Goal: Task Accomplishment & Management: Use online tool/utility

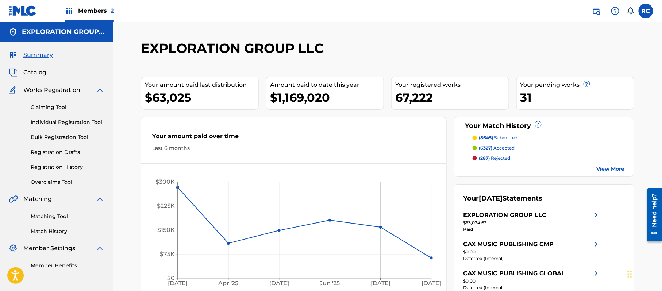
click at [50, 229] on link "Match History" at bounding box center [68, 232] width 74 height 8
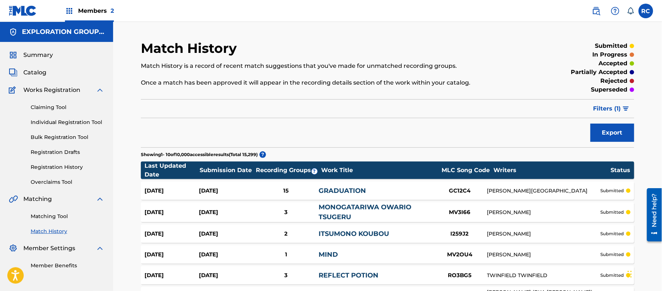
click at [53, 215] on link "Matching Tool" at bounding box center [68, 217] width 74 height 8
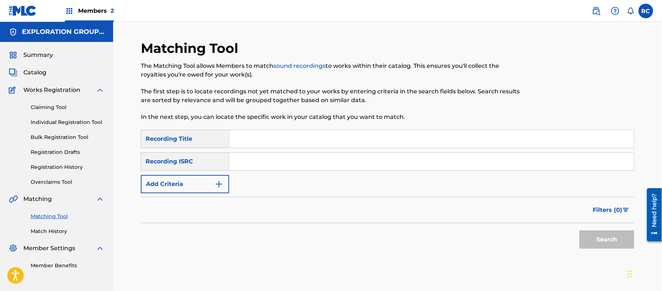
click at [260, 164] on input "Search Form" at bounding box center [431, 162] width 405 height 18
paste input "TCACH1599193"
type input "TCACH1599193"
click at [592, 237] on button "Search" at bounding box center [606, 240] width 55 height 18
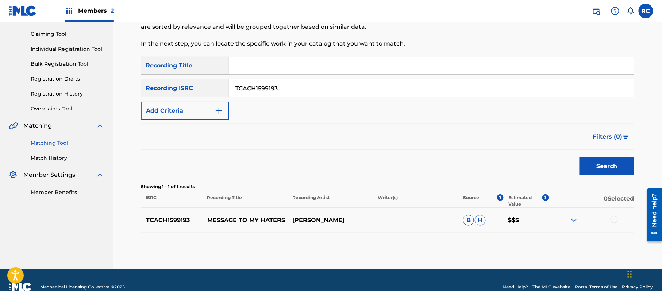
scroll to position [87, 0]
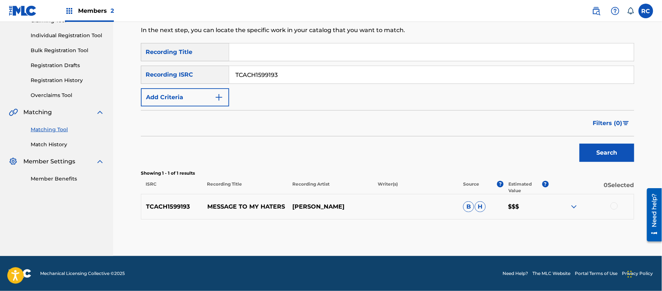
click at [612, 207] on div at bounding box center [613, 206] width 7 height 7
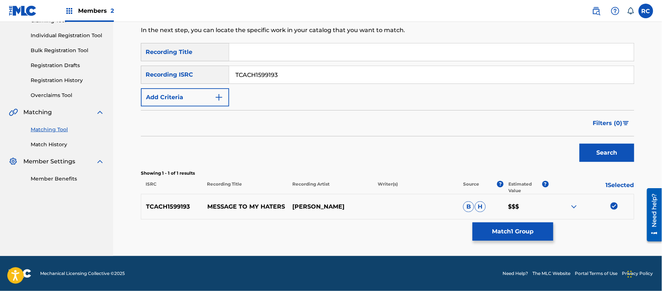
click at [491, 231] on button "Match 1 Group" at bounding box center [513, 232] width 81 height 18
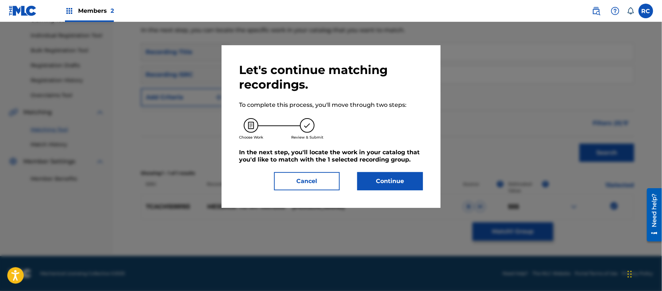
click at [407, 181] on button "Continue" at bounding box center [390, 181] width 66 height 18
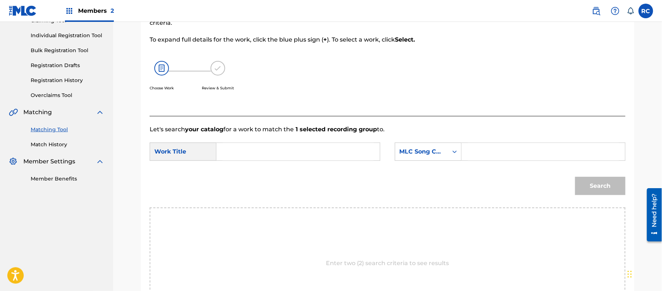
click at [272, 154] on input "Search Form" at bounding box center [298, 152] width 151 height 18
paste input "Message to My Haters"
type input "Message to My Haters"
click at [488, 157] on input "Search Form" at bounding box center [543, 152] width 151 height 18
paste input "MV21I9"
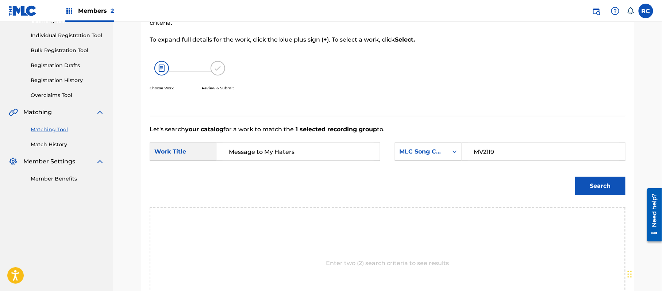
type input "MV21I9"
click at [326, 147] on input "Message to My Haters" at bounding box center [298, 152] width 151 height 18
paste input "MV21I9"
drag, startPoint x: 327, startPoint y: 151, endPoint x: 211, endPoint y: 151, distance: 116.4
click at [211, 151] on div "SearchWithCriteriab4047c3d-004d-44cb-8b16-6931d8344c92 Work Title Message to My…" at bounding box center [265, 152] width 231 height 18
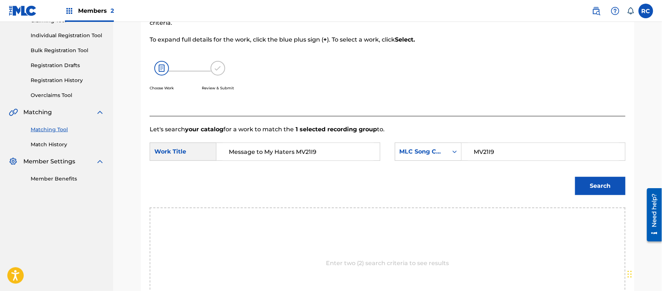
click at [312, 152] on input "Message to My Haters MV21I9" at bounding box center [298, 152] width 151 height 18
type input "Message to My Haters"
click at [593, 182] on button "Search" at bounding box center [600, 186] width 50 height 18
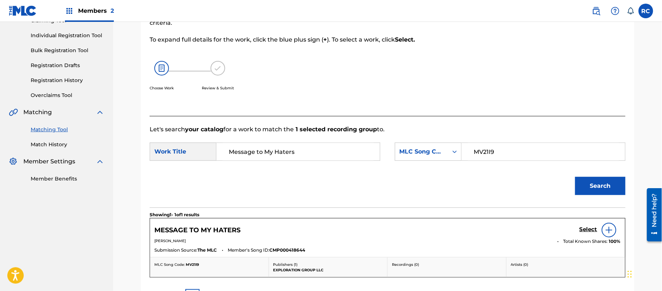
click at [584, 228] on h5 "Select" at bounding box center [588, 229] width 18 height 7
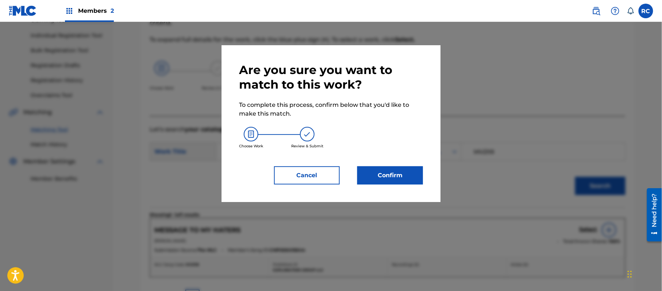
click at [408, 172] on button "Confirm" at bounding box center [390, 175] width 66 height 18
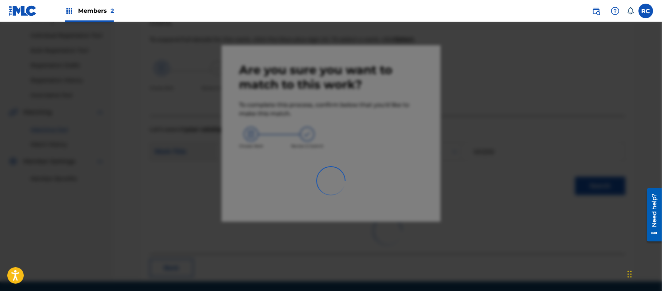
scroll to position [29, 0]
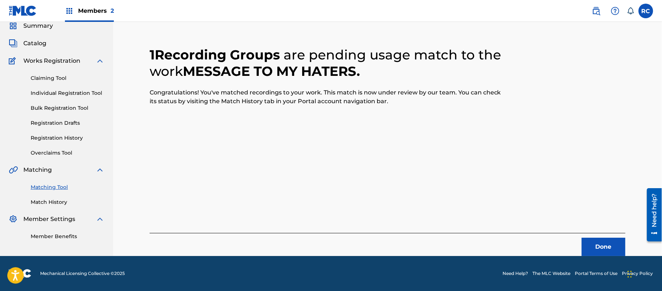
click at [594, 243] on button "Done" at bounding box center [604, 247] width 44 height 18
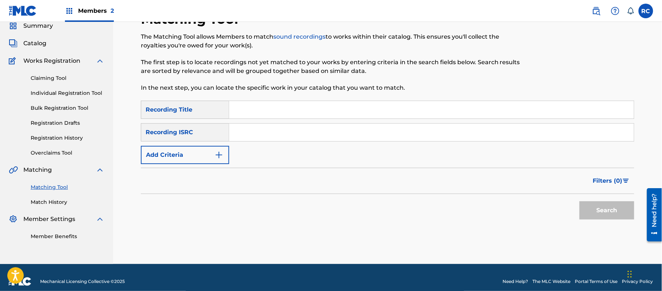
drag, startPoint x: 282, startPoint y: 136, endPoint x: 285, endPoint y: 139, distance: 4.6
click at [282, 136] on input "Search Form" at bounding box center [431, 133] width 405 height 18
paste input "TCACH1599193"
click at [591, 208] on button "Search" at bounding box center [606, 210] width 55 height 18
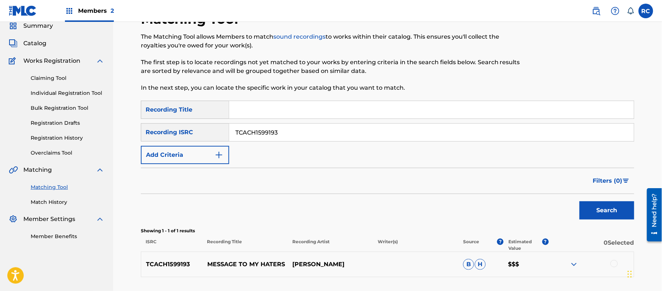
drag, startPoint x: 296, startPoint y: 132, endPoint x: 199, endPoint y: 138, distance: 97.6
click at [199, 138] on div "SearchWithCriteriaace1168e-906e-4a92-96d0-28938621b9b4 Recording ISRC TCACH1599…" at bounding box center [387, 132] width 493 height 18
paste input "HI2357716"
type input "TCAHI2357716"
click at [594, 212] on button "Search" at bounding box center [606, 210] width 55 height 18
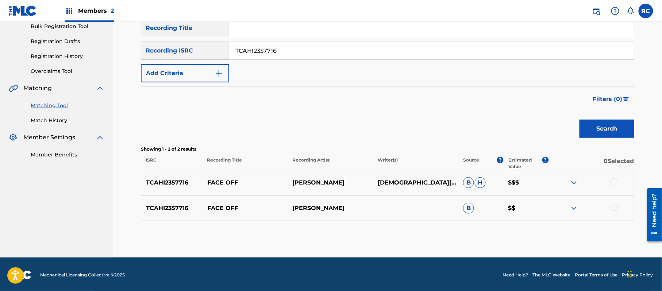
scroll to position [112, 0]
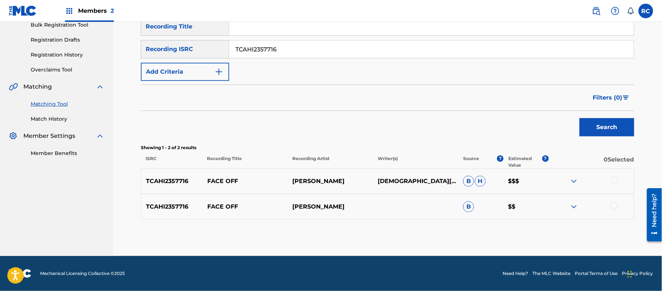
click at [616, 180] on div at bounding box center [613, 180] width 7 height 7
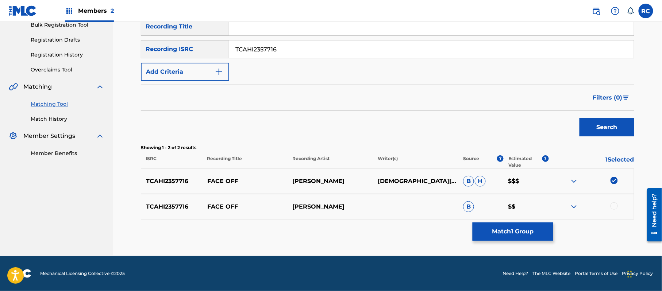
click at [615, 204] on div at bounding box center [613, 206] width 7 height 7
click at [516, 231] on button "Match 2 Groups" at bounding box center [513, 232] width 81 height 18
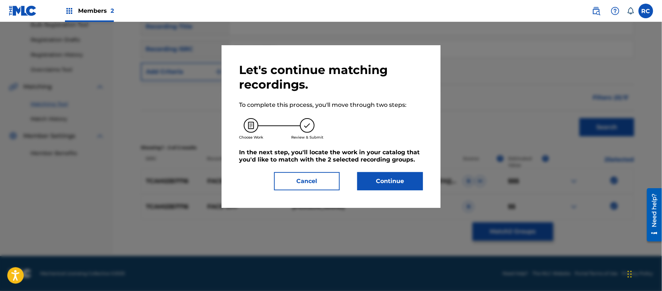
click at [381, 176] on button "Continue" at bounding box center [390, 181] width 66 height 18
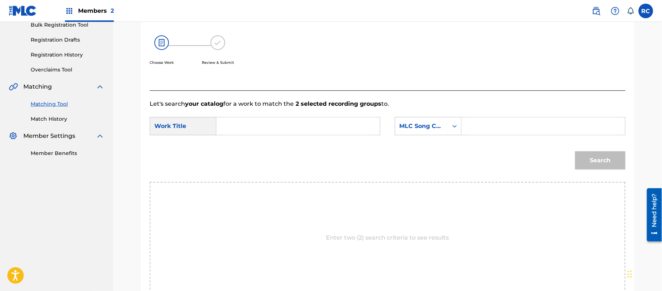
click at [282, 129] on input "Search Form" at bounding box center [298, 126] width 151 height 18
paste input "Face Off FC0K1N"
click at [278, 130] on input "Face Off FC0K1N" at bounding box center [298, 126] width 151 height 18
type input "Face Off"
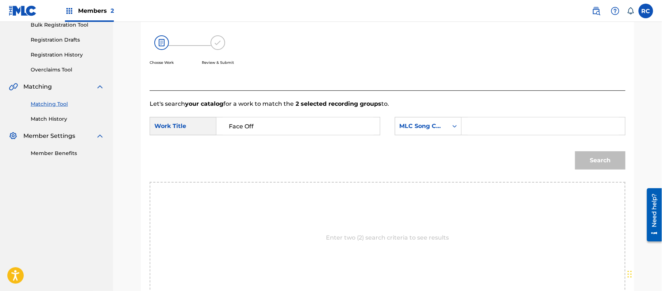
click at [504, 128] on input "Search Form" at bounding box center [543, 126] width 151 height 18
paste input "FC0K1N"
type input "FC0K1N"
click at [568, 152] on div "Search" at bounding box center [388, 163] width 476 height 38
click at [595, 162] on button "Search" at bounding box center [600, 160] width 50 height 18
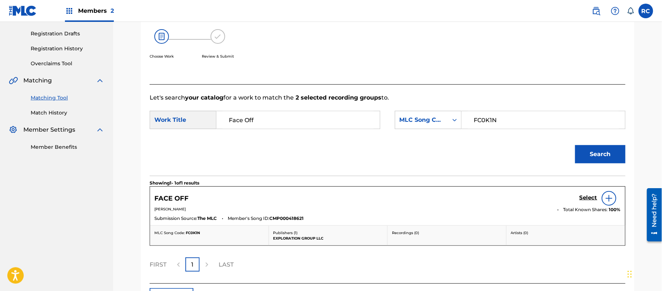
scroll to position [174, 0]
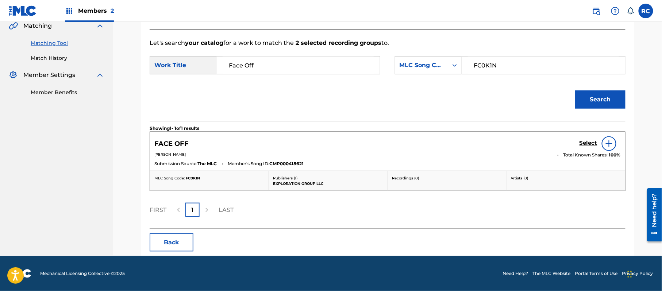
click at [588, 145] on h5 "Select" at bounding box center [588, 143] width 18 height 7
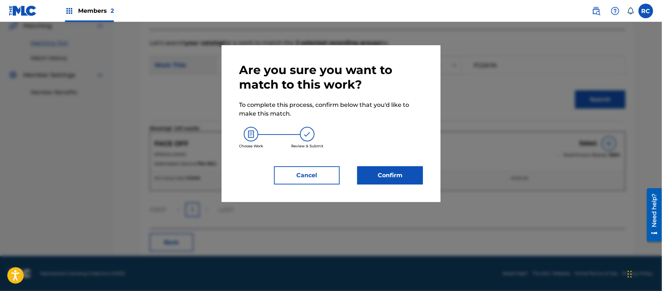
click at [401, 175] on button "Confirm" at bounding box center [390, 175] width 66 height 18
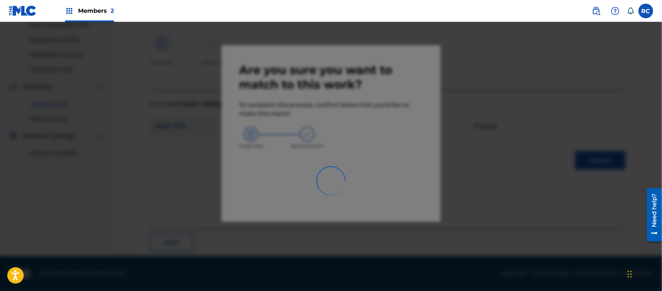
scroll to position [29, 0]
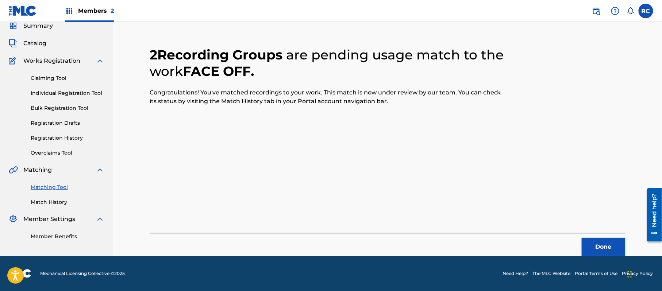
click at [602, 253] on button "Done" at bounding box center [604, 247] width 44 height 18
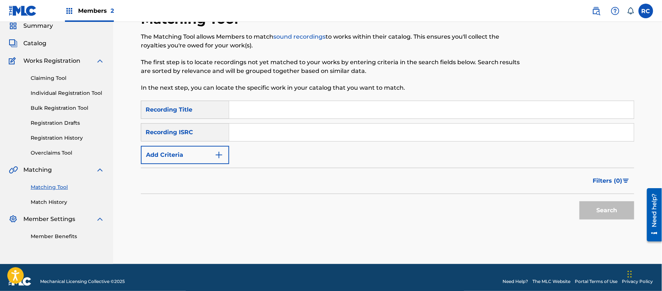
drag, startPoint x: 279, startPoint y: 133, endPoint x: 288, endPoint y: 137, distance: 10.3
click at [279, 133] on input "Search Form" at bounding box center [431, 133] width 405 height 18
paste input "TCACK1540309"
type input "TCACK1540309"
click at [588, 205] on button "Search" at bounding box center [606, 210] width 55 height 18
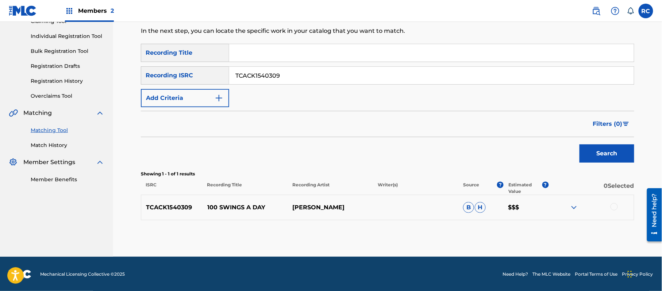
scroll to position [87, 0]
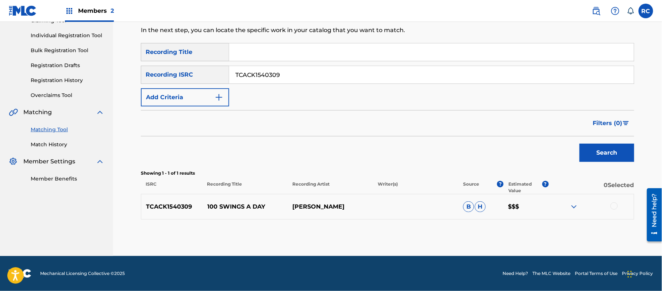
click at [614, 208] on div at bounding box center [613, 206] width 7 height 7
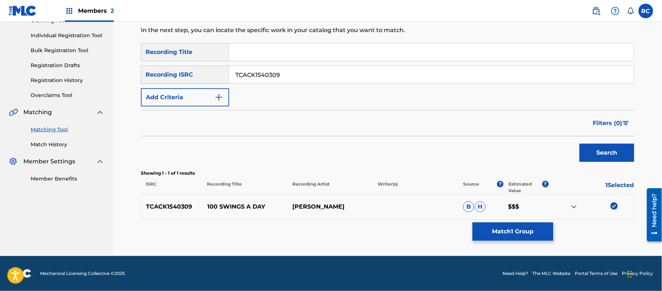
click at [516, 233] on button "Match 1 Group" at bounding box center [513, 232] width 81 height 18
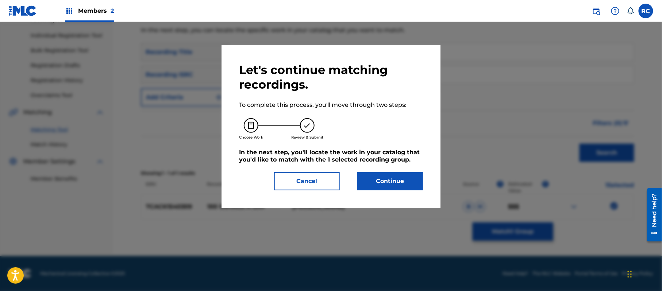
click at [415, 183] on button "Continue" at bounding box center [390, 181] width 66 height 18
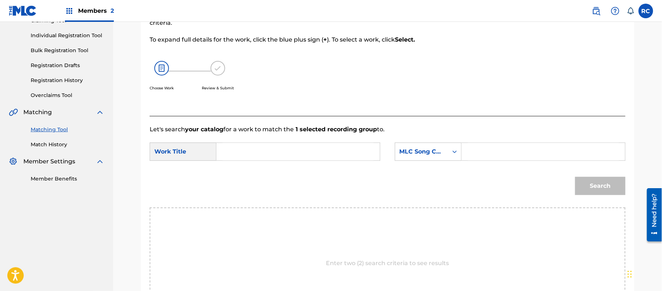
click at [258, 154] on input "Search Form" at bounding box center [298, 152] width 151 height 18
paste input "100 Swings a Day 1C4P68"
click at [302, 154] on input "100 Swings a Day 1C4P68" at bounding box center [298, 152] width 151 height 18
type input "100 Swings a Day"
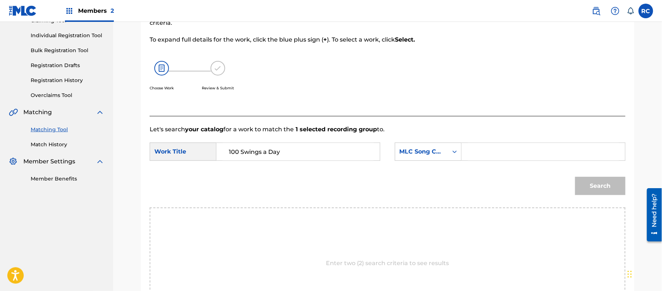
click at [505, 155] on input "Search Form" at bounding box center [543, 152] width 151 height 18
paste input "1C4P68"
type input "1C4P68"
click at [597, 180] on button "Search" at bounding box center [600, 186] width 50 height 18
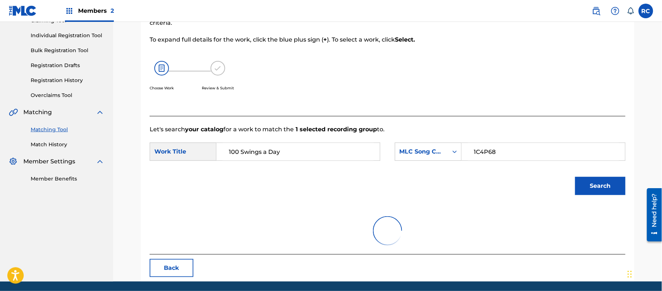
click at [596, 183] on button "Search" at bounding box center [600, 186] width 50 height 18
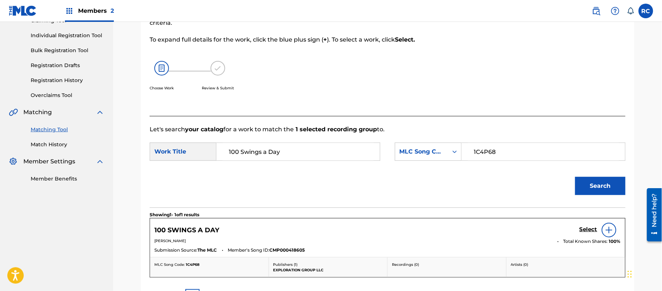
click at [587, 230] on h5 "Select" at bounding box center [588, 229] width 18 height 7
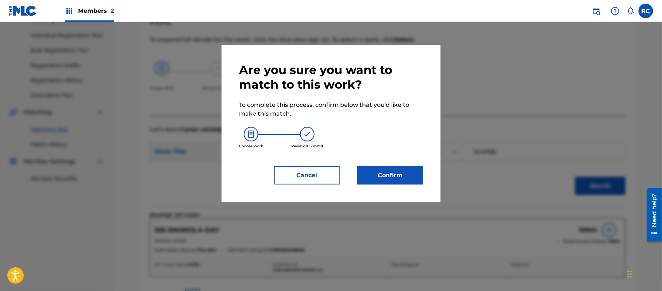
click at [390, 177] on button "Confirm" at bounding box center [390, 175] width 66 height 18
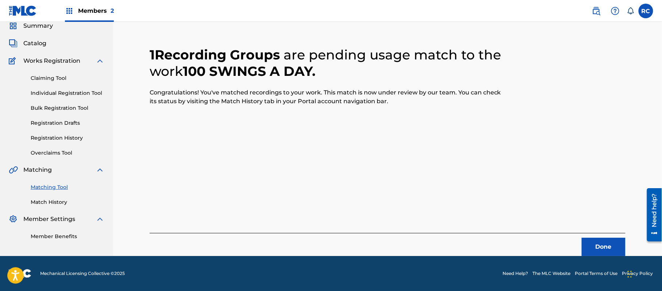
scroll to position [29, 0]
click at [598, 243] on button "Done" at bounding box center [604, 247] width 44 height 18
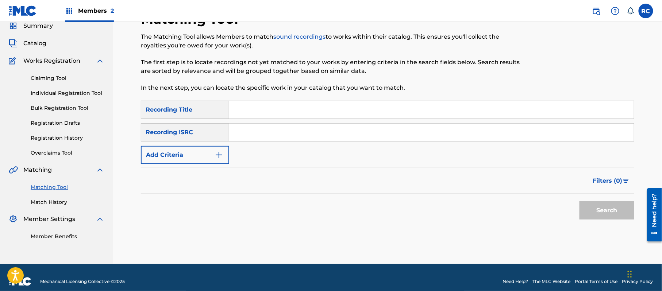
click at [257, 136] on input "Search Form" at bounding box center [431, 133] width 405 height 18
paste input "TCACW1611282"
type input "TCACW1611282"
click at [591, 204] on button "Search" at bounding box center [606, 210] width 55 height 18
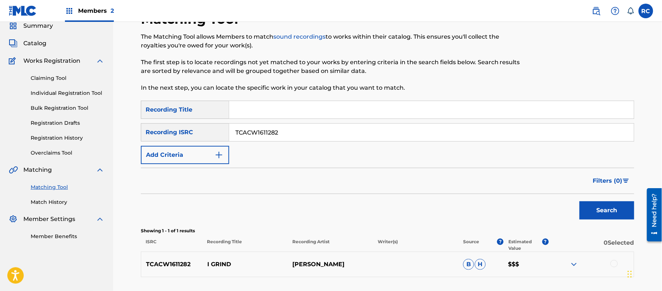
scroll to position [87, 0]
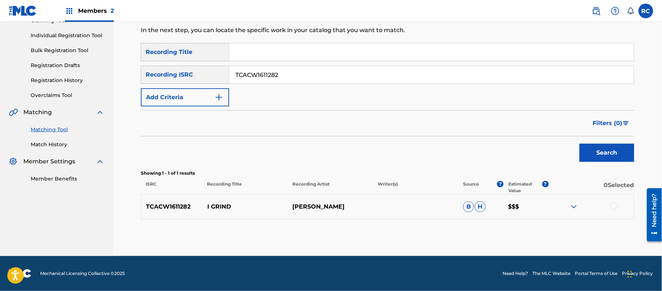
click at [616, 208] on div at bounding box center [613, 206] width 7 height 7
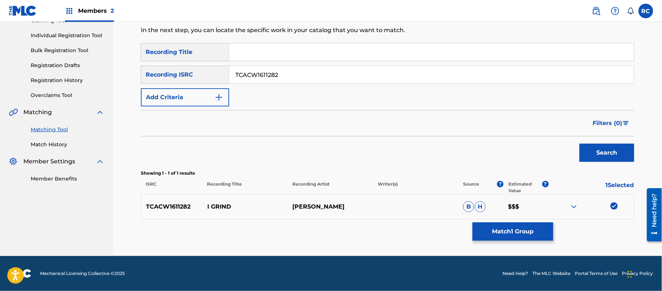
click at [518, 230] on button "Match 1 Group" at bounding box center [513, 232] width 81 height 18
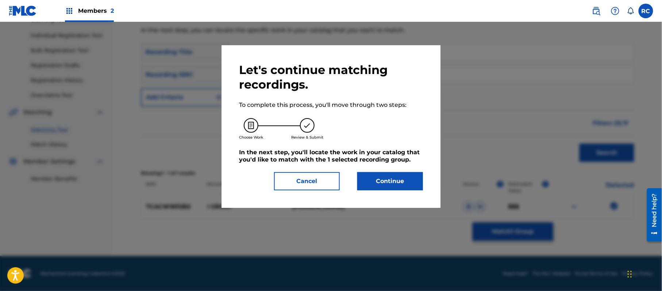
click at [386, 179] on button "Continue" at bounding box center [390, 181] width 66 height 18
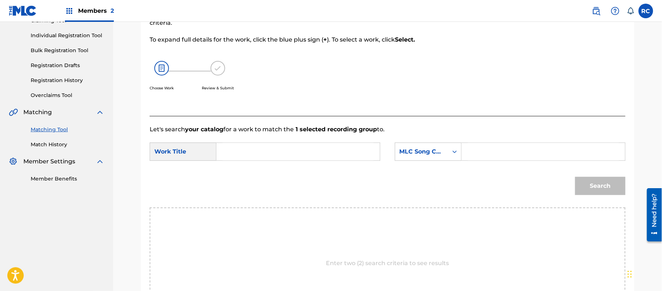
click at [501, 153] on input "Search Form" at bounding box center [543, 152] width 151 height 18
paste input "IY485Z"
type input "IY485Z"
click at [282, 155] on input "Search Form" at bounding box center [298, 152] width 151 height 18
paste input "I GRIND"
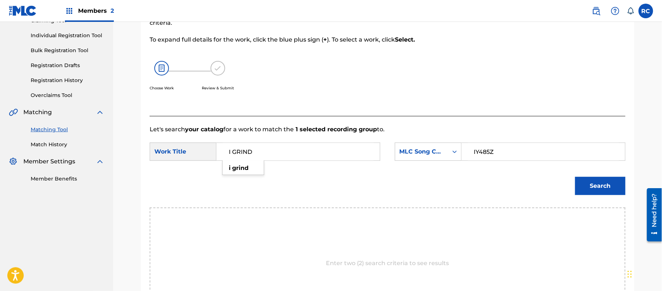
type input "I GRIND"
click at [594, 187] on button "Search" at bounding box center [600, 186] width 50 height 18
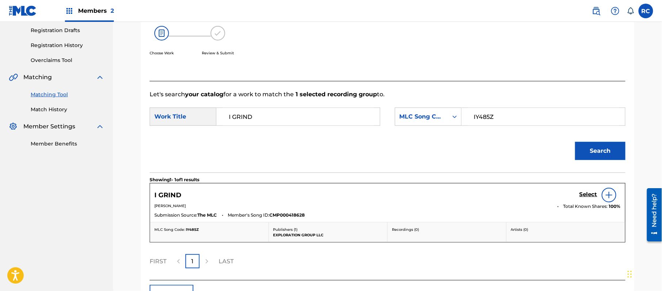
scroll to position [174, 0]
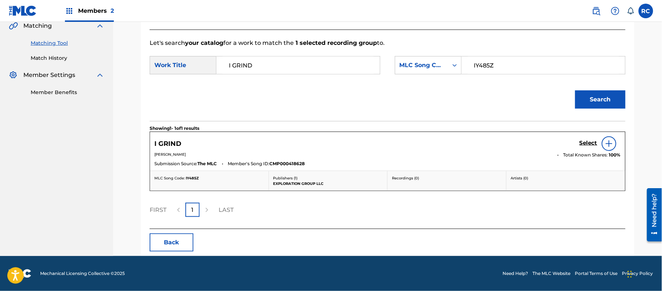
click at [584, 143] on h5 "Select" at bounding box center [588, 143] width 18 height 7
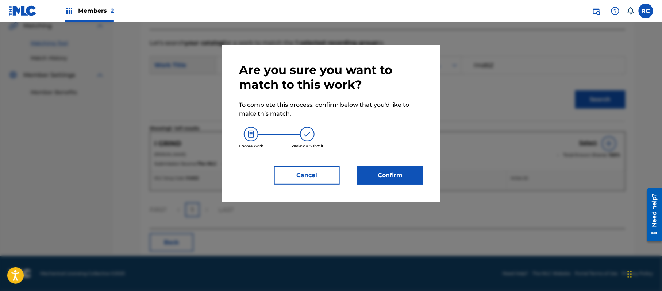
click at [389, 176] on button "Confirm" at bounding box center [390, 175] width 66 height 18
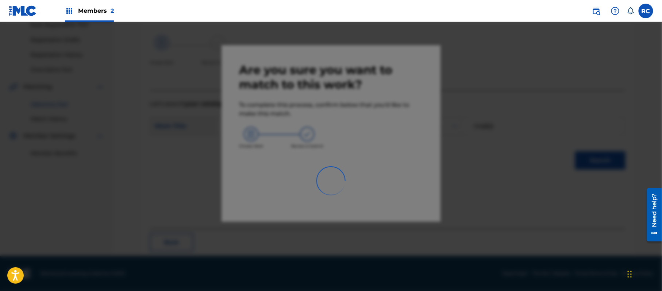
scroll to position [29, 0]
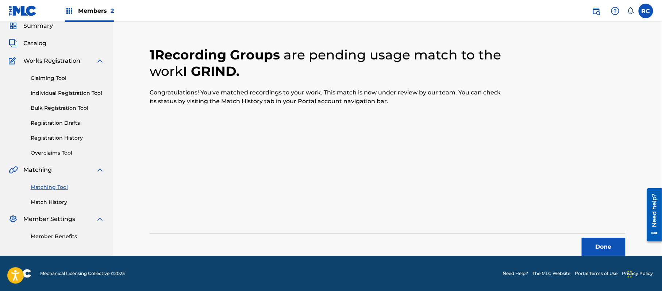
click at [618, 244] on button "Done" at bounding box center [604, 247] width 44 height 18
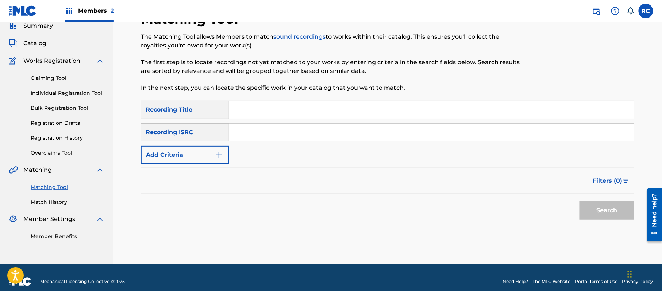
click at [264, 142] on div "SearchWithCriteriaeb28e19c-8778-48f7-bc59-09a2d671eeff Recording Title SearchWi…" at bounding box center [387, 132] width 493 height 63
click at [262, 131] on input "Search Form" at bounding box center [431, 133] width 405 height 18
paste input "TCACW1611274"
type input "TCACW1611274"
click at [600, 212] on button "Search" at bounding box center [606, 210] width 55 height 18
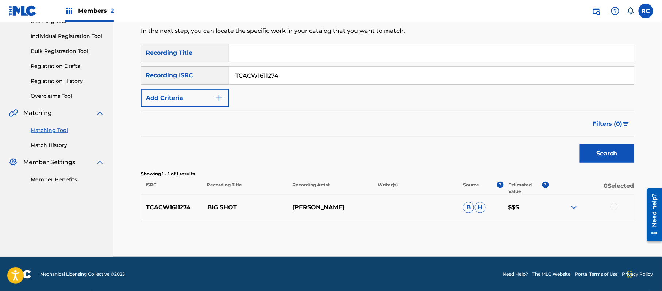
scroll to position [87, 0]
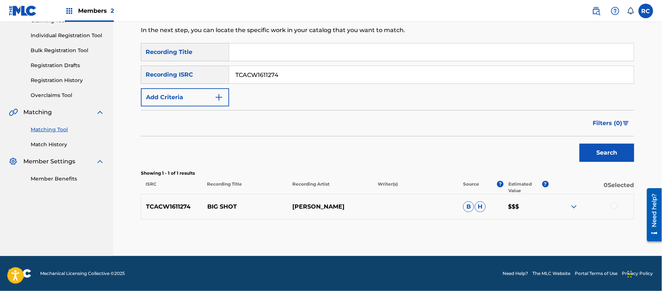
click at [614, 204] on div at bounding box center [613, 206] width 7 height 7
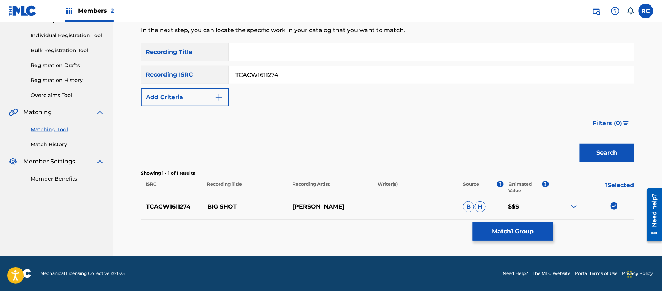
click at [502, 230] on button "Match 1 Group" at bounding box center [513, 232] width 81 height 18
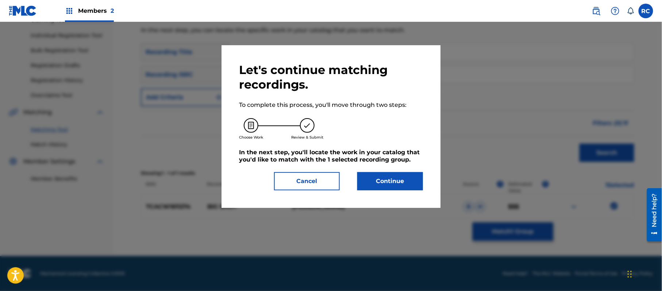
click at [379, 181] on button "Continue" at bounding box center [390, 181] width 66 height 18
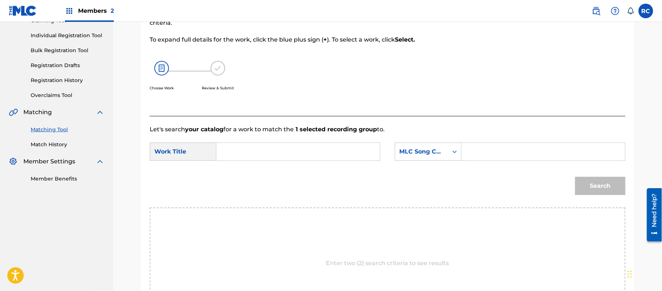
click at [286, 154] on input "Search Form" at bounding box center [298, 152] width 151 height 18
paste input "Big Shot"
type input "Big Shot"
drag, startPoint x: 489, startPoint y: 154, endPoint x: 493, endPoint y: 155, distance: 3.9
click at [489, 154] on input "Search Form" at bounding box center [543, 152] width 151 height 18
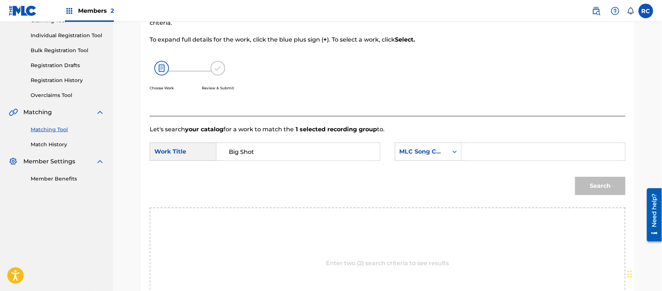
paste input "BE0EFO"
type input "BE0EFO"
click at [603, 186] on button "Search" at bounding box center [600, 186] width 50 height 18
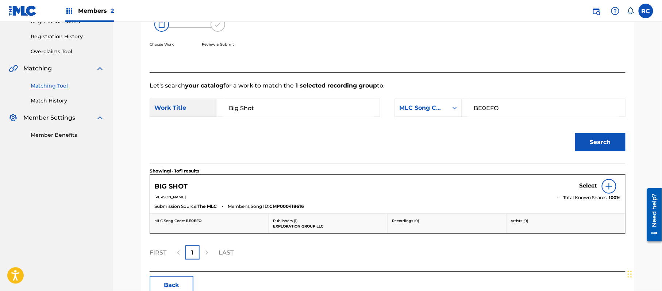
scroll to position [174, 0]
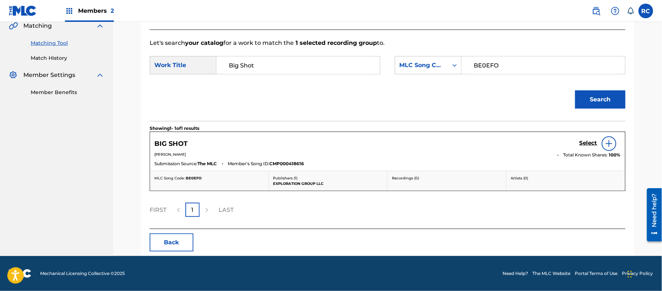
click at [584, 141] on h5 "Select" at bounding box center [588, 143] width 18 height 7
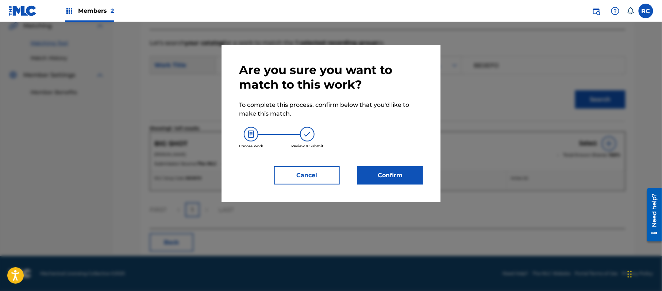
click at [391, 173] on button "Confirm" at bounding box center [390, 175] width 66 height 18
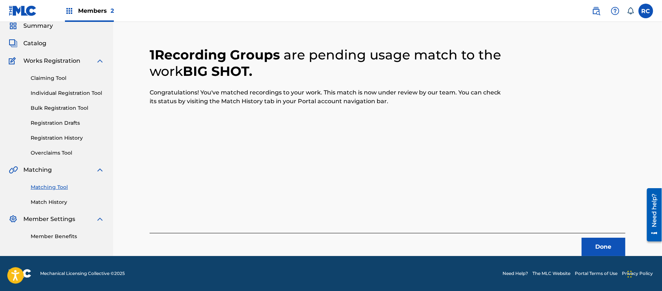
scroll to position [29, 0]
click at [594, 247] on button "Done" at bounding box center [604, 247] width 44 height 18
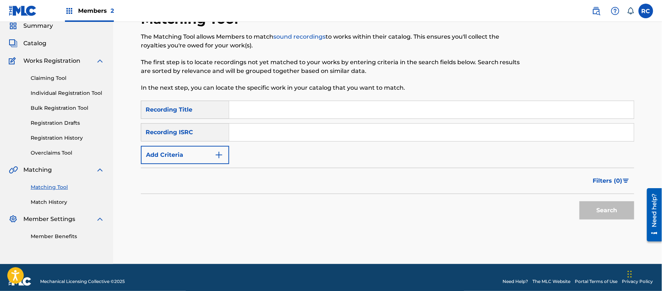
click at [273, 137] on input "Search Form" at bounding box center [431, 133] width 405 height 18
paste input "TCACW1611269"
type input "TCACW1611269"
click at [598, 208] on button "Search" at bounding box center [606, 210] width 55 height 18
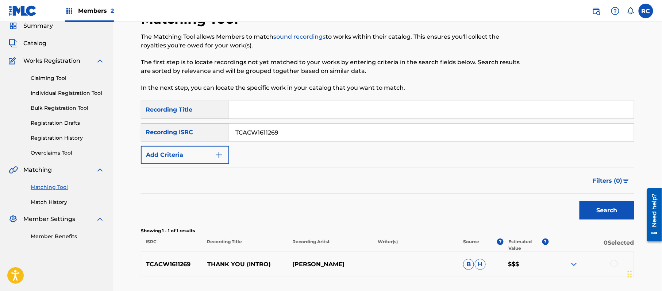
click at [612, 264] on div at bounding box center [613, 263] width 7 height 7
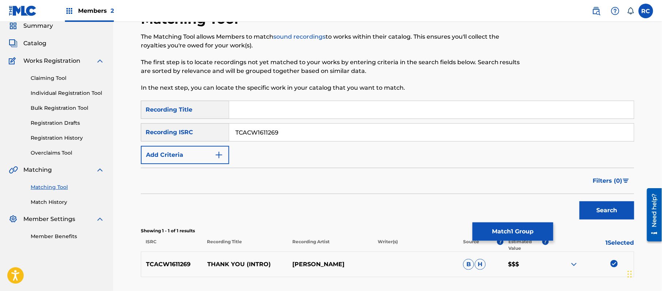
click at [525, 233] on button "Match 1 Group" at bounding box center [513, 232] width 81 height 18
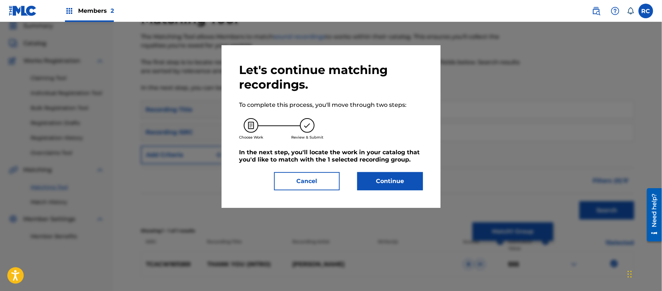
click at [392, 181] on button "Continue" at bounding box center [390, 181] width 66 height 18
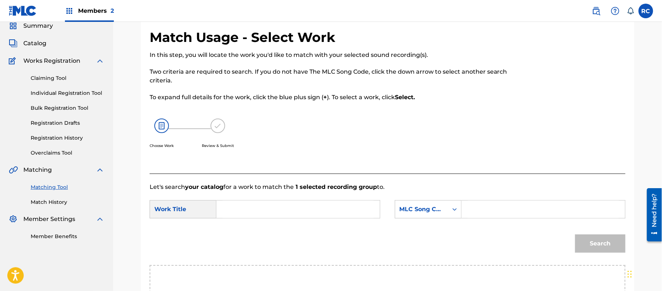
click at [244, 211] on input "Search Form" at bounding box center [298, 210] width 151 height 18
paste input "Thank You T49U4I"
click at [275, 208] on input "Thank You T49U4I" at bounding box center [298, 210] width 151 height 18
type input "Thank You"
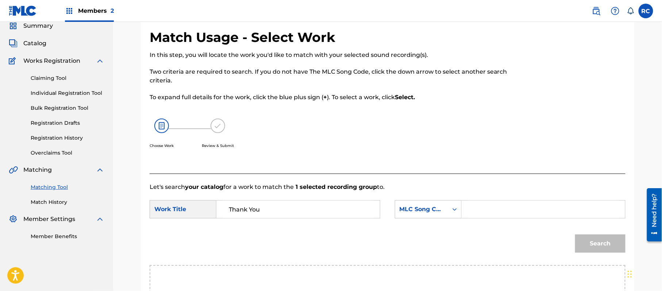
click at [465, 209] on div "Search Form" at bounding box center [544, 209] width 164 height 18
click at [476, 209] on input "Search Form" at bounding box center [543, 210] width 151 height 18
paste input "T49U4I"
type input "T49U4I"
click at [596, 241] on button "Search" at bounding box center [600, 244] width 50 height 18
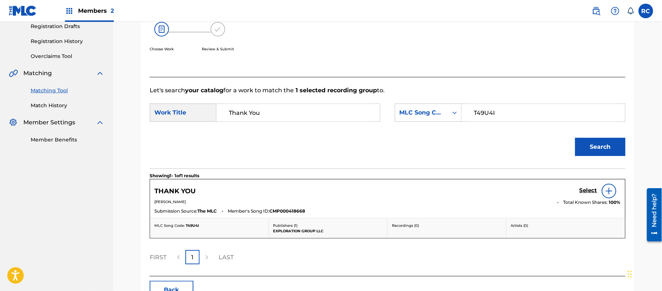
scroll to position [126, 0]
click at [586, 190] on h5 "Select" at bounding box center [588, 190] width 18 height 7
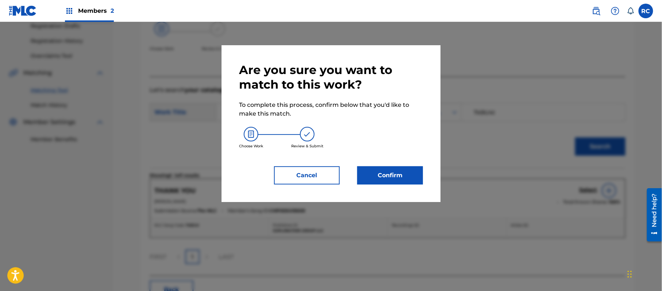
click at [411, 173] on button "Confirm" at bounding box center [390, 175] width 66 height 18
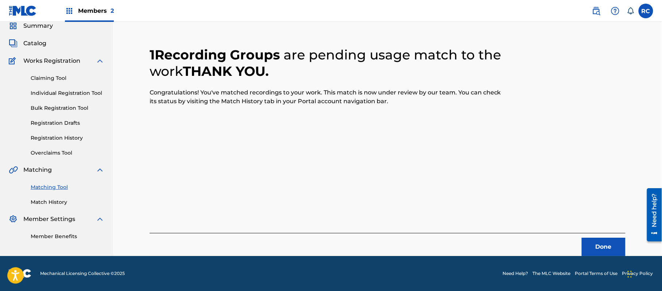
scroll to position [29, 0]
click at [589, 243] on button "Done" at bounding box center [604, 247] width 44 height 18
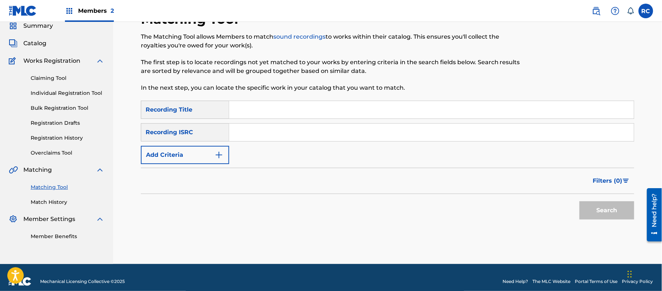
click at [254, 138] on input "Search Form" at bounding box center [431, 133] width 405 height 18
paste input "TCACW1611276"
type input "TCACW1611276"
click at [592, 211] on button "Search" at bounding box center [606, 210] width 55 height 18
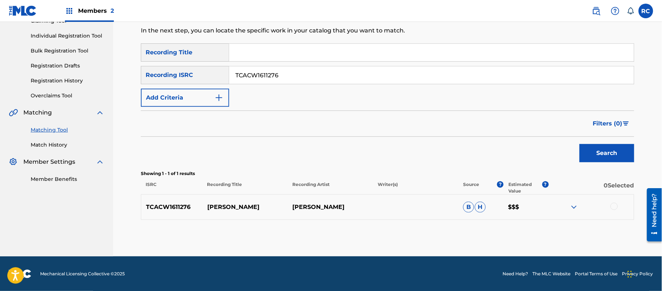
scroll to position [87, 0]
click at [612, 205] on div at bounding box center [613, 206] width 7 height 7
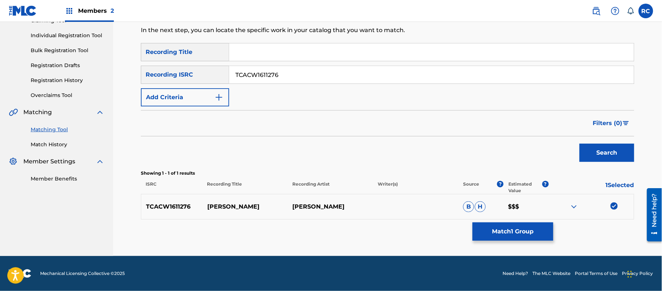
click at [523, 231] on button "Match 1 Group" at bounding box center [513, 232] width 81 height 18
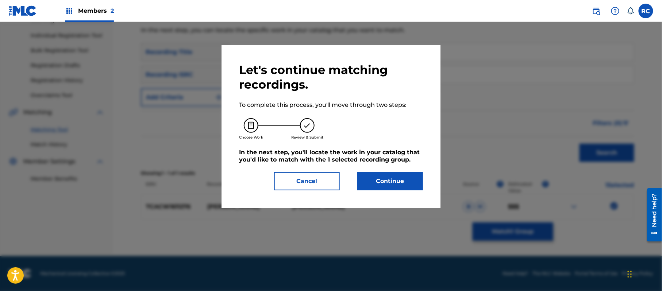
click at [409, 187] on button "Continue" at bounding box center [390, 181] width 66 height 18
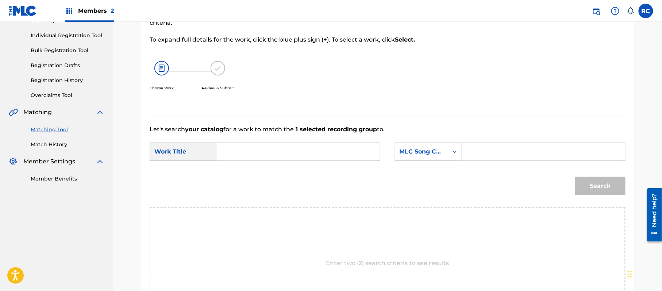
click at [477, 157] on input "Search Form" at bounding box center [543, 152] width 151 height 18
paste input "RN8KUH"
type input "RN8KUH"
click at [288, 146] on input "Search Form" at bounding box center [298, 152] width 151 height 18
paste input "[PERSON_NAME]"
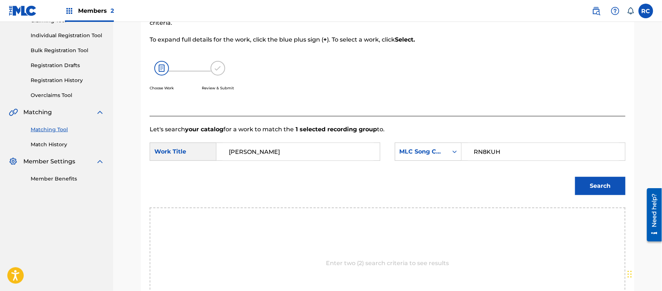
type input "[PERSON_NAME]"
click at [603, 189] on button "Search" at bounding box center [600, 186] width 50 height 18
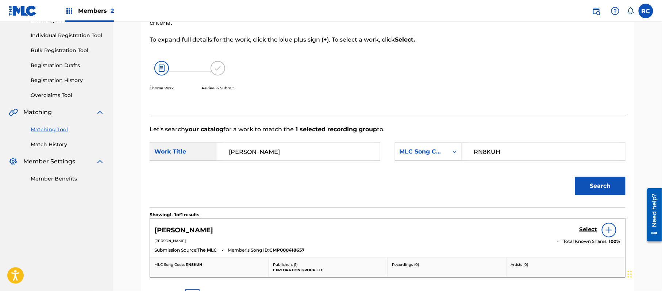
click at [586, 228] on h5 "Select" at bounding box center [588, 229] width 18 height 7
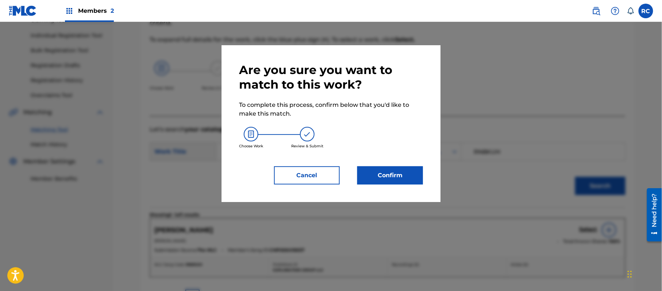
click at [406, 174] on button "Confirm" at bounding box center [390, 175] width 66 height 18
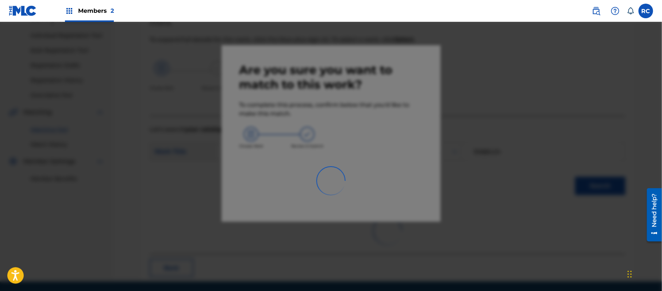
scroll to position [29, 0]
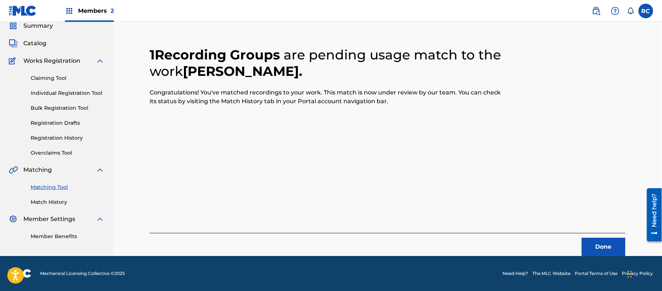
click at [595, 242] on button "Done" at bounding box center [604, 247] width 44 height 18
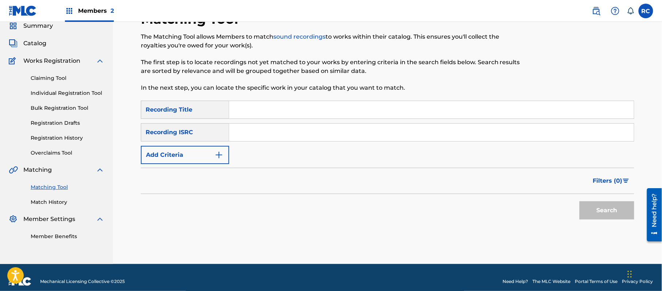
click at [260, 137] on input "Search Form" at bounding box center [431, 133] width 405 height 18
paste input "TCACW1611285"
type input "TCACW1611285"
click at [613, 212] on button "Search" at bounding box center [606, 210] width 55 height 18
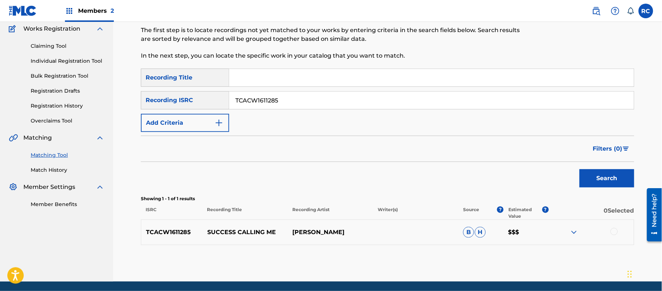
scroll to position [78, 0]
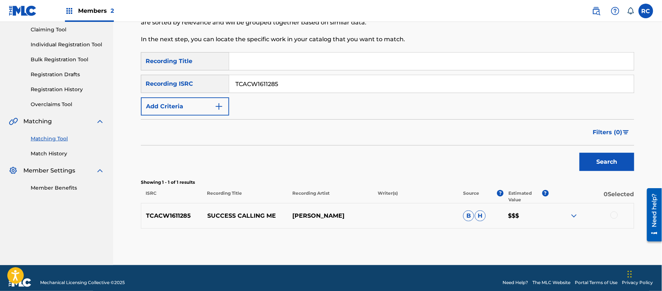
click at [615, 215] on div at bounding box center [613, 215] width 7 height 7
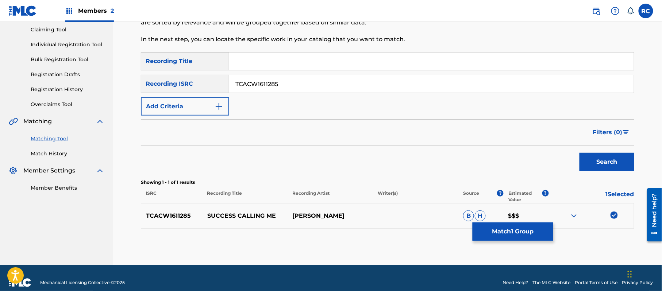
click at [514, 231] on button "Match 1 Group" at bounding box center [513, 232] width 81 height 18
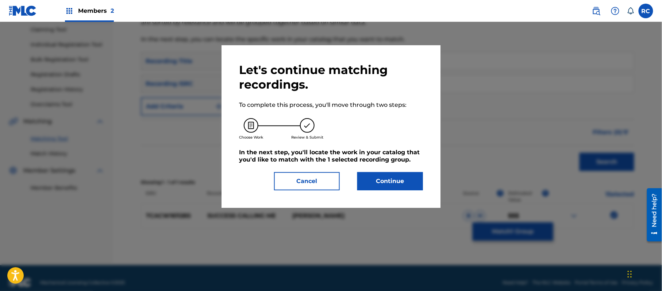
click at [390, 174] on button "Continue" at bounding box center [390, 181] width 66 height 18
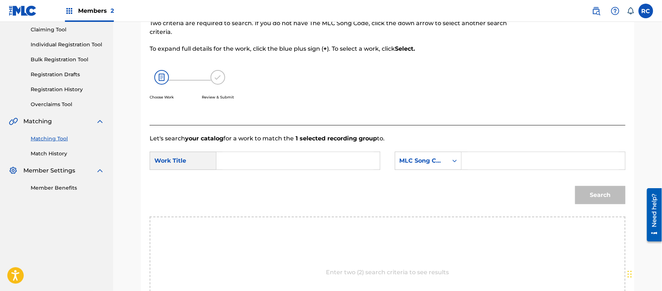
click at [483, 149] on form "SearchWithCriteriab4047c3d-004d-44cb-8b16-6931d8344c92 Work Title SearchWithCri…" at bounding box center [388, 180] width 476 height 74
click at [484, 165] on input "Search Form" at bounding box center [543, 161] width 151 height 18
paste input "S663M7"
type input "S663M7"
click at [247, 164] on input "Search Form" at bounding box center [298, 161] width 151 height 18
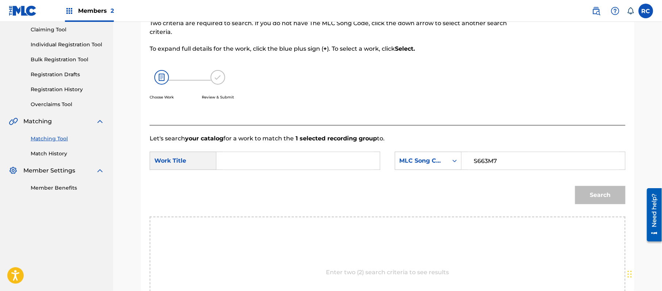
paste input "Success Calling Me"
type input "Success Calling Me"
click at [612, 193] on button "Search" at bounding box center [600, 195] width 50 height 18
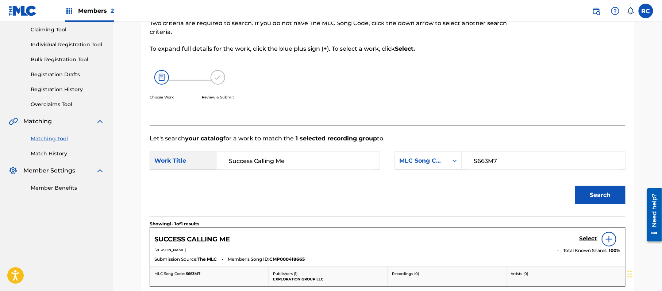
click at [586, 239] on h5 "Select" at bounding box center [588, 238] width 18 height 7
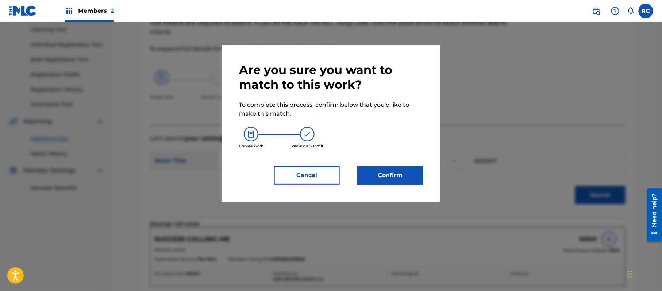
click at [401, 174] on button "Confirm" at bounding box center [390, 175] width 66 height 18
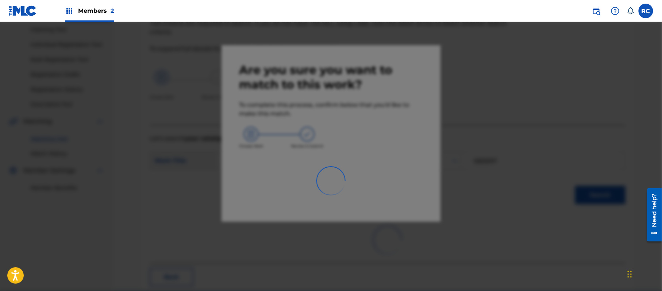
scroll to position [29, 0]
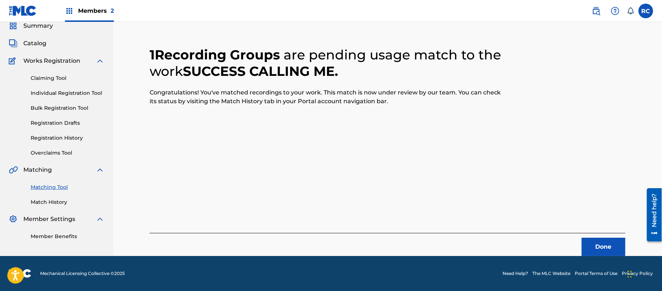
click at [597, 240] on button "Done" at bounding box center [604, 247] width 44 height 18
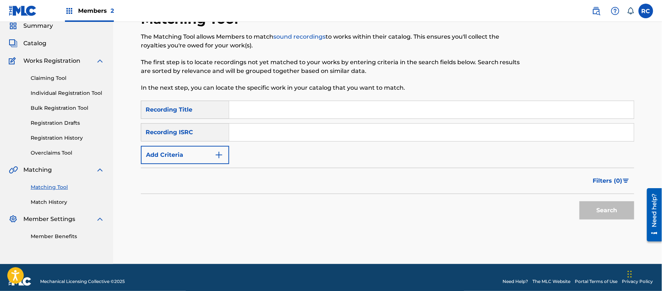
click at [253, 136] on input "Search Form" at bounding box center [431, 133] width 405 height 18
paste input "TCACW1611283"
type input "TCACW1611283"
click at [596, 212] on button "Search" at bounding box center [606, 210] width 55 height 18
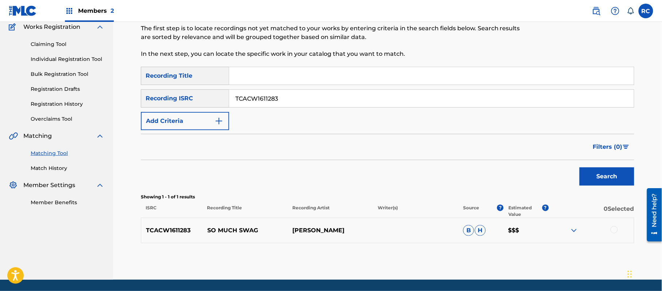
scroll to position [78, 0]
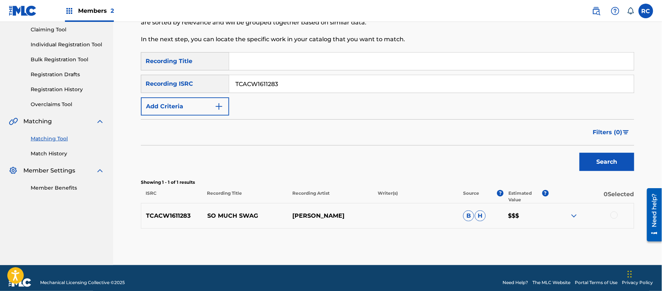
click at [616, 216] on div at bounding box center [613, 215] width 7 height 7
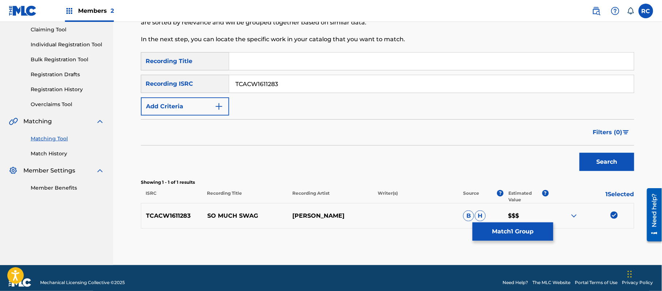
click at [529, 237] on button "Match 1 Group" at bounding box center [513, 232] width 81 height 18
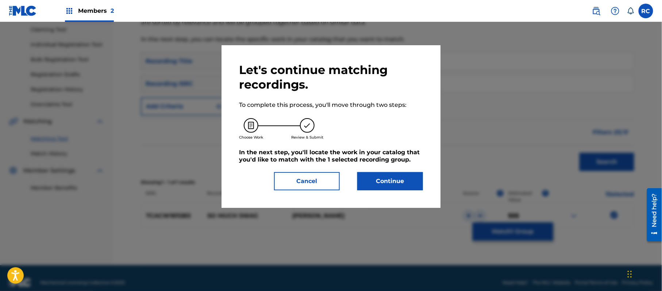
click at [383, 177] on button "Continue" at bounding box center [390, 181] width 66 height 18
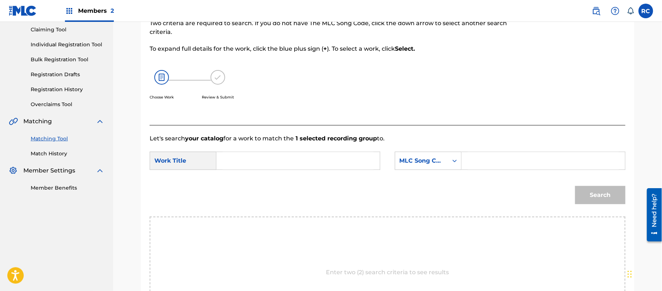
click at [253, 165] on input "Search Form" at bounding box center [298, 161] width 151 height 18
paste input "So Much Swag"
type input "So Much Swag"
click at [503, 159] on input "Search Form" at bounding box center [543, 161] width 151 height 18
paste input "S66V4W"
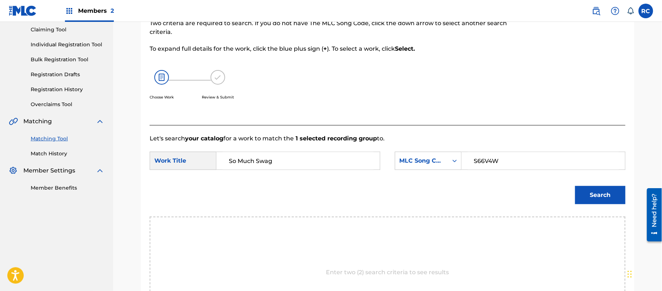
type input "S66V4W"
click at [584, 192] on button "Search" at bounding box center [600, 195] width 50 height 18
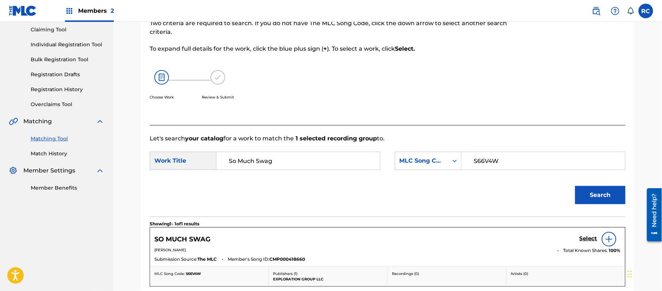
click at [584, 238] on h5 "Select" at bounding box center [588, 238] width 18 height 7
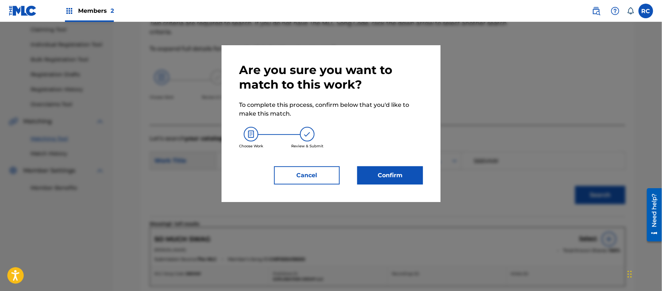
click at [402, 172] on button "Confirm" at bounding box center [390, 175] width 66 height 18
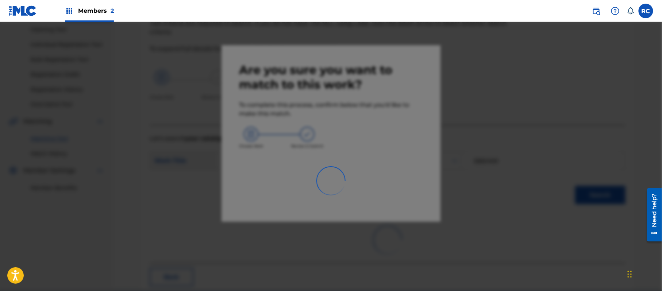
scroll to position [29, 0]
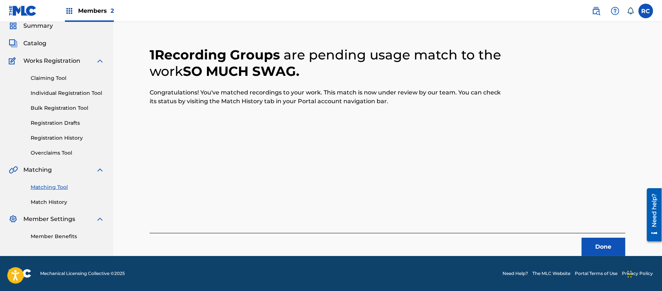
click at [606, 250] on button "Done" at bounding box center [604, 247] width 44 height 18
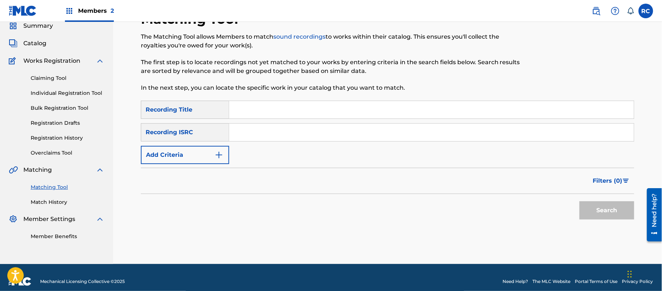
click at [260, 134] on input "Search Form" at bounding box center [431, 133] width 405 height 18
paste input "TCADJ1758671"
type input "TCADJ1758671"
click at [598, 208] on button "Search" at bounding box center [606, 210] width 55 height 18
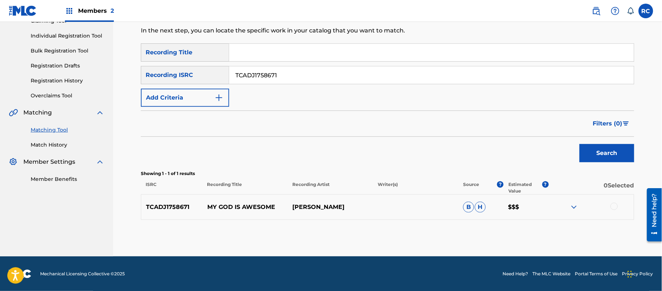
scroll to position [87, 0]
click at [613, 205] on div at bounding box center [613, 206] width 7 height 7
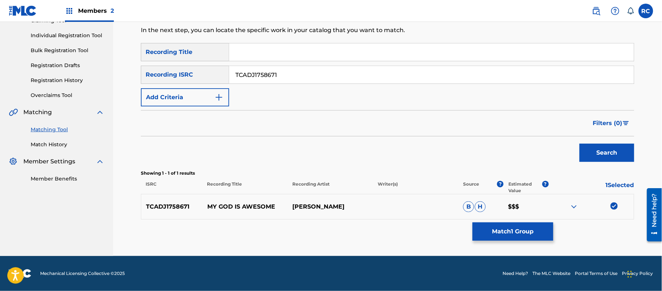
click at [529, 227] on button "Match 1 Group" at bounding box center [513, 232] width 81 height 18
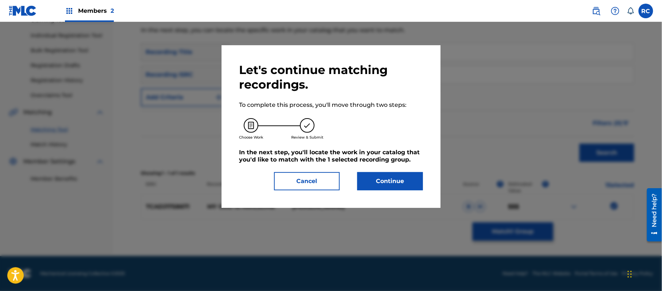
click at [415, 183] on button "Continue" at bounding box center [390, 181] width 66 height 18
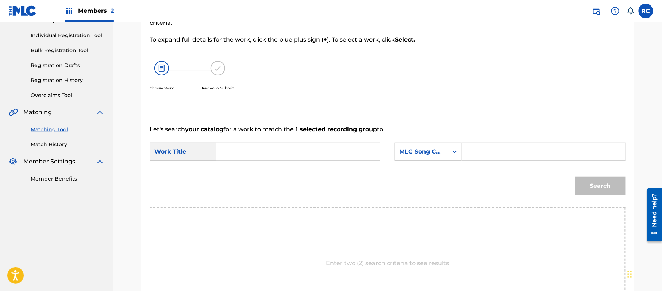
drag, startPoint x: 490, startPoint y: 152, endPoint x: 445, endPoint y: 154, distance: 45.3
click at [490, 152] on input "Search Form" at bounding box center [543, 152] width 151 height 18
paste input "MV2MW7"
type input "MV2MW7"
click at [259, 152] on input "Search Form" at bounding box center [298, 152] width 151 height 18
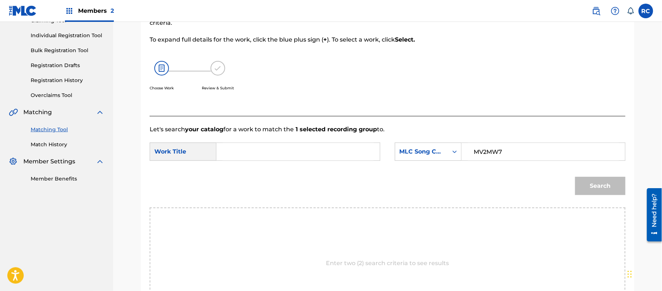
paste input "My [DEMOGRAPHIC_DATA] Is Awesome"
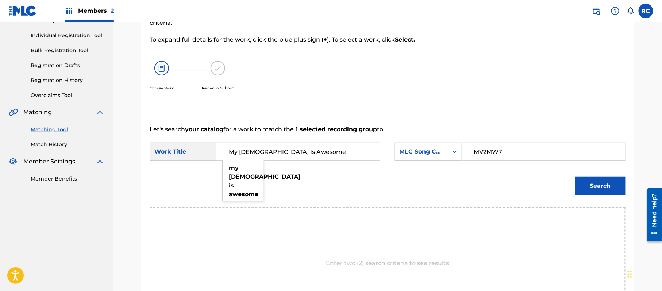
type input "My [DEMOGRAPHIC_DATA] Is Awesome"
click at [593, 184] on button "Search" at bounding box center [600, 186] width 50 height 18
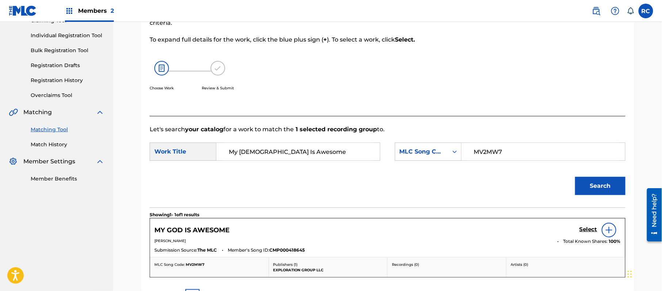
click at [589, 230] on h5 "Select" at bounding box center [588, 229] width 18 height 7
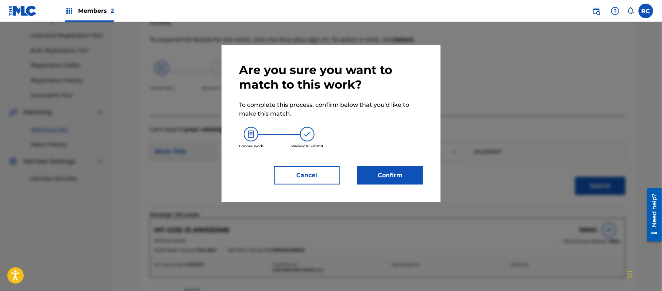
click at [407, 178] on button "Confirm" at bounding box center [390, 175] width 66 height 18
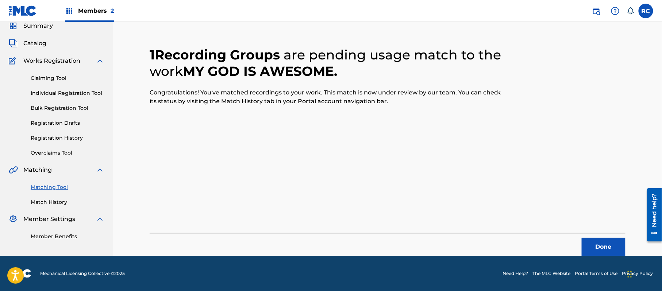
scroll to position [29, 0]
click at [604, 239] on button "Done" at bounding box center [604, 247] width 44 height 18
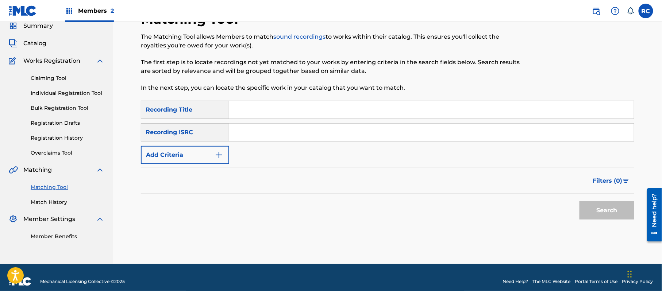
drag, startPoint x: 289, startPoint y: 135, endPoint x: 296, endPoint y: 136, distance: 7.4
click at [289, 135] on input "Search Form" at bounding box center [431, 133] width 405 height 18
paste input "TCACW1611270"
type input "TCACW1611270"
click at [609, 207] on button "Search" at bounding box center [606, 210] width 55 height 18
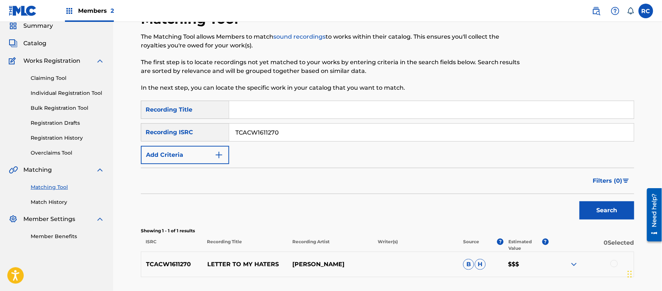
click at [293, 108] on input "Search Form" at bounding box center [431, 110] width 405 height 18
click at [617, 264] on div at bounding box center [613, 263] width 7 height 7
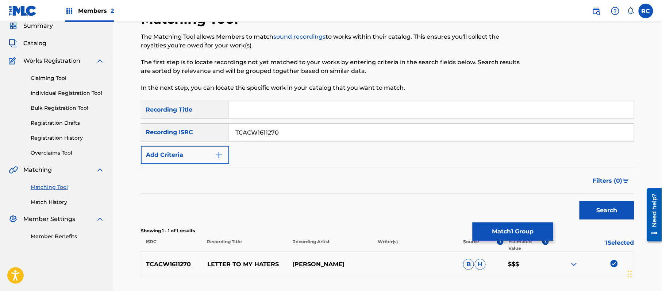
click at [510, 230] on button "Match 1 Group" at bounding box center [513, 232] width 81 height 18
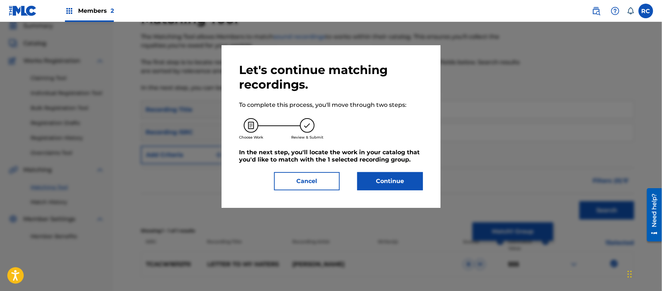
click at [400, 180] on button "Continue" at bounding box center [390, 181] width 66 height 18
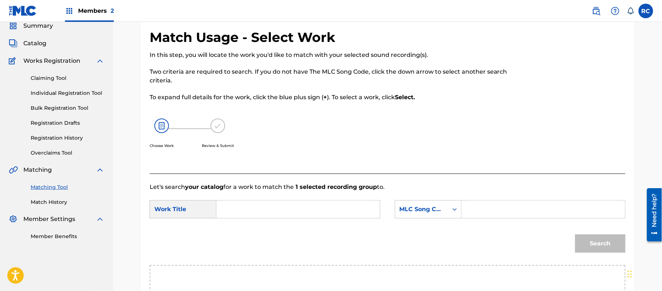
click at [501, 206] on input "Search Form" at bounding box center [543, 210] width 151 height 18
paste input "LT1TCS"
type input "LT1TCS"
click at [251, 217] on input "Search Form" at bounding box center [298, 210] width 151 height 18
paste input "Letter to My Haters"
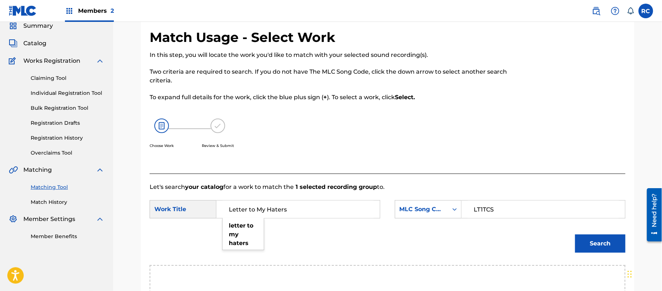
type input "Letter to My Haters"
click at [606, 250] on button "Search" at bounding box center [600, 244] width 50 height 18
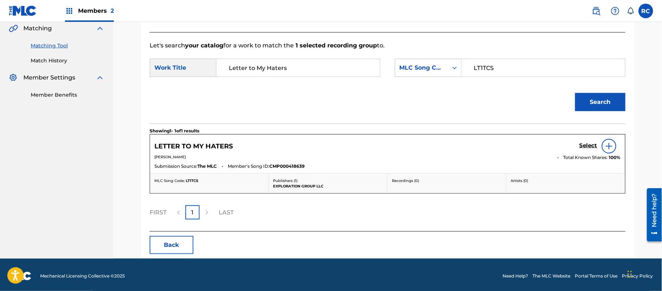
scroll to position [174, 0]
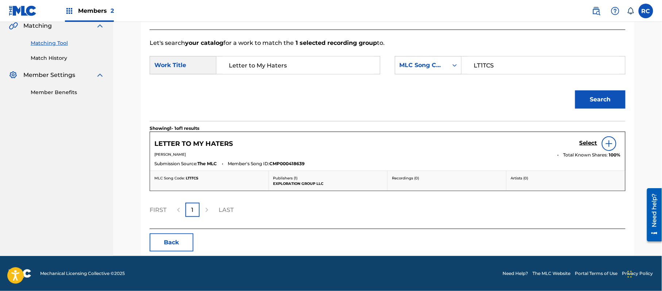
click at [584, 141] on h5 "Select" at bounding box center [588, 143] width 18 height 7
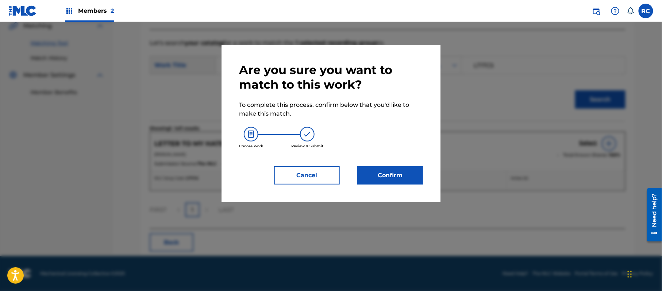
click at [369, 180] on button "Confirm" at bounding box center [390, 175] width 66 height 18
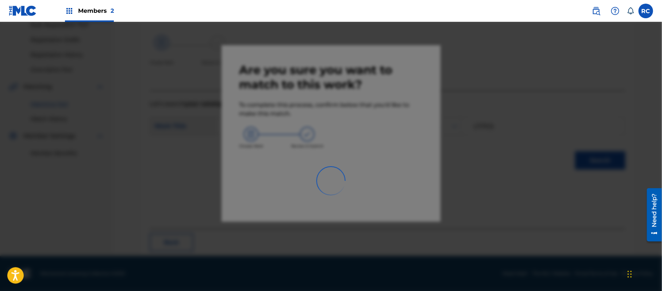
scroll to position [29, 0]
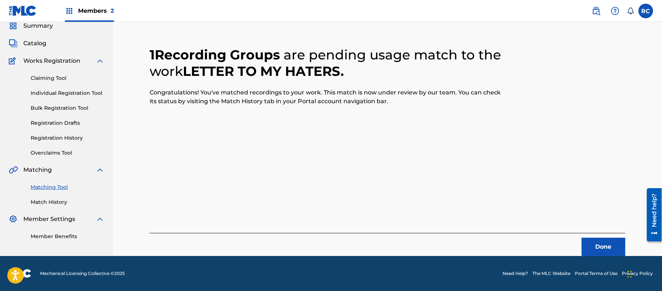
click at [616, 237] on div "Done" at bounding box center [388, 244] width 476 height 23
click at [605, 242] on button "Done" at bounding box center [604, 247] width 44 height 18
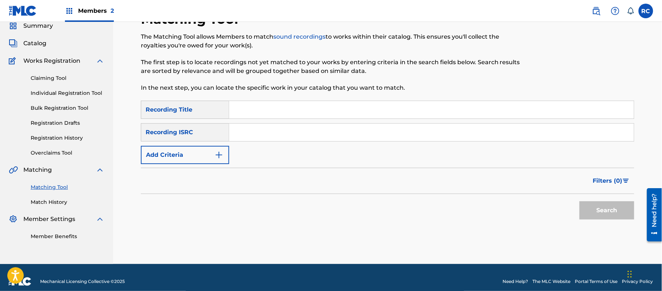
click at [250, 137] on input "Search Form" at bounding box center [431, 133] width 405 height 18
paste input "TCACW1611279"
type input "TCACW1611279"
click at [592, 210] on button "Search" at bounding box center [606, 210] width 55 height 18
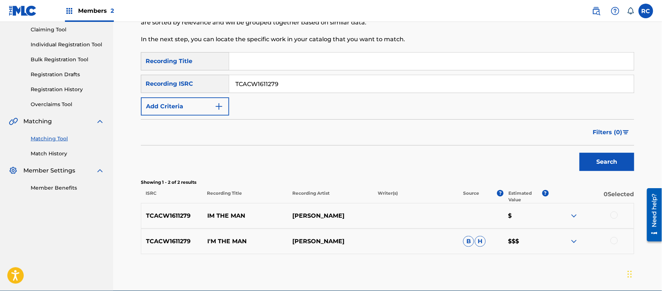
scroll to position [112, 0]
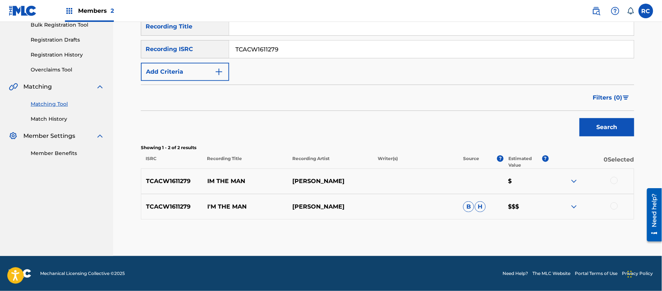
click at [610, 181] on div at bounding box center [613, 180] width 7 height 7
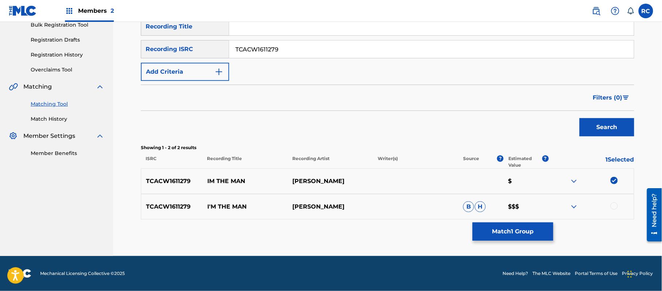
click at [613, 207] on div at bounding box center [613, 206] width 7 height 7
click at [516, 231] on button "Match 2 Groups" at bounding box center [513, 232] width 81 height 18
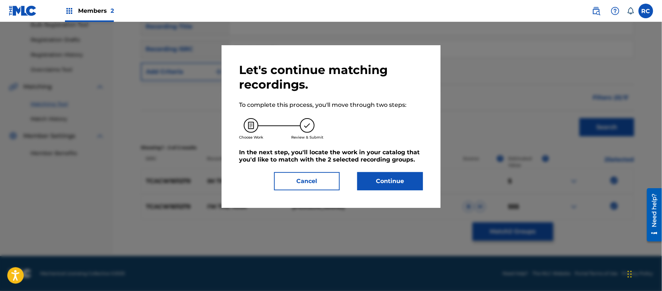
click at [396, 187] on button "Continue" at bounding box center [390, 181] width 66 height 18
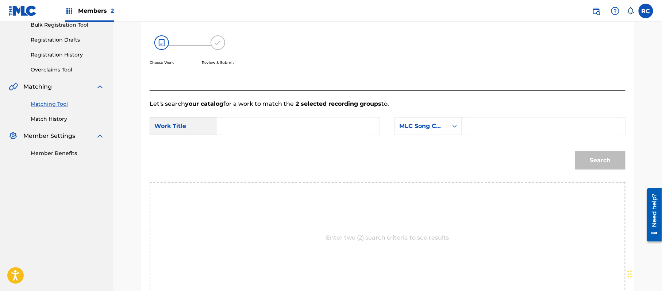
drag, startPoint x: 520, startPoint y: 129, endPoint x: 474, endPoint y: 130, distance: 46.7
click at [517, 130] on input "Search Form" at bounding box center [543, 126] width 151 height 18
paste input "IY41XQ"
type input "IY41XQ"
click at [260, 127] on input "Search Form" at bounding box center [298, 126] width 151 height 18
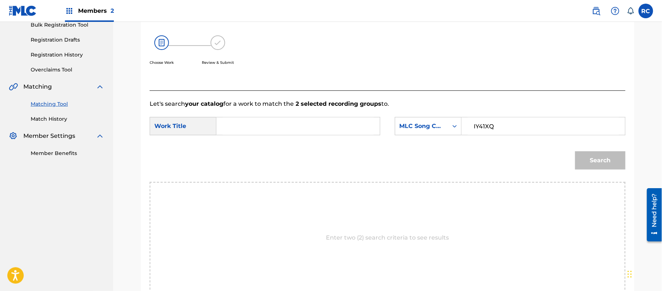
paste input "I'm the Man"
type input "I'm the Man"
click at [589, 154] on button "Search" at bounding box center [600, 160] width 50 height 18
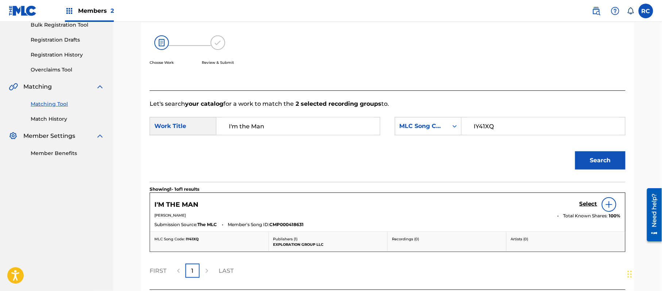
click at [579, 205] on div "I'M THE MAN Select" at bounding box center [387, 204] width 466 height 15
click at [590, 203] on h5 "Select" at bounding box center [588, 204] width 18 height 7
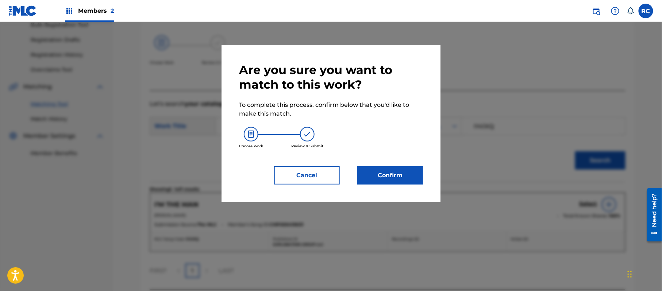
click at [405, 170] on button "Confirm" at bounding box center [390, 175] width 66 height 18
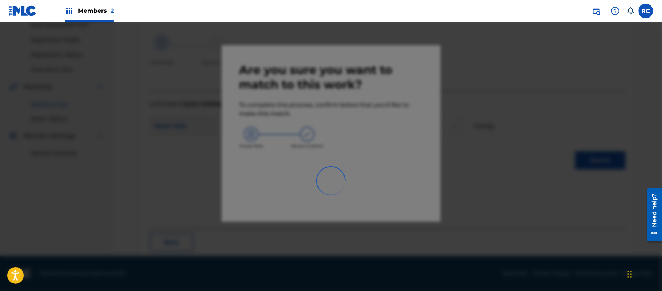
scroll to position [29, 0]
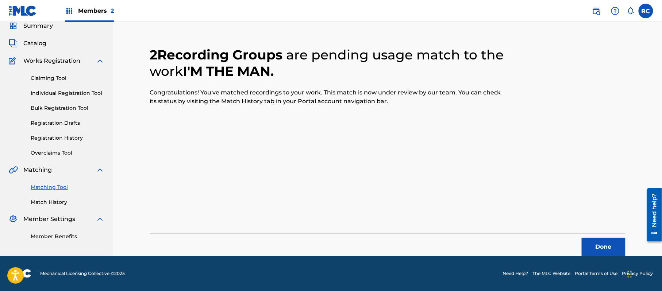
click at [603, 247] on button "Done" at bounding box center [604, 247] width 44 height 18
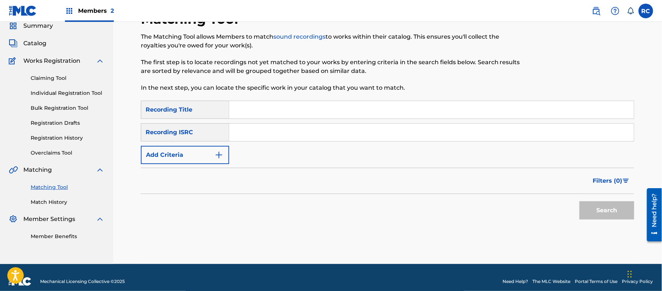
drag, startPoint x: 272, startPoint y: 128, endPoint x: 275, endPoint y: 136, distance: 8.5
click at [272, 131] on input "Search Form" at bounding box center [431, 133] width 405 height 18
paste input "TCAEY2070259"
type input "TCAEY2070259"
click at [594, 212] on button "Search" at bounding box center [606, 210] width 55 height 18
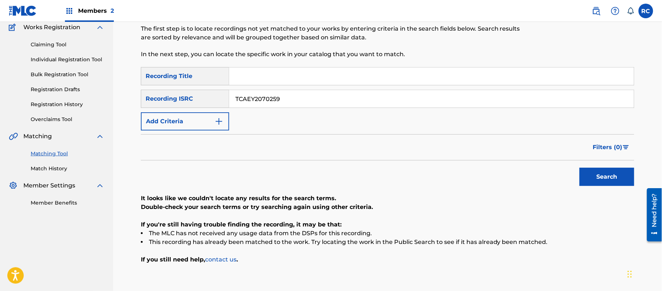
scroll to position [107, 0]
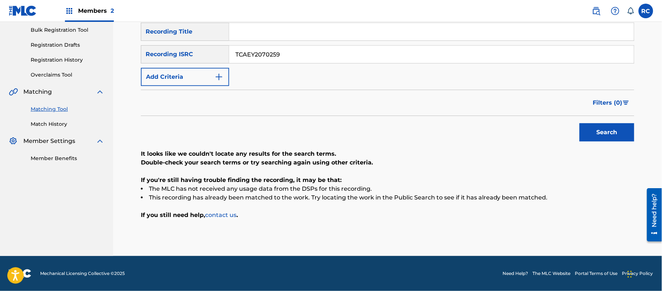
click at [261, 32] on input "Search Form" at bounding box center [431, 32] width 405 height 18
paste input "My 1st Girlfriend Was Baseball [PERSON_NAME]"
drag, startPoint x: 332, startPoint y: 31, endPoint x: 344, endPoint y: 47, distance: 19.7
click at [393, 36] on input "My 1st Girlfriend Was Baseball [PERSON_NAME]" at bounding box center [431, 32] width 405 height 18
type input "My 1st Girlfriend Was Baseball"
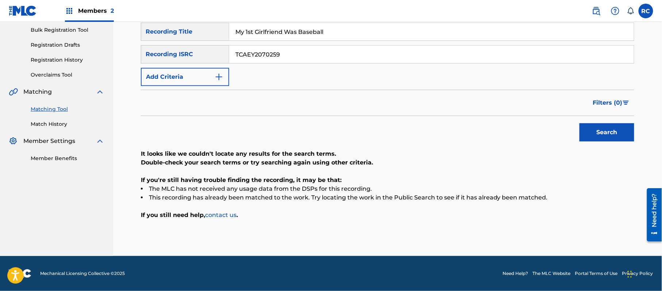
drag, startPoint x: 307, startPoint y: 53, endPoint x: 200, endPoint y: 54, distance: 106.9
click at [201, 54] on div "SearchWithCriteriaace1168e-906e-4a92-96d0-28938621b9b4 Recording ISRC TCAEY2070…" at bounding box center [387, 54] width 493 height 18
click at [187, 74] on button "Add Criteria" at bounding box center [185, 77] width 88 height 18
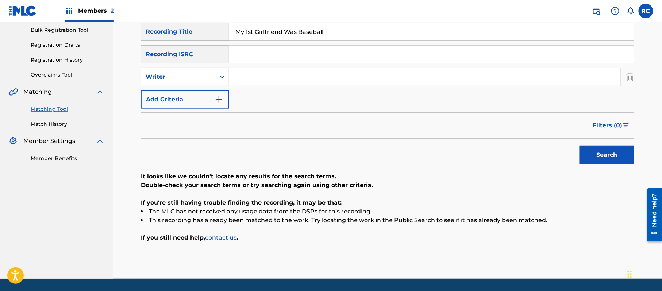
click at [187, 76] on div "Writer" at bounding box center [179, 77] width 66 height 9
click at [186, 96] on div "Recording Artist" at bounding box center [185, 95] width 88 height 18
click at [274, 81] on input "Search Form" at bounding box center [424, 77] width 391 height 18
paste input "[PERSON_NAME]"
type input "[PERSON_NAME]"
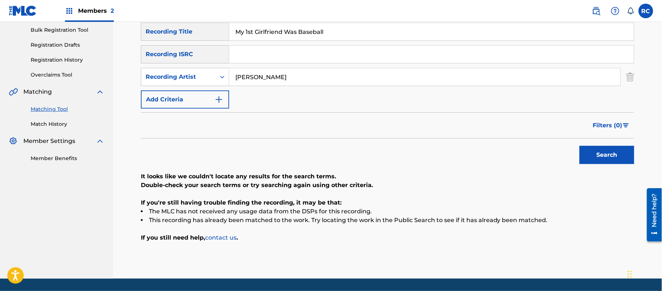
click at [587, 149] on button "Search" at bounding box center [606, 155] width 55 height 18
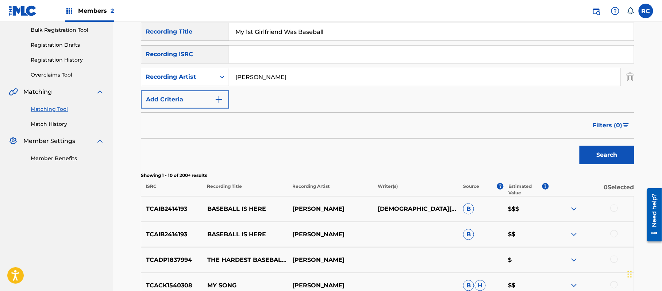
click at [247, 32] on input "My 1st Girlfriend Was Baseball" at bounding box center [431, 32] width 405 height 18
type input "My first Girlfriend Was Baseball"
click at [579, 146] on button "Search" at bounding box center [606, 155] width 55 height 18
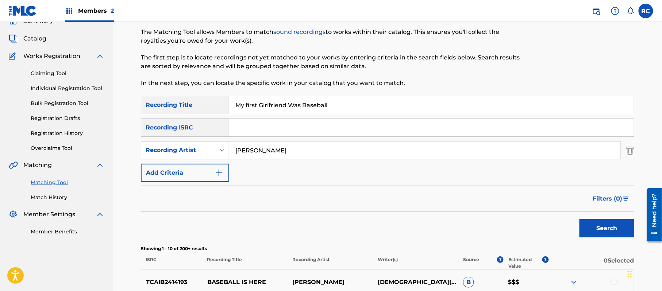
scroll to position [10, 0]
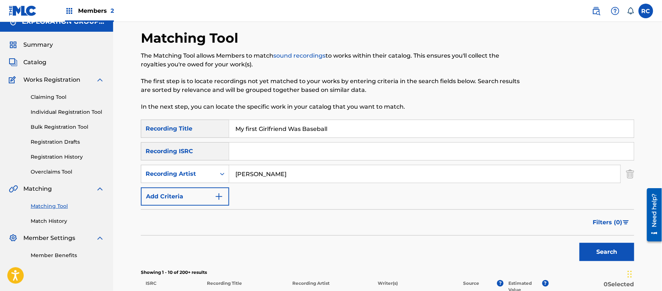
drag, startPoint x: 252, startPoint y: 153, endPoint x: 256, endPoint y: 153, distance: 4.1
click at [252, 153] on input "Search Form" at bounding box center [431, 152] width 405 height 18
paste input "TCACS1629229"
type input "TCACS1629229"
drag, startPoint x: 350, startPoint y: 131, endPoint x: 212, endPoint y: 131, distance: 137.2
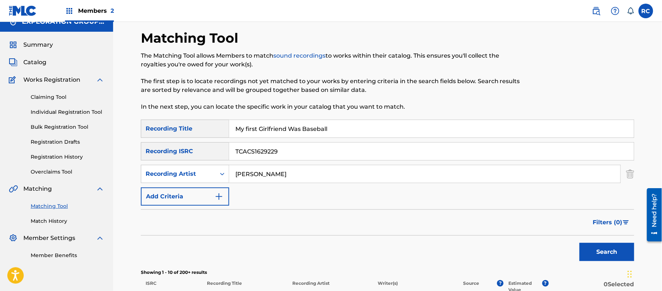
click at [212, 131] on div "SearchWithCriteriaeb28e19c-8778-48f7-bc59-09a2d671eeff Recording Title My first…" at bounding box center [387, 129] width 493 height 18
drag, startPoint x: 234, startPoint y: 177, endPoint x: 230, endPoint y: 177, distance: 4.4
click at [230, 177] on input "Search Form" at bounding box center [424, 174] width 391 height 18
click at [593, 250] on button "Search" at bounding box center [606, 252] width 55 height 18
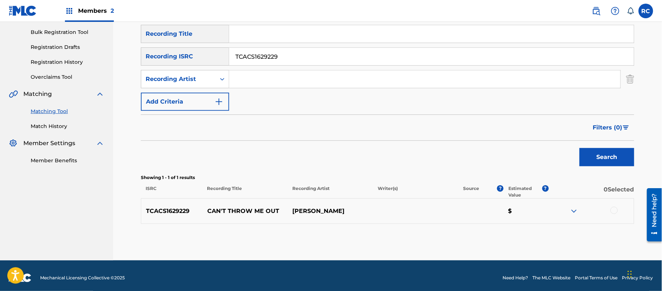
scroll to position [109, 0]
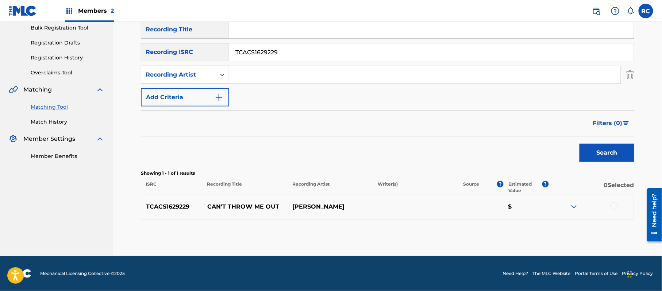
click at [614, 203] on div at bounding box center [613, 206] width 7 height 7
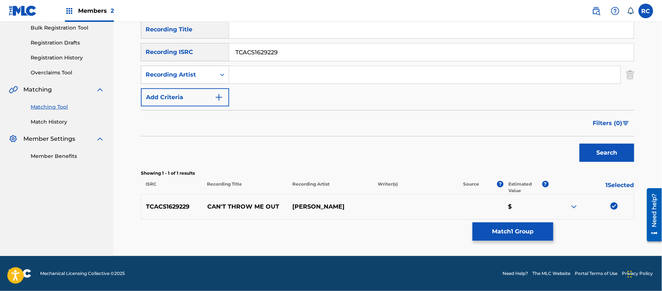
click at [551, 229] on button "Match 1 Group" at bounding box center [513, 232] width 81 height 18
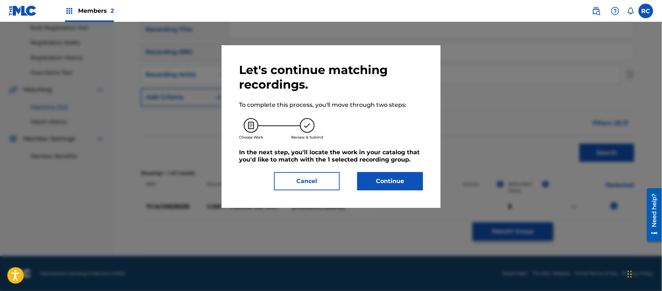
click at [419, 183] on button "Continue" at bounding box center [390, 181] width 66 height 18
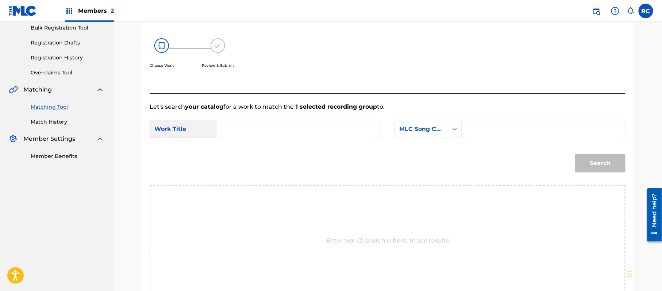
drag, startPoint x: 289, startPoint y: 127, endPoint x: 278, endPoint y: 131, distance: 12.1
click at [289, 127] on input "Search Form" at bounding box center [298, 129] width 151 height 18
paste input "Can't Throw Me Out CB7A3C"
click at [302, 130] on input "Can't Throw Me Out CB7A3C" at bounding box center [298, 129] width 151 height 18
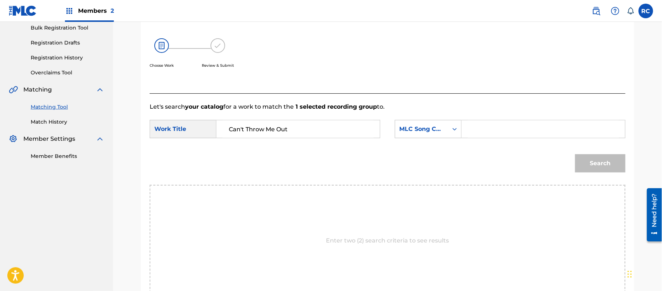
type input "Can't Throw Me Out"
drag, startPoint x: 485, startPoint y: 127, endPoint x: 497, endPoint y: 131, distance: 11.8
click at [485, 127] on input "Search Form" at bounding box center [543, 129] width 151 height 18
paste input "CB7A3C"
type input "CB7A3C"
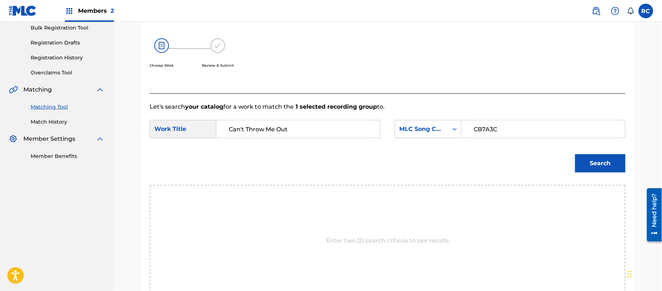
click at [601, 165] on button "Search" at bounding box center [600, 163] width 50 height 18
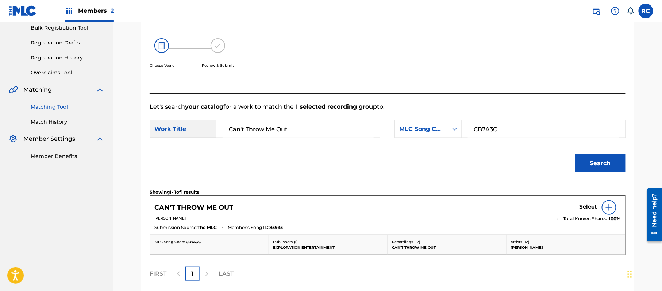
click at [581, 203] on div "Select" at bounding box center [599, 207] width 41 height 15
click at [585, 208] on h5 "Select" at bounding box center [588, 207] width 18 height 7
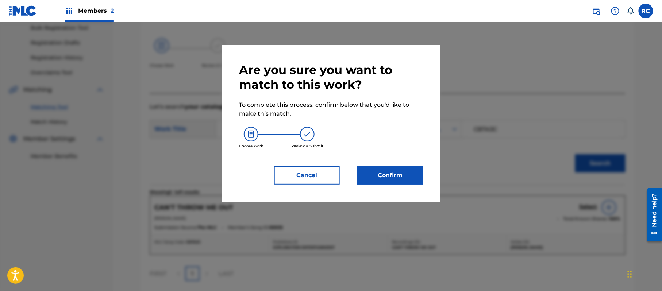
click at [405, 173] on button "Confirm" at bounding box center [390, 175] width 66 height 18
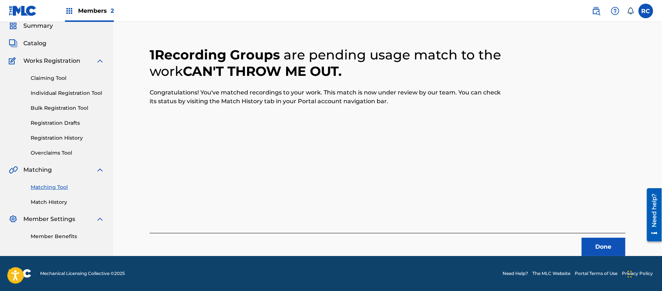
scroll to position [29, 0]
click at [597, 250] on button "Done" at bounding box center [604, 247] width 44 height 18
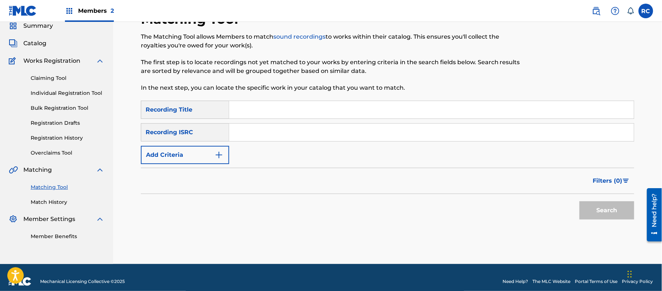
click at [266, 136] on input "Search Form" at bounding box center [431, 133] width 405 height 18
paste input "TCACZ1767648"
type input "TCACZ1767648"
click at [591, 208] on button "Search" at bounding box center [606, 210] width 55 height 18
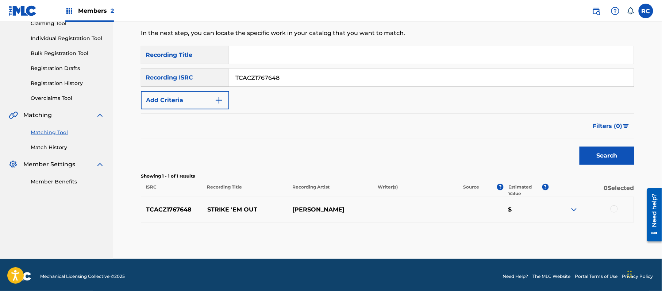
scroll to position [87, 0]
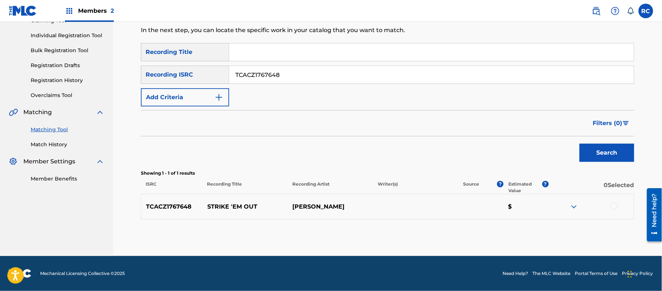
click at [615, 207] on div at bounding box center [613, 206] width 7 height 7
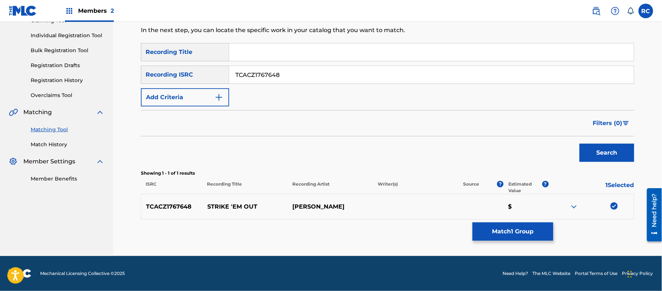
click at [520, 229] on button "Match 1 Group" at bounding box center [513, 232] width 81 height 18
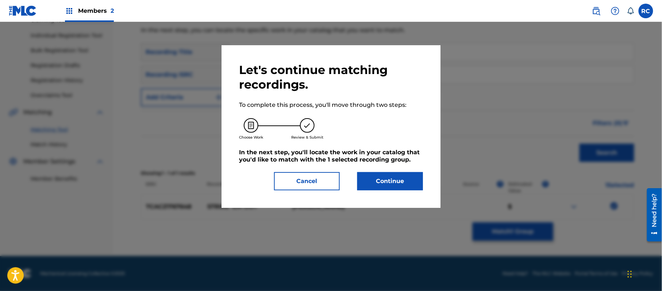
click at [396, 181] on button "Continue" at bounding box center [390, 181] width 66 height 18
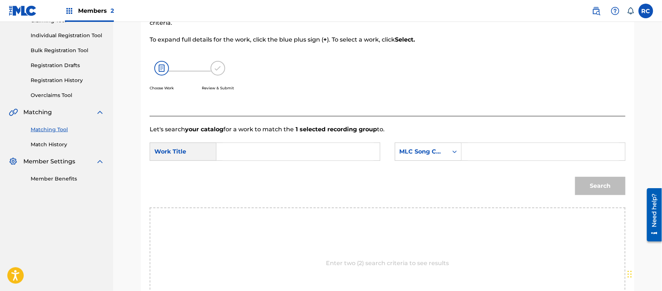
click at [272, 155] on input "Search Form" at bounding box center [298, 152] width 151 height 18
paste input "Strike'em Out SG664Y"
click at [281, 149] on input "Strike'em Out SG664Y" at bounding box center [298, 152] width 151 height 18
type input "Strike'em Out"
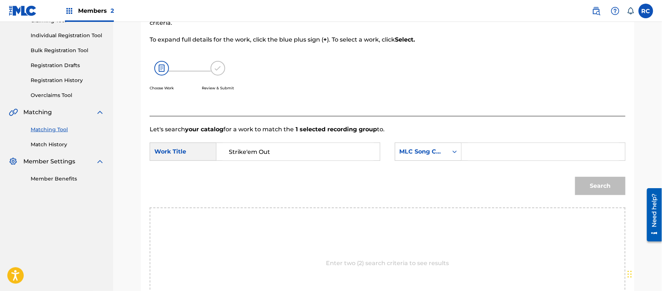
click at [466, 149] on div "Search Form" at bounding box center [544, 152] width 164 height 18
click at [482, 151] on input "Search Form" at bounding box center [543, 152] width 151 height 18
paste input "SG664Y"
type input "SG664Y"
click at [593, 188] on button "Search" at bounding box center [600, 186] width 50 height 18
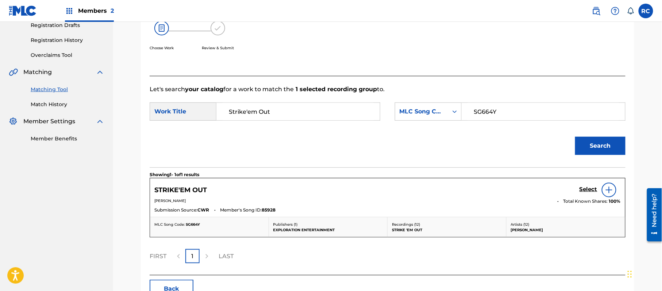
scroll to position [174, 0]
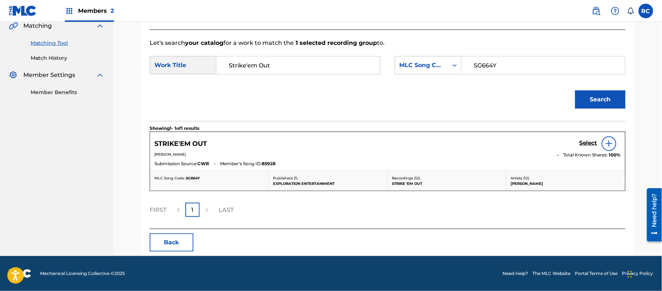
click at [587, 143] on h5 "Select" at bounding box center [588, 143] width 18 height 7
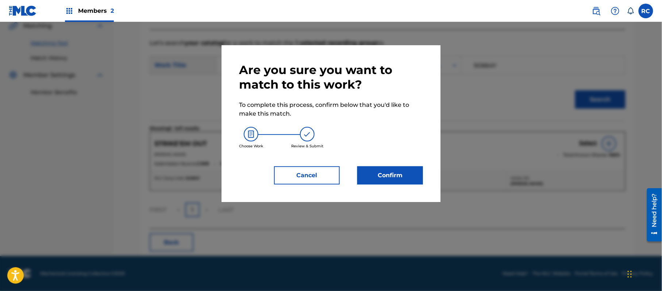
click at [410, 171] on button "Confirm" at bounding box center [390, 175] width 66 height 18
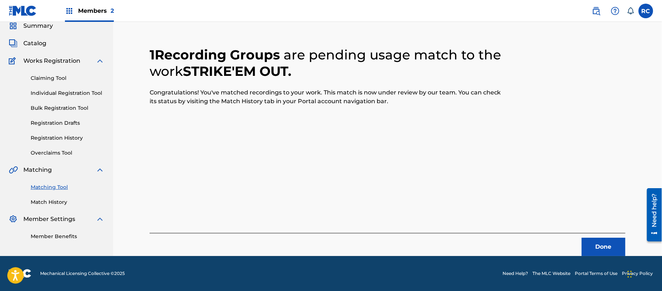
scroll to position [29, 0]
click at [590, 252] on button "Done" at bounding box center [604, 247] width 44 height 18
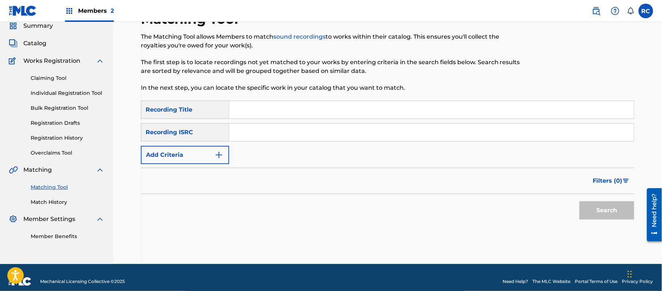
click at [248, 136] on input "Search Form" at bounding box center [431, 133] width 405 height 18
paste input "TCADH1741787"
type input "TCADH1741787"
click at [627, 213] on button "Search" at bounding box center [606, 210] width 55 height 18
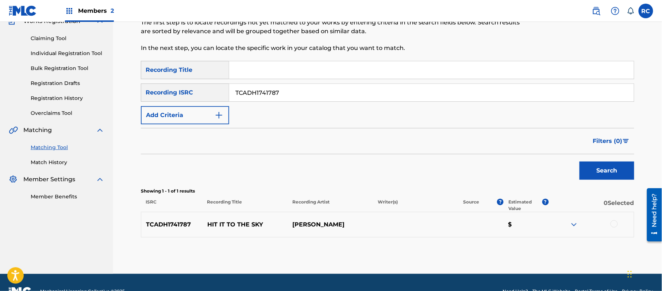
scroll to position [87, 0]
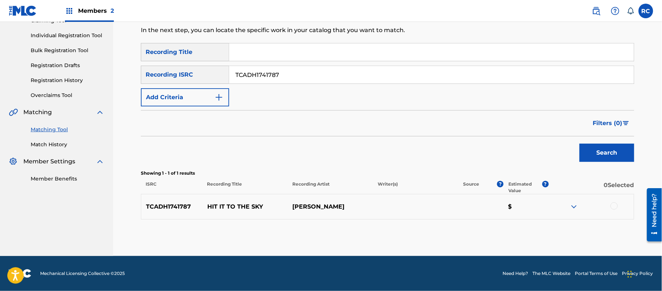
click at [616, 207] on div at bounding box center [613, 206] width 7 height 7
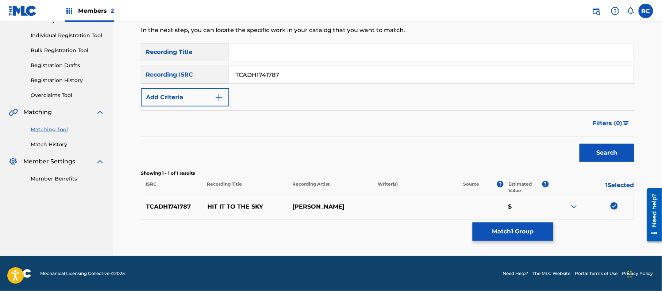
click at [533, 231] on button "Match 1 Group" at bounding box center [513, 232] width 81 height 18
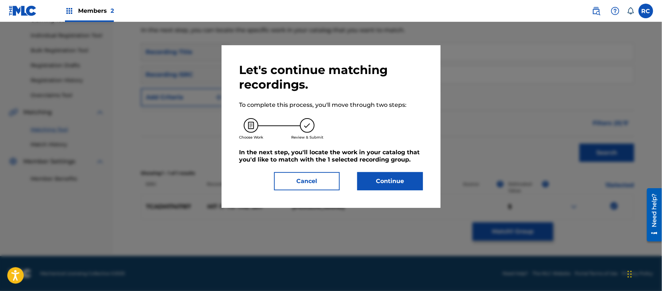
click at [417, 180] on button "Continue" at bounding box center [390, 181] width 66 height 18
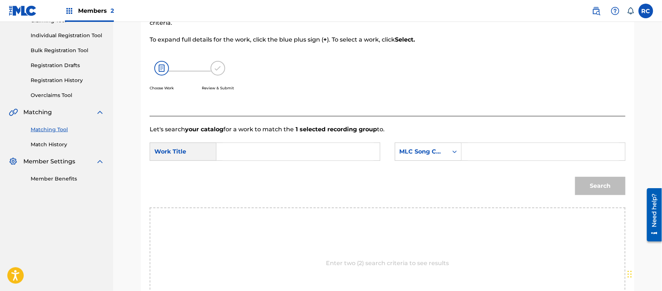
drag, startPoint x: 307, startPoint y: 151, endPoint x: 293, endPoint y: 152, distance: 13.9
click at [305, 152] on input "Search Form" at bounding box center [298, 152] width 151 height 18
paste input "Hit It To The Sky HB2N12"
click at [279, 151] on input "Hit It To The Sky HB2N12" at bounding box center [298, 152] width 151 height 18
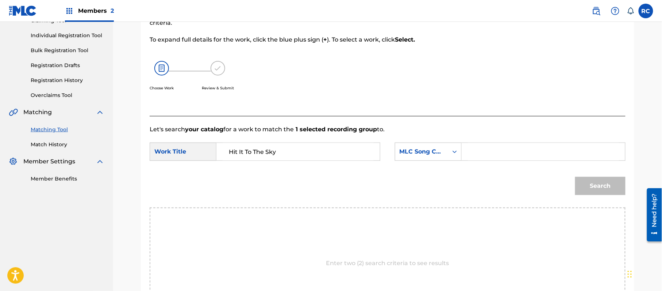
type input "Hit It To The Sky"
click at [496, 156] on input "Search Form" at bounding box center [543, 152] width 151 height 18
paste input "HB2N12"
type input "HB2N12"
click at [584, 187] on button "Search" at bounding box center [600, 186] width 50 height 18
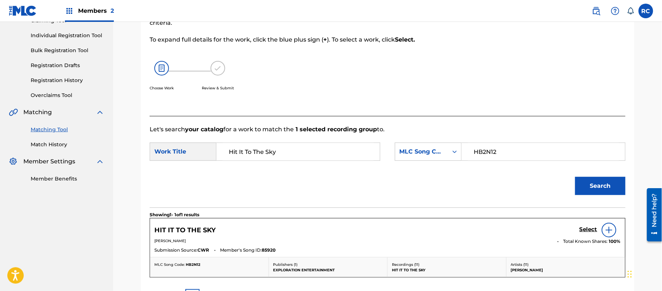
click at [585, 228] on h5 "Select" at bounding box center [588, 229] width 18 height 7
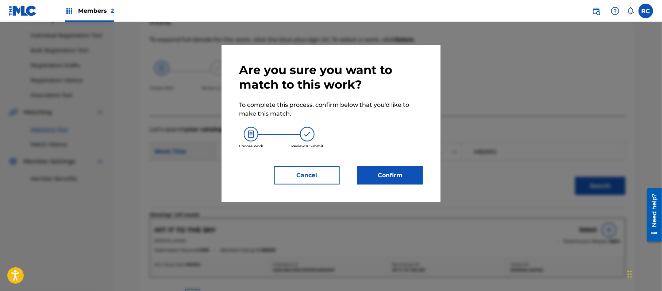
click at [404, 174] on button "Confirm" at bounding box center [390, 175] width 66 height 18
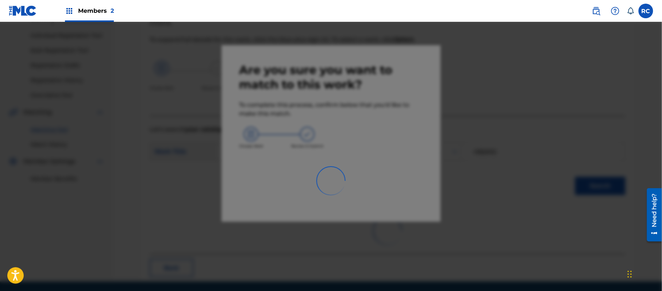
scroll to position [29, 0]
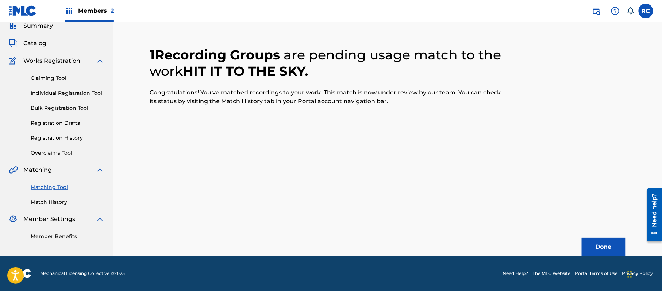
click at [606, 248] on button "Done" at bounding box center [604, 247] width 44 height 18
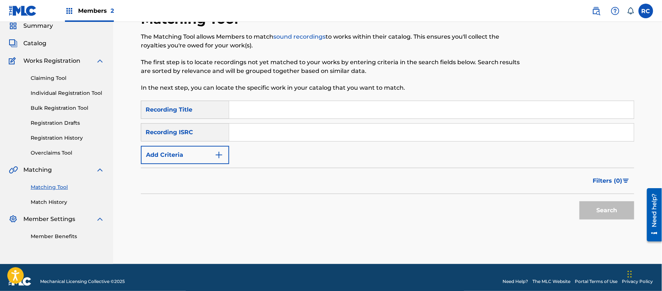
click at [300, 137] on input "Search Form" at bounding box center [431, 133] width 405 height 18
paste input "TCACZ1767644"
type input "TCACZ1767644"
click at [594, 208] on button "Search" at bounding box center [606, 210] width 55 height 18
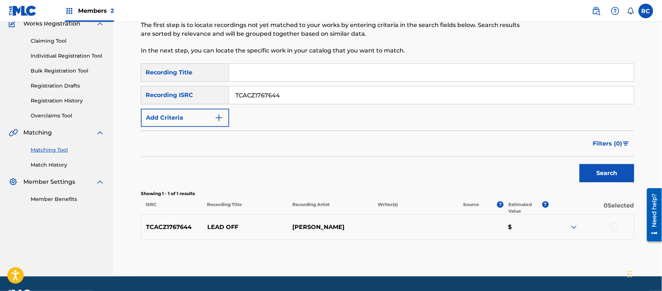
scroll to position [87, 0]
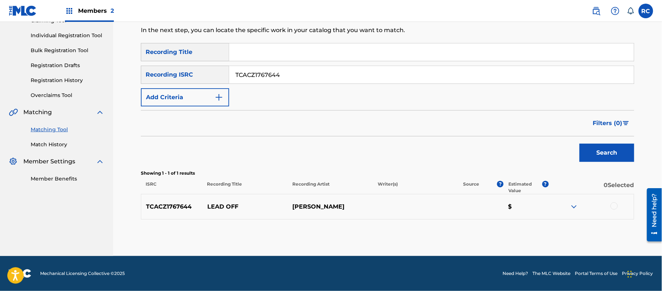
click at [615, 207] on div at bounding box center [613, 206] width 7 height 7
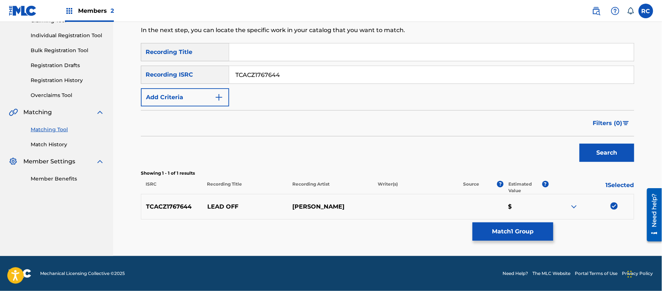
click at [514, 234] on button "Match 1 Group" at bounding box center [513, 232] width 81 height 18
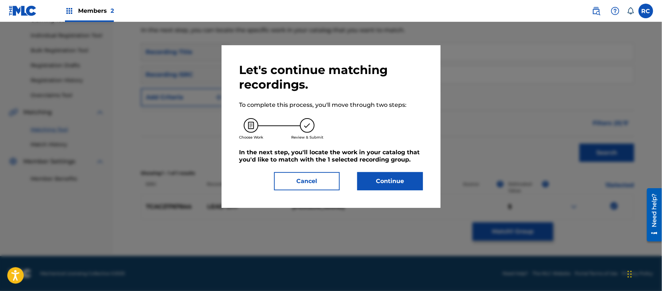
click at [410, 180] on button "Continue" at bounding box center [390, 181] width 66 height 18
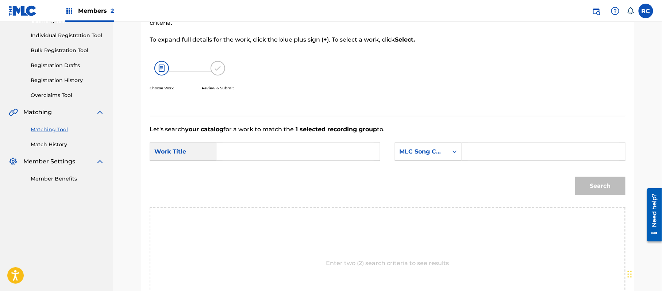
click at [304, 151] on input "Search Form" at bounding box center [298, 152] width 151 height 18
paste input "Lead Off LA5F8M"
click at [283, 149] on input "Lead Off LA5F8M" at bounding box center [298, 152] width 151 height 18
type input "Lead Off"
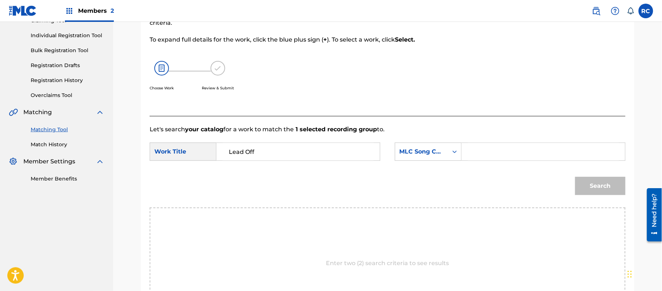
click at [512, 153] on input "Search Form" at bounding box center [543, 152] width 151 height 18
paste input "LA5F8M"
type input "LA5F8M"
click at [592, 185] on button "Search" at bounding box center [600, 186] width 50 height 18
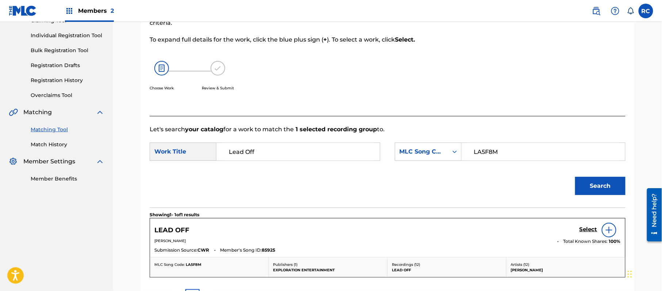
click at [585, 229] on h5 "Select" at bounding box center [588, 229] width 18 height 7
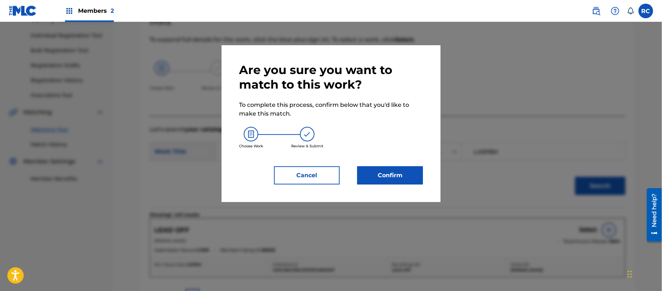
click at [409, 170] on button "Confirm" at bounding box center [390, 175] width 66 height 18
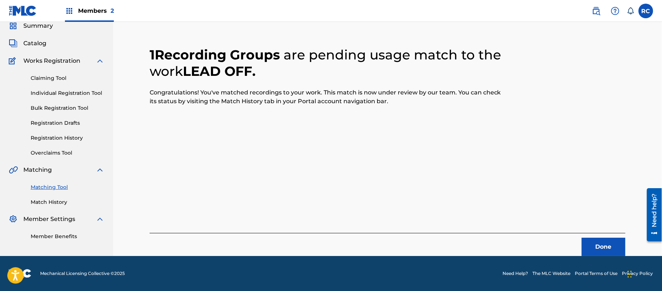
scroll to position [29, 0]
click at [593, 247] on button "Done" at bounding box center [604, 247] width 44 height 18
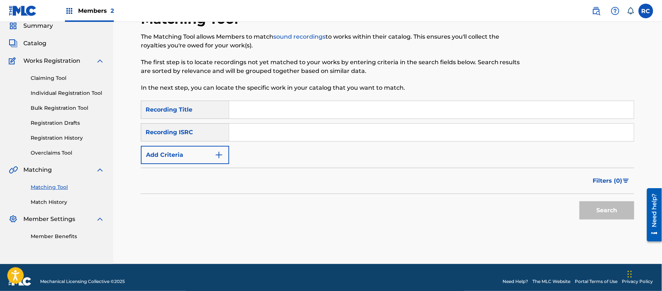
click at [291, 138] on input "Search Form" at bounding box center [431, 133] width 405 height 18
paste input "TCADP1837993"
type input "TCADP1837993"
click at [585, 207] on button "Search" at bounding box center [606, 210] width 55 height 18
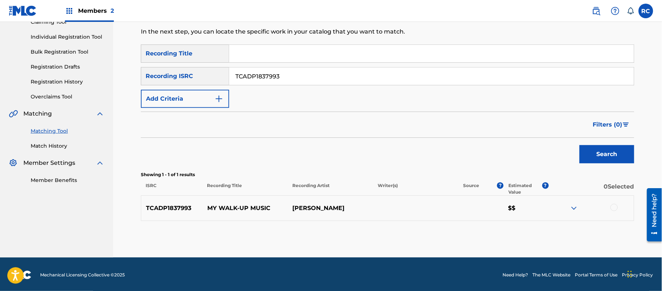
scroll to position [87, 0]
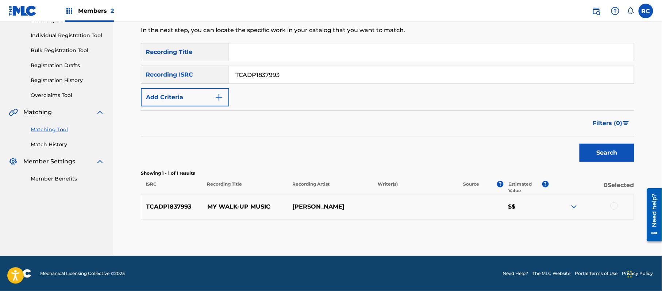
click at [615, 207] on div at bounding box center [613, 206] width 7 height 7
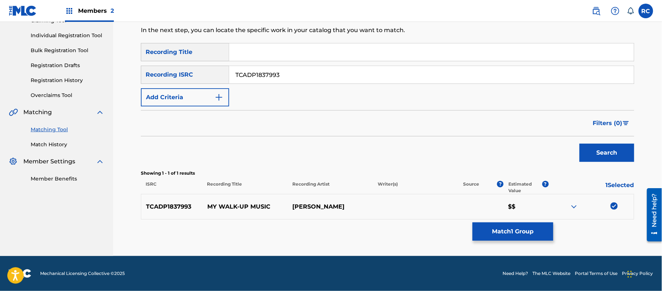
click at [505, 234] on button "Match 1 Group" at bounding box center [513, 232] width 81 height 18
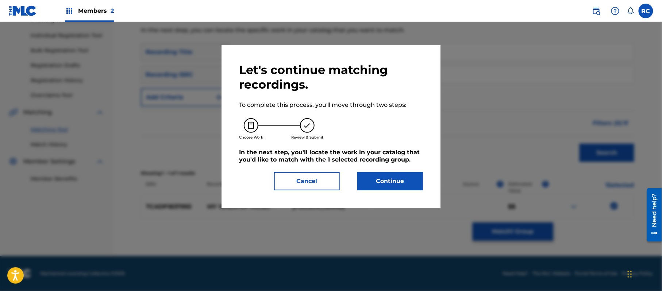
click at [396, 181] on button "Continue" at bounding box center [390, 181] width 66 height 18
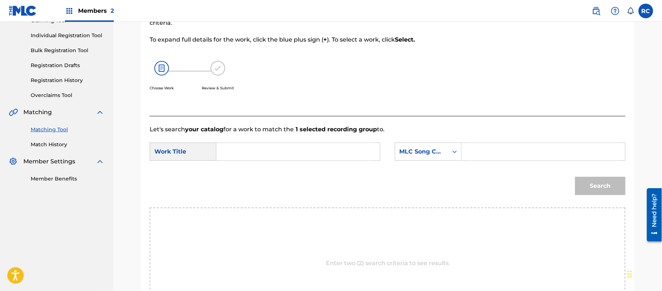
click at [290, 143] on div "Search Form" at bounding box center [298, 152] width 164 height 18
paste input "My Walk-Up Music MA9ESK"
click at [279, 152] on input "Search Form" at bounding box center [298, 152] width 151 height 18
click at [310, 149] on input "My Walk-Up Music MA9ESK" at bounding box center [298, 152] width 151 height 18
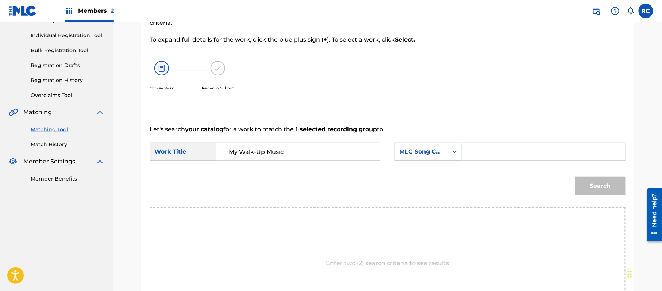
type input "My Walk-Up Music"
click at [500, 155] on input "Search Form" at bounding box center [543, 152] width 151 height 18
paste input "MA9ESK"
type input "MA9ESK"
click at [585, 185] on button "Search" at bounding box center [600, 186] width 50 height 18
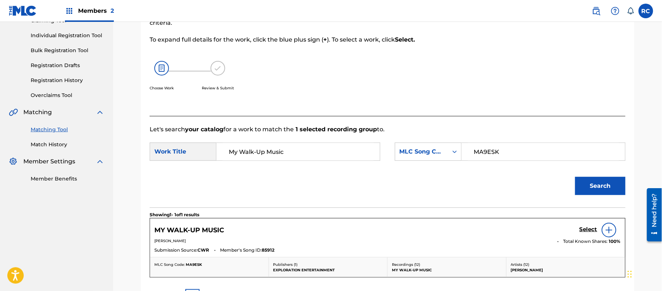
click at [583, 231] on h5 "Select" at bounding box center [588, 229] width 18 height 7
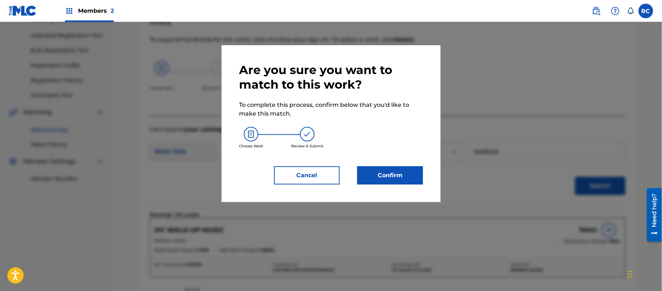
click at [394, 176] on button "Confirm" at bounding box center [390, 175] width 66 height 18
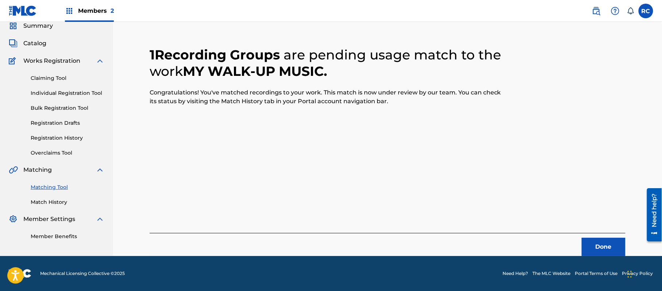
scroll to position [29, 0]
click at [596, 248] on button "Done" at bounding box center [604, 247] width 44 height 18
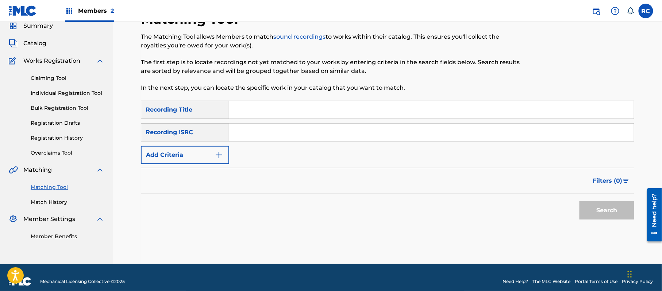
click at [262, 131] on input "Search Form" at bounding box center [431, 133] width 405 height 18
paste input "TCADP1837996"
type input "TCADP1837996"
click at [609, 207] on button "Search" at bounding box center [606, 210] width 55 height 18
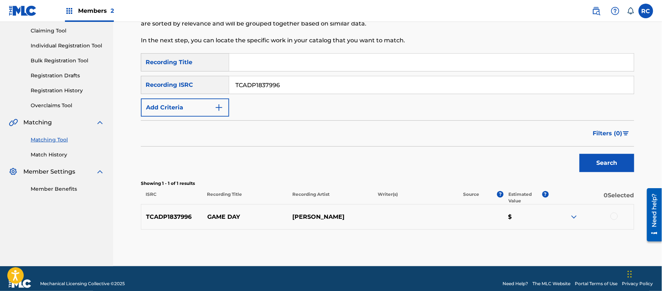
scroll to position [78, 0]
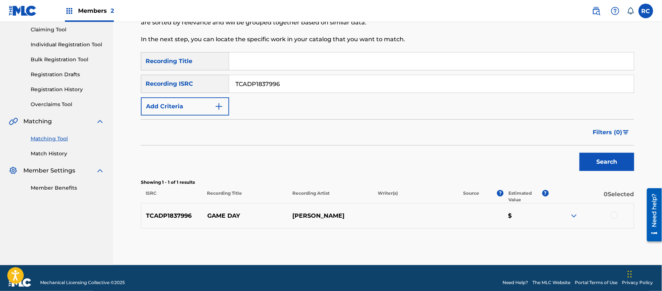
click at [614, 218] on div at bounding box center [613, 215] width 7 height 7
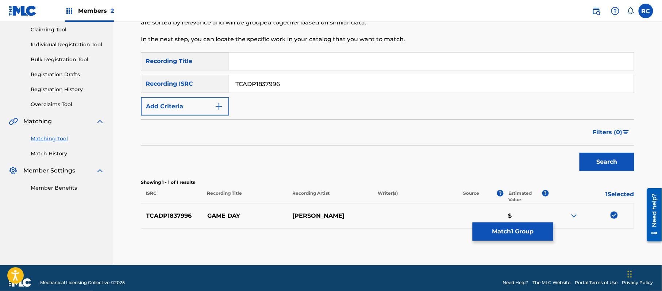
click at [524, 231] on button "Match 1 Group" at bounding box center [513, 232] width 81 height 18
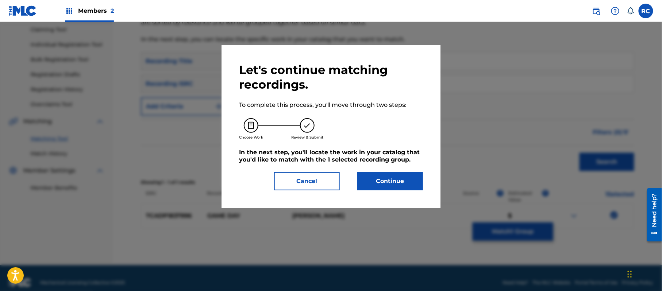
click at [406, 175] on button "Continue" at bounding box center [390, 181] width 66 height 18
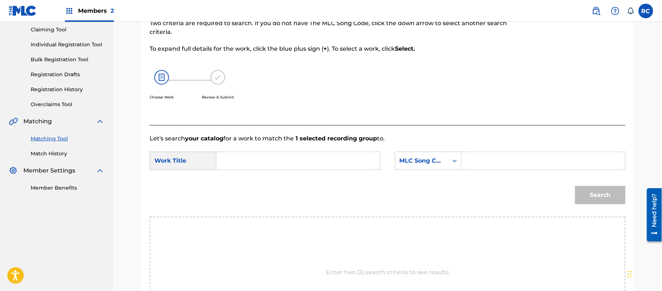
click at [265, 164] on input "Search Form" at bounding box center [298, 161] width 151 height 18
paste input "Game Day GA15RJ"
click at [284, 160] on input "Game Day GA15RJ" at bounding box center [298, 161] width 151 height 18
type input "Game Day"
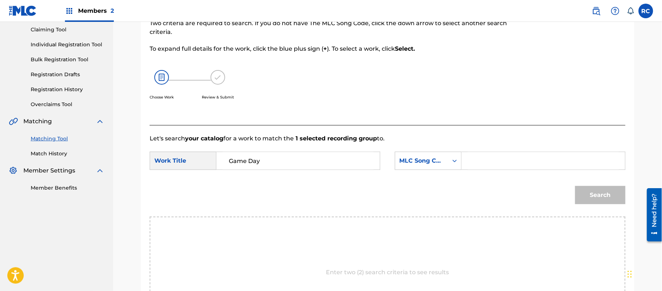
click at [506, 161] on input "Search Form" at bounding box center [543, 161] width 151 height 18
paste input "GA15RJ"
type input "GA15RJ"
click at [594, 196] on button "Search" at bounding box center [600, 195] width 50 height 18
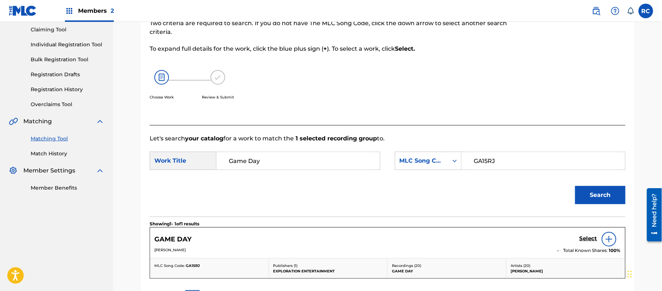
click at [587, 238] on h5 "Select" at bounding box center [588, 238] width 18 height 7
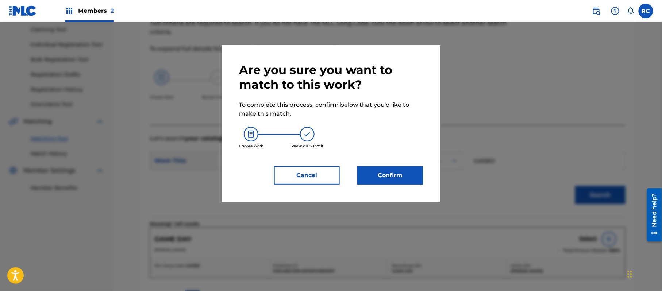
click at [407, 171] on button "Confirm" at bounding box center [390, 175] width 66 height 18
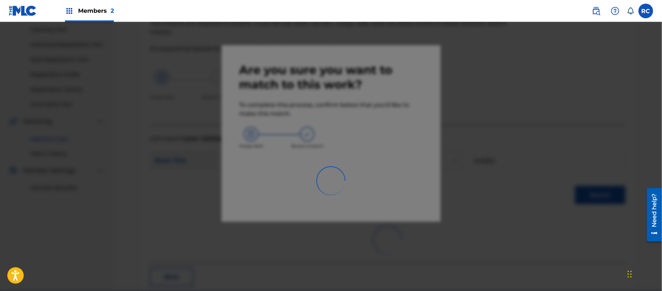
scroll to position [29, 0]
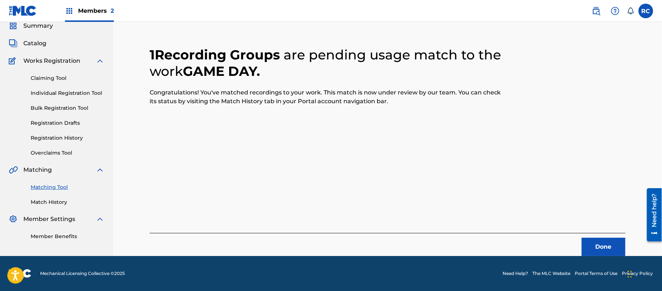
click at [597, 241] on button "Done" at bounding box center [604, 247] width 44 height 18
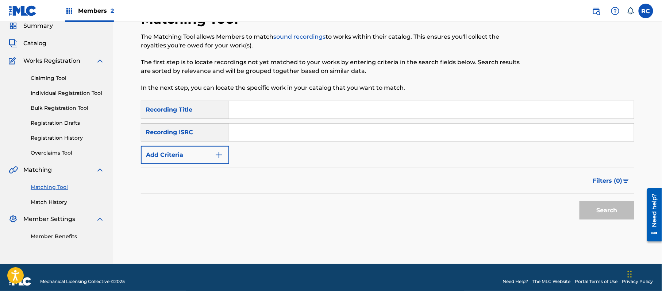
click at [253, 134] on input "Search Form" at bounding box center [431, 133] width 405 height 18
paste input "TCADH1741793"
type input "TCADH1741793"
click at [588, 212] on button "Search" at bounding box center [606, 210] width 55 height 18
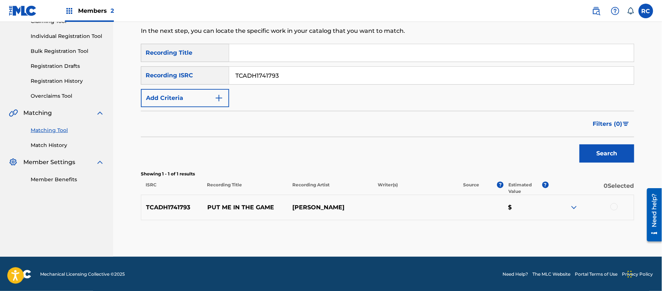
scroll to position [87, 0]
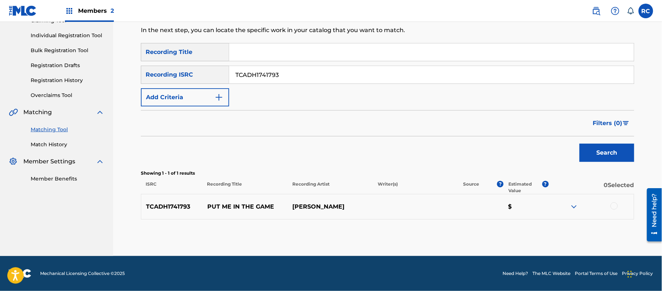
click at [616, 203] on div at bounding box center [613, 206] width 7 height 7
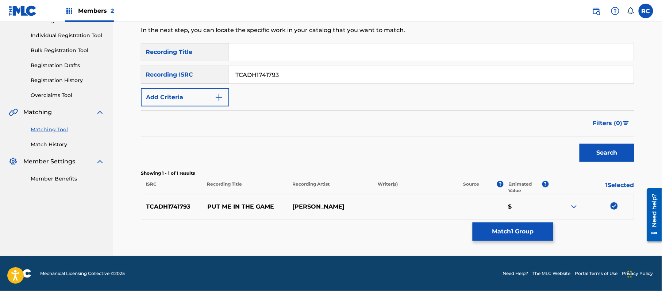
click at [511, 233] on button "Match 1 Group" at bounding box center [513, 232] width 81 height 18
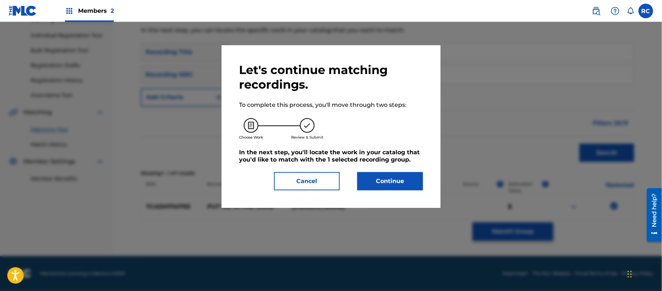
click at [412, 176] on button "Continue" at bounding box center [390, 181] width 66 height 18
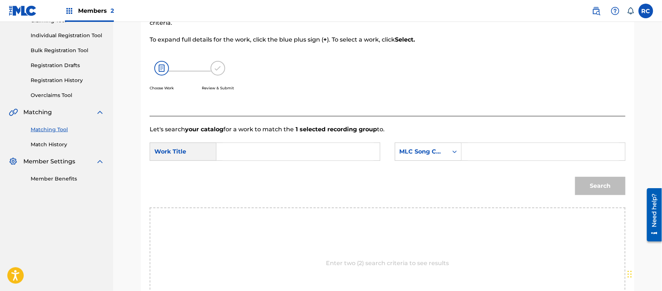
click at [261, 153] on input "Search Form" at bounding box center [298, 152] width 151 height 18
paste input "Put Me In The Game PF3SZ4"
click at [304, 153] on input "Put Me In The Game PF3SZ4" at bounding box center [298, 152] width 151 height 18
type input "Put Me In The Game"
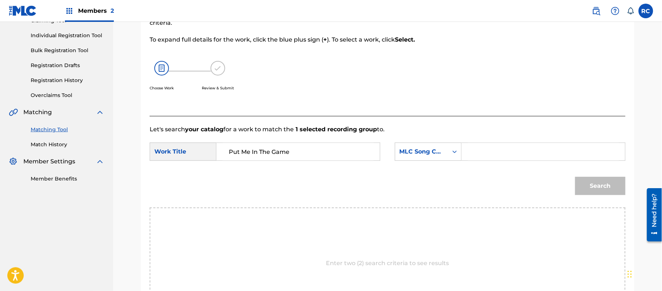
click at [483, 155] on input "Search Form" at bounding box center [543, 152] width 151 height 18
paste input "PF3SZ4"
type input "PF3SZ4"
click at [603, 186] on button "Search" at bounding box center [600, 186] width 50 height 18
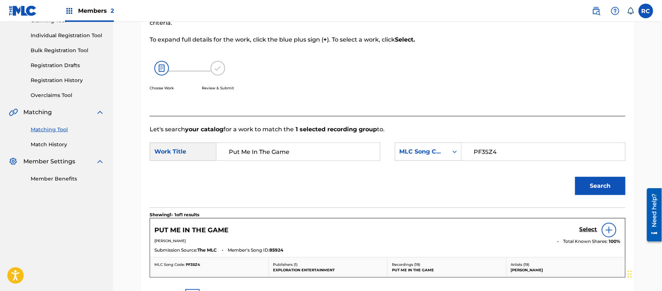
click at [584, 227] on h5 "Select" at bounding box center [588, 229] width 18 height 7
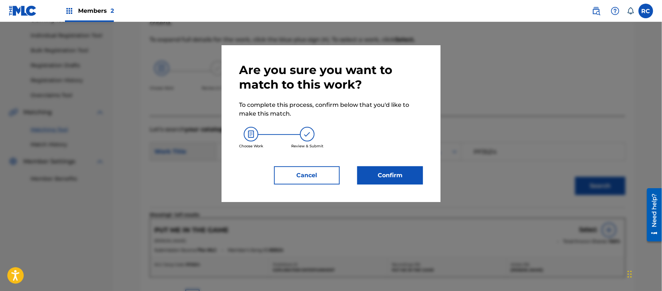
click at [408, 172] on button "Confirm" at bounding box center [390, 175] width 66 height 18
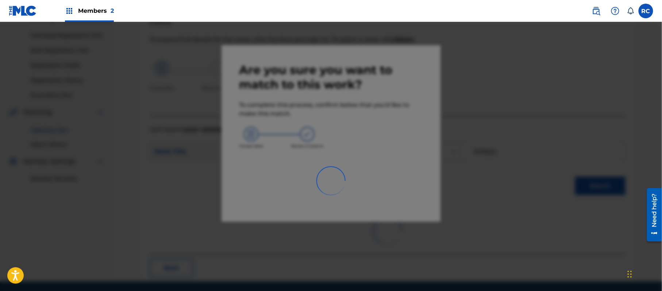
scroll to position [29, 0]
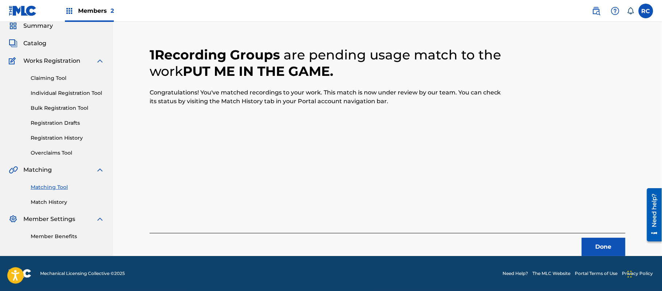
click at [613, 244] on button "Done" at bounding box center [604, 247] width 44 height 18
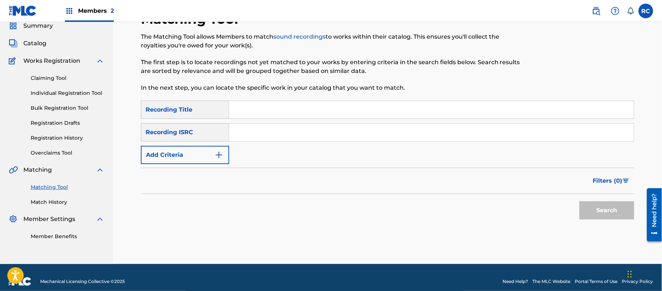
click at [291, 136] on input "Search Form" at bounding box center [431, 133] width 405 height 18
paste input "TCAEY2070256"
type input "TCAEY2070256"
click at [604, 214] on button "Search" at bounding box center [606, 210] width 55 height 18
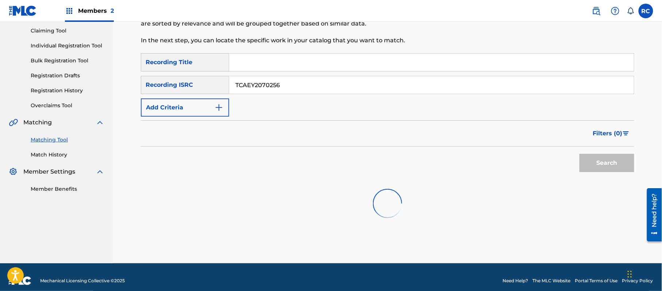
scroll to position [84, 0]
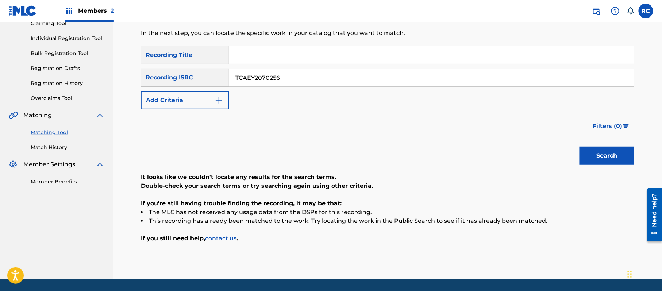
click at [251, 59] on input "Search Form" at bounding box center [431, 55] width 405 height 18
paste input "Throw It Hard [PERSON_NAME]"
drag, startPoint x: 284, startPoint y: 53, endPoint x: 358, endPoint y: 65, distance: 75.8
click at [358, 65] on div "SearchWithCriteriaeb28e19c-8778-48f7-bc59-09a2d671eeff Recording Title Throw It…" at bounding box center [387, 77] width 493 height 63
type input "Throw It Hard"
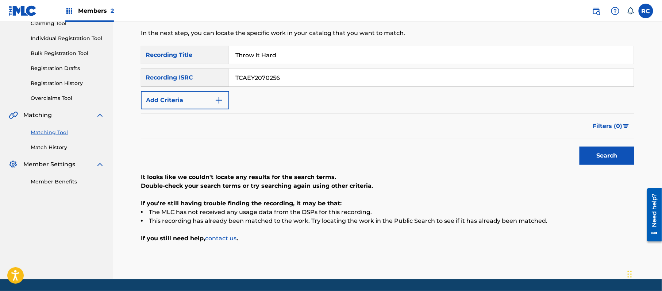
drag, startPoint x: 254, startPoint y: 81, endPoint x: 203, endPoint y: 81, distance: 51.1
click at [203, 81] on div "SearchWithCriteriaace1168e-906e-4a92-96d0-28938621b9b4 Recording ISRC TCAEY2070…" at bounding box center [387, 78] width 493 height 18
click at [192, 98] on button "Add Criteria" at bounding box center [185, 100] width 88 height 18
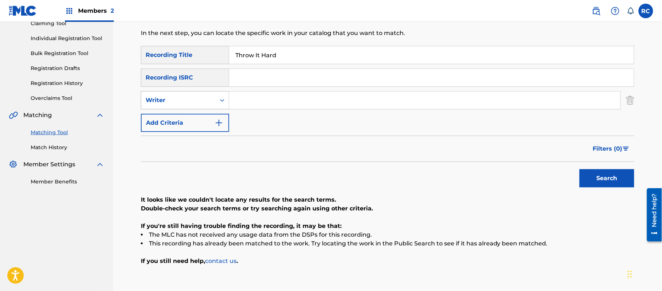
click at [189, 103] on div "Writer" at bounding box center [179, 100] width 66 height 9
click at [185, 122] on div "Recording Artist" at bounding box center [185, 118] width 88 height 18
click at [252, 104] on input "Search Form" at bounding box center [424, 101] width 391 height 18
paste input "[PERSON_NAME]"
type input "[PERSON_NAME]"
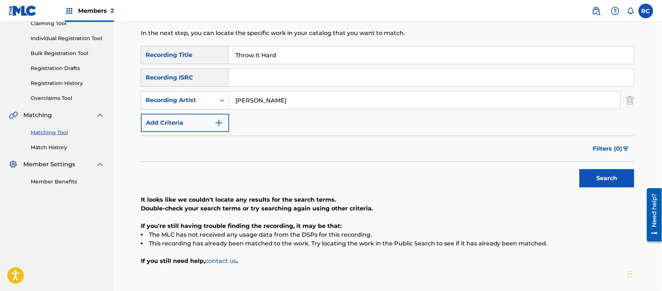
click at [601, 177] on button "Search" at bounding box center [606, 178] width 55 height 18
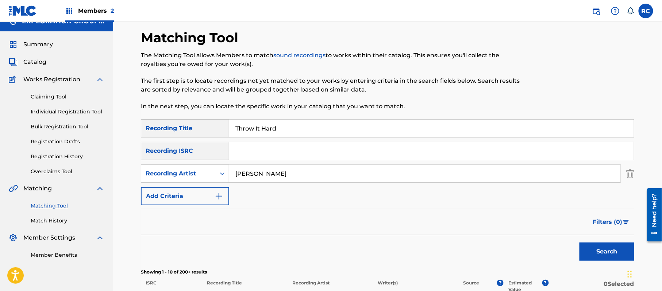
scroll to position [0, 0]
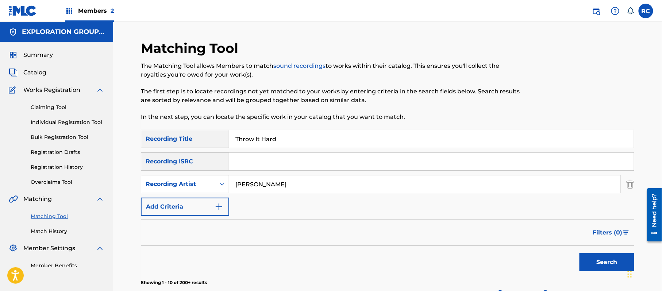
click at [264, 140] on input "Throw It Hard" at bounding box center [431, 139] width 405 height 18
paste input "Have a good day [PERSON_NAME]"
click at [264, 140] on input "Throw It Hard" at bounding box center [431, 139] width 405 height 18
drag, startPoint x: 287, startPoint y: 144, endPoint x: 328, endPoint y: 143, distance: 40.9
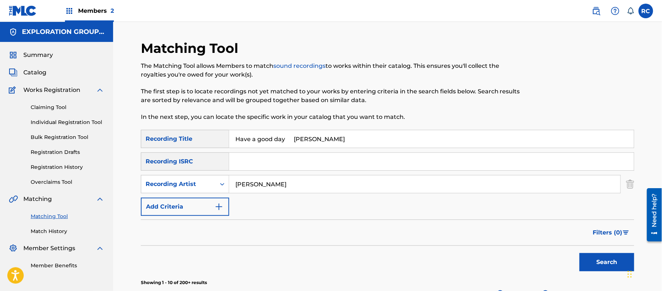
click at [328, 143] on input "Have a good day [PERSON_NAME]" at bounding box center [431, 139] width 405 height 18
type input "Have a good day"
click at [603, 263] on button "Search" at bounding box center [606, 262] width 55 height 18
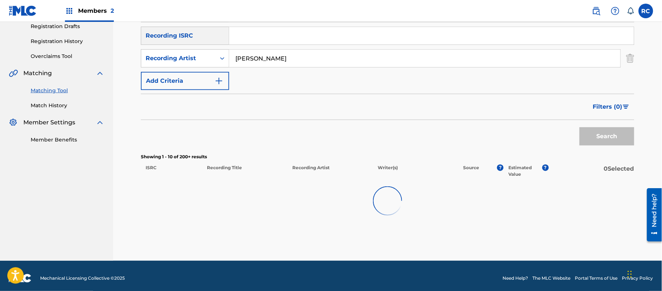
scroll to position [131, 0]
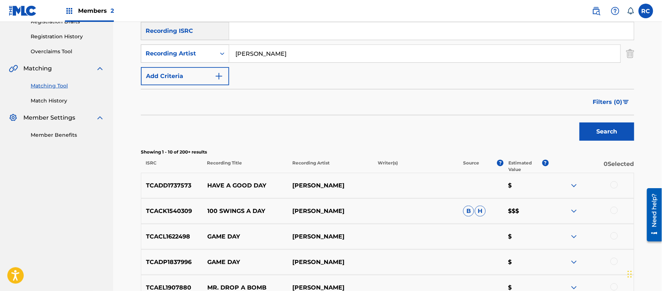
click at [182, 185] on p "TCADD1737573" at bounding box center [171, 185] width 61 height 9
copy p "TCADD1737573"
click at [618, 186] on div at bounding box center [590, 185] width 85 height 9
drag, startPoint x: 613, startPoint y: 186, endPoint x: 591, endPoint y: 194, distance: 23.8
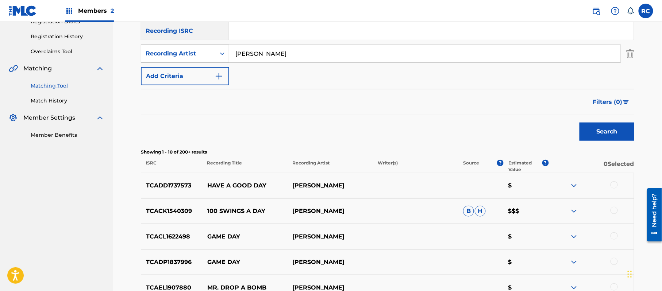
click at [613, 186] on div at bounding box center [613, 184] width 7 height 7
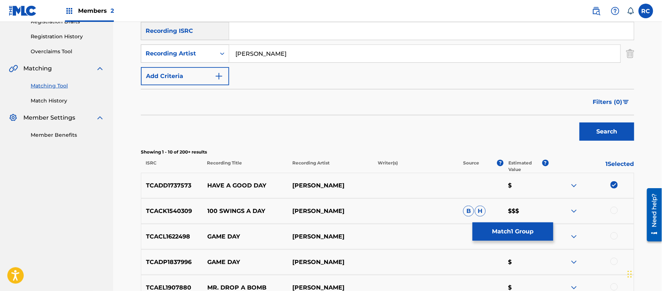
click at [507, 228] on button "Match 1 Group" at bounding box center [513, 232] width 81 height 18
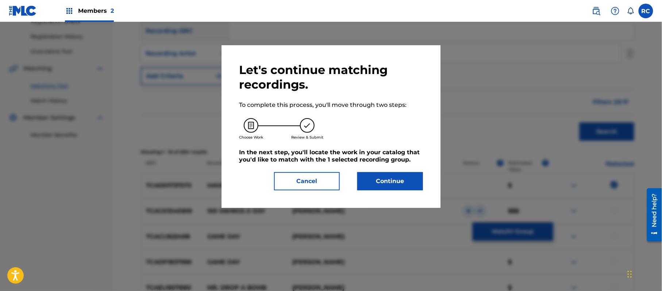
click at [392, 187] on button "Continue" at bounding box center [390, 181] width 66 height 18
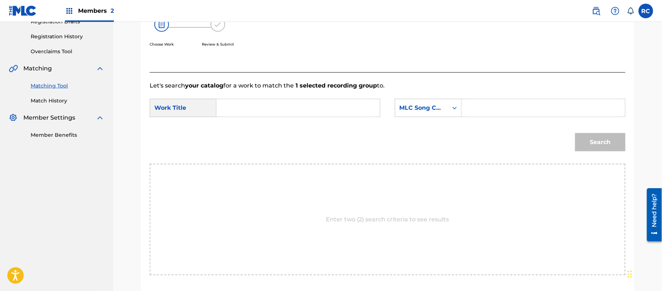
click at [274, 100] on input "Search Form" at bounding box center [298, 108] width 151 height 18
paste input "Have a good day HB2N15"
click at [281, 111] on input "Have a good day HB2N15" at bounding box center [298, 108] width 151 height 18
type input "Have a good day"
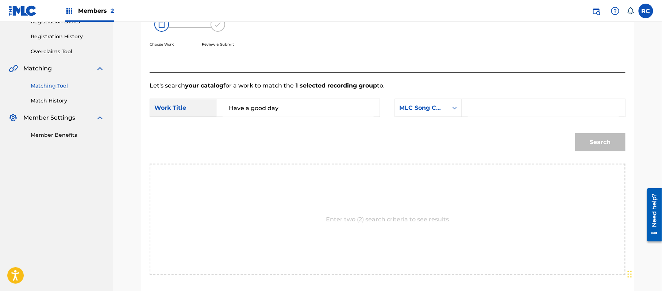
drag, startPoint x: 496, startPoint y: 107, endPoint x: 509, endPoint y: 112, distance: 13.8
click at [496, 107] on input "Search Form" at bounding box center [543, 108] width 151 height 18
paste input "HB2N15"
type input "HB2N15"
click at [582, 137] on button "Search" at bounding box center [600, 142] width 50 height 18
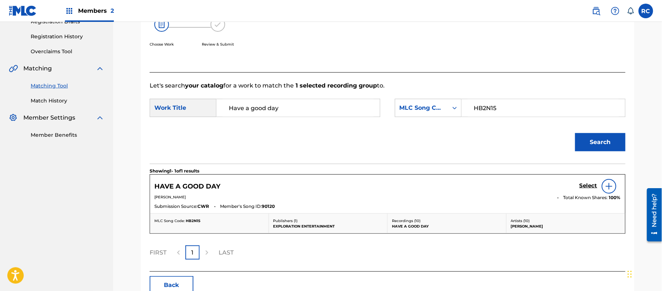
click at [588, 184] on h5 "Select" at bounding box center [588, 185] width 18 height 7
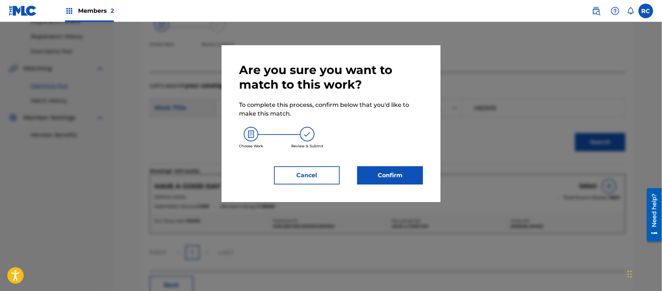
click at [393, 175] on button "Confirm" at bounding box center [390, 175] width 66 height 18
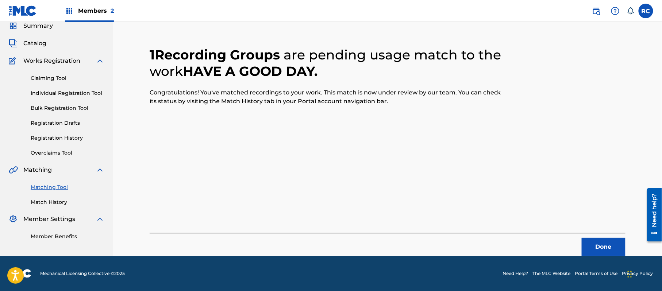
scroll to position [29, 0]
click at [606, 251] on button "Done" at bounding box center [604, 247] width 44 height 18
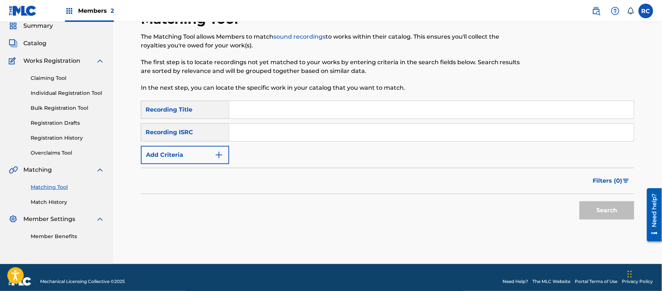
click at [244, 139] on input "Search Form" at bounding box center [431, 133] width 405 height 18
paste input "TCAEL1907880"
type input "TCAEL1907880"
click at [598, 210] on button "Search" at bounding box center [606, 210] width 55 height 18
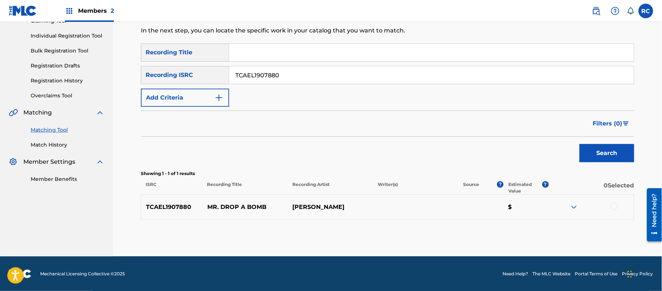
scroll to position [87, 0]
click at [614, 206] on div at bounding box center [613, 206] width 7 height 7
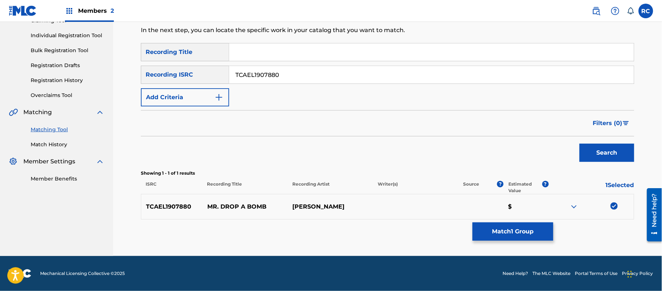
click at [504, 231] on button "Match 1 Group" at bounding box center [513, 232] width 81 height 18
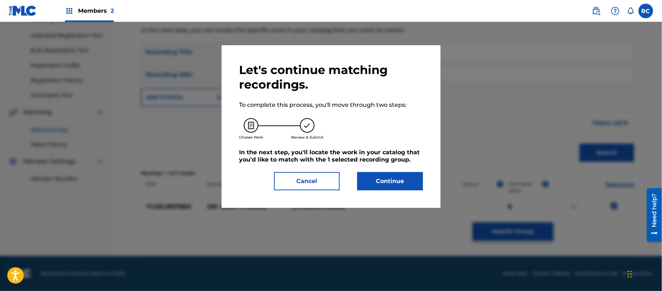
click at [409, 186] on button "Continue" at bounding box center [390, 181] width 66 height 18
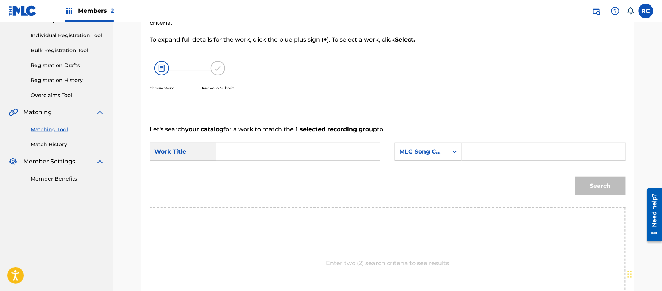
click at [230, 151] on input "Search Form" at bounding box center [298, 152] width 151 height 18
paste input "Mr. Drop A Bomb MA9ESZ"
click at [297, 151] on input "Mr. Drop A Bomb MA9ESZ" at bounding box center [298, 152] width 151 height 18
type input "Mr. Drop A Bomb"
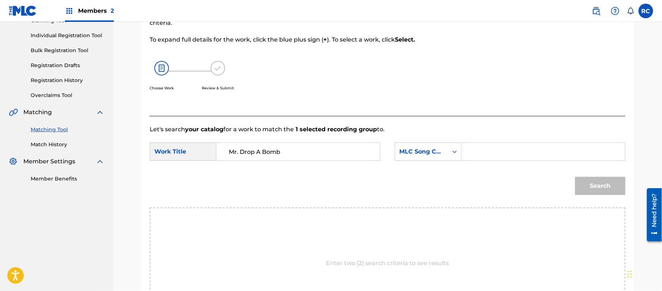
click at [499, 146] on input "Search Form" at bounding box center [543, 152] width 151 height 18
paste input "MA9ESZ"
type input "MA9ESZ"
click at [596, 184] on button "Search" at bounding box center [600, 186] width 50 height 18
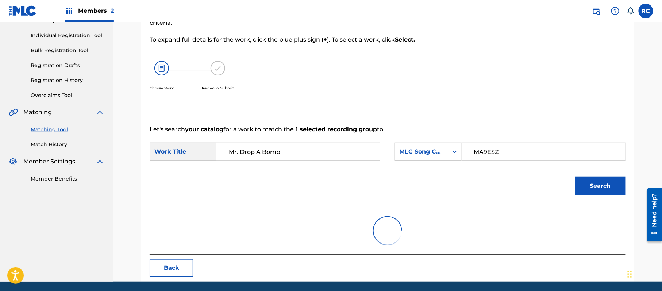
click at [239, 153] on input "Mr. Drop A Bomb" at bounding box center [298, 152] width 151 height 18
type input "Mr Drop A Bomb"
click at [579, 184] on button "Search" at bounding box center [600, 186] width 50 height 18
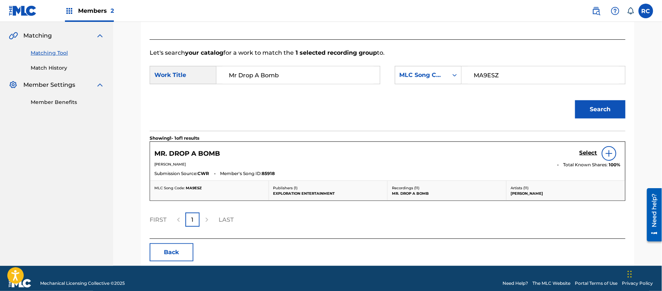
scroll to position [174, 0]
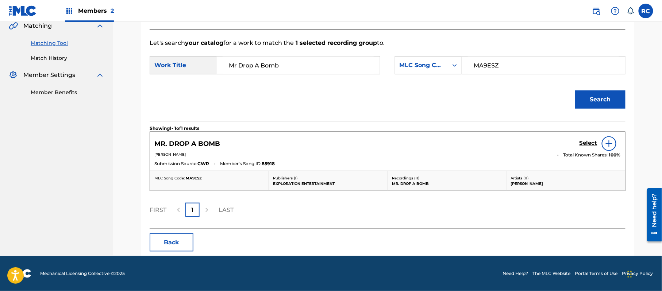
click at [583, 144] on h5 "Select" at bounding box center [588, 143] width 18 height 7
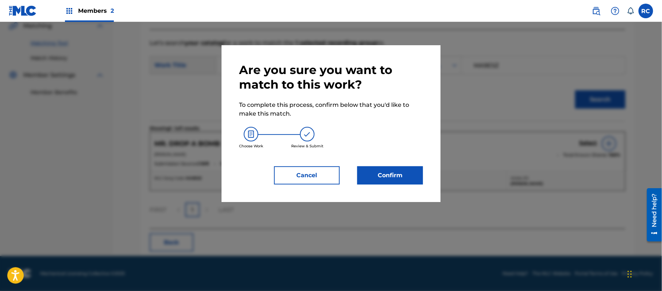
click at [374, 180] on button "Confirm" at bounding box center [390, 175] width 66 height 18
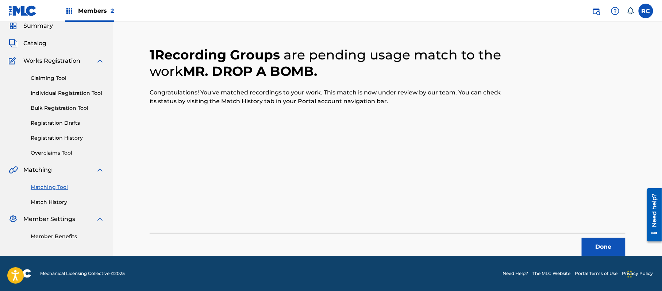
scroll to position [29, 0]
click at [589, 248] on button "Done" at bounding box center [604, 247] width 44 height 18
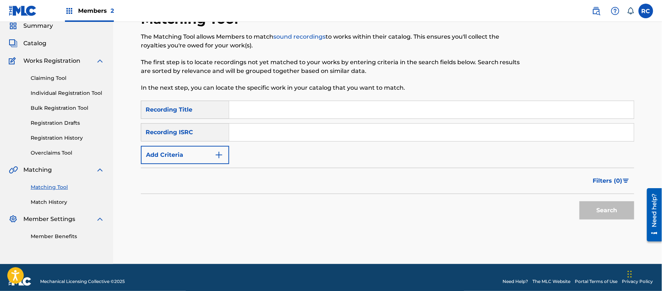
click at [243, 130] on input "Search Form" at bounding box center [431, 133] width 405 height 18
paste input "TCADH1741785"
type input "TCADH1741785"
click at [614, 215] on button "Search" at bounding box center [606, 210] width 55 height 18
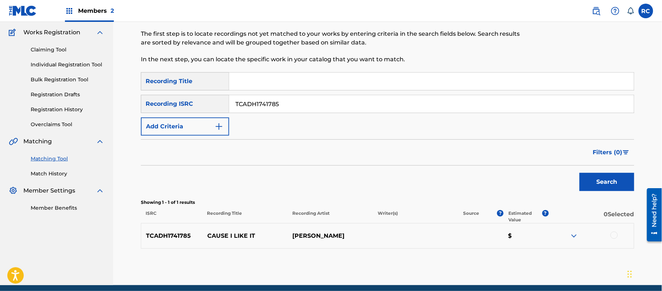
scroll to position [87, 0]
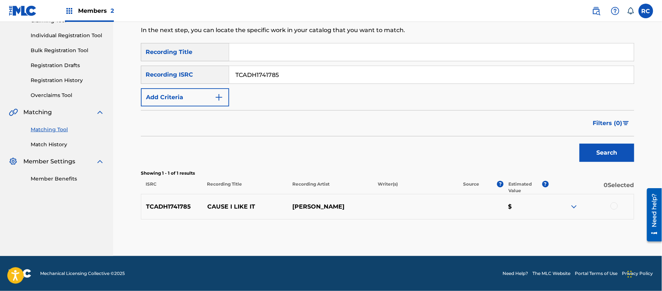
click at [612, 207] on div at bounding box center [613, 206] width 7 height 7
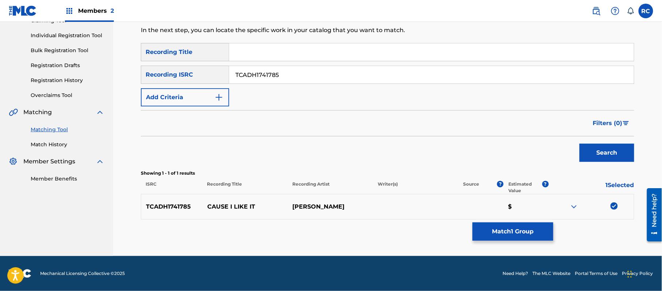
click at [498, 228] on button "Match 1 Group" at bounding box center [513, 232] width 81 height 18
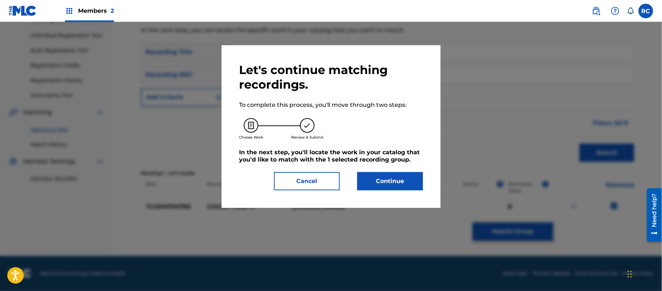
click at [397, 182] on button "Continue" at bounding box center [390, 181] width 66 height 18
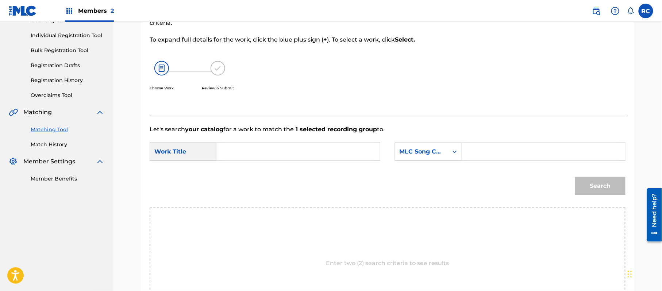
click at [316, 157] on input "Search Form" at bounding box center [298, 152] width 151 height 18
paste input "Cause I Like It CB7A3L"
click at [287, 157] on input "Cause I Like It CB7A3L" at bounding box center [298, 152] width 151 height 18
type input "Cause I Like It"
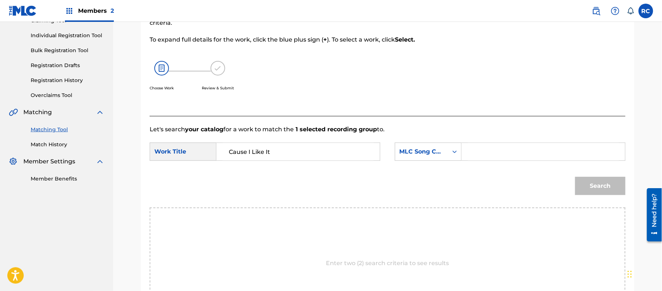
click at [501, 158] on input "Search Form" at bounding box center [543, 152] width 151 height 18
paste input "CB7A3L"
type input "CB7A3L"
click at [592, 183] on button "Search" at bounding box center [600, 186] width 50 height 18
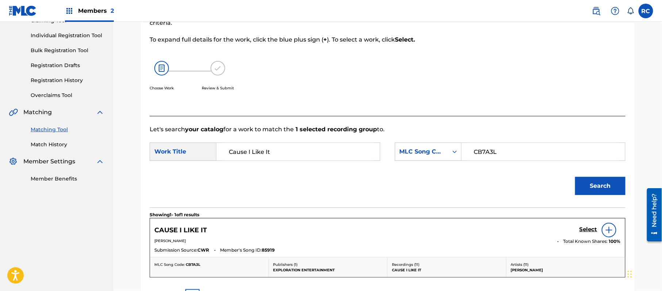
click at [584, 231] on h5 "Select" at bounding box center [588, 229] width 18 height 7
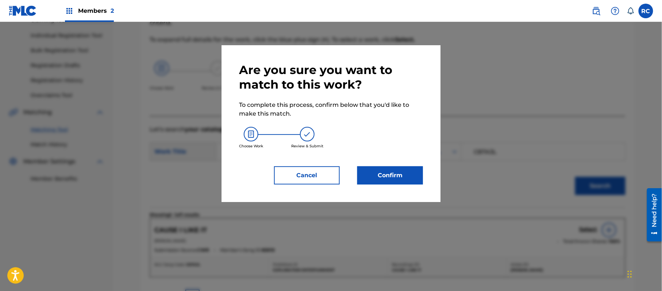
click at [408, 170] on button "Confirm" at bounding box center [390, 175] width 66 height 18
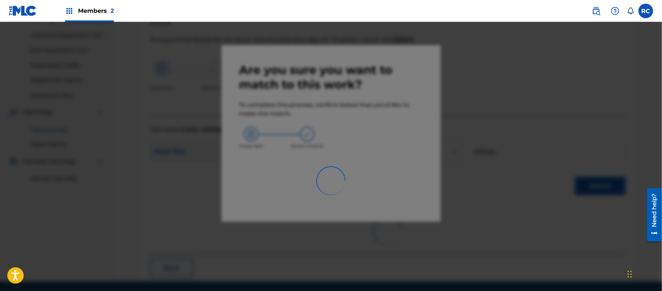
scroll to position [29, 0]
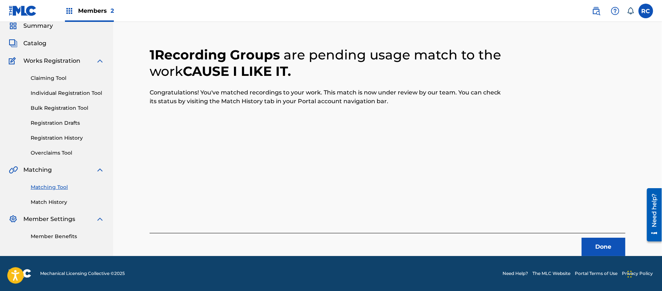
click at [593, 240] on button "Done" at bounding box center [604, 247] width 44 height 18
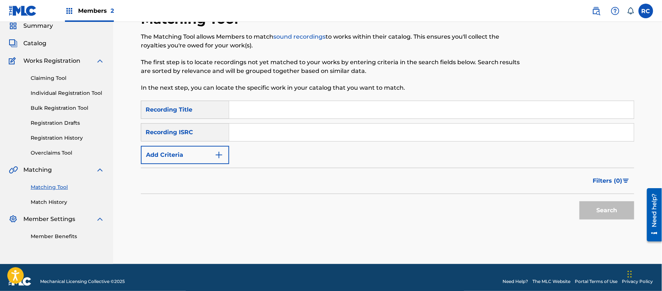
click at [277, 141] on div "Search Form" at bounding box center [431, 132] width 405 height 18
paste input "TCACZ1767645"
click at [282, 134] on input "Search Form" at bounding box center [431, 133] width 405 height 18
type input "TCACZ1767645"
click at [606, 217] on button "Search" at bounding box center [606, 210] width 55 height 18
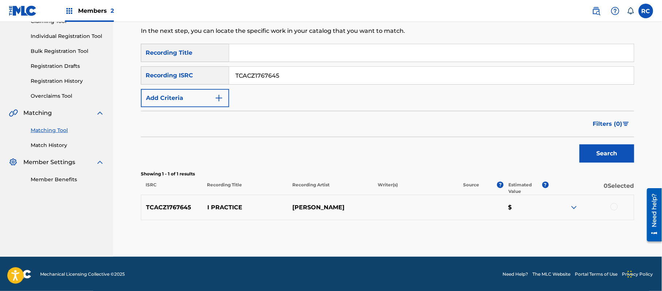
scroll to position [87, 0]
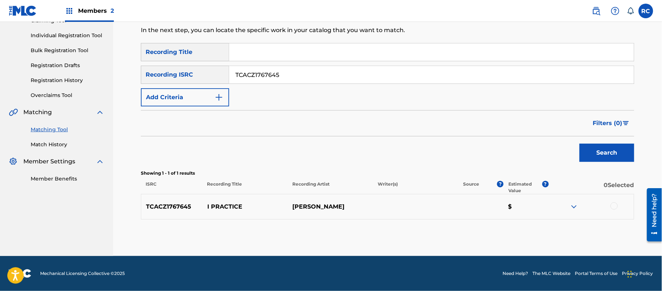
click at [615, 207] on div at bounding box center [613, 206] width 7 height 7
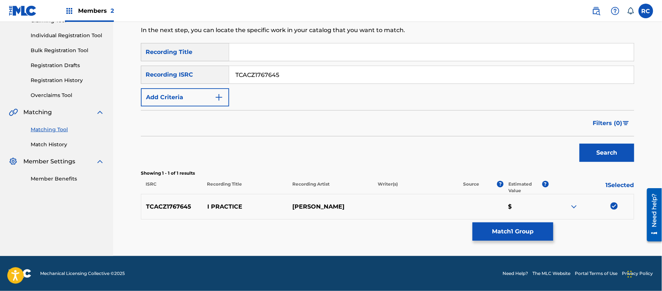
click at [512, 228] on button "Match 1 Group" at bounding box center [513, 232] width 81 height 18
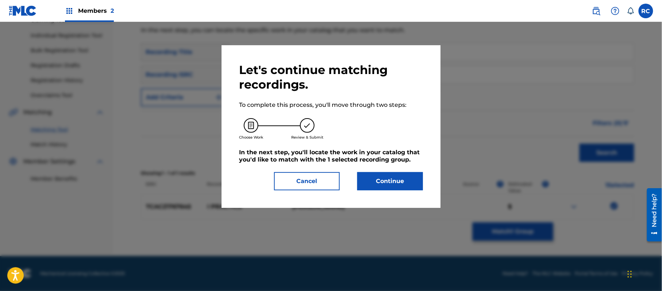
click at [389, 169] on div "Let's continue matching recordings. To complete this process, you'll move throu…" at bounding box center [331, 127] width 184 height 128
click at [389, 178] on button "Continue" at bounding box center [390, 181] width 66 height 18
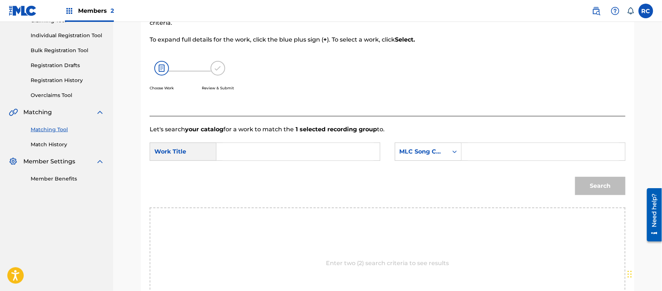
click at [251, 157] on input "Search Form" at bounding box center [298, 152] width 151 height 18
paste input "I Practice ID0PY8"
click at [280, 155] on input "I Practice ID0PY8" at bounding box center [298, 152] width 151 height 18
type input "I Practice"
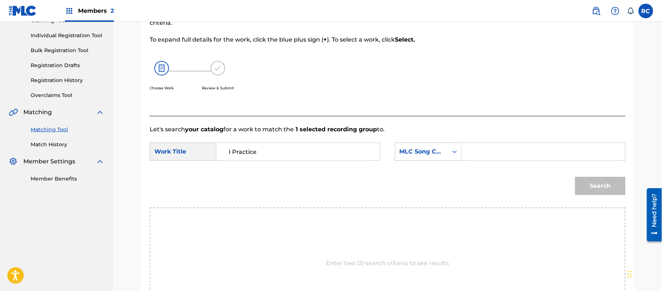
click at [519, 155] on input "Search Form" at bounding box center [543, 152] width 151 height 18
paste input "ID0PY8"
type input "ID0PY8"
click at [587, 190] on button "Search" at bounding box center [600, 186] width 50 height 18
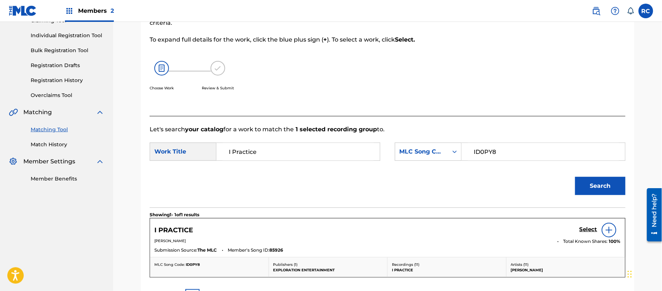
click at [582, 229] on h5 "Select" at bounding box center [588, 229] width 18 height 7
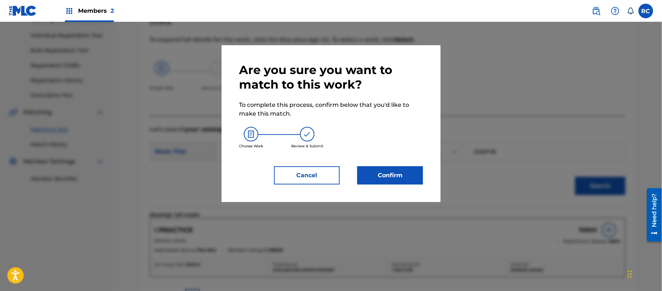
click at [417, 173] on button "Confirm" at bounding box center [390, 175] width 66 height 18
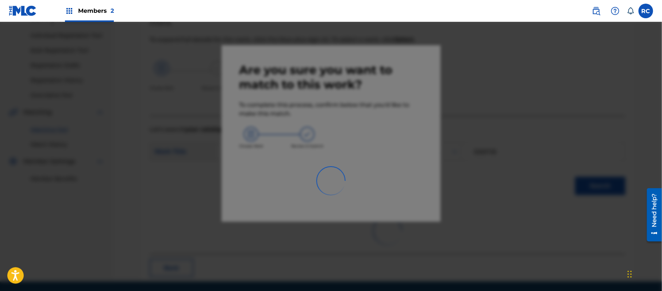
scroll to position [29, 0]
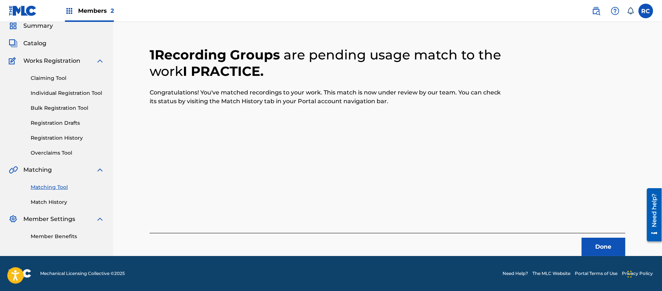
click at [612, 246] on button "Done" at bounding box center [604, 247] width 44 height 18
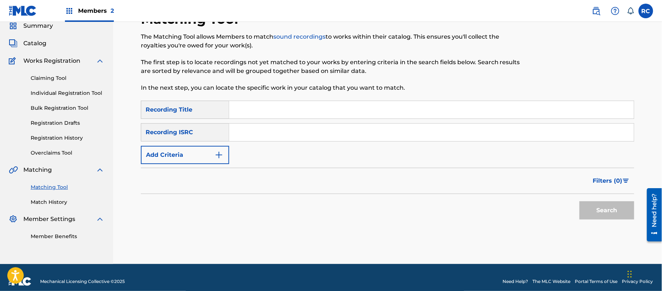
drag, startPoint x: 263, startPoint y: 139, endPoint x: 270, endPoint y: 143, distance: 8.8
click at [263, 139] on input "Search Form" at bounding box center [431, 133] width 405 height 18
paste input "TCAFD2009141"
type input "TCAFD2009141"
click at [601, 214] on button "Search" at bounding box center [606, 210] width 55 height 18
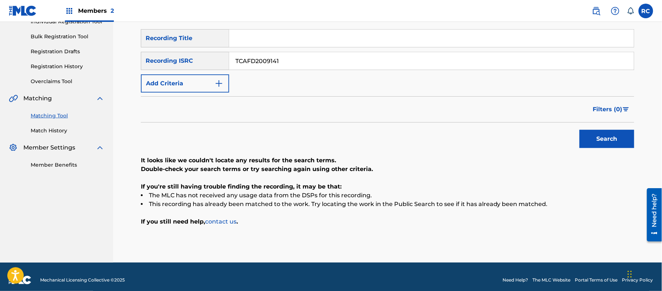
scroll to position [107, 0]
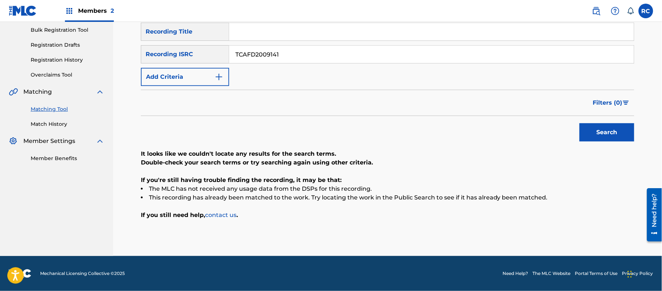
click at [257, 36] on input "Search Form" at bounding box center [431, 32] width 405 height 18
paste input "I'm Swinging B5 [PERSON_NAME]"
drag, startPoint x: 287, startPoint y: 30, endPoint x: 350, endPoint y: 31, distance: 62.8
click at [350, 31] on input "I'm Swinging B5 [PERSON_NAME]" at bounding box center [431, 32] width 405 height 18
type input "I'm Swinging B5"
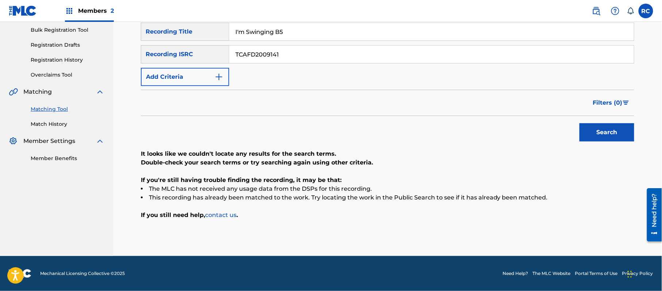
drag, startPoint x: 252, startPoint y: 55, endPoint x: 207, endPoint y: 59, distance: 44.7
click at [207, 59] on div "SearchWithCriteriaace1168e-906e-4a92-96d0-28938621b9b4 Recording ISRC TCAFD2009…" at bounding box center [387, 54] width 493 height 18
click at [194, 74] on button "Add Criteria" at bounding box center [185, 77] width 88 height 18
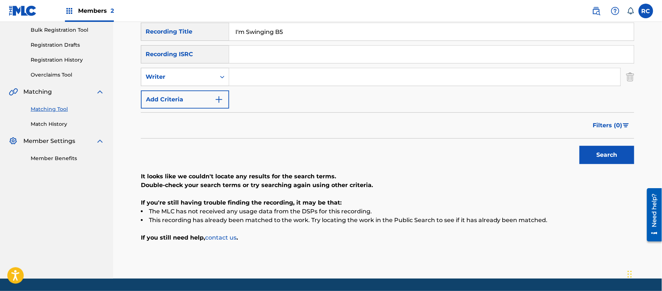
click at [193, 78] on div "Writer" at bounding box center [179, 77] width 66 height 9
click at [189, 96] on div "Recording Artist" at bounding box center [185, 95] width 88 height 18
click at [255, 83] on input "Search Form" at bounding box center [424, 77] width 391 height 18
paste input "[PERSON_NAME]"
type input "[PERSON_NAME]"
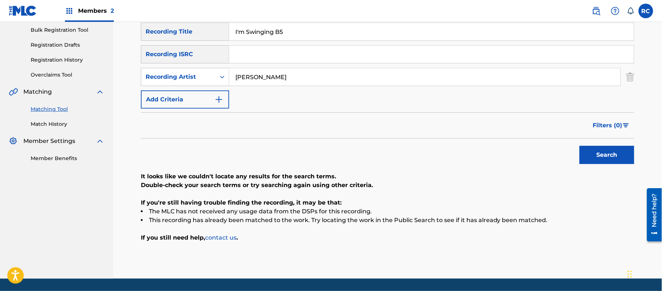
click at [607, 150] on button "Search" at bounding box center [606, 155] width 55 height 18
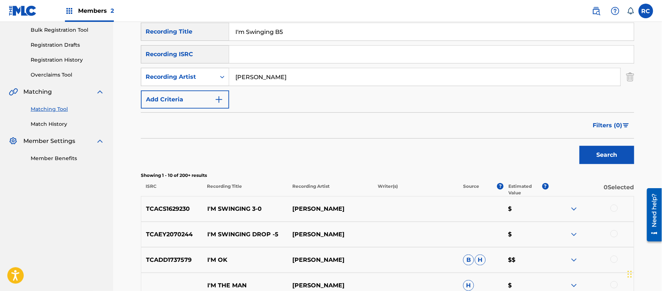
click at [275, 53] on input "Search Form" at bounding box center [431, 55] width 405 height 18
paste input "TCAEY2070245"
type input "TCAEY2070245"
drag, startPoint x: 304, startPoint y: 36, endPoint x: 217, endPoint y: 36, distance: 86.5
click at [217, 36] on div "SearchWithCriteriaeb28e19c-8778-48f7-bc59-09a2d671eeff Recording Title I'm Swin…" at bounding box center [387, 32] width 493 height 18
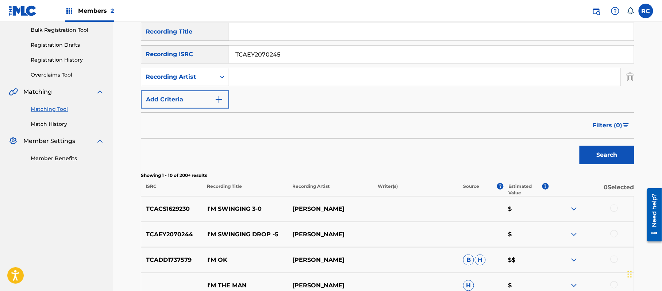
drag, startPoint x: 263, startPoint y: 82, endPoint x: 204, endPoint y: 82, distance: 59.5
click at [204, 82] on div "SearchWithCriteriac7a5cf7b-5713-4bb0-b0aa-a0adcc6eed5a Recording Artist" at bounding box center [387, 77] width 493 height 18
click at [615, 157] on button "Search" at bounding box center [606, 155] width 55 height 18
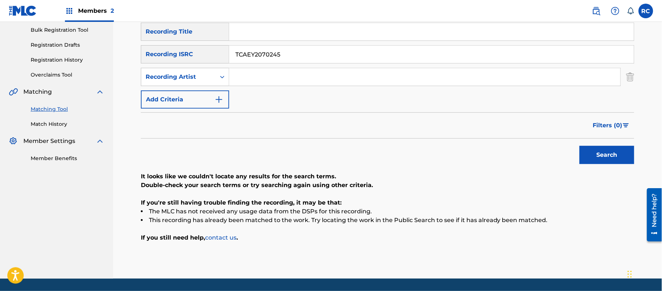
drag, startPoint x: 291, startPoint y: 57, endPoint x: 207, endPoint y: 62, distance: 84.1
click at [185, 58] on div "SearchWithCriteriaace1168e-906e-4a92-96d0-28938621b9b4 Recording ISRC TCAEY2070…" at bounding box center [387, 54] width 493 height 18
paste input "DH1741792"
type input "TCADH1741792"
drag, startPoint x: 595, startPoint y: 151, endPoint x: 592, endPoint y: 155, distance: 5.2
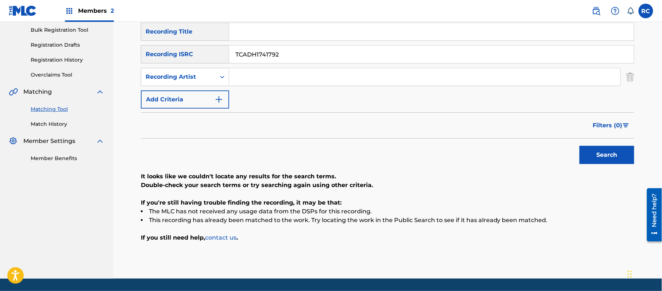
click at [596, 151] on button "Search" at bounding box center [606, 155] width 55 height 18
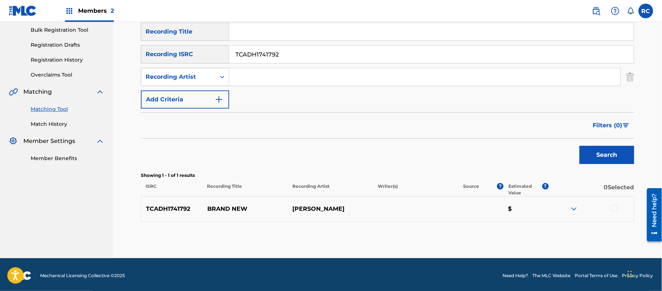
drag, startPoint x: 615, startPoint y: 208, endPoint x: 610, endPoint y: 209, distance: 4.9
click at [614, 209] on div at bounding box center [613, 208] width 7 height 7
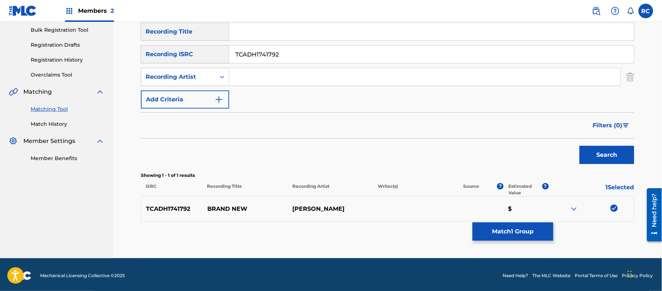
click at [509, 231] on button "Match 1 Group" at bounding box center [513, 232] width 81 height 18
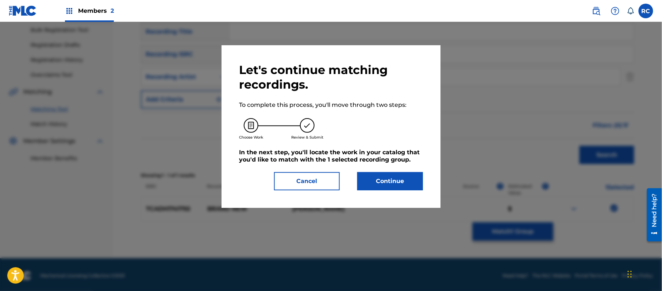
click at [401, 173] on button "Continue" at bounding box center [390, 181] width 66 height 18
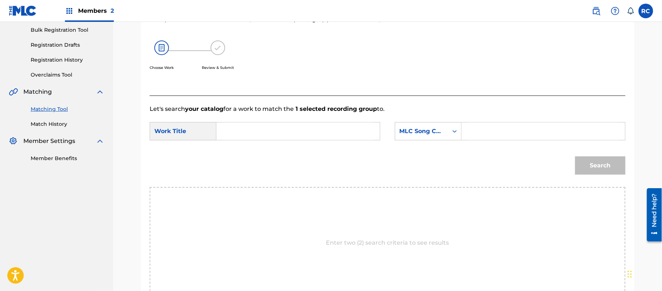
click at [232, 143] on div "SearchWithCriteriab4047c3d-004d-44cb-8b16-6931d8344c92 Work Title SearchWithCri…" at bounding box center [388, 133] width 476 height 23
click at [244, 136] on input "Search Form" at bounding box center [298, 132] width 151 height 18
paste input "Brand New BB7QU7"
click at [275, 137] on input "Brand New BB7QU7" at bounding box center [298, 132] width 151 height 18
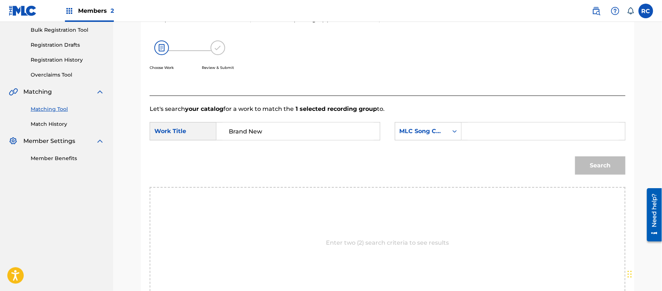
type input "Brand New"
click at [507, 136] on input "Search Form" at bounding box center [543, 132] width 151 height 18
paste input "BB7QU7"
type input "BB7QU7"
click at [597, 159] on button "Search" at bounding box center [600, 166] width 50 height 18
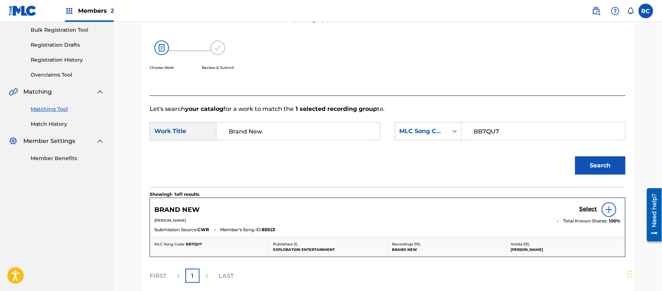
click at [577, 209] on div "BRAND NEW Select" at bounding box center [387, 210] width 466 height 15
click at [584, 209] on h5 "Select" at bounding box center [588, 209] width 18 height 7
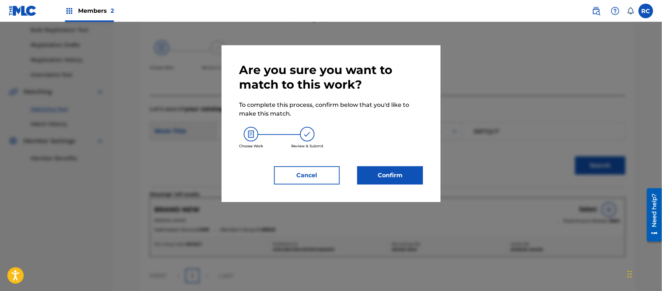
click at [412, 177] on button "Confirm" at bounding box center [390, 175] width 66 height 18
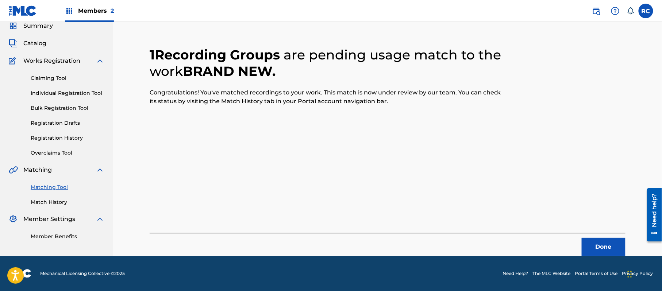
scroll to position [29, 0]
click at [592, 246] on button "Done" at bounding box center [604, 247] width 44 height 18
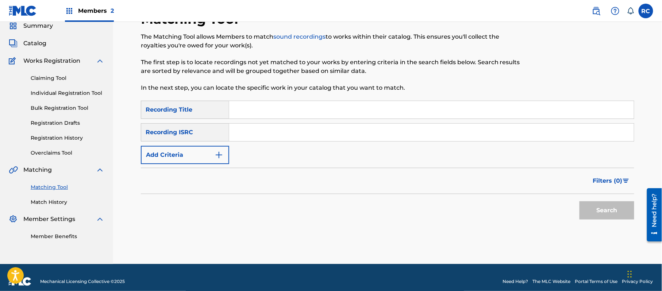
click at [269, 139] on input "Search Form" at bounding box center [431, 133] width 405 height 18
paste input "TCACS1629202"
type input "TCACS1629202"
click at [593, 213] on button "Search" at bounding box center [606, 210] width 55 height 18
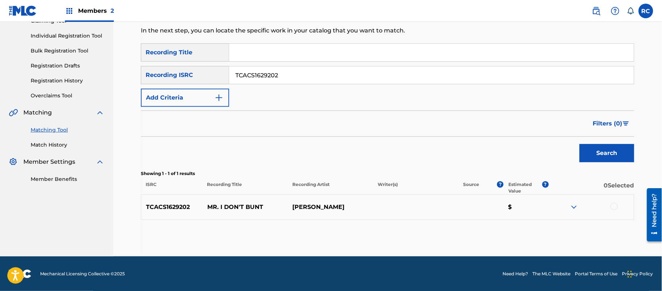
scroll to position [87, 0]
click at [613, 207] on div at bounding box center [613, 206] width 7 height 7
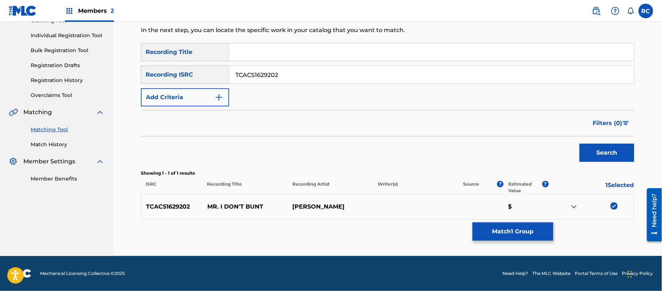
click at [519, 232] on button "Match 1 Group" at bounding box center [513, 232] width 81 height 18
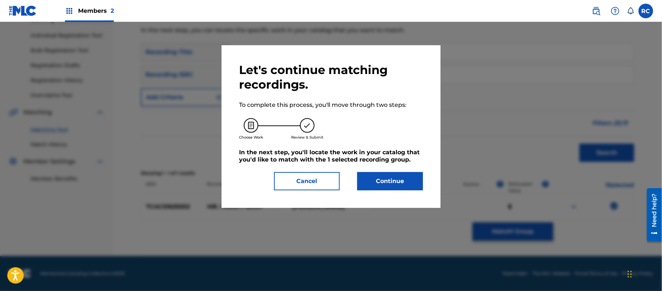
click at [401, 182] on button "Continue" at bounding box center [390, 181] width 66 height 18
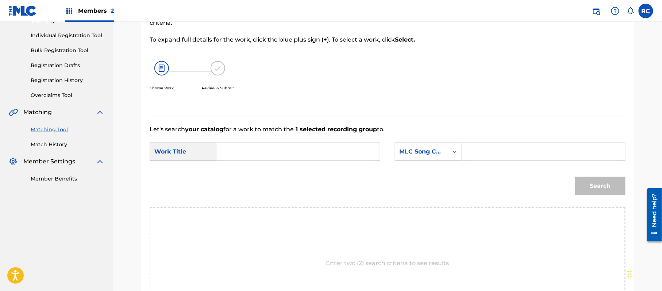
click at [268, 155] on input "Search Form" at bounding box center [298, 152] width 151 height 18
paste input "Mr. I Don't Bunt MA9ESJ"
click at [293, 152] on input "Mr. I Don't Bunt MA9ESJ" at bounding box center [298, 152] width 151 height 18
type input "Mr. I Don't Bunt"
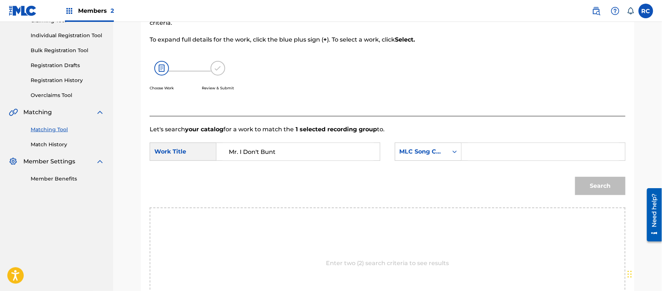
drag, startPoint x: 480, startPoint y: 153, endPoint x: 488, endPoint y: 157, distance: 8.5
click at [481, 153] on input "Search Form" at bounding box center [543, 152] width 151 height 18
paste input "MA9ESJ"
type input "MA9ESJ"
click at [622, 192] on button "Search" at bounding box center [600, 186] width 50 height 18
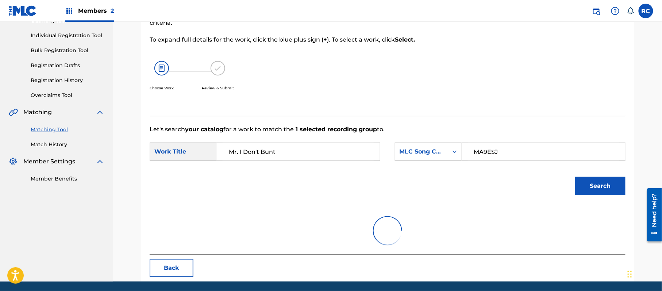
click at [609, 188] on button "Search" at bounding box center [600, 186] width 50 height 18
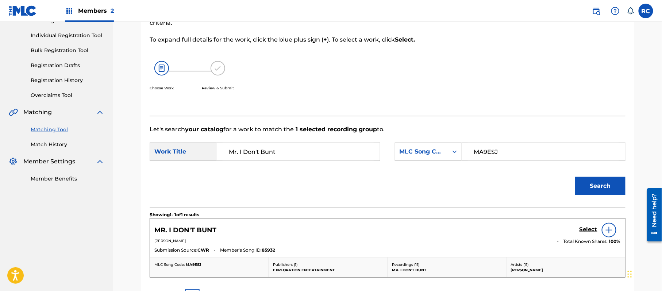
click at [587, 232] on h5 "Select" at bounding box center [588, 229] width 18 height 7
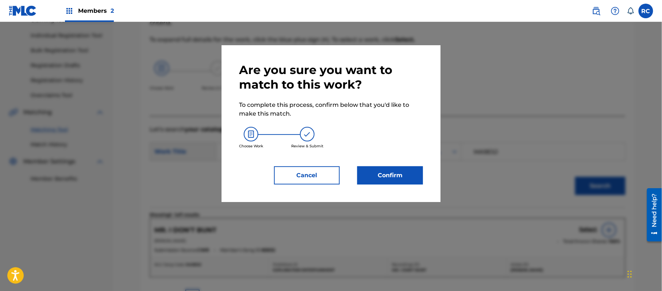
click at [388, 170] on button "Confirm" at bounding box center [390, 175] width 66 height 18
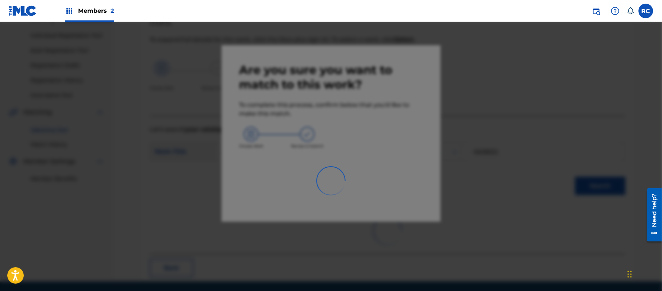
scroll to position [29, 0]
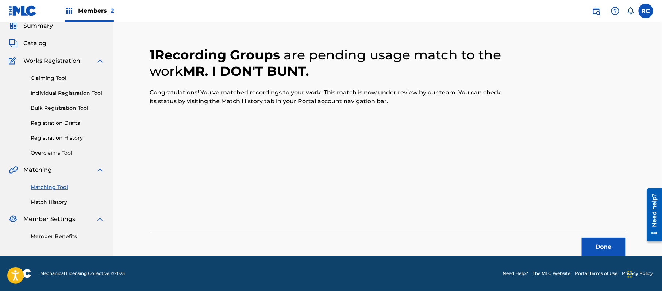
click at [594, 243] on button "Done" at bounding box center [604, 247] width 44 height 18
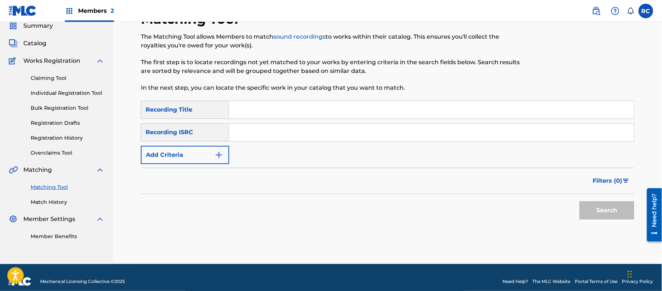
click at [279, 141] on div "Search Form" at bounding box center [431, 132] width 405 height 18
paste input "TCAEY2070253"
drag, startPoint x: 282, startPoint y: 134, endPoint x: 290, endPoint y: 134, distance: 8.4
click at [282, 134] on input "TCAEY2070253" at bounding box center [431, 133] width 405 height 18
click at [598, 214] on button "Search" at bounding box center [606, 210] width 55 height 18
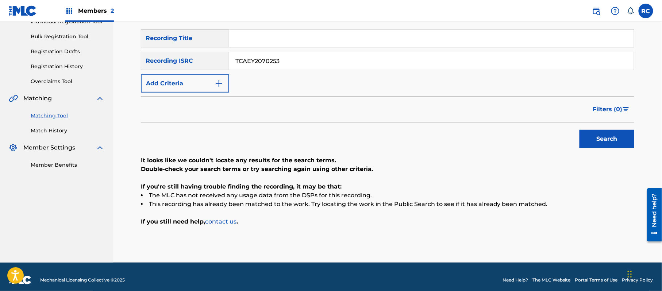
scroll to position [107, 0]
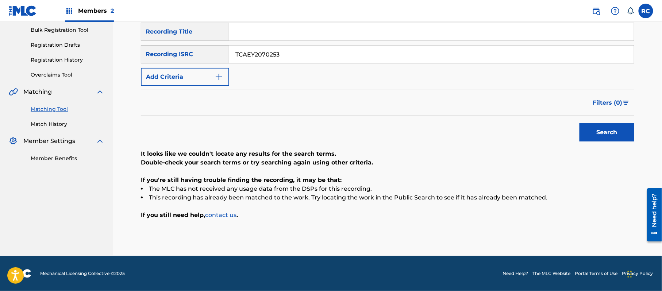
drag, startPoint x: 293, startPoint y: 59, endPoint x: 193, endPoint y: 57, distance: 100.7
click at [193, 57] on div "SearchWithCriteriaace1168e-906e-4a92-96d0-28938621b9b4 Recording ISRC TCAEY2070…" at bounding box center [387, 54] width 493 height 18
paste input "DH1741790"
type input "TCADH1741790"
click at [597, 127] on button "Search" at bounding box center [606, 132] width 55 height 18
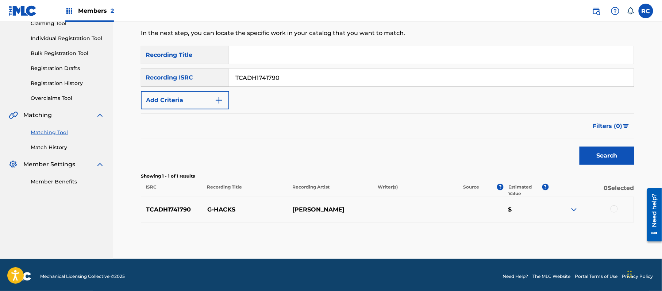
scroll to position [87, 0]
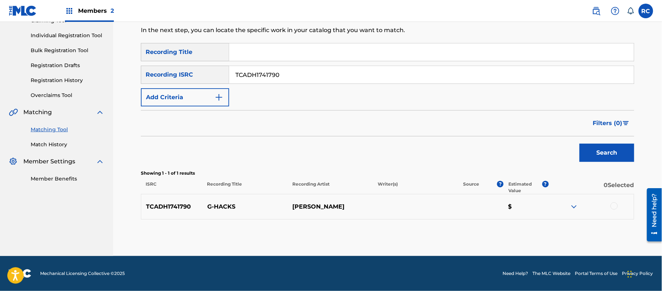
click at [617, 206] on div at bounding box center [613, 206] width 7 height 7
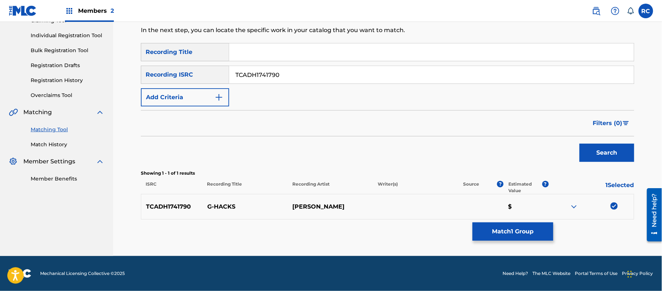
click at [526, 231] on button "Match 1 Group" at bounding box center [513, 232] width 81 height 18
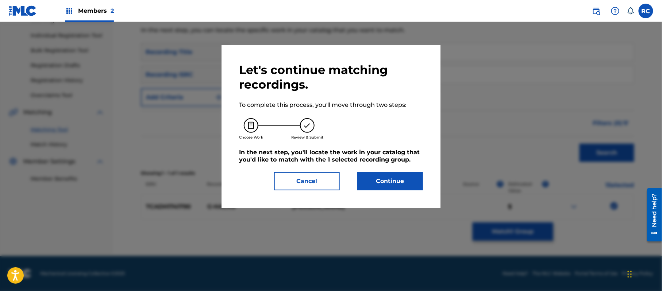
click at [406, 180] on button "Continue" at bounding box center [390, 181] width 66 height 18
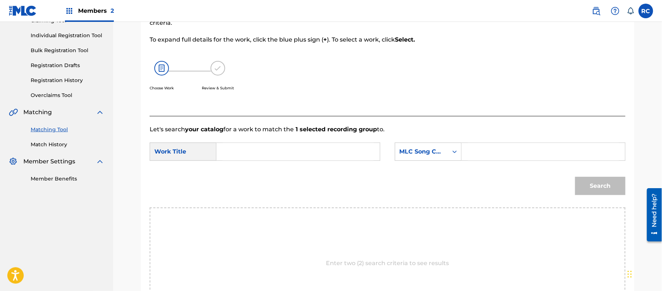
click at [280, 153] on input "Search Form" at bounding box center [298, 152] width 151 height 18
paste input "G-Hacks GA15RX"
click at [279, 150] on input "G-Hacks GA15RX" at bounding box center [298, 152] width 151 height 18
type input "G-Hacks"
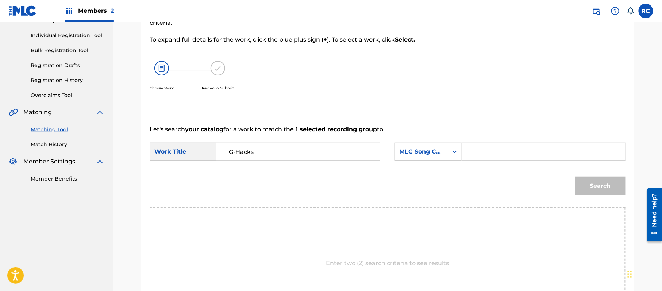
click at [521, 154] on input "Search Form" at bounding box center [543, 152] width 151 height 18
paste input "GA15RX"
type input "GA15RX"
click at [590, 181] on button "Search" at bounding box center [600, 186] width 50 height 18
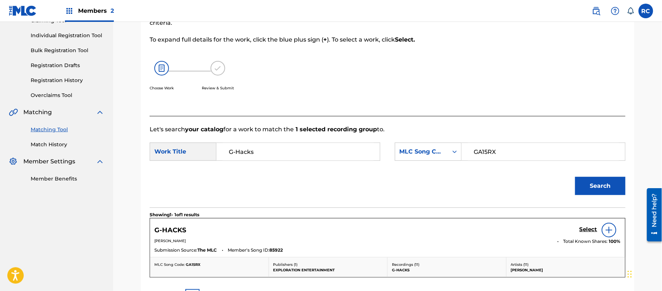
click at [584, 229] on h5 "Select" at bounding box center [588, 229] width 18 height 7
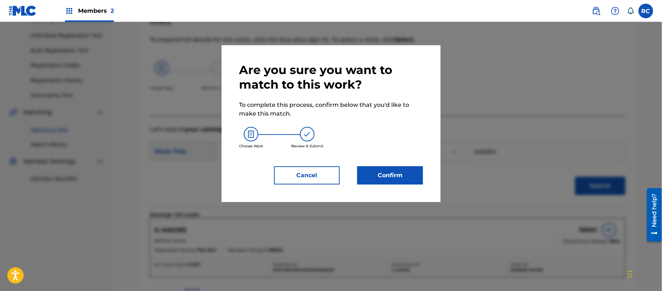
click at [404, 172] on button "Confirm" at bounding box center [390, 175] width 66 height 18
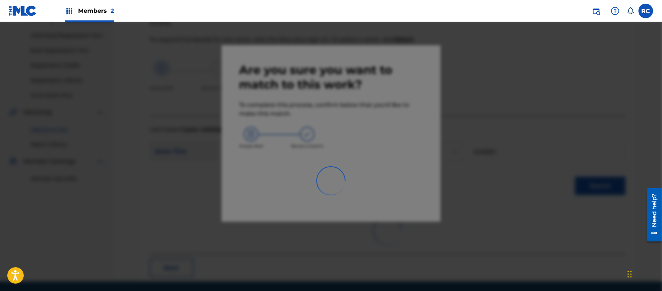
scroll to position [29, 0]
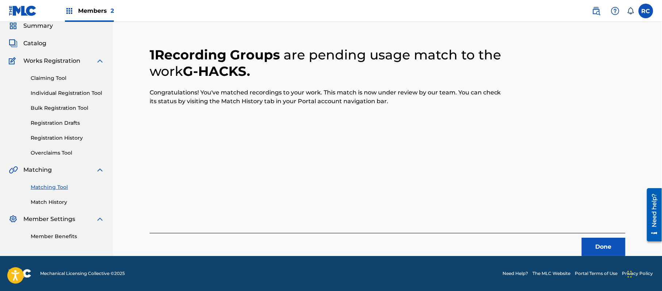
click at [606, 250] on button "Done" at bounding box center [604, 247] width 44 height 18
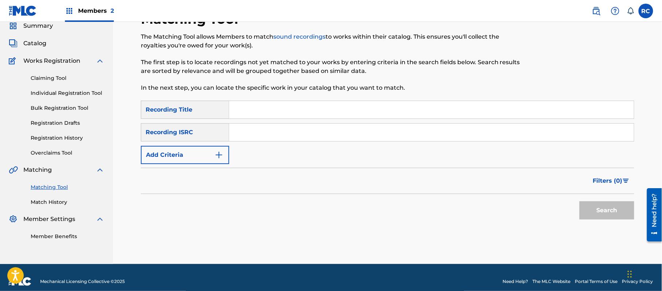
click at [247, 139] on input "Search Form" at bounding box center [431, 133] width 405 height 18
paste input "TCADP1837998"
type input "TCADP1837998"
click at [601, 213] on button "Search" at bounding box center [606, 210] width 55 height 18
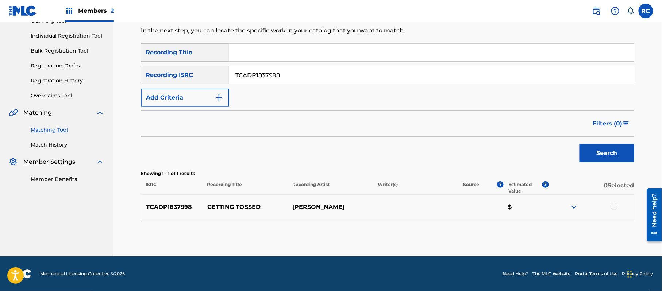
scroll to position [87, 0]
click at [616, 207] on div at bounding box center [613, 206] width 7 height 7
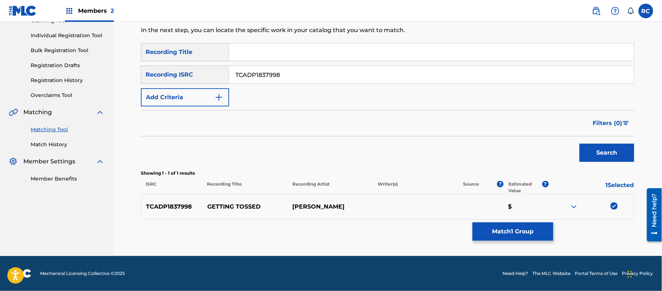
click at [505, 234] on button "Match 1 Group" at bounding box center [513, 232] width 81 height 18
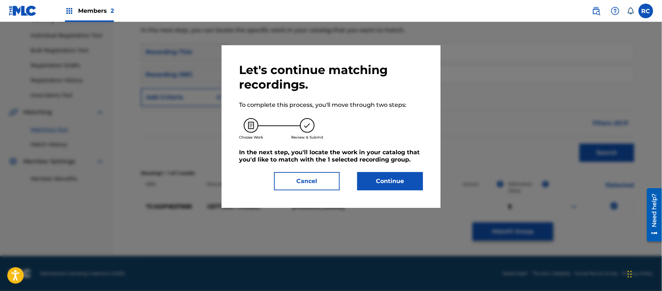
click at [383, 180] on button "Continue" at bounding box center [390, 181] width 66 height 18
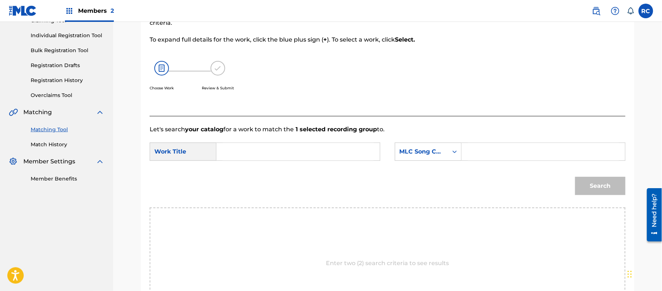
click at [257, 153] on input "Search Form" at bounding box center [298, 152] width 151 height 18
paste input "Getting Tossed GA15RG"
click at [290, 153] on input "Getting Tossed GA15RG" at bounding box center [298, 152] width 151 height 18
type input "Getting Tossed"
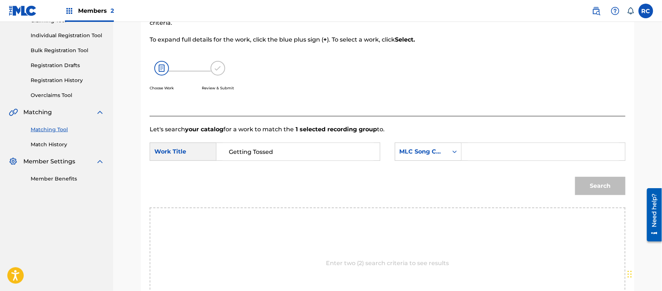
click at [482, 150] on input "Search Form" at bounding box center [543, 152] width 151 height 18
paste input "GA15RG"
type input "GA15RG"
click at [590, 185] on button "Search" at bounding box center [600, 186] width 50 height 18
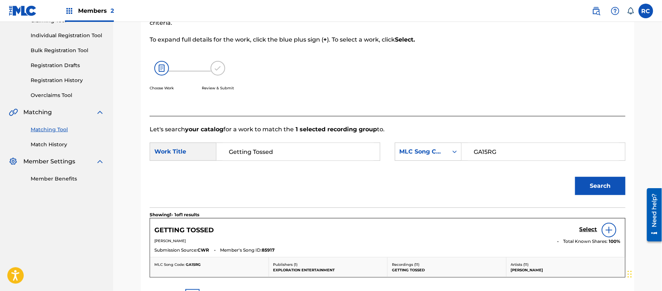
click at [582, 229] on h5 "Select" at bounding box center [588, 229] width 18 height 7
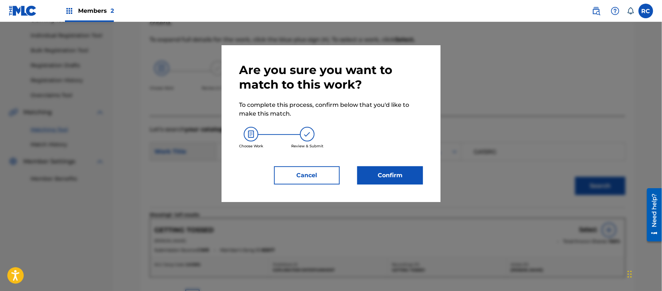
click at [404, 174] on button "Confirm" at bounding box center [390, 175] width 66 height 18
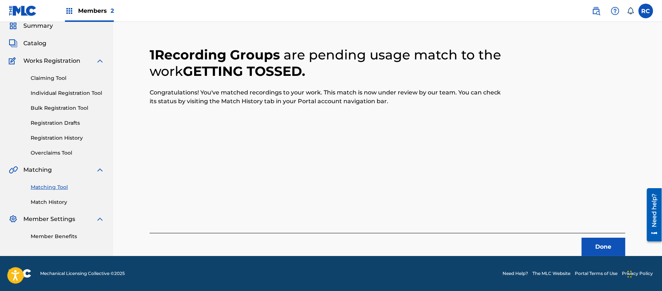
scroll to position [29, 0]
click at [596, 245] on button "Done" at bounding box center [604, 247] width 44 height 18
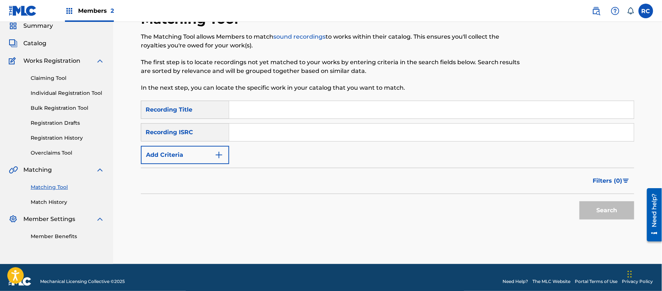
click at [247, 135] on input "Search Form" at bounding box center [431, 133] width 405 height 18
paste input "JPE562107650"
type input "JPE562107650"
click at [581, 208] on button "Search" at bounding box center [606, 210] width 55 height 18
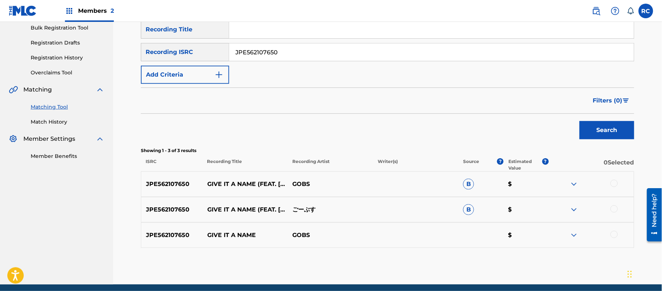
scroll to position [126, 0]
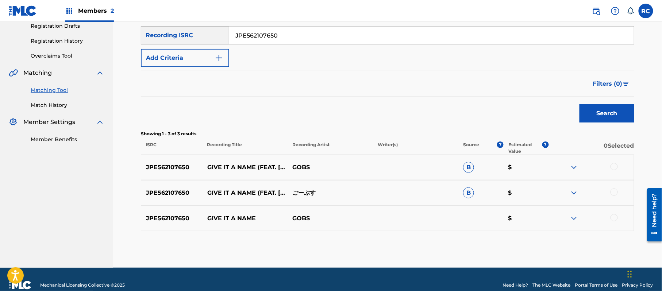
click at [614, 168] on div at bounding box center [613, 166] width 7 height 7
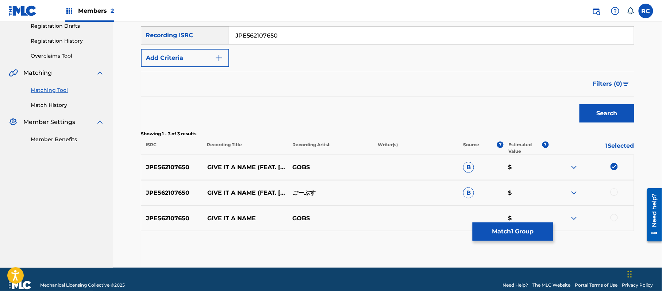
click at [614, 192] on div at bounding box center [613, 192] width 7 height 7
drag, startPoint x: 616, startPoint y: 219, endPoint x: 584, endPoint y: 219, distance: 31.7
click at [613, 219] on div at bounding box center [613, 217] width 7 height 7
click at [528, 228] on button "Match 3 Groups" at bounding box center [513, 232] width 81 height 18
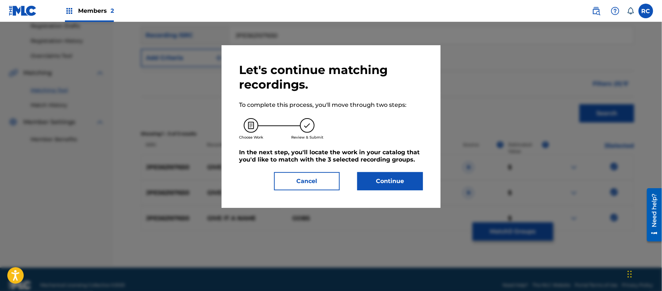
click at [407, 178] on button "Continue" at bounding box center [390, 181] width 66 height 18
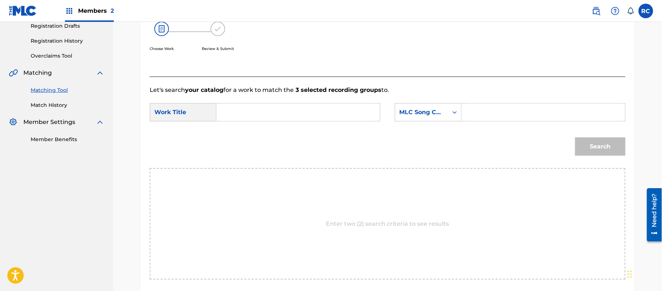
drag, startPoint x: 281, startPoint y: 106, endPoint x: 266, endPoint y: 111, distance: 15.6
click at [280, 105] on input "Search Form" at bounding box center [298, 113] width 151 height 18
paste input "Give It A Name GB1189"
click at [285, 112] on input "Give It A Name GB1189" at bounding box center [298, 113] width 151 height 18
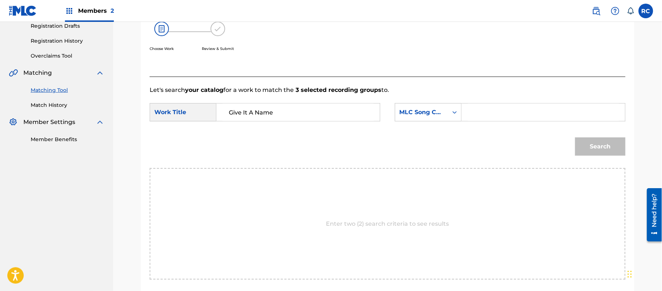
type input "Give It A Name"
click at [485, 115] on input "Search Form" at bounding box center [543, 113] width 151 height 18
paste input "GB1189"
type input "GB1189"
click at [601, 147] on button "Search" at bounding box center [600, 147] width 50 height 18
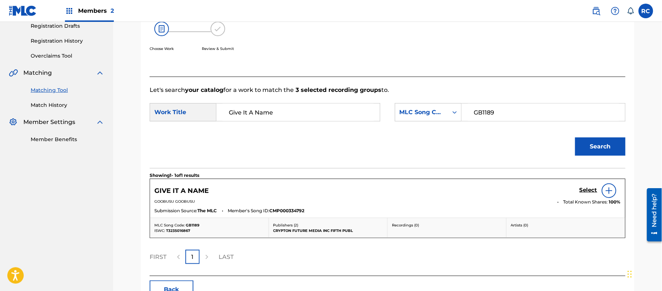
click at [583, 192] on h5 "Select" at bounding box center [588, 190] width 18 height 7
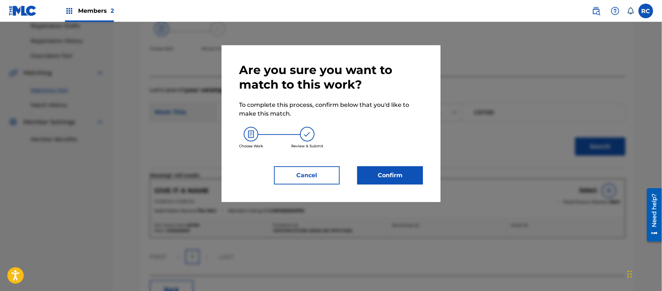
click at [401, 177] on button "Confirm" at bounding box center [390, 175] width 66 height 18
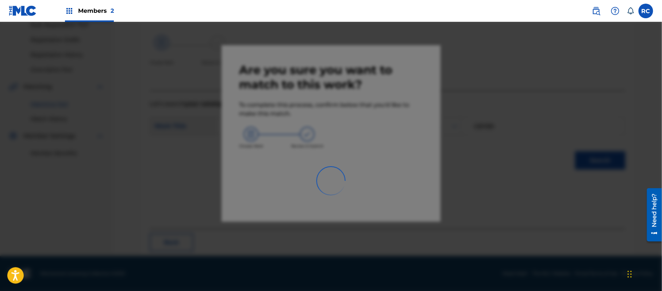
scroll to position [29, 0]
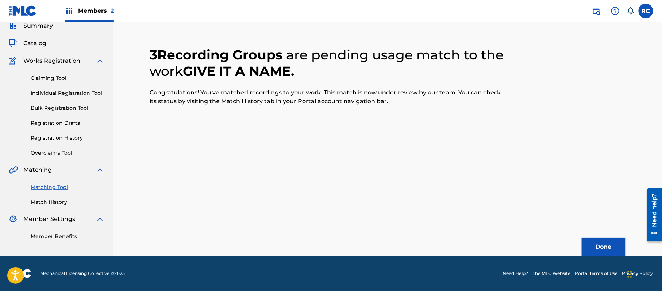
click at [601, 251] on button "Done" at bounding box center [604, 247] width 44 height 18
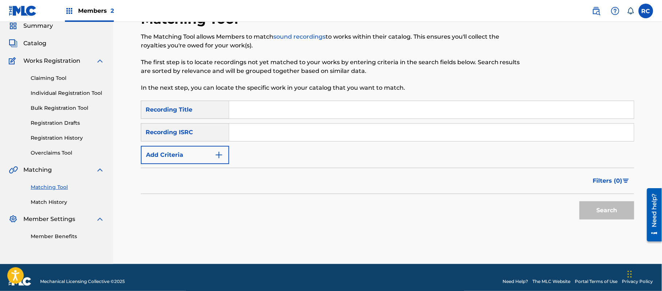
click at [269, 136] on input "Search Form" at bounding box center [431, 133] width 405 height 18
paste input "JPE562107649"
type input "JPE562107649"
click at [609, 211] on button "Search" at bounding box center [606, 210] width 55 height 18
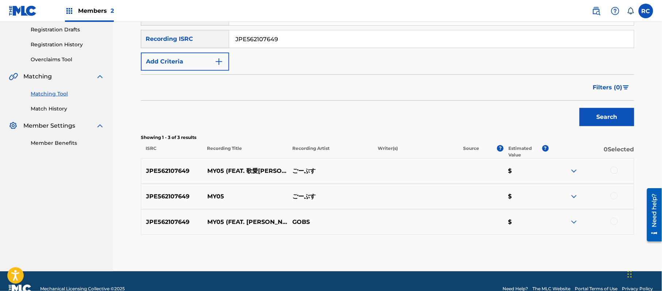
scroll to position [126, 0]
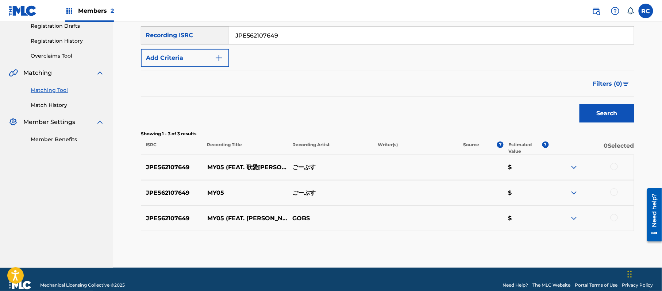
click at [617, 166] on div at bounding box center [613, 166] width 7 height 7
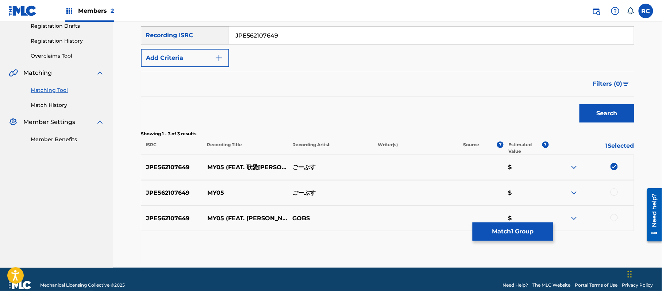
click at [615, 193] on div at bounding box center [613, 192] width 7 height 7
click at [613, 219] on div at bounding box center [613, 217] width 7 height 7
click at [523, 233] on button "Match 3 Groups" at bounding box center [513, 232] width 81 height 18
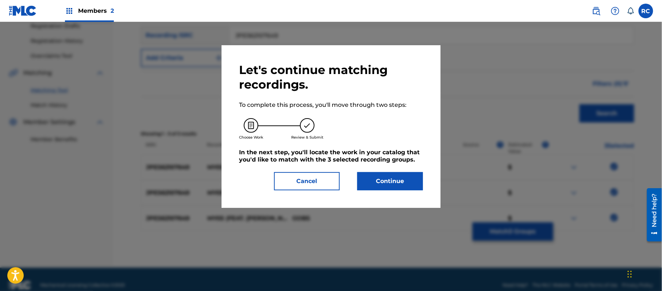
click at [407, 181] on button "Continue" at bounding box center [390, 181] width 66 height 18
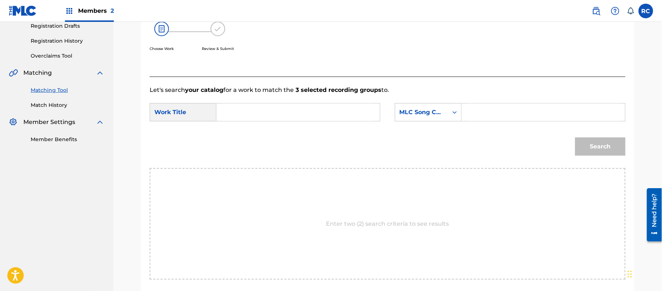
click at [285, 119] on input "Search Form" at bounding box center [298, 113] width 151 height 18
paste input "My05 MV12MD"
click at [274, 113] on input "My05 MV12MD" at bounding box center [298, 113] width 151 height 18
type input "My05"
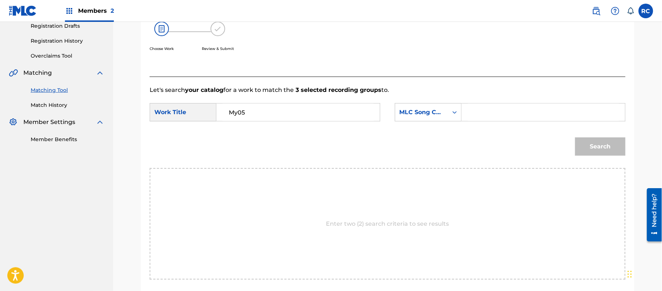
click at [506, 113] on input "Search Form" at bounding box center [543, 113] width 151 height 18
paste input "MV12MD"
type input "MV12MD"
click at [592, 147] on button "Search" at bounding box center [600, 147] width 50 height 18
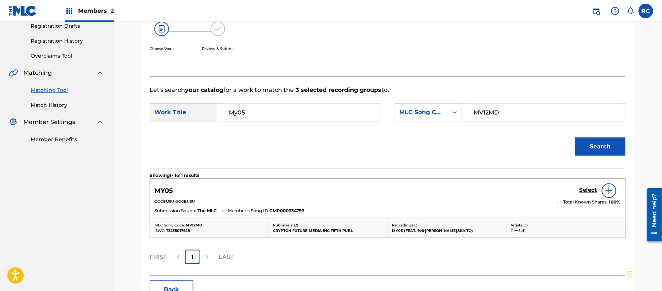
click at [585, 189] on h5 "Select" at bounding box center [588, 190] width 18 height 7
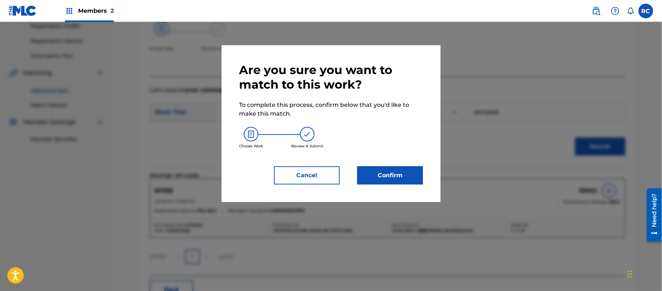
click at [402, 168] on button "Confirm" at bounding box center [390, 175] width 66 height 18
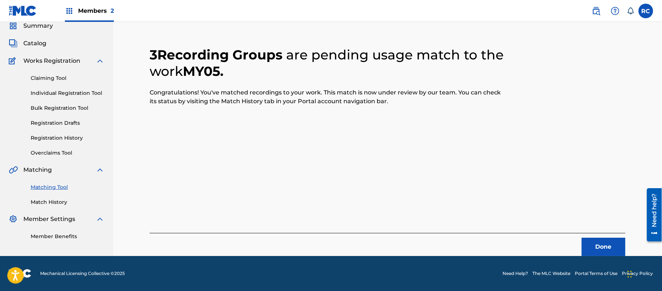
scroll to position [29, 0]
click at [608, 251] on button "Done" at bounding box center [604, 247] width 44 height 18
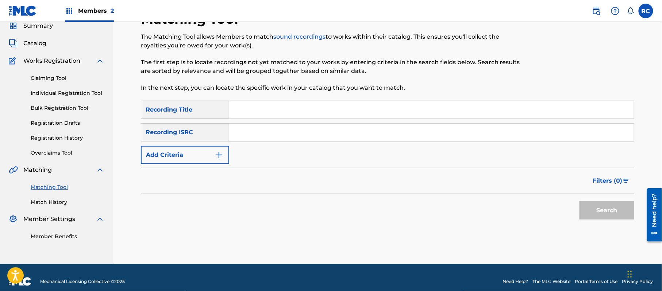
click at [263, 140] on input "Search Form" at bounding box center [431, 133] width 405 height 18
paste
type input "JPE562107648"
click at [595, 206] on button "Search" at bounding box center [606, 210] width 55 height 18
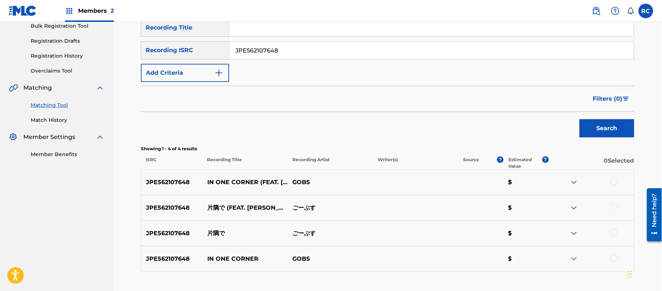
scroll to position [126, 0]
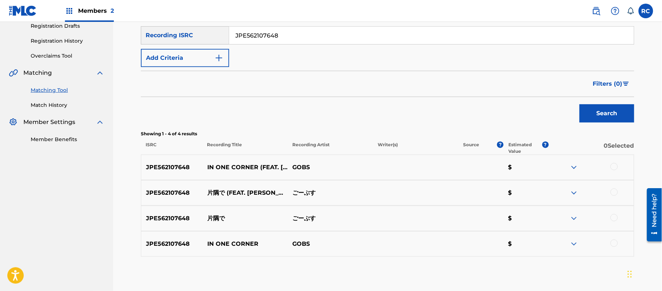
click at [616, 165] on div at bounding box center [613, 166] width 7 height 7
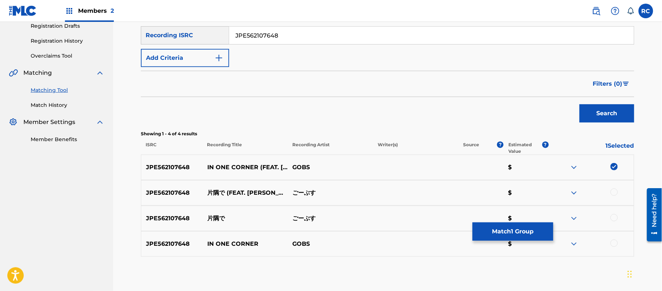
click at [616, 195] on div at bounding box center [613, 192] width 7 height 7
click at [615, 217] on div at bounding box center [613, 217] width 7 height 7
click at [612, 244] on div at bounding box center [613, 243] width 7 height 7
click at [490, 231] on button "Match 4 Groups" at bounding box center [513, 232] width 81 height 18
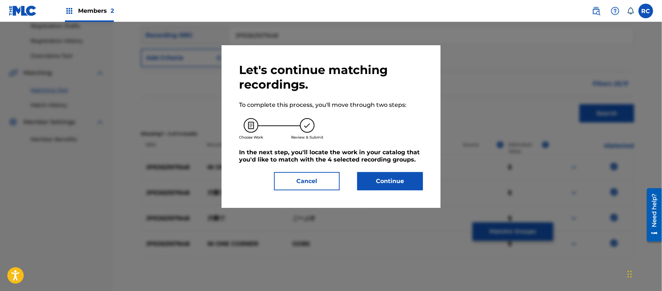
click at [390, 174] on button "Continue" at bounding box center [390, 181] width 66 height 18
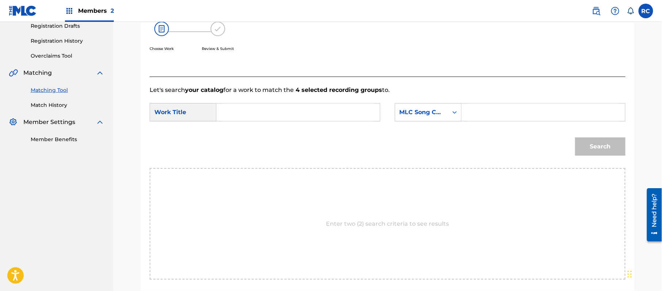
click at [267, 108] on input "Search Form" at bounding box center [298, 113] width 151 height 18
click at [285, 112] on input "[PERSON_NAME] De KB7KCW" at bounding box center [298, 113] width 151 height 18
type input "[PERSON_NAME]"
click at [488, 114] on input "Search Form" at bounding box center [543, 113] width 151 height 18
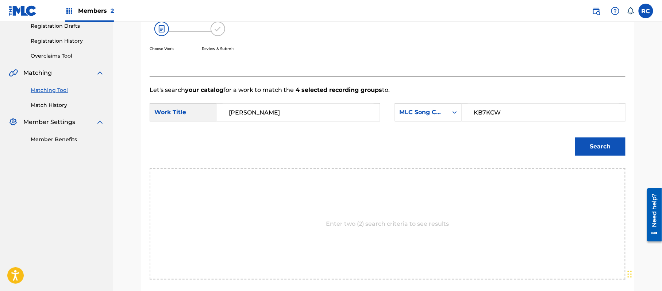
type input "KB7KCW"
click at [606, 152] on button "Search" at bounding box center [600, 147] width 50 height 18
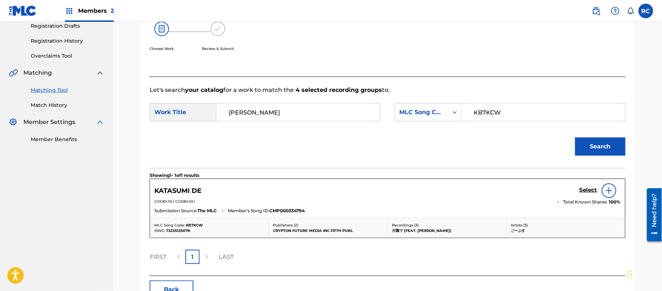
click at [579, 191] on div "KATASUMI DE Select" at bounding box center [387, 191] width 466 height 15
click at [590, 192] on h5 "Select" at bounding box center [588, 190] width 18 height 7
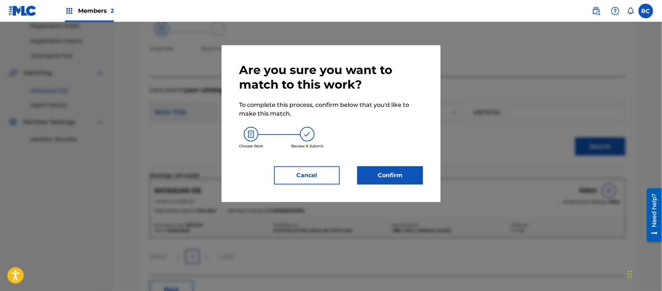
click at [397, 174] on button "Confirm" at bounding box center [390, 175] width 66 height 18
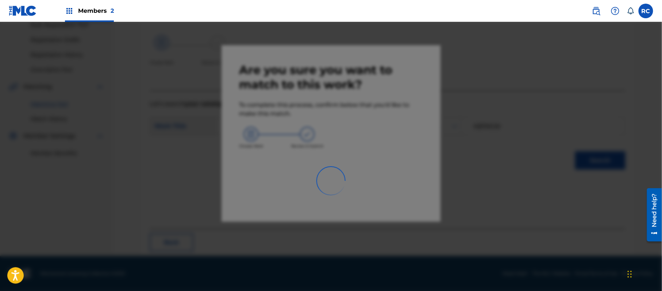
scroll to position [29, 0]
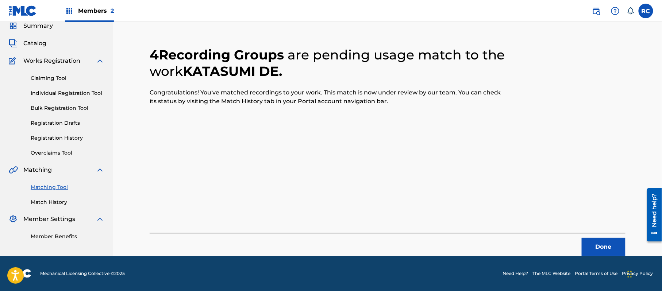
click at [605, 248] on button "Done" at bounding box center [604, 247] width 44 height 18
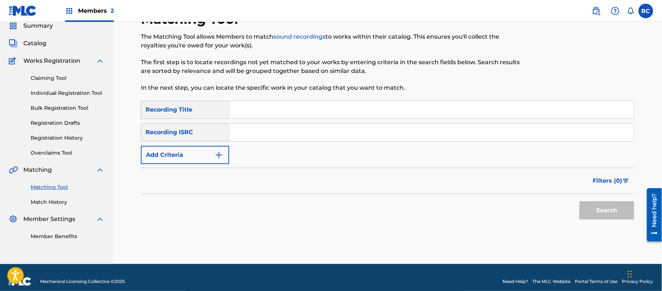
click at [279, 136] on input "Search Form" at bounding box center [431, 133] width 405 height 18
type input "JPE562107647"
click at [594, 209] on button "Search" at bounding box center [606, 210] width 55 height 18
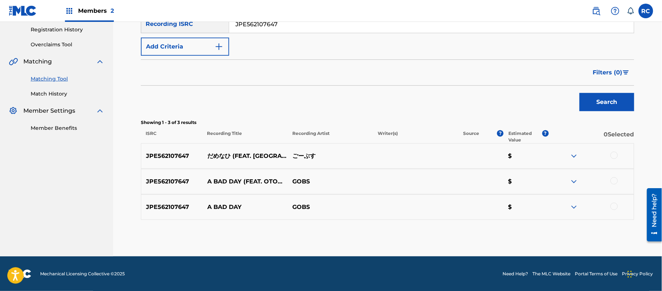
scroll to position [138, 0]
click at [615, 154] on div at bounding box center [613, 154] width 7 height 7
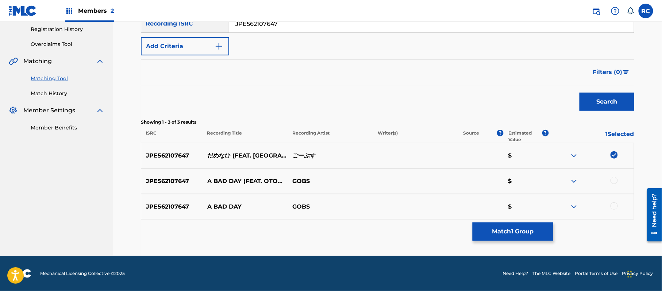
click at [504, 232] on button "Match 1 Group" at bounding box center [513, 232] width 81 height 18
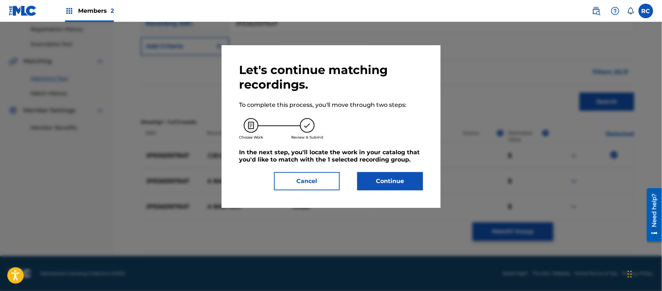
click at [400, 172] on div "Let's continue matching recordings. To complete this process, you'll move throu…" at bounding box center [331, 127] width 184 height 128
click at [398, 182] on button "Continue" at bounding box center [390, 181] width 66 height 18
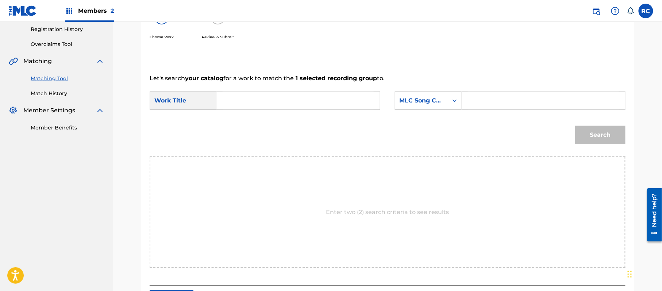
click at [338, 112] on div "SearchWithCriteriab4047c3d-004d-44cb-8b16-6931d8344c92 Work Title SearchWithCri…" at bounding box center [388, 103] width 476 height 23
click at [311, 104] on input "Search Form" at bounding box center [298, 101] width 151 height 18
click at [285, 103] on input "Damenahi DQ4CFX" at bounding box center [298, 101] width 151 height 18
type input "Damenahi"
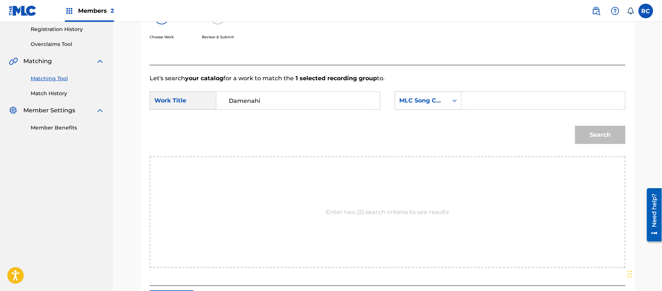
click at [509, 102] on input "Search Form" at bounding box center [543, 101] width 151 height 18
type input "DQ4CFX"
click at [596, 134] on button "Search" at bounding box center [600, 135] width 50 height 18
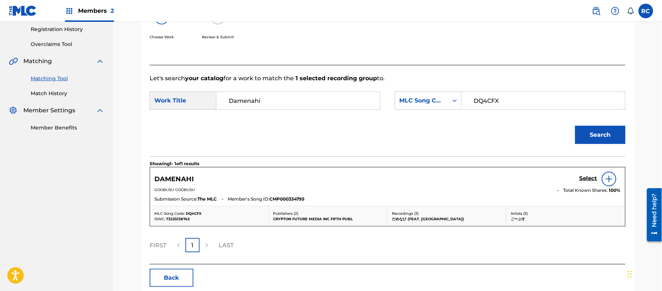
click at [581, 176] on h5 "Select" at bounding box center [588, 178] width 18 height 7
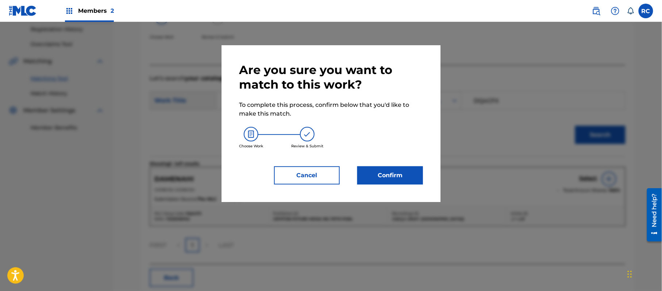
click at [413, 175] on button "Confirm" at bounding box center [390, 175] width 66 height 18
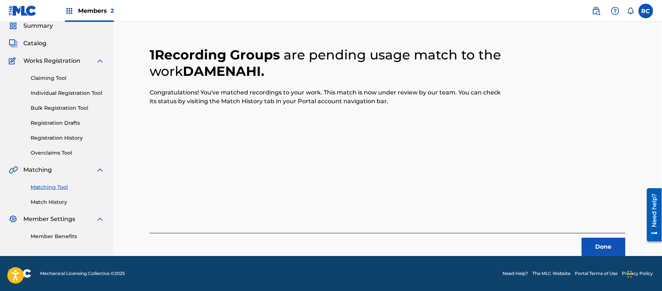
scroll to position [29, 0]
click at [596, 246] on button "Done" at bounding box center [604, 247] width 44 height 18
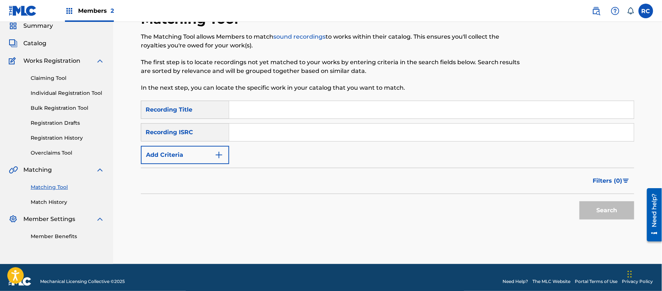
click at [251, 135] on input "Search Form" at bounding box center [431, 133] width 405 height 18
type input "JPE562006158"
click at [596, 209] on button "Search" at bounding box center [606, 210] width 55 height 18
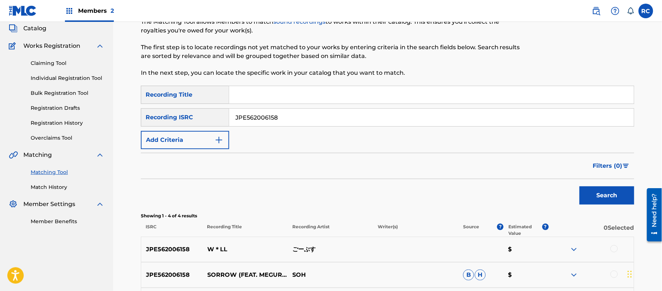
scroll to position [126, 0]
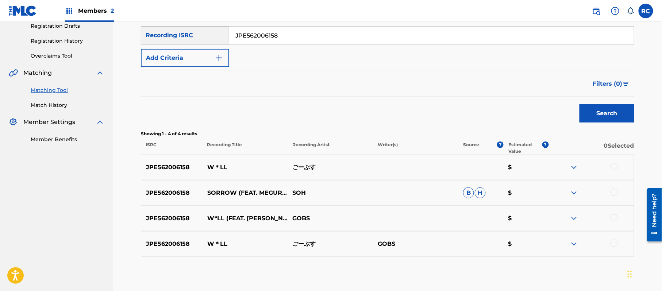
click at [615, 166] on div at bounding box center [613, 166] width 7 height 7
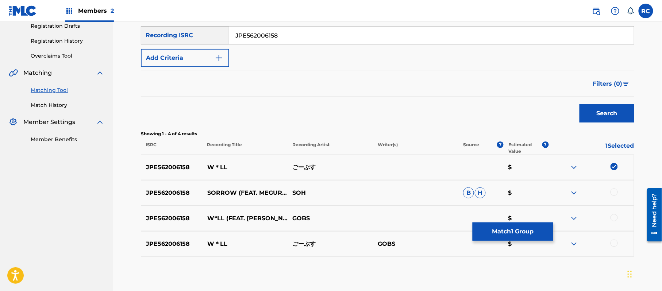
click at [613, 219] on div at bounding box center [613, 217] width 7 height 7
click at [614, 246] on div at bounding box center [613, 243] width 7 height 7
click at [526, 234] on button "Match 3 Groups" at bounding box center [513, 232] width 81 height 18
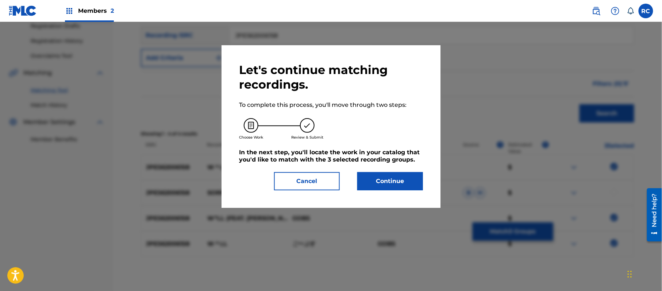
click at [399, 177] on button "Continue" at bounding box center [390, 181] width 66 height 18
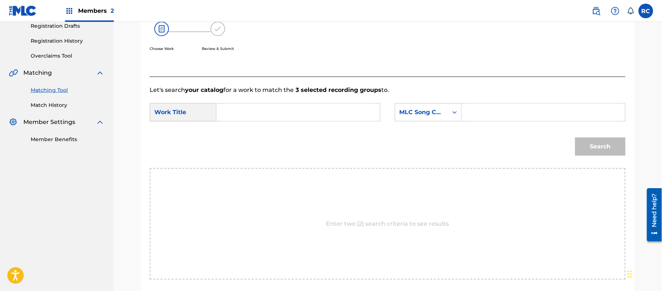
click at [265, 109] on input "Search Form" at bounding box center [298, 113] width 151 height 18
click at [265, 111] on input "W*Ll W51D1S" at bounding box center [298, 113] width 151 height 18
type input "W*Ll"
click at [508, 117] on input "Search Form" at bounding box center [543, 113] width 151 height 18
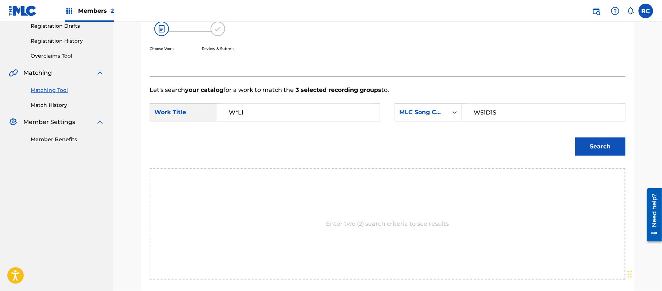
type input "W51D1S"
click at [591, 150] on button "Search" at bounding box center [600, 147] width 50 height 18
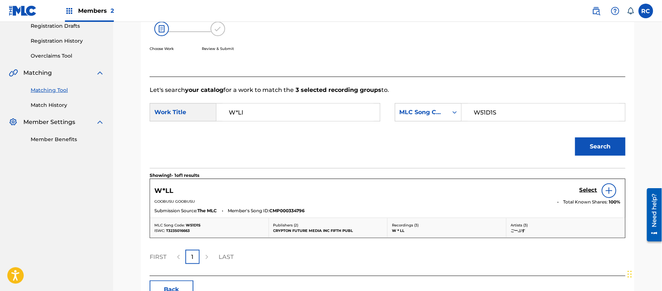
click at [589, 192] on h5 "Select" at bounding box center [588, 190] width 18 height 7
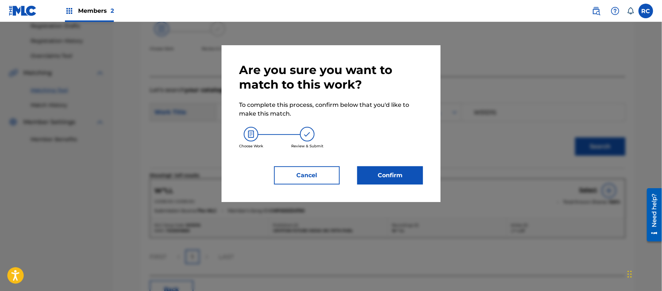
click at [398, 174] on button "Confirm" at bounding box center [390, 175] width 66 height 18
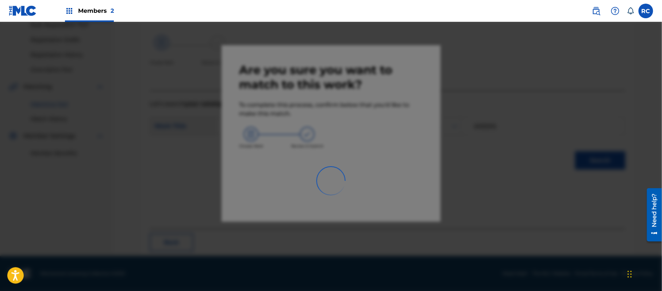
scroll to position [29, 0]
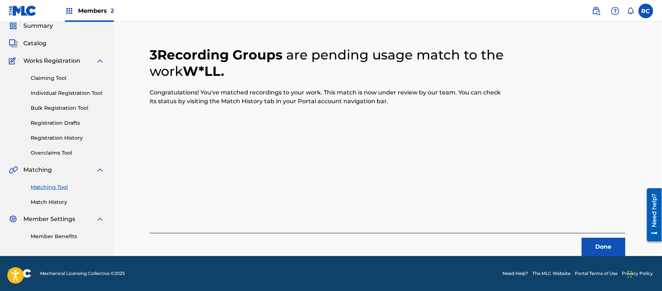
click at [591, 245] on button "Done" at bounding box center [604, 247] width 44 height 18
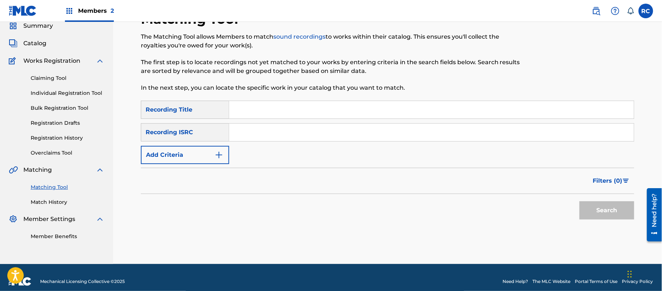
drag, startPoint x: 269, startPoint y: 136, endPoint x: 274, endPoint y: 137, distance: 4.8
click at [269, 136] on input "Search Form" at bounding box center [431, 133] width 405 height 18
type input "JPE562006160"
click at [601, 210] on button "Search" at bounding box center [606, 210] width 55 height 18
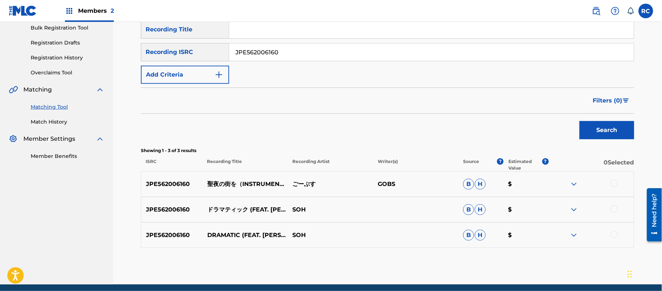
scroll to position [126, 0]
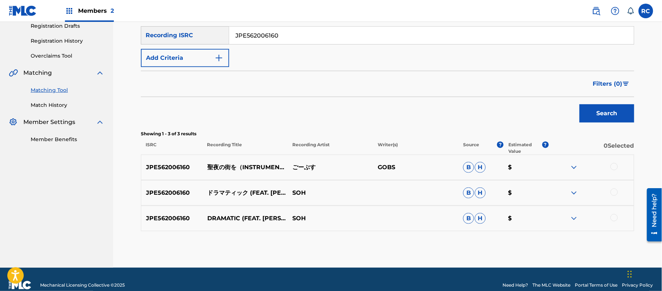
click at [614, 164] on div at bounding box center [613, 166] width 7 height 7
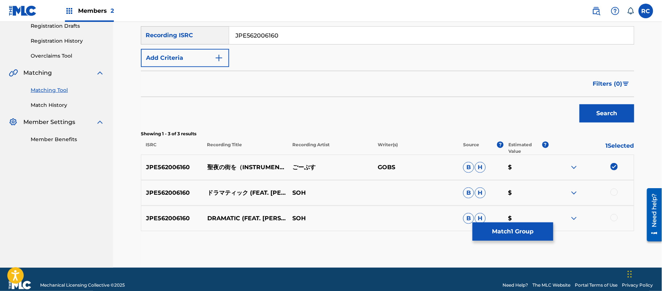
click at [515, 234] on button "Match 1 Group" at bounding box center [513, 232] width 81 height 18
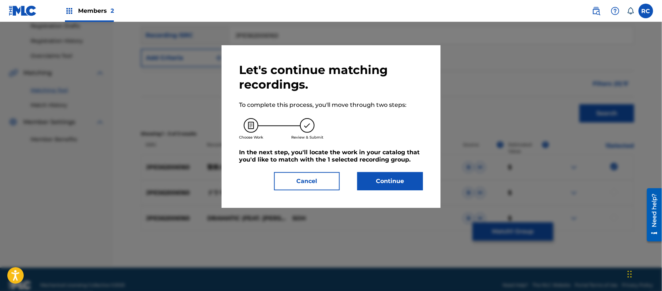
click at [409, 186] on button "Continue" at bounding box center [390, 181] width 66 height 18
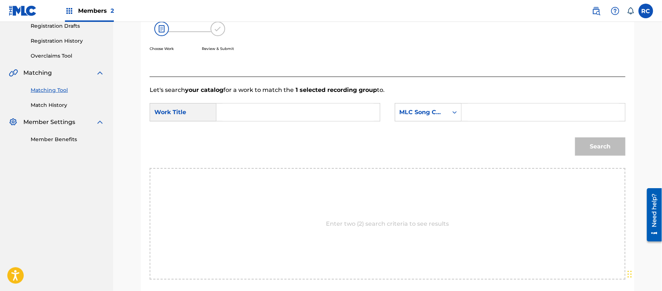
click at [247, 113] on input "Search Form" at bounding box center [298, 113] width 151 height 18
click at [288, 109] on input "Seiya No Machio S695TI" at bounding box center [298, 113] width 151 height 18
type input "Seiya No Machio"
click at [491, 110] on input "Search Form" at bounding box center [543, 113] width 151 height 18
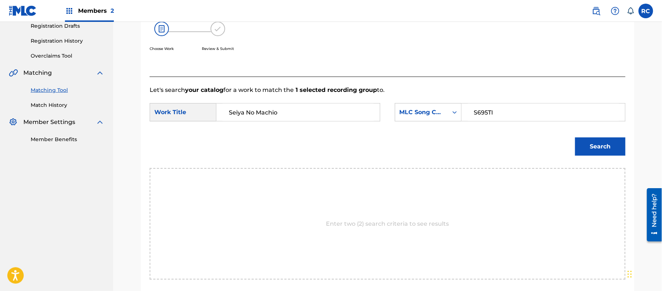
type input "S695TI"
click at [594, 146] on button "Search" at bounding box center [600, 147] width 50 height 18
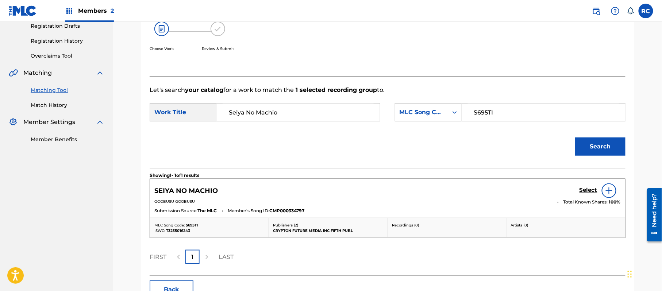
click at [587, 190] on h5 "Select" at bounding box center [588, 190] width 18 height 7
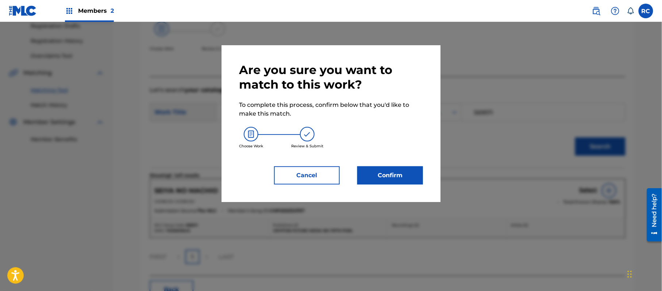
click at [396, 171] on button "Confirm" at bounding box center [390, 175] width 66 height 18
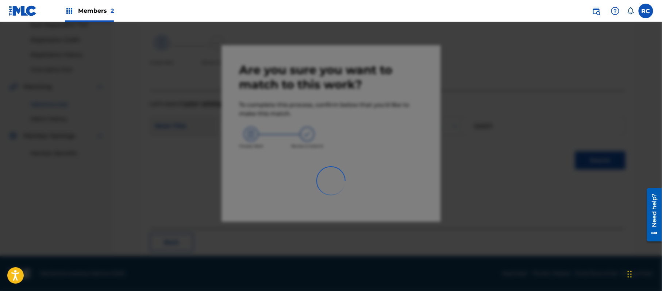
scroll to position [29, 0]
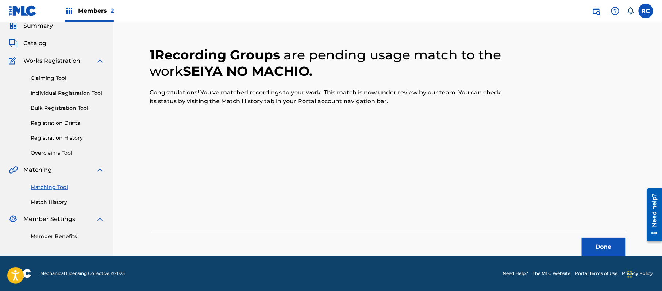
click at [590, 247] on button "Done" at bounding box center [604, 247] width 44 height 18
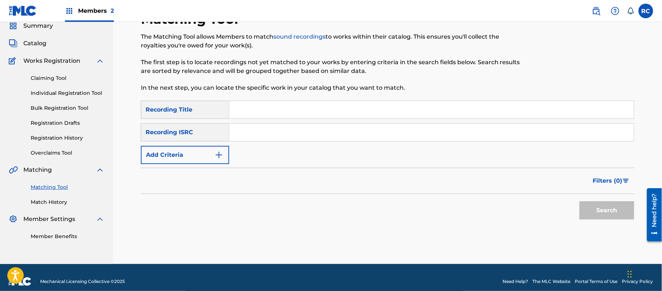
click at [317, 137] on input "Search Form" at bounding box center [431, 133] width 405 height 18
type input "JPE562006157"
click at [606, 218] on button "Search" at bounding box center [606, 210] width 55 height 18
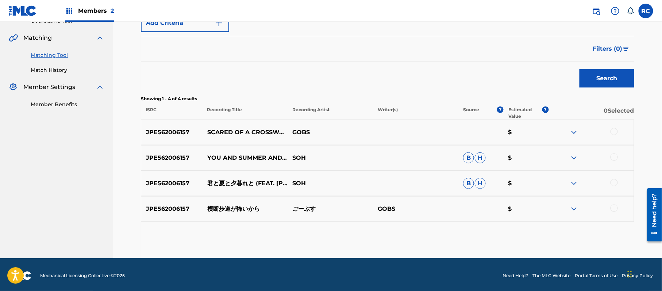
scroll to position [163, 0]
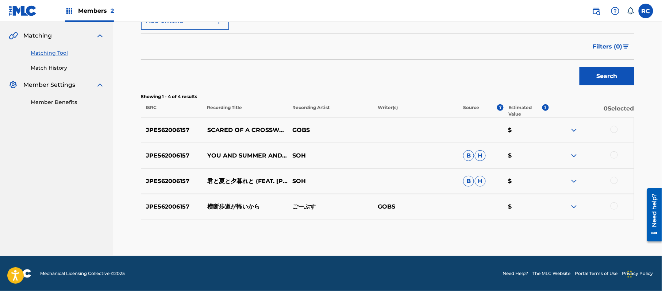
click at [613, 129] on div at bounding box center [613, 129] width 7 height 7
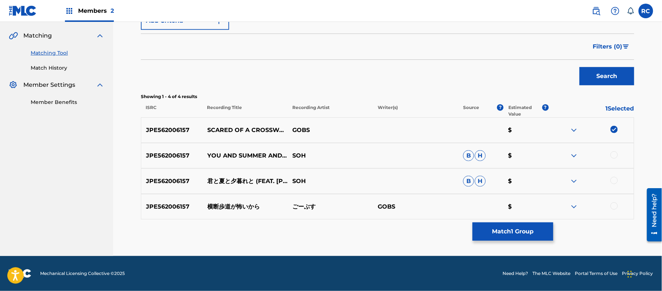
click at [614, 205] on div at bounding box center [613, 206] width 7 height 7
click at [515, 236] on button "Match 2 Groups" at bounding box center [513, 232] width 81 height 18
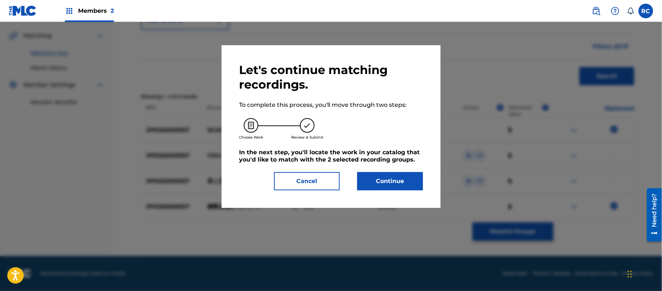
click at [402, 182] on button "Continue" at bounding box center [390, 181] width 66 height 18
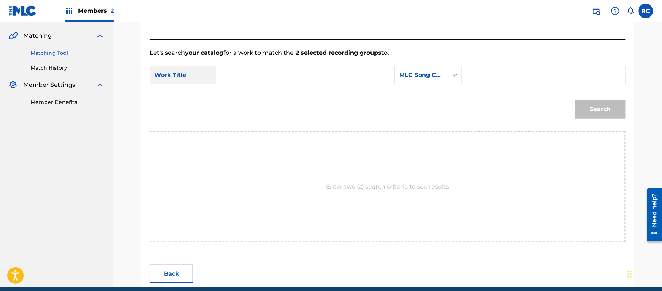
drag, startPoint x: 234, startPoint y: 74, endPoint x: 246, endPoint y: 77, distance: 12.6
click at [234, 75] on input "Search Form" at bounding box center [298, 75] width 151 height 18
click at [328, 74] on input "Oudanhodou Ga Kowai Kara OM2HTG" at bounding box center [298, 75] width 151 height 18
type input "Oudanhodou Ga Kowai Kara"
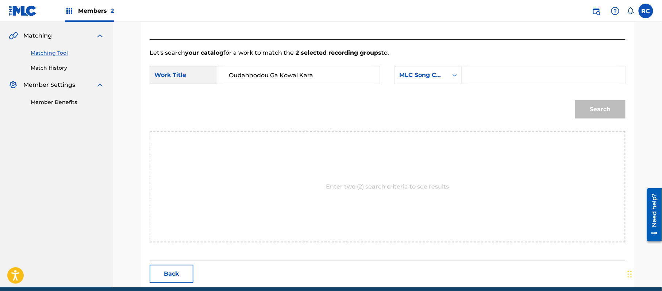
drag, startPoint x: 496, startPoint y: 75, endPoint x: 501, endPoint y: 76, distance: 5.2
click at [496, 75] on input "Search Form" at bounding box center [543, 75] width 151 height 18
type input "OM2HTG"
click at [596, 108] on button "Search" at bounding box center [600, 109] width 50 height 18
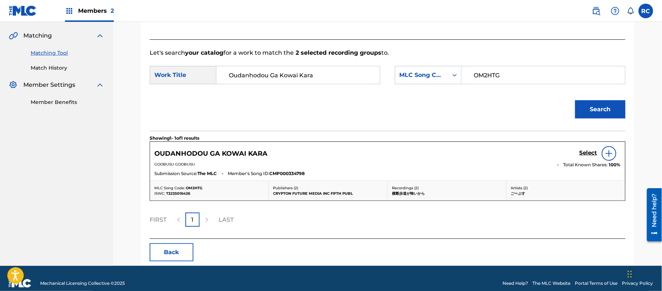
click at [587, 155] on h5 "Select" at bounding box center [588, 153] width 18 height 7
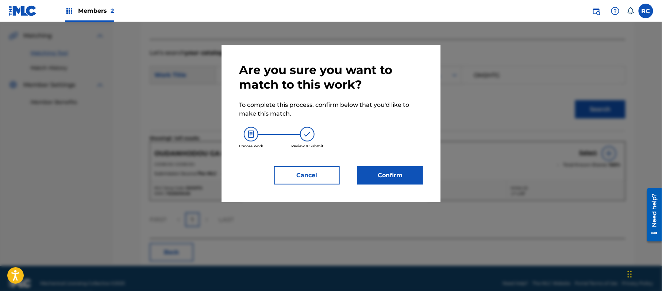
click at [401, 178] on button "Confirm" at bounding box center [390, 175] width 66 height 18
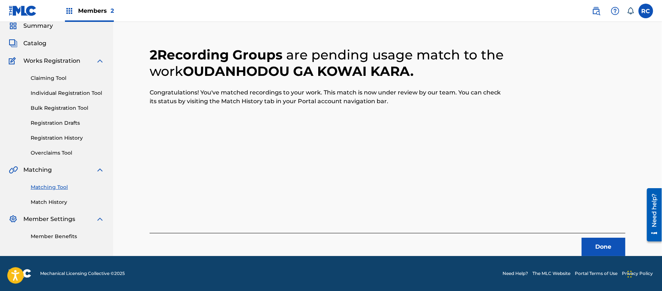
scroll to position [29, 0]
click at [590, 243] on button "Done" at bounding box center [604, 247] width 44 height 18
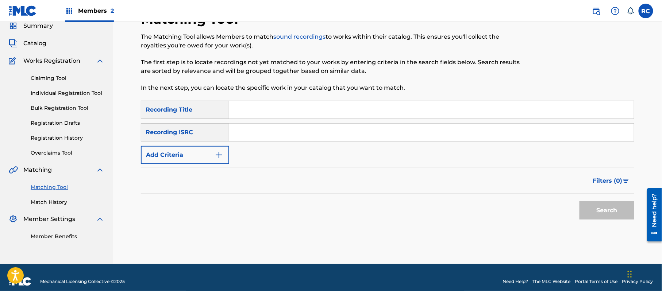
click at [254, 131] on input "Search Form" at bounding box center [431, 133] width 405 height 18
type input "JPE562006156"
click at [601, 210] on button "Search" at bounding box center [606, 210] width 55 height 18
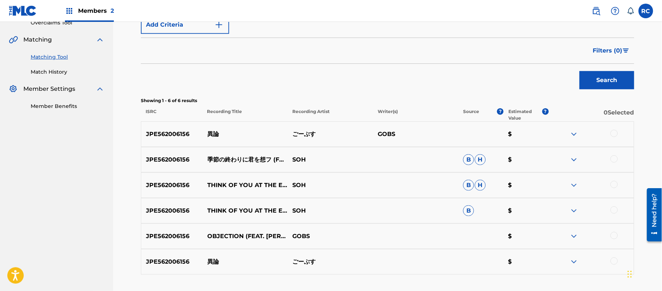
scroll to position [175, 0]
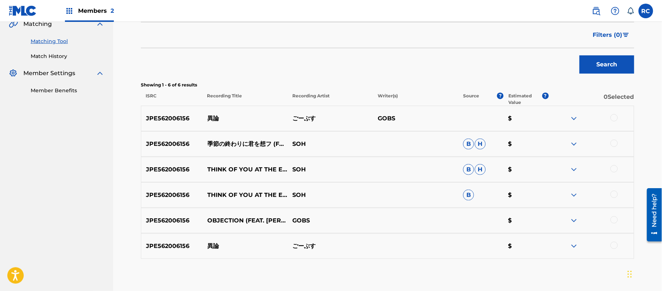
click at [615, 118] on div at bounding box center [613, 117] width 7 height 7
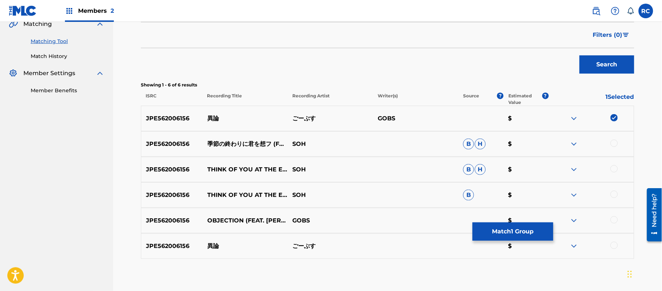
click at [614, 246] on div at bounding box center [613, 245] width 7 height 7
click at [515, 232] on button "Match 2 Groups" at bounding box center [513, 232] width 81 height 18
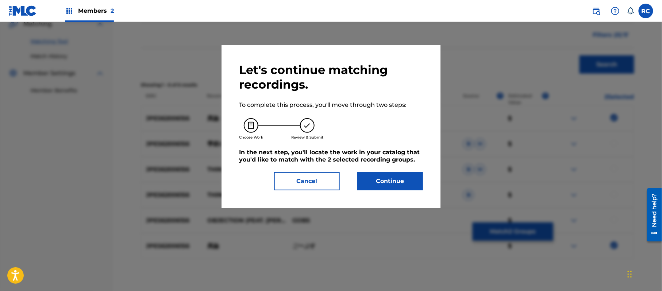
click at [400, 184] on button "Continue" at bounding box center [390, 181] width 66 height 18
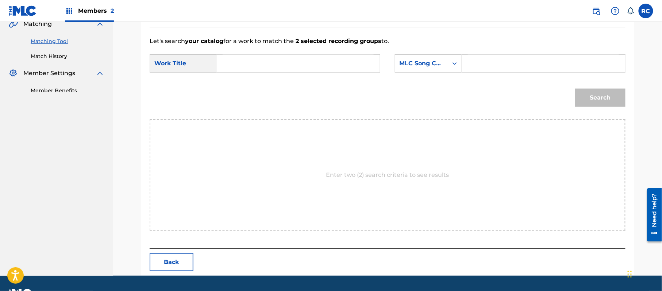
click at [261, 65] on input "Search Form" at bounding box center [298, 64] width 151 height 18
click at [264, 64] on input "Iron I32V4K" at bounding box center [298, 64] width 151 height 18
type input "Iron"
click at [488, 63] on input "Search Form" at bounding box center [543, 64] width 151 height 18
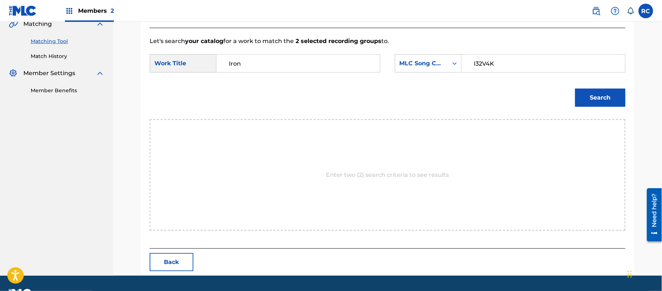
type input "I32V4K"
click at [590, 104] on button "Search" at bounding box center [600, 98] width 50 height 18
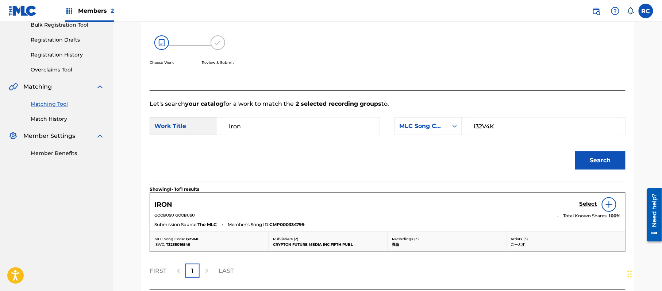
scroll to position [174, 0]
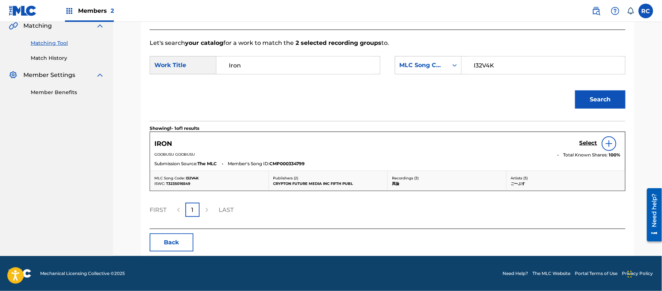
click at [583, 140] on h5 "Select" at bounding box center [588, 143] width 18 height 7
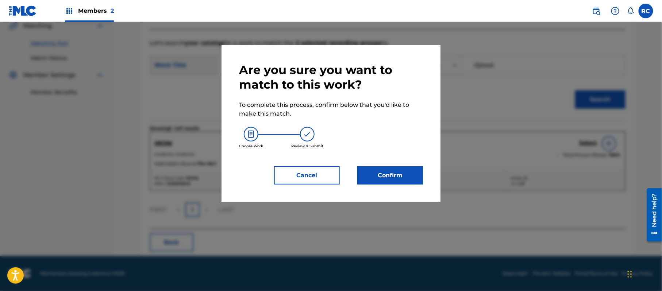
click at [393, 175] on button "Confirm" at bounding box center [390, 175] width 66 height 18
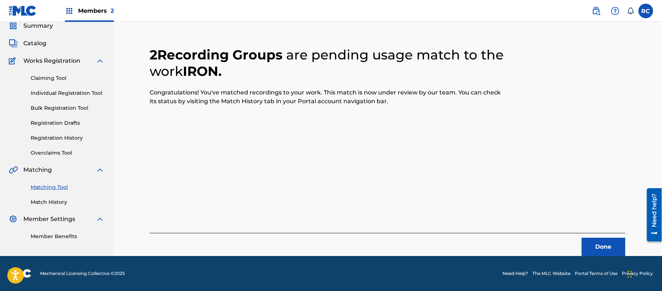
scroll to position [29, 0]
click at [603, 239] on button "Done" at bounding box center [604, 247] width 44 height 18
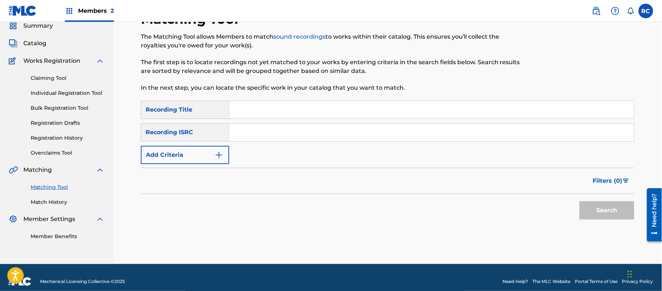
click at [260, 139] on input "Search Form" at bounding box center [431, 133] width 405 height 18
type input "JPE562006155"
click at [586, 215] on button "Search" at bounding box center [606, 210] width 55 height 18
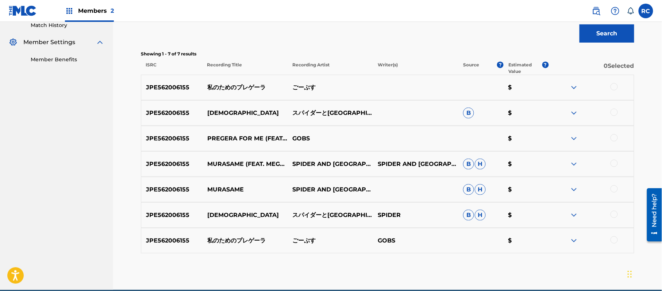
scroll to position [224, 0]
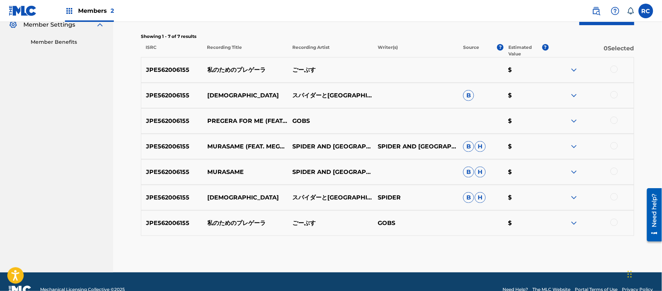
click at [613, 70] on div at bounding box center [613, 69] width 7 height 7
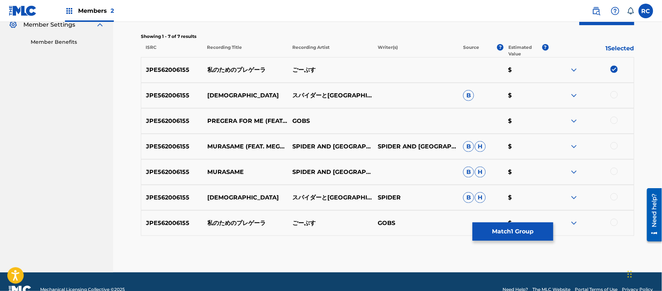
click at [613, 122] on div at bounding box center [613, 120] width 7 height 7
click at [613, 223] on div at bounding box center [613, 222] width 7 height 7
click at [524, 234] on button "Match 3 Groups" at bounding box center [513, 232] width 81 height 18
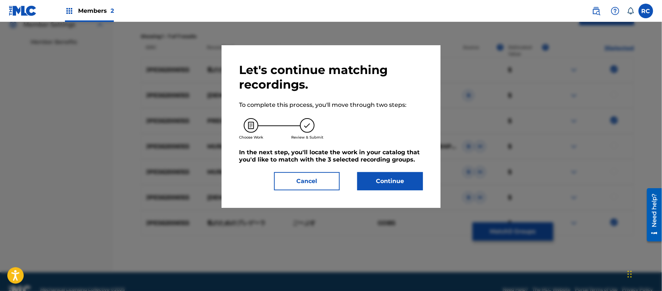
click at [408, 180] on button "Continue" at bounding box center [390, 181] width 66 height 18
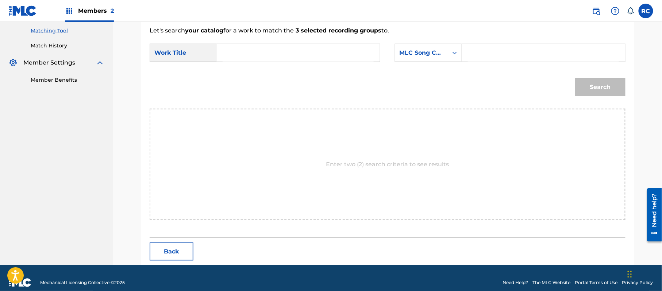
scroll to position [195, 0]
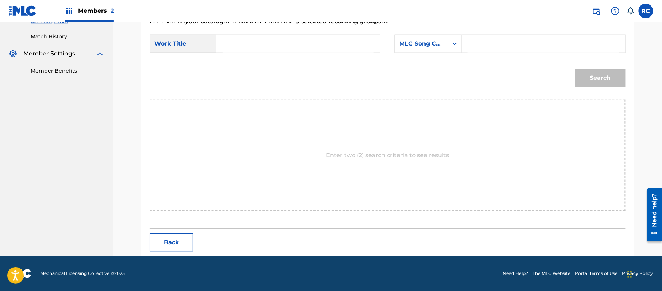
click at [267, 47] on input "Search Form" at bounding box center [298, 44] width 151 height 18
click at [333, 44] on input "Watashi No Tame No Puregeera W509YG" at bounding box center [298, 44] width 151 height 18
click at [334, 46] on input "Watashi No Tame No Puregeera 509YG" at bounding box center [298, 44] width 151 height 18
click at [301, 44] on input "Watashi No Tame No Puregeera 509YG" at bounding box center [298, 44] width 151 height 18
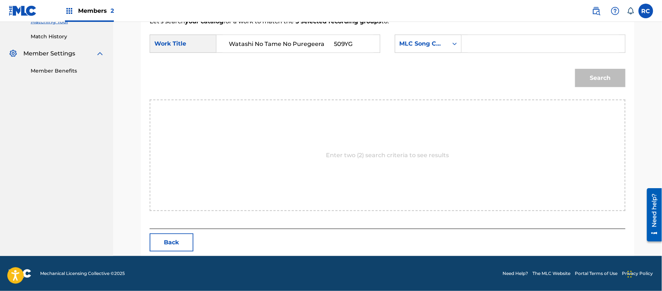
click at [301, 44] on input "Watashi No Tame No Puregeera 509YG" at bounding box center [298, 44] width 151 height 18
drag, startPoint x: 247, startPoint y: 44, endPoint x: 200, endPoint y: 45, distance: 46.7
click at [200, 44] on div "SearchWithCriteriab4047c3d-004d-44cb-8b16-6931d8344c92 Work Title W" at bounding box center [265, 44] width 231 height 18
click at [211, 43] on div "SearchWithCriteriab4047c3d-004d-44cb-8b16-6931d8344c92 Work Title W" at bounding box center [265, 44] width 231 height 18
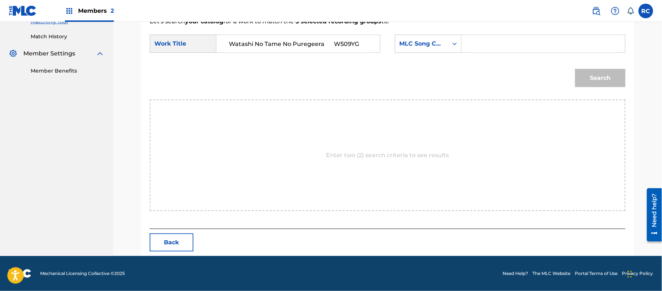
click at [334, 43] on input "Watashi No Tame No Puregeera W509YG" at bounding box center [298, 44] width 151 height 18
type input "Watashi No Tame No Puregeera"
drag, startPoint x: 482, startPoint y: 44, endPoint x: 488, endPoint y: 46, distance: 6.6
click at [482, 44] on input "Search Form" at bounding box center [543, 44] width 151 height 18
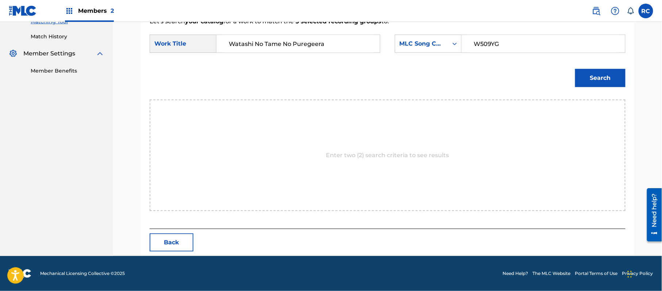
type input "W509YG"
click at [592, 86] on button "Search" at bounding box center [600, 78] width 50 height 18
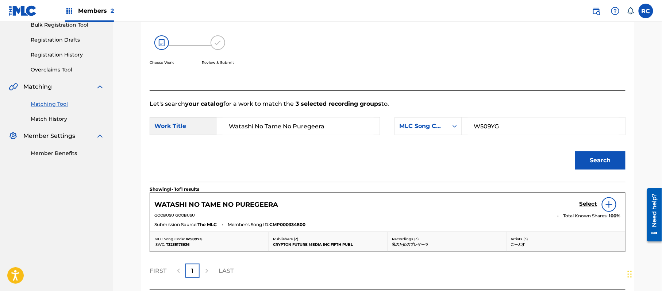
scroll to position [174, 0]
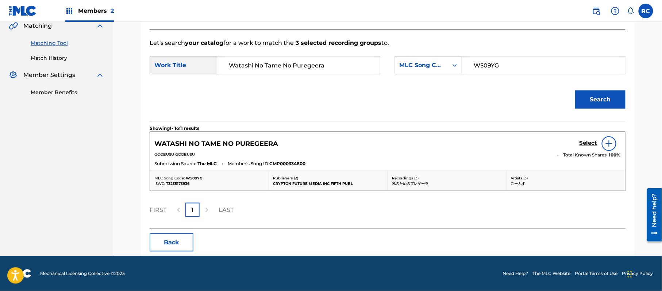
click at [586, 144] on h5 "Select" at bounding box center [588, 143] width 18 height 7
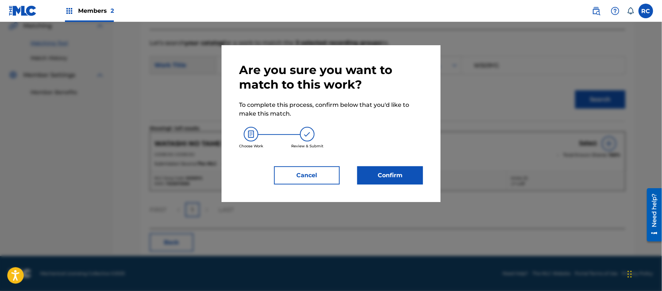
click at [408, 176] on button "Confirm" at bounding box center [390, 175] width 66 height 18
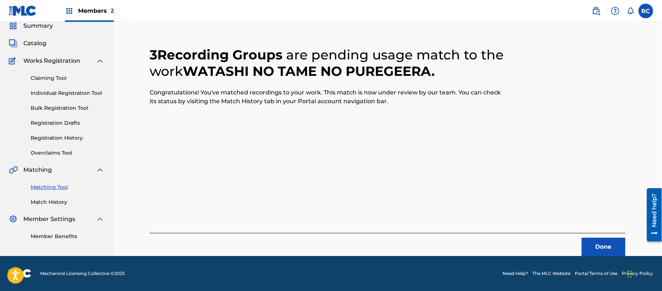
scroll to position [29, 0]
click at [599, 246] on button "Done" at bounding box center [604, 247] width 44 height 18
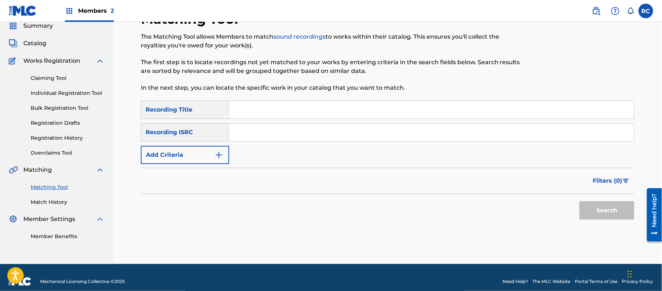
click at [247, 131] on input "Search Form" at bounding box center [431, 133] width 405 height 18
type input "JPE562006154"
click at [612, 213] on button "Search" at bounding box center [606, 210] width 55 height 18
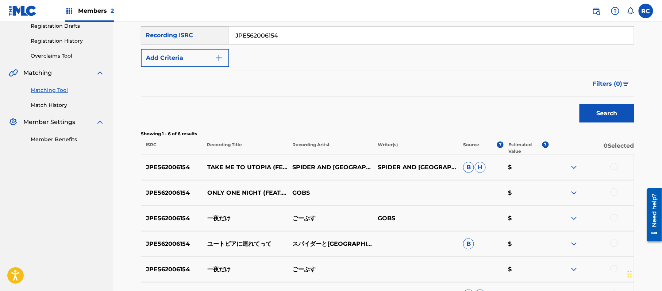
scroll to position [175, 0]
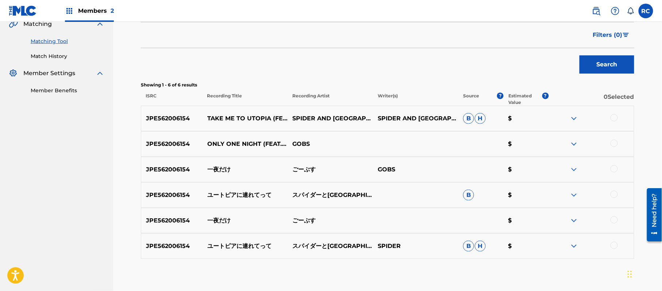
click at [613, 142] on div at bounding box center [613, 143] width 7 height 7
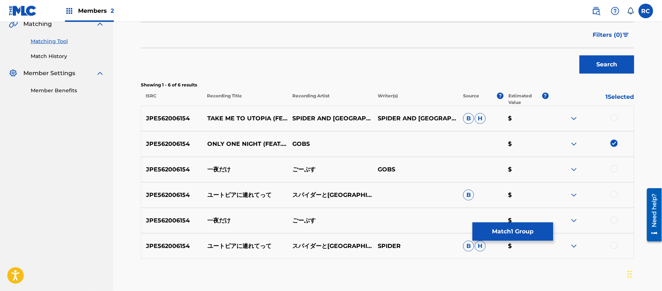
click at [616, 169] on div at bounding box center [613, 168] width 7 height 7
click at [614, 220] on div at bounding box center [613, 219] width 7 height 7
click at [517, 234] on button "Match 3 Groups" at bounding box center [513, 232] width 81 height 18
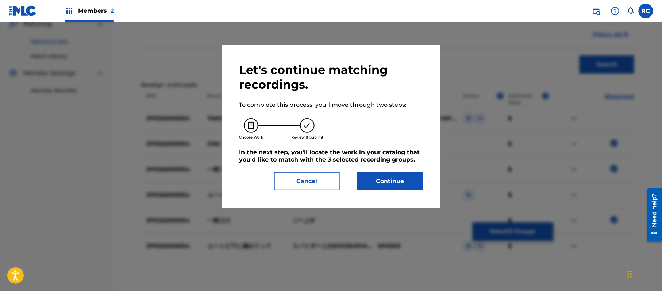
click at [402, 185] on button "Continue" at bounding box center [390, 181] width 66 height 18
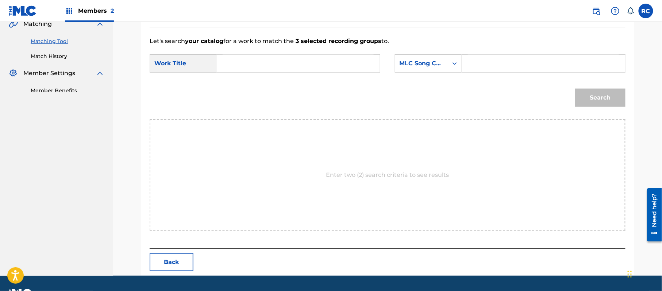
click at [271, 58] on input "Search Form" at bounding box center [298, 64] width 151 height 18
click at [279, 61] on input "[GEOGRAPHIC_DATA] I32V5V" at bounding box center [298, 64] width 151 height 18
type input "[GEOGRAPHIC_DATA]"
click at [519, 65] on input "Search Form" at bounding box center [543, 64] width 151 height 18
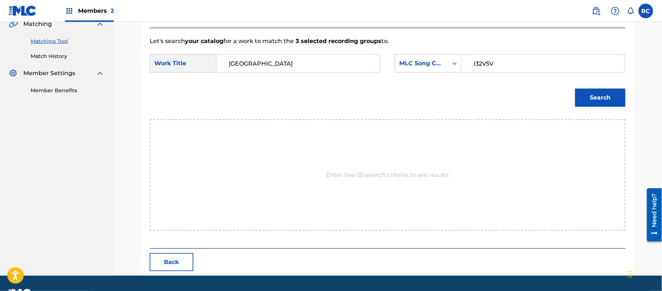
type input "I32V5V"
click at [583, 96] on button "Search" at bounding box center [600, 98] width 50 height 18
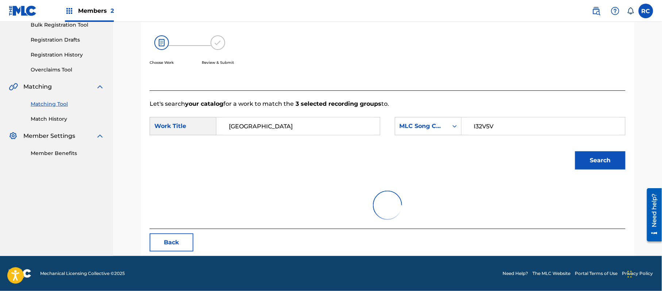
scroll to position [174, 0]
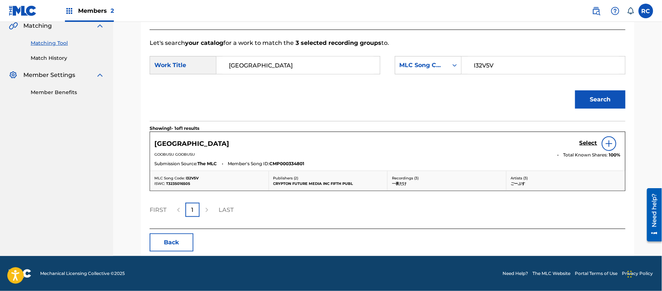
click at [584, 142] on h5 "Select" at bounding box center [588, 143] width 18 height 7
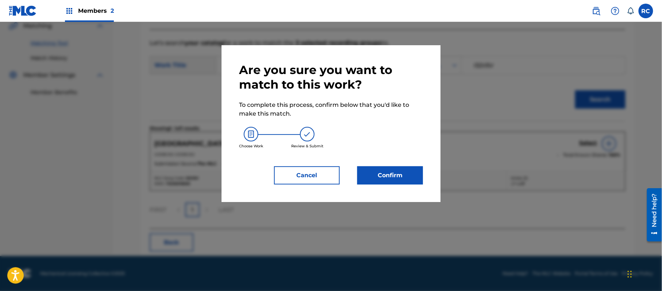
click at [397, 177] on button "Confirm" at bounding box center [390, 175] width 66 height 18
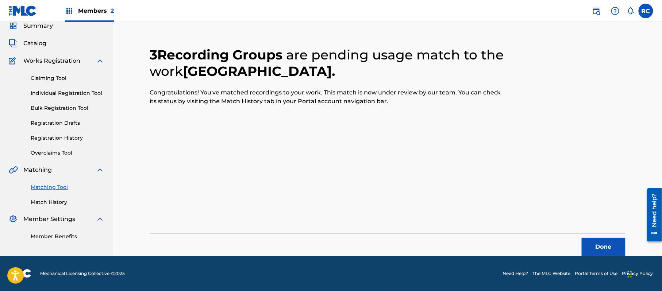
scroll to position [29, 0]
click at [597, 242] on button "Done" at bounding box center [604, 247] width 44 height 18
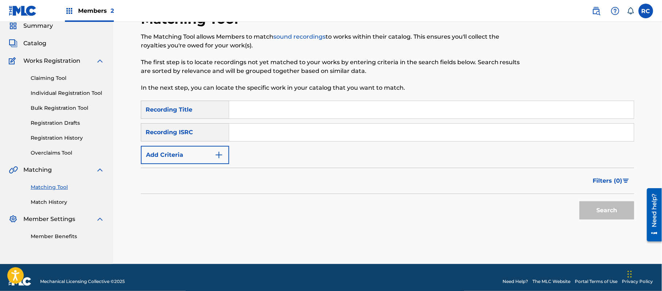
click at [251, 131] on input "Search Form" at bounding box center [431, 133] width 405 height 18
type input "TCJPV2357777"
click at [613, 219] on button "Search" at bounding box center [606, 210] width 55 height 18
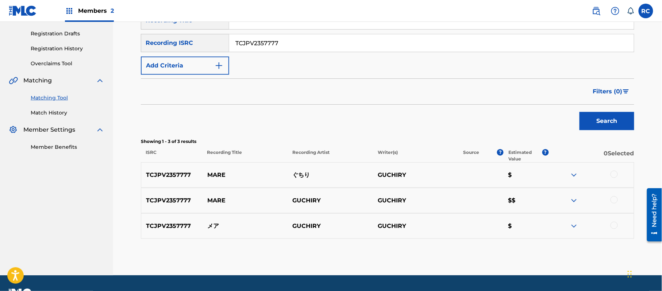
scroll to position [126, 0]
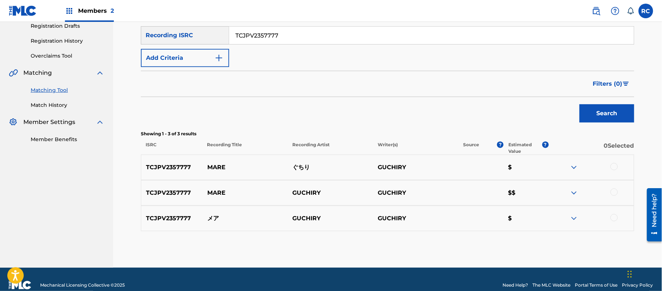
click at [612, 165] on div at bounding box center [613, 166] width 7 height 7
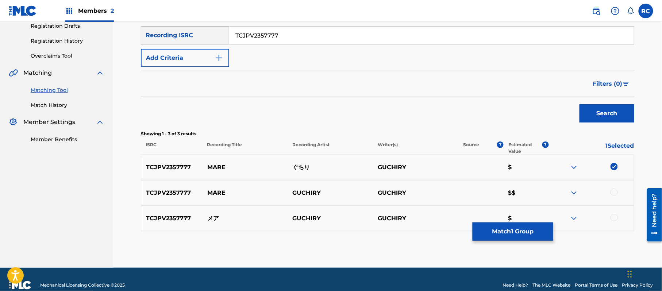
click at [613, 189] on div at bounding box center [613, 192] width 7 height 7
click at [614, 219] on div at bounding box center [613, 217] width 7 height 7
click at [513, 228] on button "Match 3 Groups" at bounding box center [513, 232] width 81 height 18
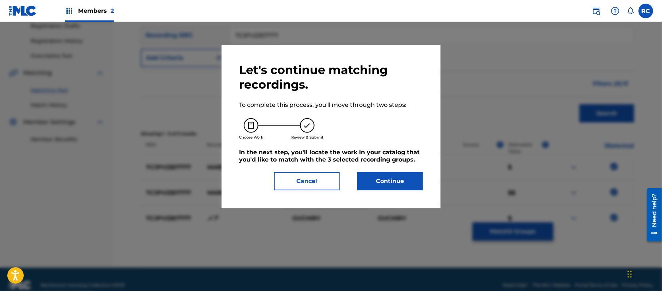
click at [407, 183] on button "Continue" at bounding box center [390, 181] width 66 height 18
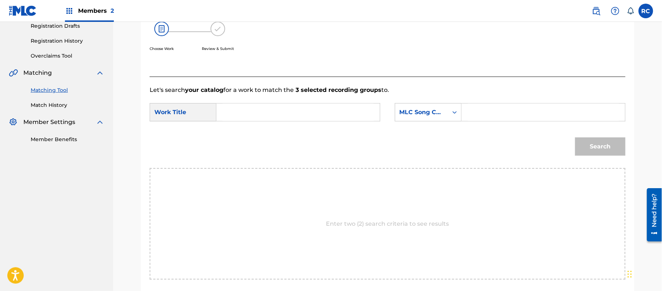
click at [235, 111] on input "Search Form" at bounding box center [298, 113] width 151 height 18
click at [274, 113] on input "Mea MV1VDS" at bounding box center [298, 113] width 151 height 18
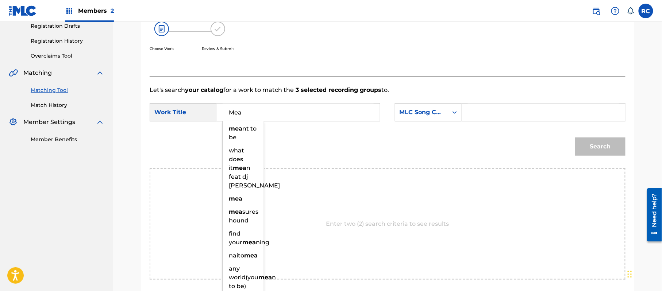
type input "Mea"
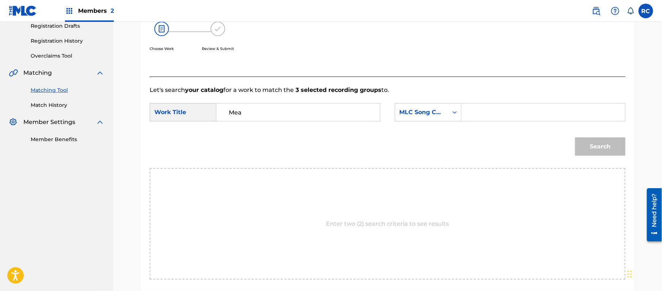
click at [492, 115] on input "Search Form" at bounding box center [543, 113] width 151 height 18
type input "MV1VDS"
click at [597, 153] on button "Search" at bounding box center [600, 147] width 50 height 18
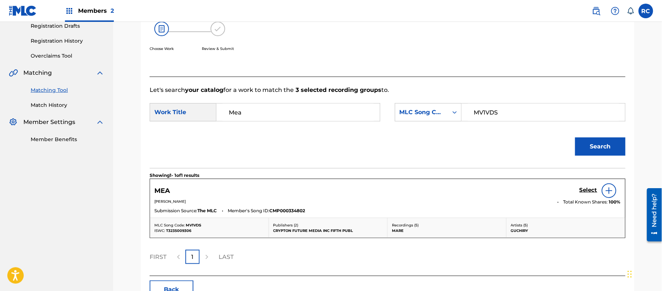
click at [586, 191] on h5 "Select" at bounding box center [588, 190] width 18 height 7
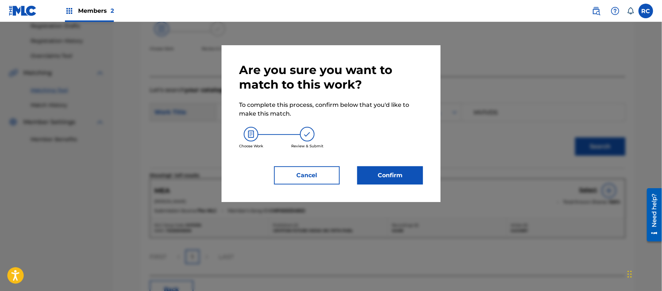
click at [390, 176] on button "Confirm" at bounding box center [390, 175] width 66 height 18
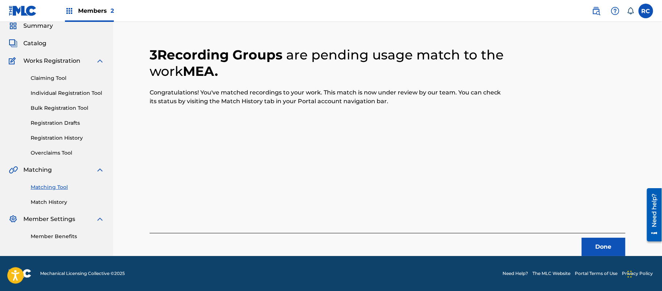
scroll to position [29, 0]
click at [606, 249] on button "Done" at bounding box center [604, 247] width 44 height 18
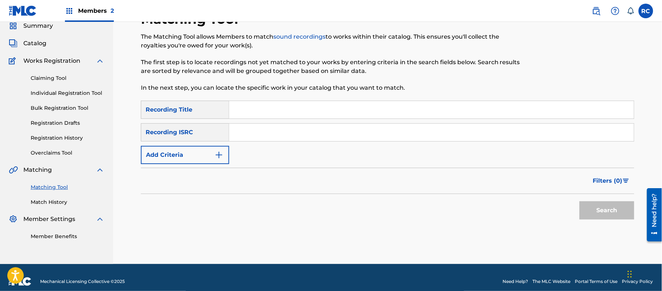
click at [264, 132] on input "Search Form" at bounding box center [431, 133] width 405 height 18
type input "JPE561906066"
click at [612, 207] on button "Search" at bounding box center [606, 210] width 55 height 18
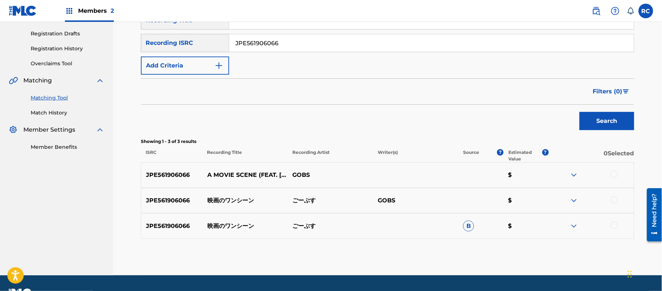
scroll to position [126, 0]
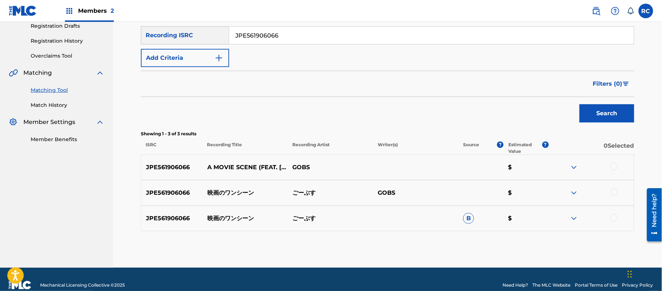
click at [615, 166] on div at bounding box center [613, 166] width 7 height 7
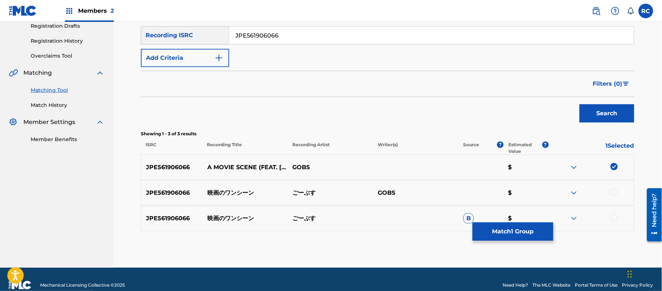
click at [614, 194] on div at bounding box center [613, 192] width 7 height 7
drag, startPoint x: 615, startPoint y: 218, endPoint x: 573, endPoint y: 218, distance: 42.7
click at [615, 218] on div at bounding box center [613, 217] width 7 height 7
click at [504, 230] on button "Match 3 Groups" at bounding box center [513, 232] width 81 height 18
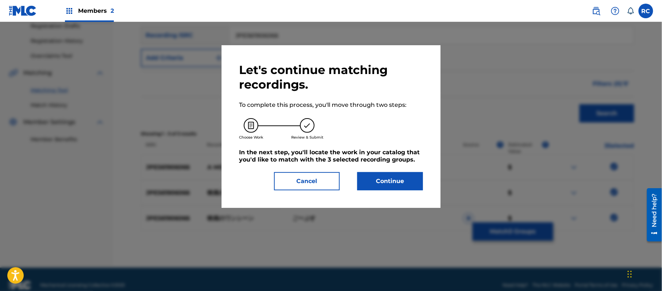
click at [394, 181] on button "Continue" at bounding box center [390, 181] width 66 height 18
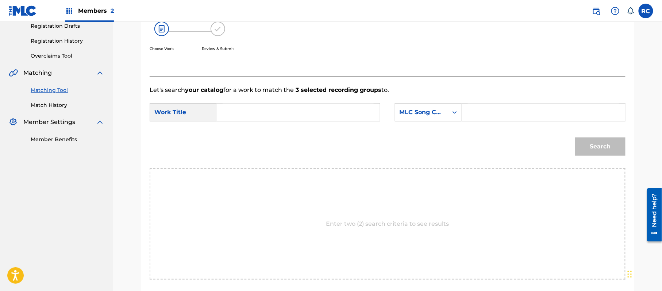
click at [257, 112] on input "Search Form" at bounding box center [298, 113] width 151 height 18
click at [302, 113] on input "Eiga No Wanshiin ES164K" at bounding box center [298, 113] width 151 height 18
type input "Eiga No Wanshiin"
drag, startPoint x: 489, startPoint y: 111, endPoint x: 501, endPoint y: 115, distance: 13.0
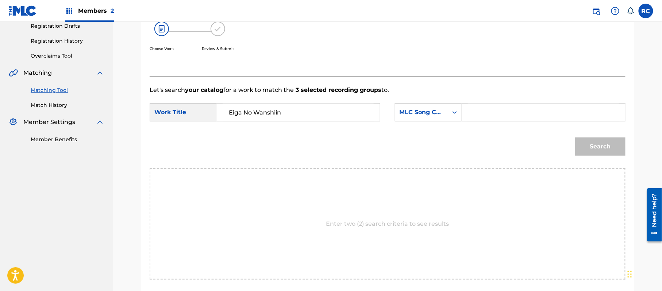
click at [489, 111] on input "Search Form" at bounding box center [543, 113] width 151 height 18
type input "ES164K"
click at [585, 145] on button "Search" at bounding box center [600, 147] width 50 height 18
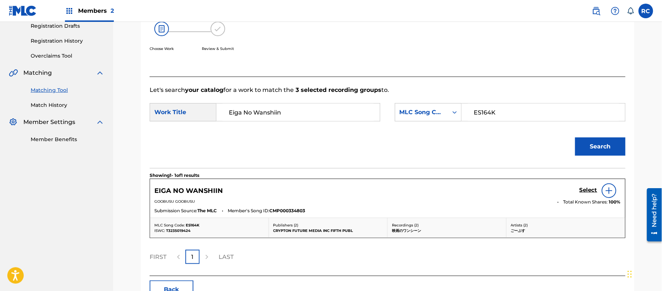
click at [587, 192] on h5 "Select" at bounding box center [588, 190] width 18 height 7
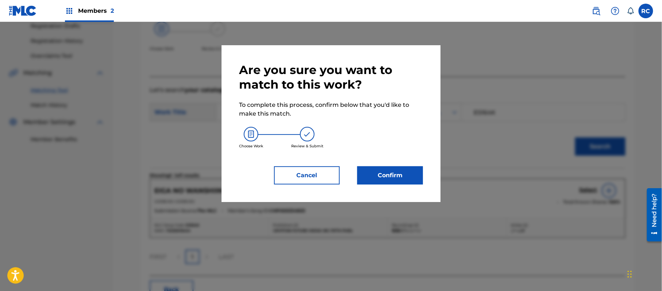
click at [392, 170] on button "Confirm" at bounding box center [390, 175] width 66 height 18
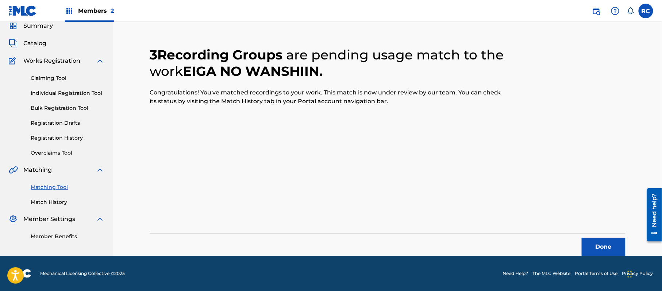
scroll to position [29, 0]
click at [612, 247] on button "Done" at bounding box center [604, 247] width 44 height 18
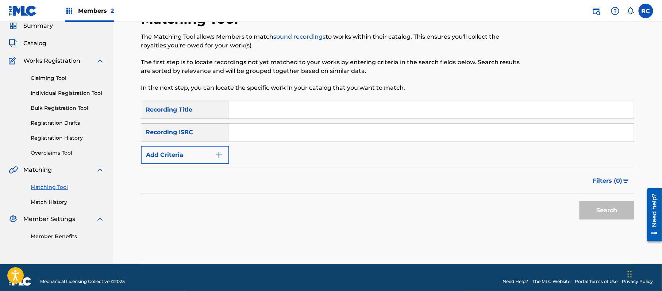
click at [247, 134] on input "Search Form" at bounding box center [431, 133] width 405 height 18
type input "JPE561906067"
click at [590, 211] on button "Search" at bounding box center [606, 210] width 55 height 18
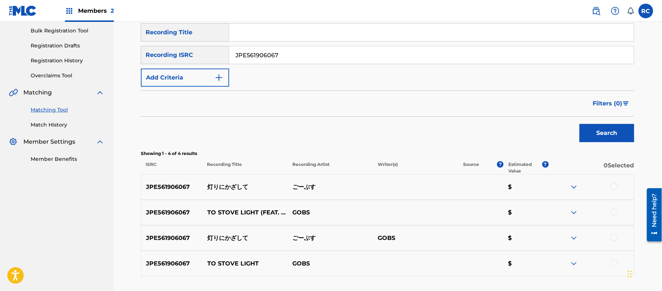
scroll to position [126, 0]
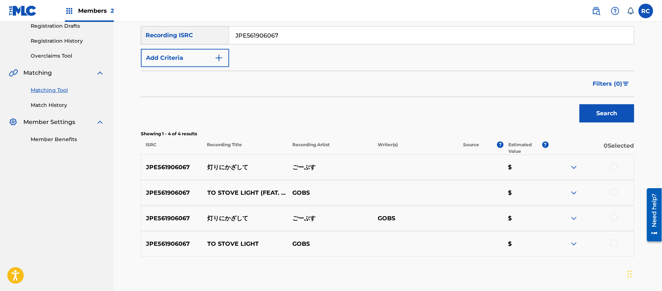
click at [616, 168] on div at bounding box center [613, 166] width 7 height 7
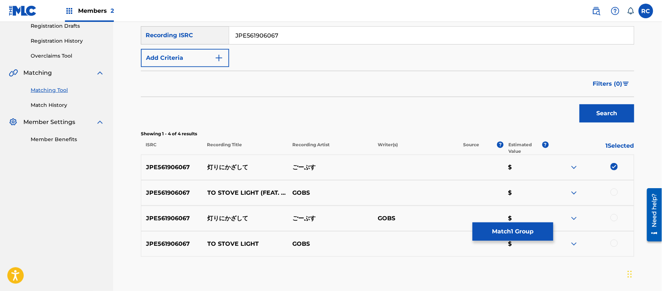
click at [615, 220] on div at bounding box center [613, 217] width 7 height 7
click at [531, 234] on button "Match 2 Groups" at bounding box center [513, 232] width 81 height 18
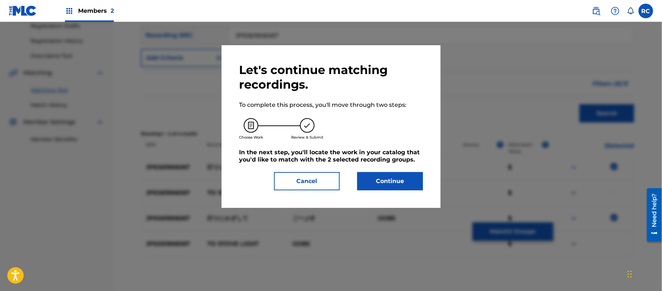
click at [395, 174] on button "Continue" at bounding box center [390, 181] width 66 height 18
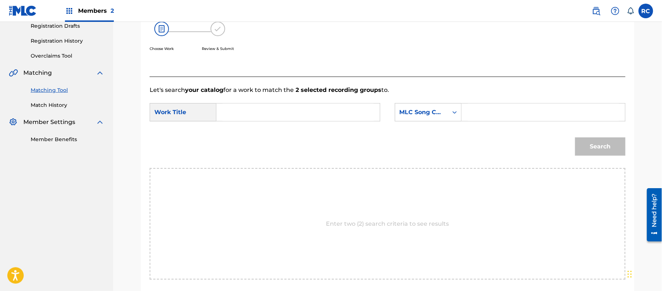
click at [272, 117] on input "Search Form" at bounding box center [298, 113] width 151 height 18
click at [298, 114] on input "[PERSON_NAME] AW30HO" at bounding box center [298, 113] width 151 height 18
drag, startPoint x: 298, startPoint y: 114, endPoint x: 320, endPoint y: 117, distance: 22.1
click at [298, 114] on input "[PERSON_NAME] AW30HO" at bounding box center [298, 113] width 151 height 18
type input "[PERSON_NAME]"
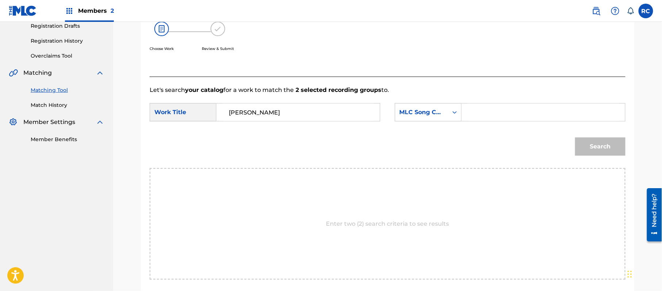
click at [494, 117] on input "Search Form" at bounding box center [543, 113] width 151 height 18
type input "AW30HO"
click at [594, 149] on button "Search" at bounding box center [600, 147] width 50 height 18
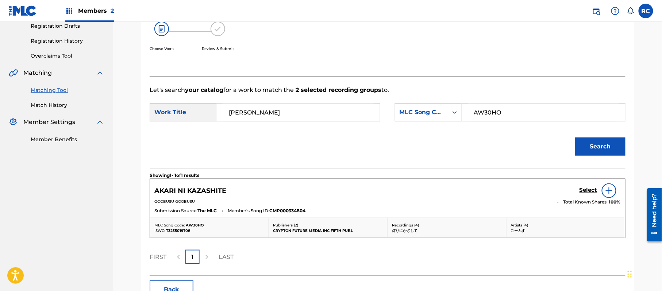
click at [580, 190] on h5 "Select" at bounding box center [588, 190] width 18 height 7
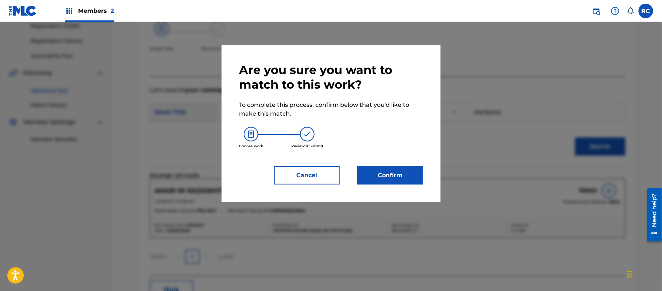
click at [391, 170] on button "Confirm" at bounding box center [390, 175] width 66 height 18
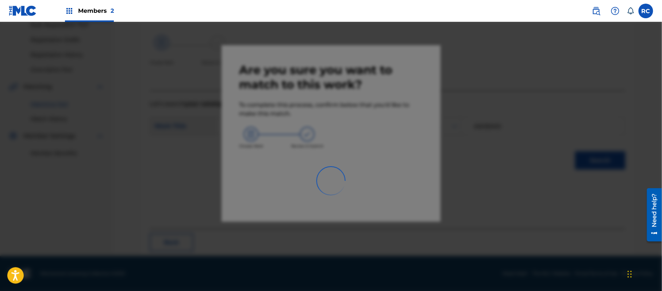
scroll to position [29, 0]
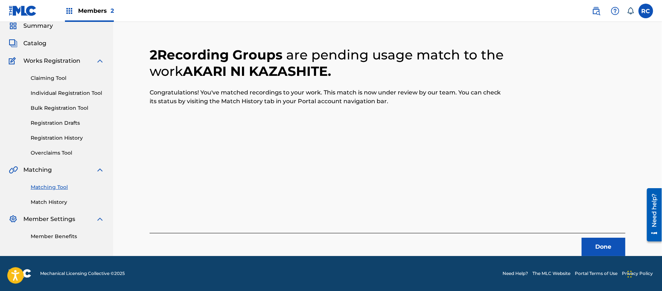
click at [589, 246] on button "Done" at bounding box center [604, 247] width 44 height 18
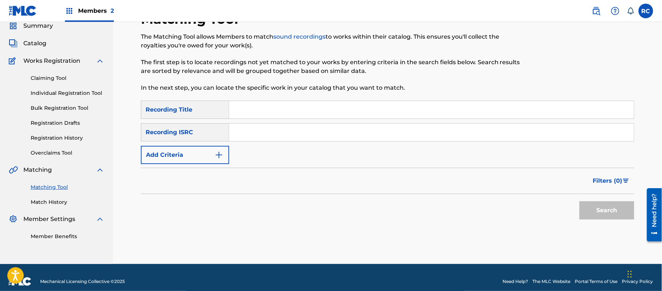
click at [248, 136] on input "Search Form" at bounding box center [431, 133] width 405 height 18
type input "JPE561906065"
click at [586, 210] on button "Search" at bounding box center [606, 210] width 55 height 18
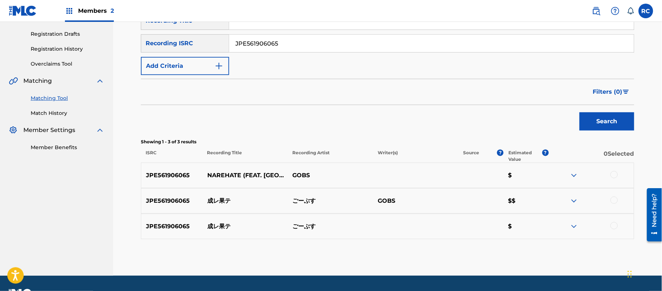
scroll to position [133, 0]
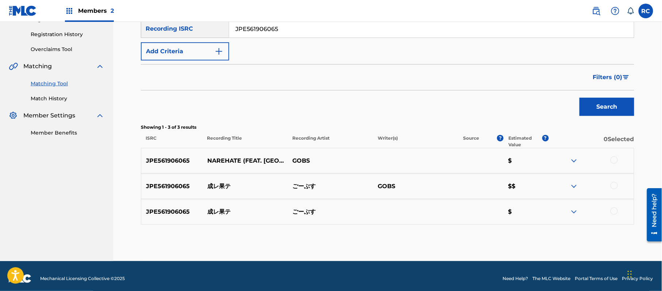
click at [613, 157] on div at bounding box center [613, 160] width 7 height 7
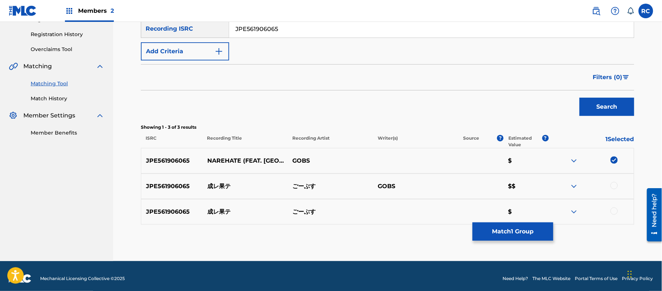
click at [613, 184] on div at bounding box center [613, 185] width 7 height 7
click at [615, 210] on div at bounding box center [613, 211] width 7 height 7
click at [528, 233] on button "Match 3 Groups" at bounding box center [513, 232] width 81 height 18
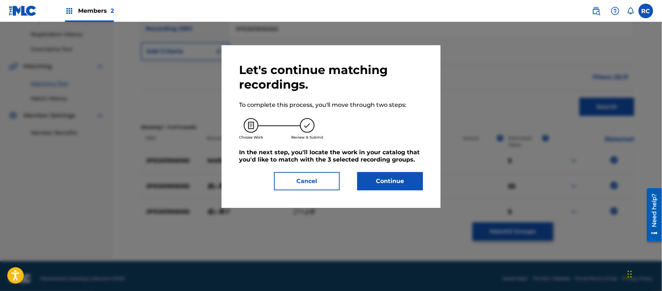
click at [390, 174] on button "Continue" at bounding box center [390, 181] width 66 height 18
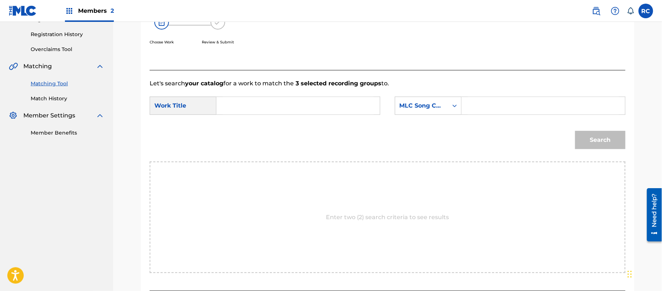
click at [255, 108] on input "Search Form" at bounding box center [298, 106] width 151 height 18
click at [282, 108] on input "Narehate N69XQH" at bounding box center [298, 106] width 151 height 18
type input "Narehate"
click at [468, 109] on input "Search Form" at bounding box center [543, 106] width 151 height 18
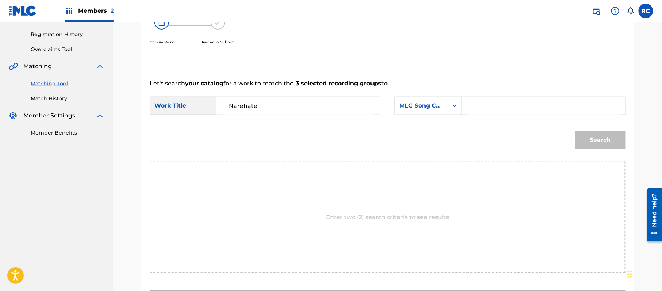
click at [481, 105] on input "Search Form" at bounding box center [543, 106] width 151 height 18
type input "N69XQH"
click at [587, 138] on button "Search" at bounding box center [600, 140] width 50 height 18
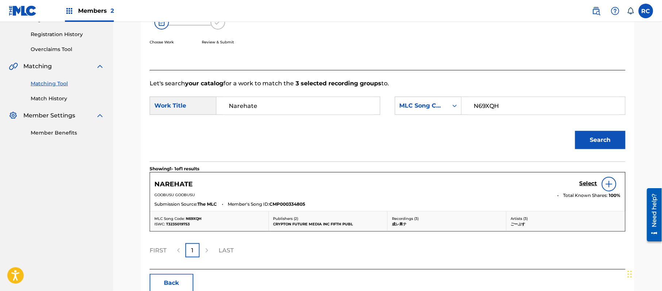
click at [587, 181] on h5 "Select" at bounding box center [588, 183] width 18 height 7
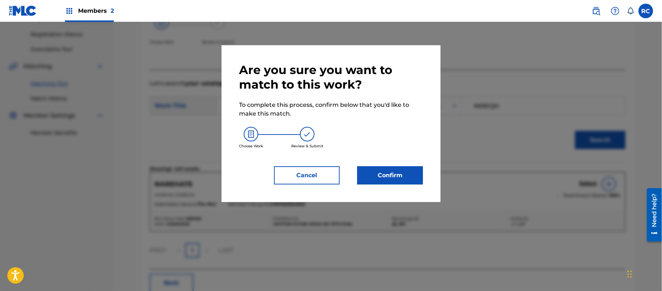
click at [392, 173] on button "Confirm" at bounding box center [390, 175] width 66 height 18
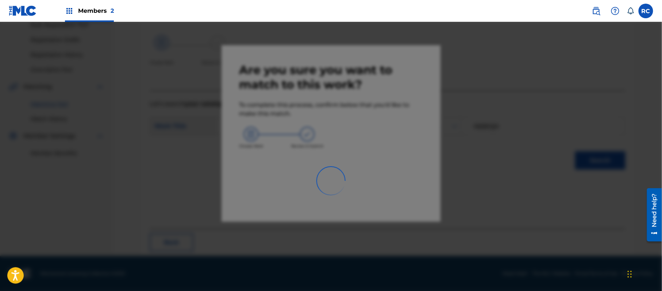
scroll to position [29, 0]
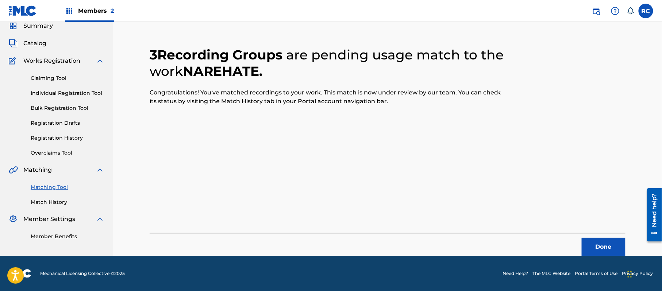
click at [602, 244] on button "Done" at bounding box center [604, 247] width 44 height 18
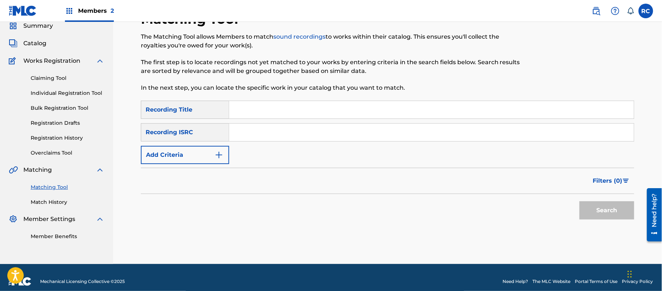
drag, startPoint x: 256, startPoint y: 138, endPoint x: 261, endPoint y: 140, distance: 5.2
click at [256, 138] on input "Search Form" at bounding box center [431, 133] width 405 height 18
type input "JPE561906064"
click at [587, 210] on button "Search" at bounding box center [606, 210] width 55 height 18
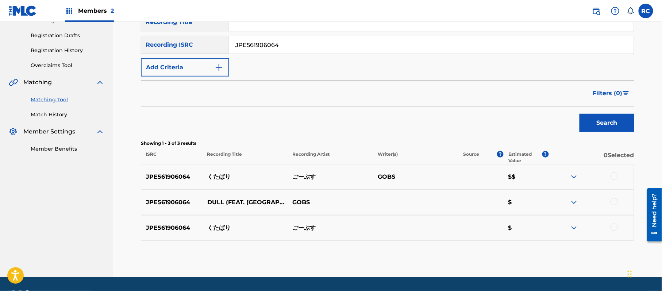
scroll to position [133, 0]
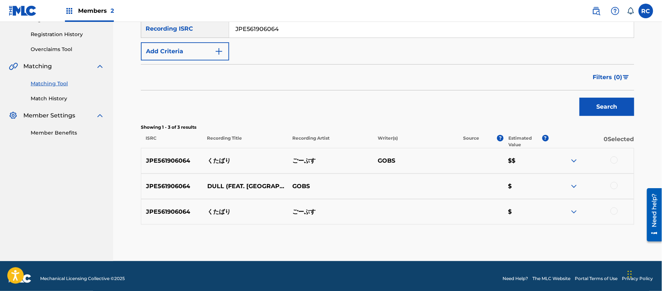
click at [617, 162] on div at bounding box center [613, 160] width 7 height 7
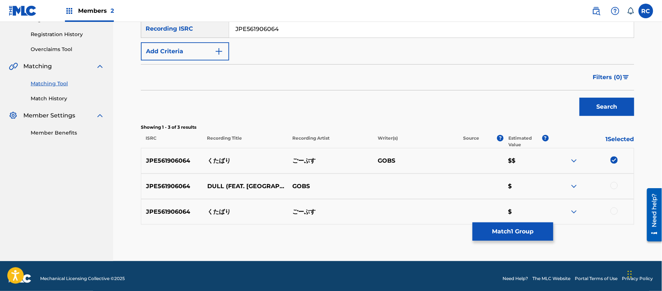
click at [615, 215] on div at bounding box center [613, 211] width 7 height 7
click at [527, 232] on button "Match 2 Groups" at bounding box center [513, 232] width 81 height 18
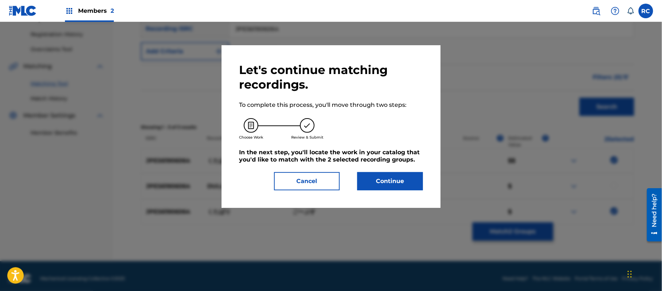
click at [400, 178] on button "Continue" at bounding box center [390, 181] width 66 height 18
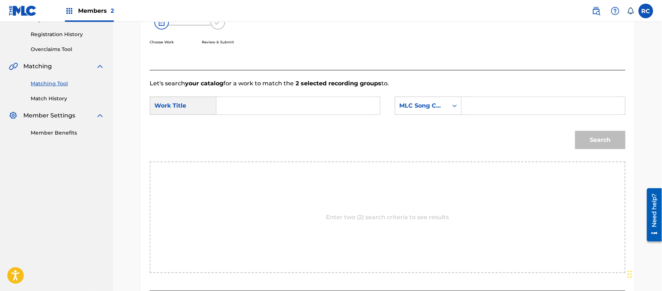
click at [262, 109] on input "Search Form" at bounding box center [298, 106] width 151 height 18
click at [272, 107] on input "Kutabari KB7KEU" at bounding box center [298, 106] width 151 height 18
type input "Kutabari"
click at [492, 109] on input "Search Form" at bounding box center [543, 106] width 151 height 18
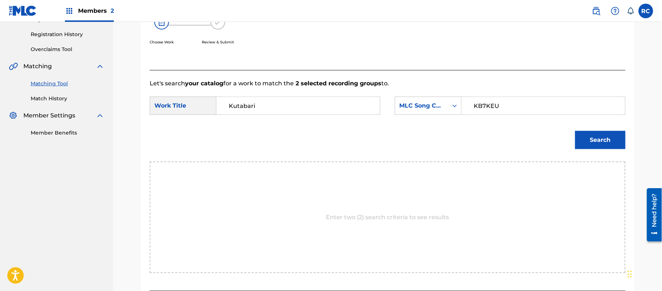
type input "KB7KEU"
click at [592, 145] on button "Search" at bounding box center [600, 140] width 50 height 18
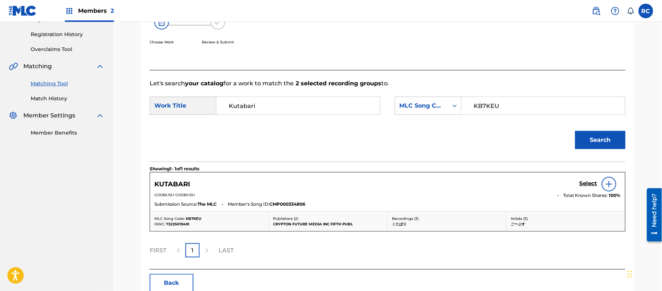
click at [583, 185] on h5 "Select" at bounding box center [588, 183] width 18 height 7
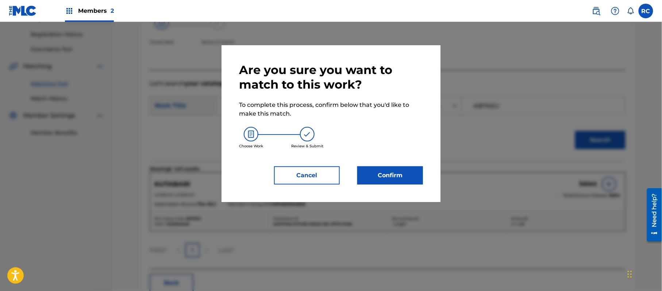
click at [407, 174] on button "Confirm" at bounding box center [390, 175] width 66 height 18
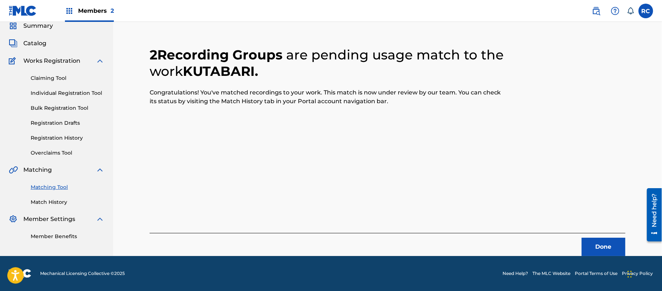
scroll to position [29, 0]
click at [599, 242] on button "Done" at bounding box center [604, 247] width 44 height 18
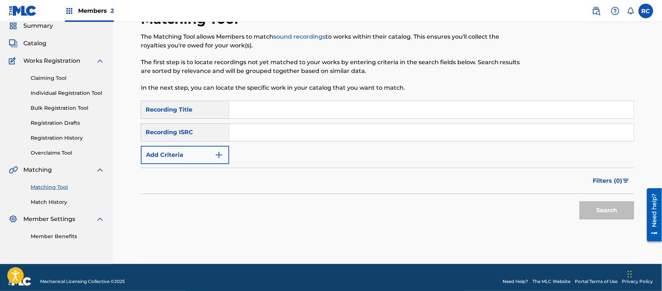
click at [256, 134] on input "Search Form" at bounding box center [431, 133] width 405 height 18
type input "JPE561906063"
click at [612, 205] on button "Search" at bounding box center [606, 210] width 55 height 18
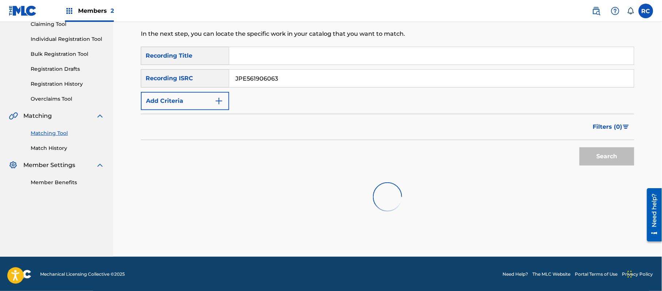
scroll to position [84, 0]
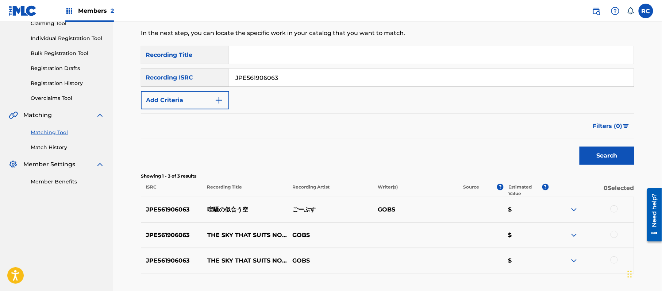
click at [612, 205] on div at bounding box center [613, 208] width 7 height 7
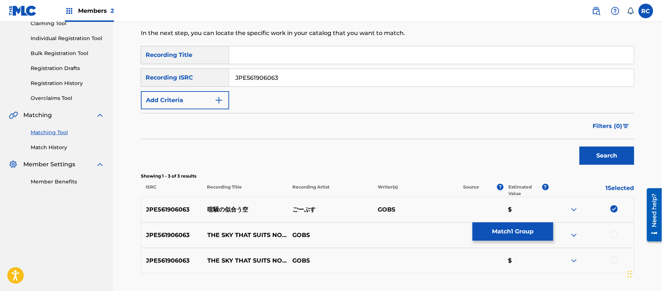
click at [615, 232] on div at bounding box center [613, 234] width 7 height 7
click at [615, 262] on div at bounding box center [613, 260] width 7 height 7
click at [517, 237] on button "Match 3 Groups" at bounding box center [513, 232] width 81 height 18
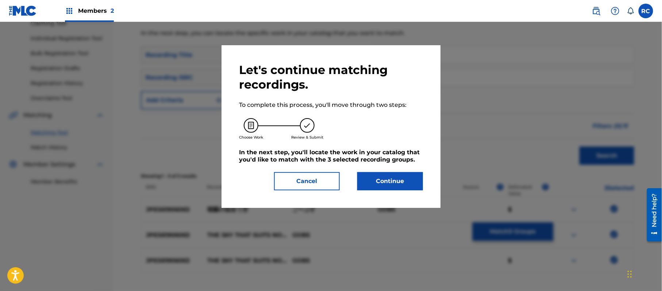
click at [393, 180] on button "Continue" at bounding box center [390, 181] width 66 height 18
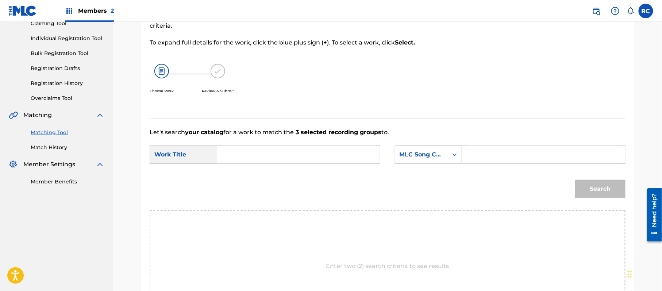
click at [286, 157] on input "Search Form" at bounding box center [298, 155] width 151 height 18
click at [325, 157] on input "Kensou No Niau Sora KB7KD4" at bounding box center [298, 155] width 151 height 18
type input "Kensou No [PERSON_NAME]"
click at [504, 160] on input "Search Form" at bounding box center [543, 155] width 151 height 18
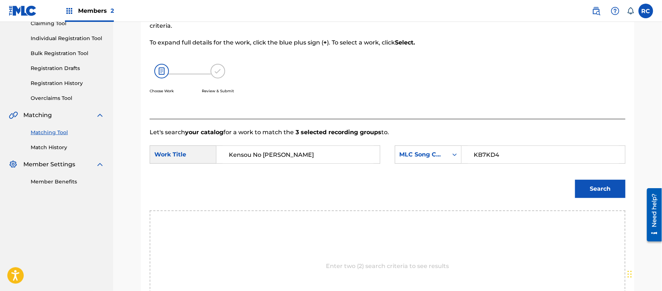
type input "KB7KD4"
click at [589, 188] on button "Search" at bounding box center [600, 189] width 50 height 18
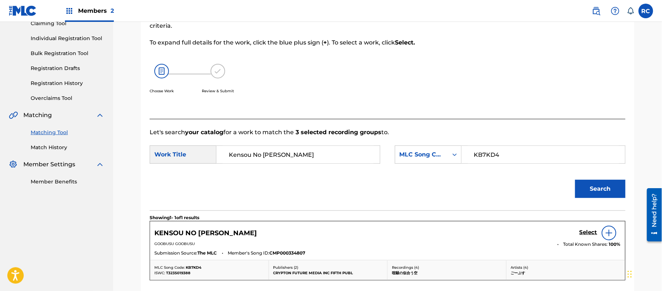
click at [585, 228] on div "Select" at bounding box center [599, 233] width 41 height 15
click at [579, 230] on h5 "Select" at bounding box center [588, 232] width 18 height 7
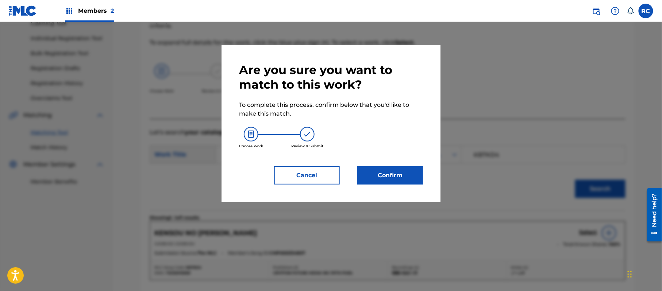
click at [394, 168] on button "Confirm" at bounding box center [390, 175] width 66 height 18
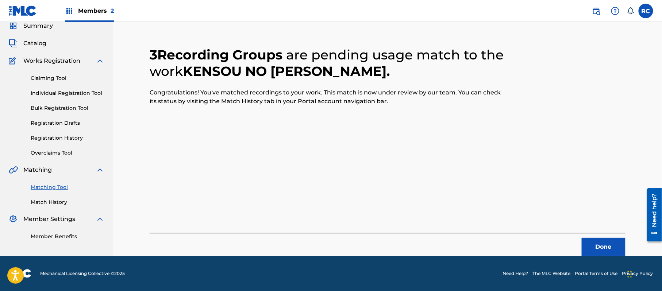
scroll to position [29, 0]
click at [592, 245] on button "Done" at bounding box center [604, 247] width 44 height 18
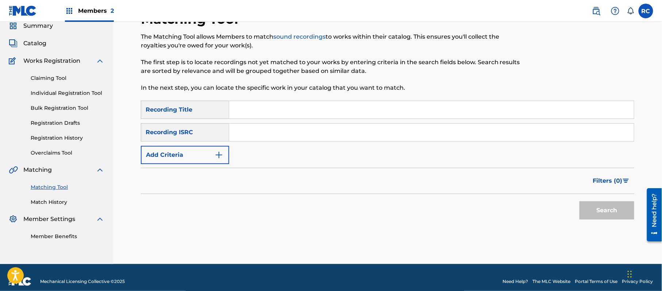
click at [303, 134] on input "Search Form" at bounding box center [431, 133] width 405 height 18
type input "JPE561905713"
click at [593, 205] on button "Search" at bounding box center [606, 210] width 55 height 18
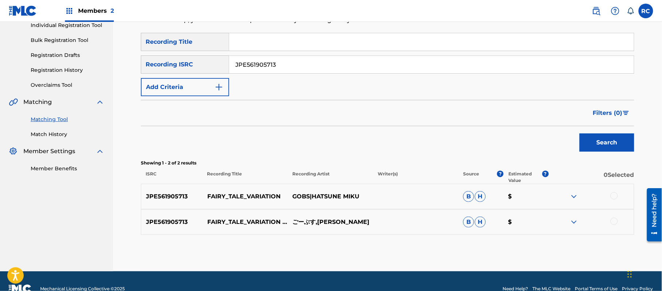
scroll to position [63, 0]
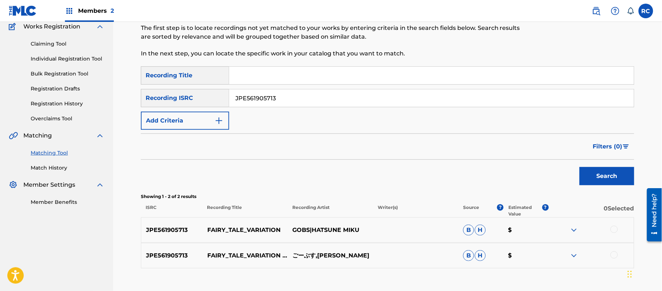
drag, startPoint x: 613, startPoint y: 228, endPoint x: 613, endPoint y: 246, distance: 17.9
click at [613, 228] on div at bounding box center [613, 229] width 7 height 7
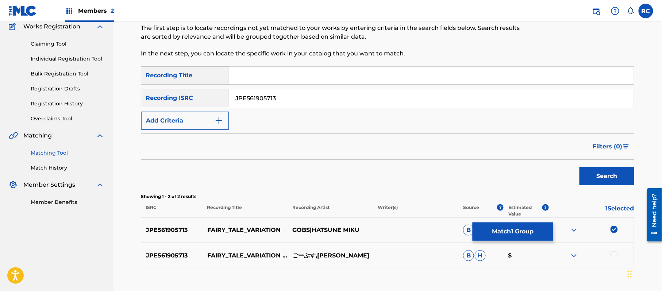
click at [613, 255] on div at bounding box center [613, 254] width 7 height 7
drag, startPoint x: 525, startPoint y: 222, endPoint x: 518, endPoint y: 229, distance: 10.1
click at [522, 226] on div "SearchWithCriteriaeb28e19c-8778-48f7-bc59-09a2d671eeff Recording Title SearchWi…" at bounding box center [387, 167] width 493 height 202
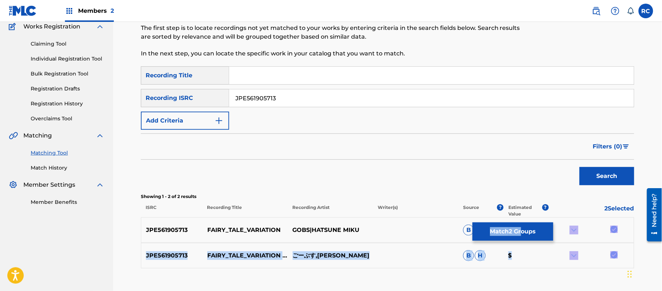
click at [515, 231] on button "Match 2 Groups" at bounding box center [513, 232] width 81 height 18
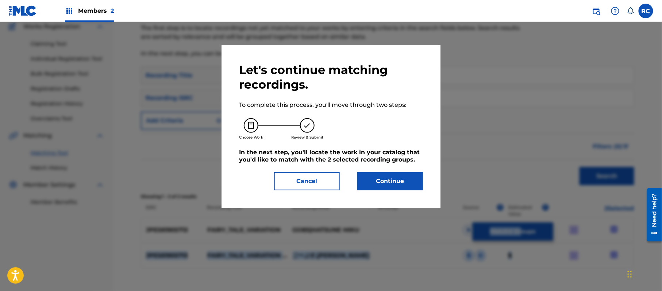
click at [385, 186] on button "Continue" at bounding box center [390, 181] width 66 height 18
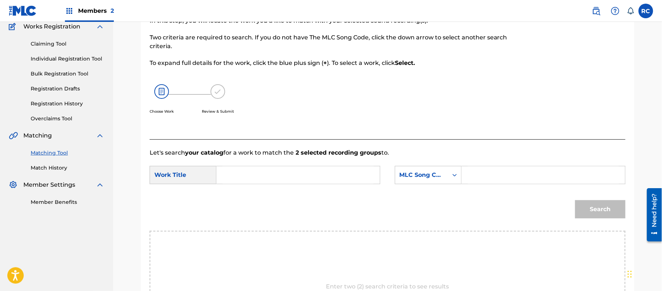
click at [264, 174] on input "Search Form" at bounding box center [298, 175] width 151 height 18
drag, startPoint x: 245, startPoint y: 177, endPoint x: 217, endPoint y: 182, distance: 28.2
click at [190, 178] on div "SearchWithCriteriab4047c3d-004d-44cb-8b16-6931d8344c92 Work Title v" at bounding box center [265, 175] width 231 height 18
click at [302, 177] on input "Fairy_Tale_Variation FB0KJG" at bounding box center [298, 175] width 151 height 18
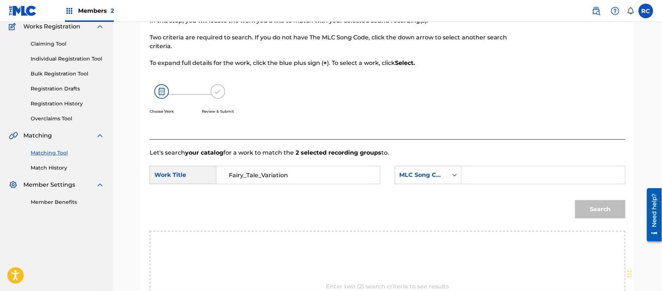
type input "Fairy_Tale_Variation"
click at [507, 179] on input "Search Form" at bounding box center [543, 175] width 151 height 18
type input "FB0KJG"
click at [599, 215] on button "Search" at bounding box center [600, 209] width 50 height 18
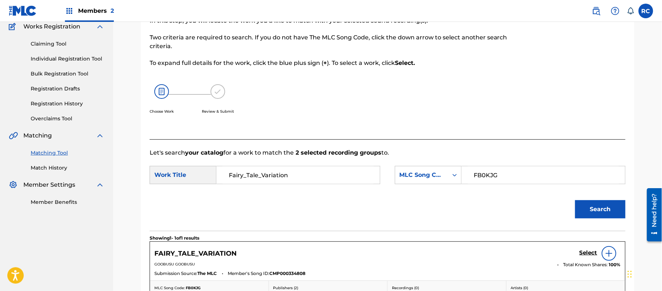
click at [583, 253] on h5 "Select" at bounding box center [588, 253] width 18 height 7
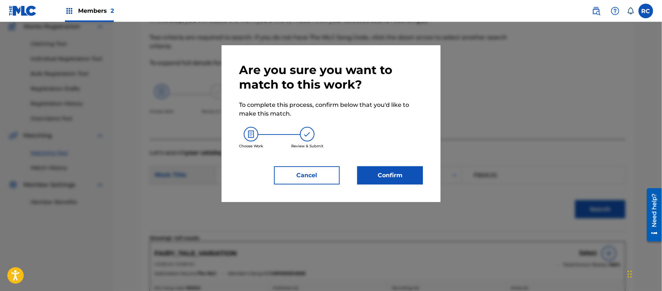
click at [386, 174] on button "Confirm" at bounding box center [390, 175] width 66 height 18
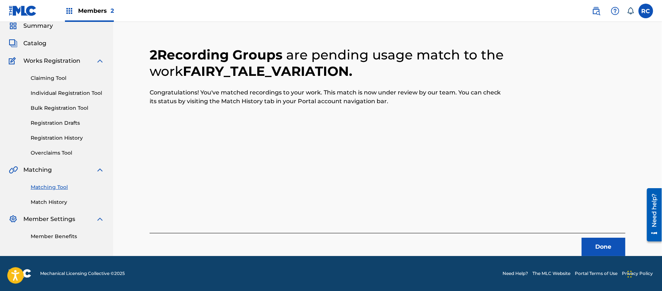
scroll to position [29, 0]
click at [609, 248] on button "Done" at bounding box center [604, 247] width 44 height 18
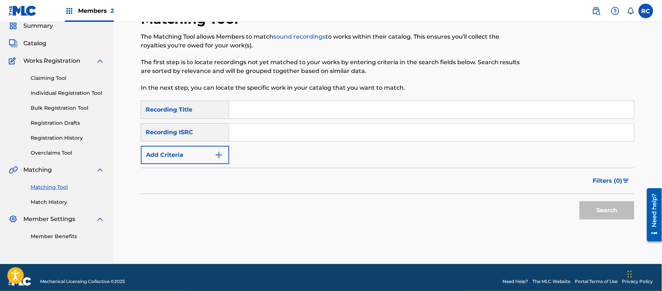
click at [267, 140] on input "Search Form" at bounding box center [431, 133] width 405 height 18
type input "JPE561905714"
click at [610, 209] on button "Search" at bounding box center [606, 210] width 55 height 18
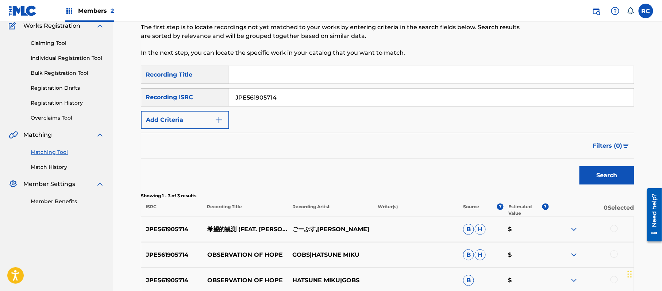
scroll to position [133, 0]
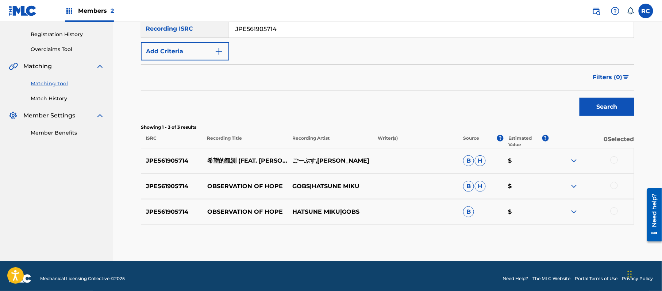
click at [613, 158] on div at bounding box center [613, 160] width 7 height 7
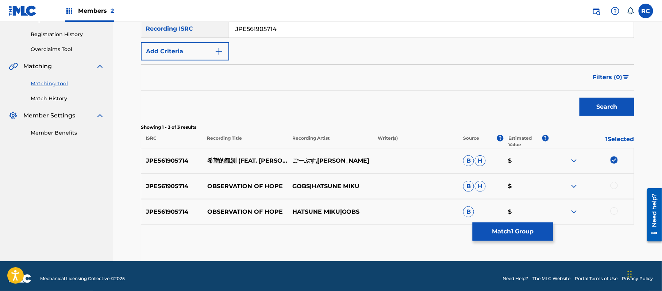
click at [511, 231] on button "Match 1 Group" at bounding box center [513, 232] width 81 height 18
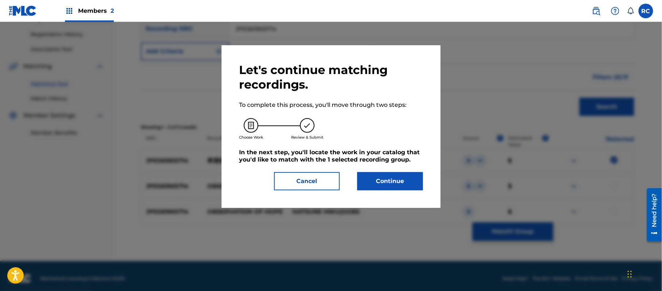
click at [394, 174] on button "Continue" at bounding box center [390, 181] width 66 height 18
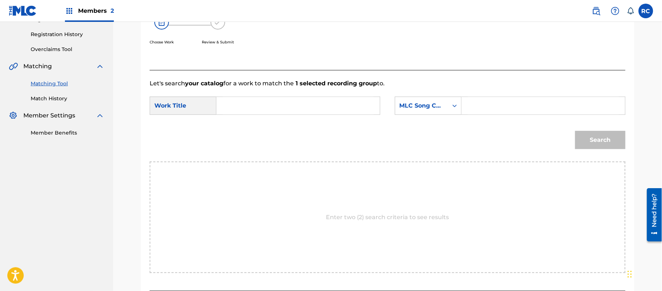
drag, startPoint x: 336, startPoint y: 111, endPoint x: 309, endPoint y: 111, distance: 26.3
click at [335, 111] on input "Search Form" at bounding box center [298, 106] width 151 height 18
click at [298, 104] on input "Kibouteki Kansoku KB7KE0" at bounding box center [298, 106] width 151 height 18
type input "Kibouteki Kansoku"
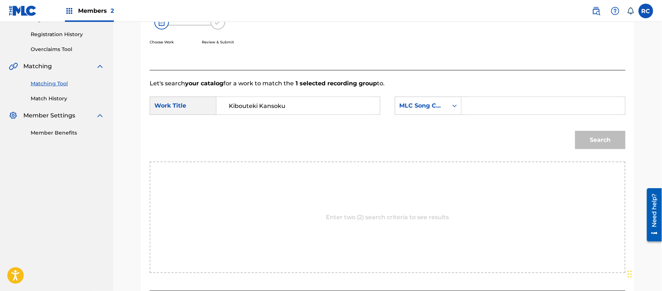
click at [500, 95] on form "SearchWithCriteriab4047c3d-004d-44cb-8b16-6931d8344c92 Work Title Kibouteki Kan…" at bounding box center [388, 125] width 476 height 74
click at [498, 105] on input "Search Form" at bounding box center [543, 106] width 151 height 18
type input "KB7KE0"
click at [593, 135] on button "Search" at bounding box center [600, 140] width 50 height 18
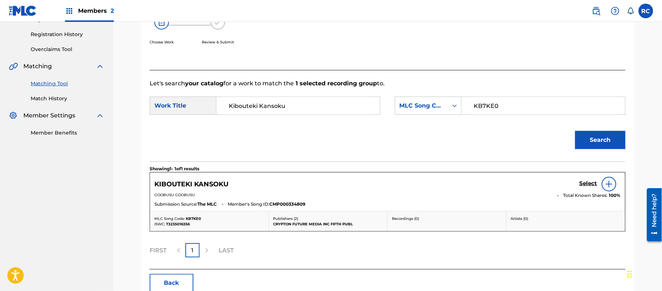
click at [588, 188] on link "Select" at bounding box center [588, 184] width 18 height 8
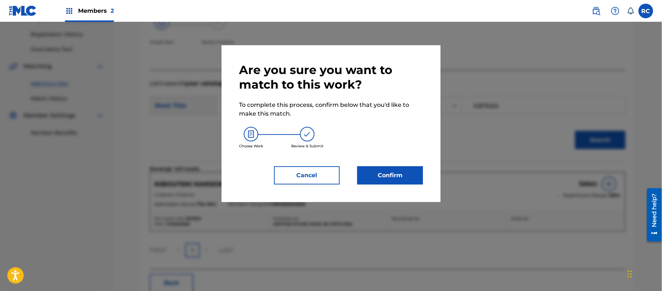
click at [381, 183] on button "Confirm" at bounding box center [390, 175] width 66 height 18
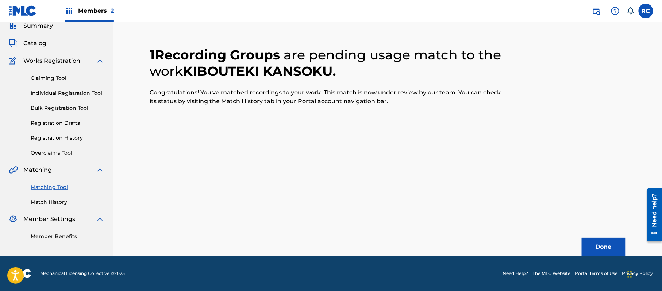
scroll to position [29, 0]
click at [597, 248] on button "Done" at bounding box center [604, 247] width 44 height 18
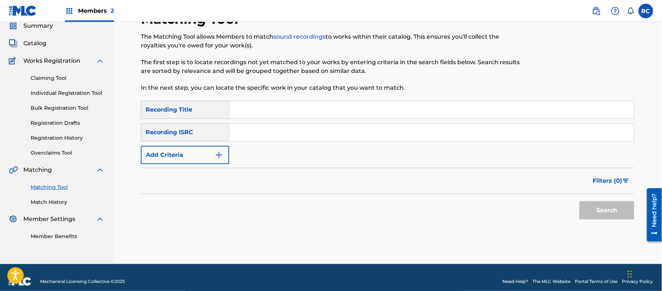
click at [255, 136] on input "Search Form" at bounding box center [431, 133] width 405 height 18
type input "JPE561905712"
click at [595, 209] on button "Search" at bounding box center [606, 210] width 55 height 18
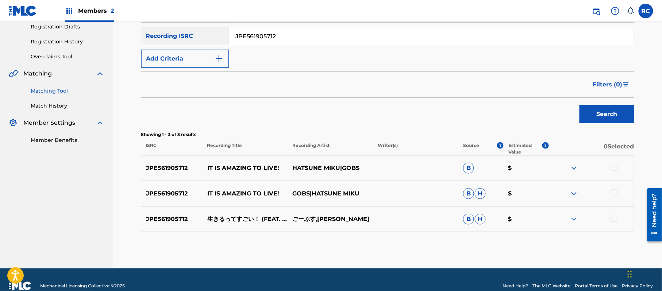
scroll to position [138, 0]
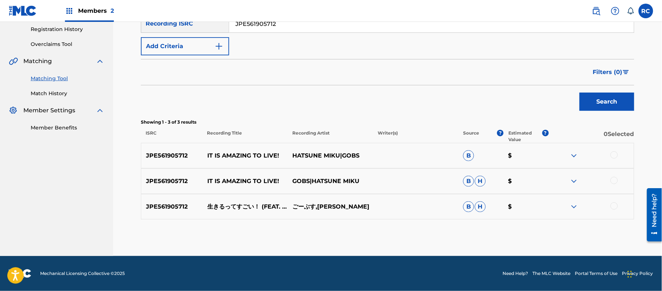
click at [617, 155] on div at bounding box center [613, 154] width 7 height 7
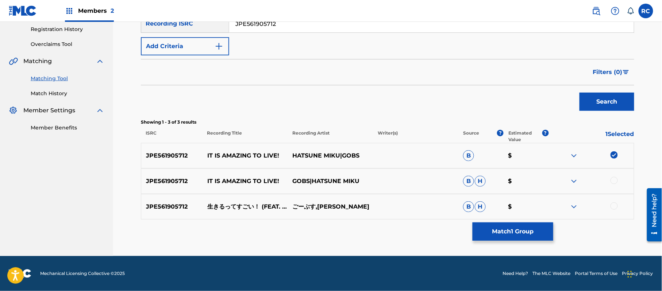
click at [613, 181] on div at bounding box center [613, 180] width 7 height 7
click at [615, 206] on div at bounding box center [613, 206] width 7 height 7
click at [533, 227] on button "Match 3 Groups" at bounding box center [513, 232] width 81 height 18
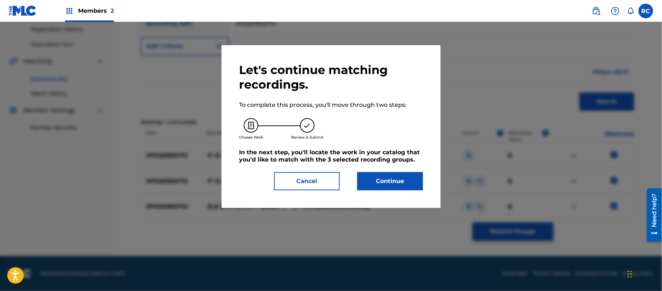
click at [407, 180] on button "Continue" at bounding box center [390, 181] width 66 height 18
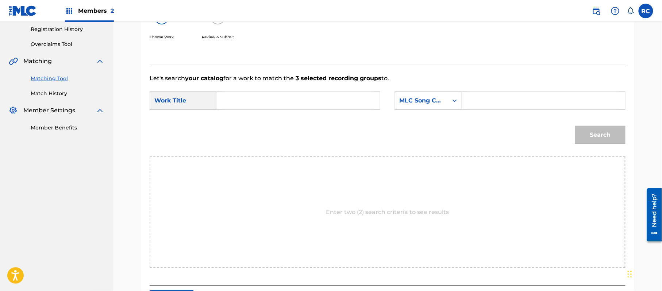
drag, startPoint x: 258, startPoint y: 99, endPoint x: 265, endPoint y: 104, distance: 8.8
click at [258, 99] on input "Search Form" at bounding box center [298, 101] width 151 height 18
click at [291, 102] on input "Ikiru Tte Sugoi I32V6G" at bounding box center [298, 101] width 151 height 18
type input "Ikiru Tte Sugoi"
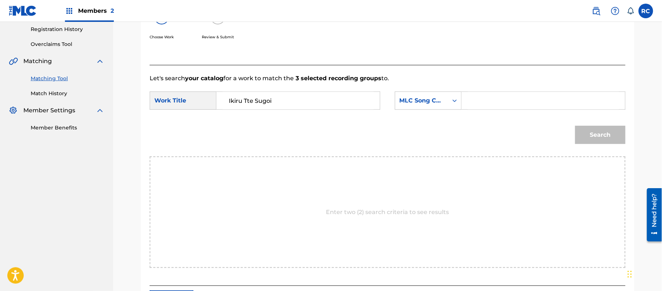
click at [485, 101] on input "Search Form" at bounding box center [543, 101] width 151 height 18
type input "I32V6G"
click at [596, 134] on button "Search" at bounding box center [600, 135] width 50 height 18
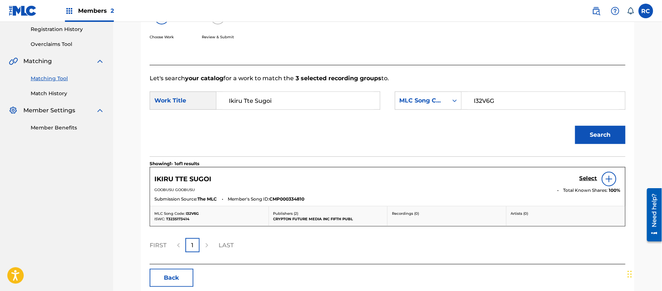
click at [590, 181] on h5 "Select" at bounding box center [588, 178] width 18 height 7
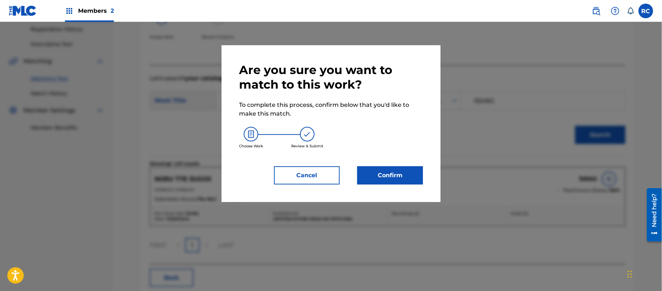
click at [403, 173] on button "Confirm" at bounding box center [390, 175] width 66 height 18
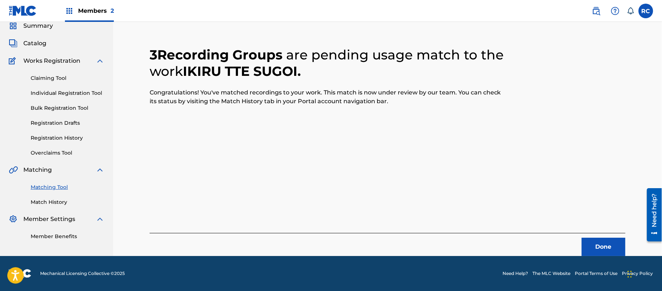
scroll to position [29, 0]
click at [596, 244] on button "Done" at bounding box center [604, 247] width 44 height 18
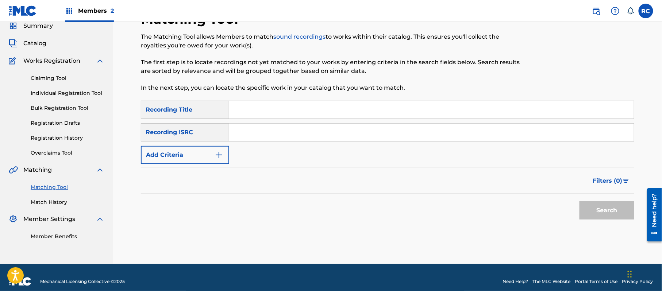
drag, startPoint x: 260, startPoint y: 135, endPoint x: 263, endPoint y: 138, distance: 4.2
click at [260, 135] on input "Search Form" at bounding box center [431, 133] width 405 height 18
type input "JP92Q2301964"
drag, startPoint x: 575, startPoint y: 209, endPoint x: 579, endPoint y: 211, distance: 4.4
click at [579, 211] on div "Search" at bounding box center [387, 208] width 493 height 29
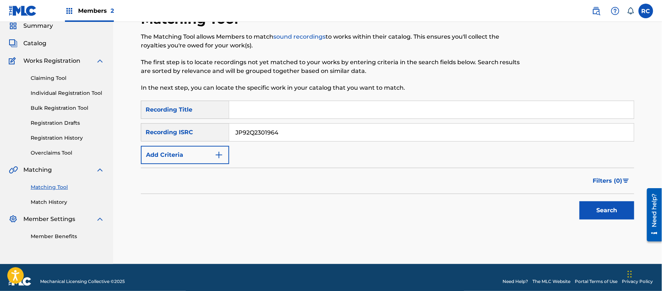
click at [583, 212] on button "Search" at bounding box center [606, 210] width 55 height 18
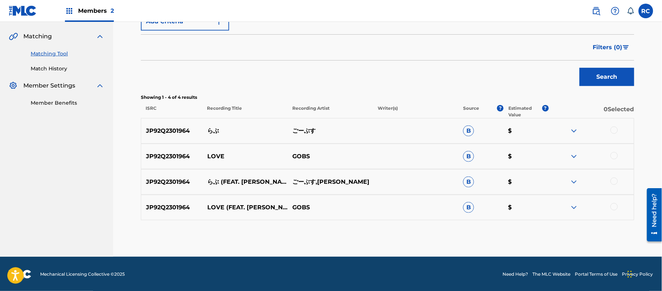
scroll to position [163, 0]
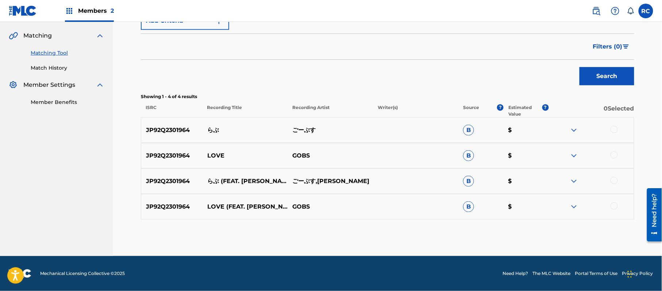
click at [612, 129] on div at bounding box center [613, 129] width 7 height 7
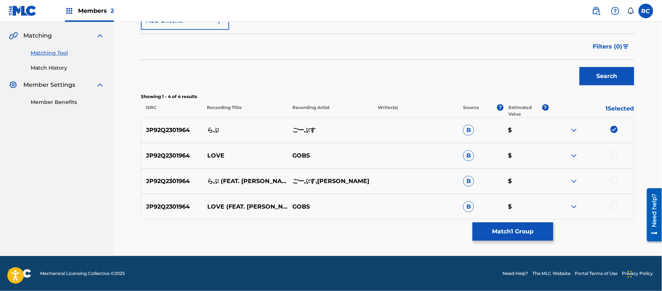
click at [614, 155] on div at bounding box center [613, 154] width 7 height 7
click at [614, 183] on div at bounding box center [613, 180] width 7 height 7
click at [617, 207] on div at bounding box center [613, 206] width 7 height 7
click at [539, 229] on button "Match 4 Groups" at bounding box center [513, 232] width 81 height 18
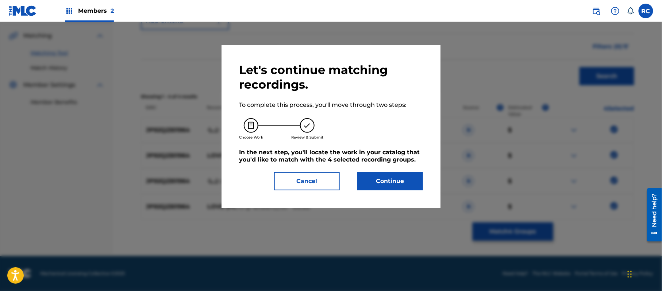
click at [406, 182] on button "Continue" at bounding box center [390, 181] width 66 height 18
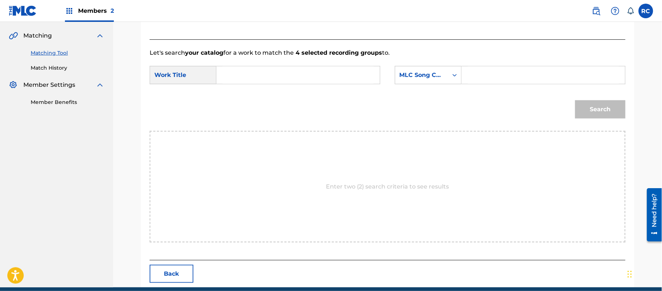
click at [295, 79] on input "Search Form" at bounding box center [298, 75] width 151 height 18
click at [266, 70] on input "Rabu RO3BI6" at bounding box center [298, 75] width 151 height 18
type input "Rabu"
click at [504, 77] on input "Search Form" at bounding box center [543, 75] width 151 height 18
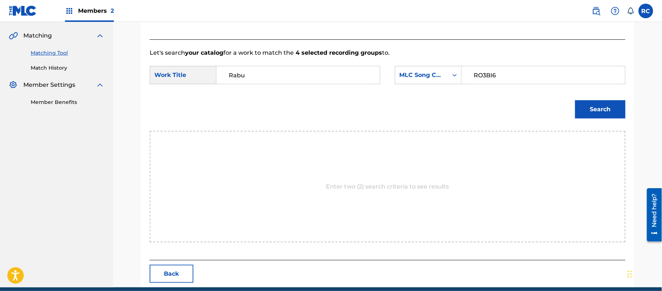
type input "RO3BI6"
click at [579, 108] on button "Search" at bounding box center [600, 109] width 50 height 18
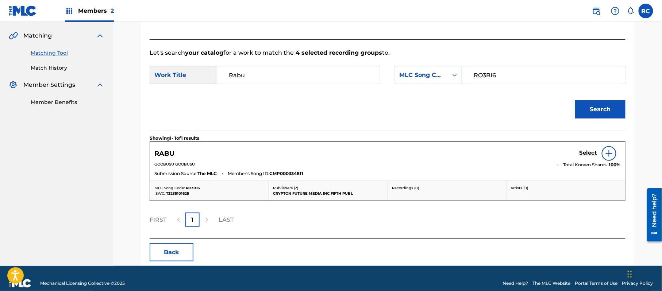
click at [584, 151] on h5 "Select" at bounding box center [588, 153] width 18 height 7
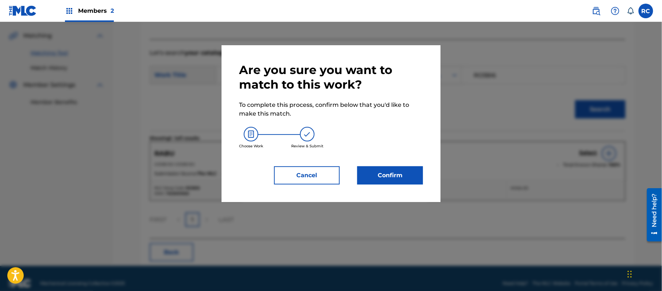
click at [389, 187] on div "Are you sure you want to match to this work? To complete this process, confirm …" at bounding box center [330, 123] width 219 height 157
click at [389, 178] on button "Confirm" at bounding box center [390, 175] width 66 height 18
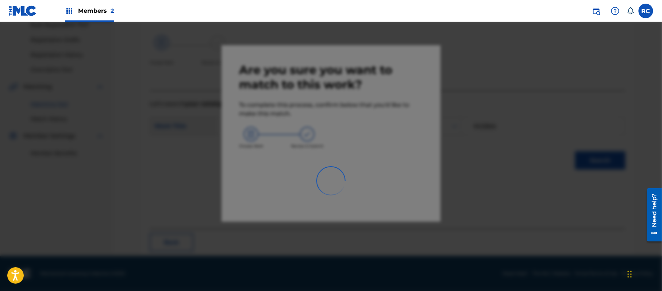
scroll to position [29, 0]
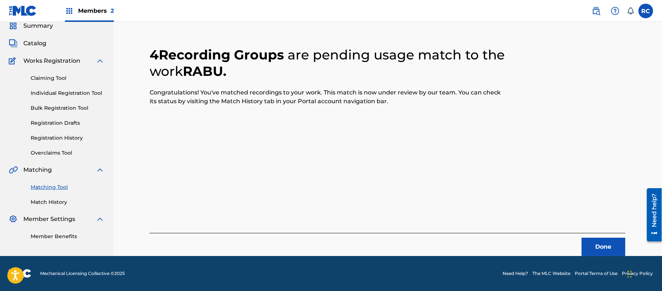
click at [603, 250] on button "Done" at bounding box center [604, 247] width 44 height 18
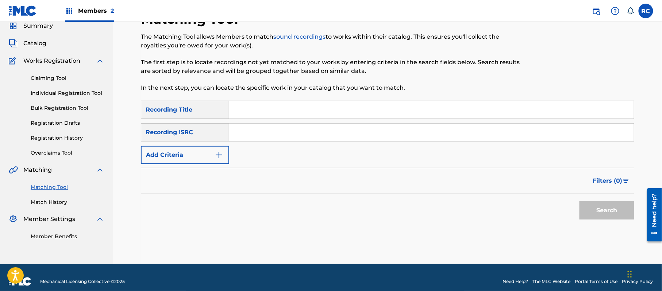
scroll to position [0, 0]
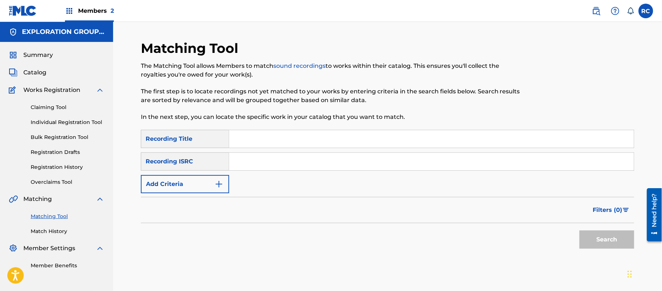
click at [98, 7] on span "Members 2" at bounding box center [96, 11] width 36 height 8
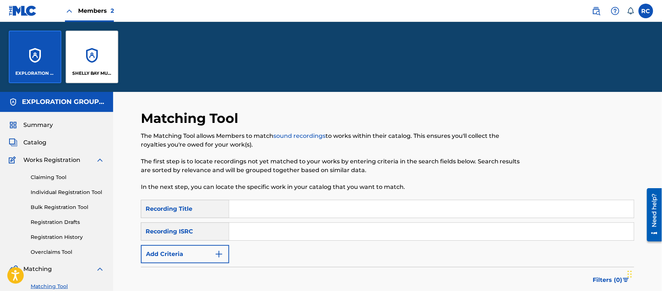
click at [98, 55] on div "SHELLY BAY MUSIC" at bounding box center [92, 57] width 53 height 53
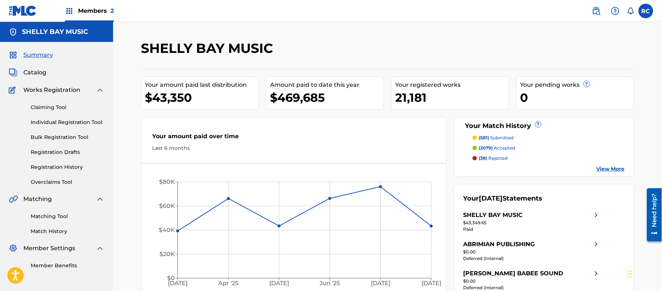
click at [47, 217] on link "Matching Tool" at bounding box center [68, 217] width 74 height 8
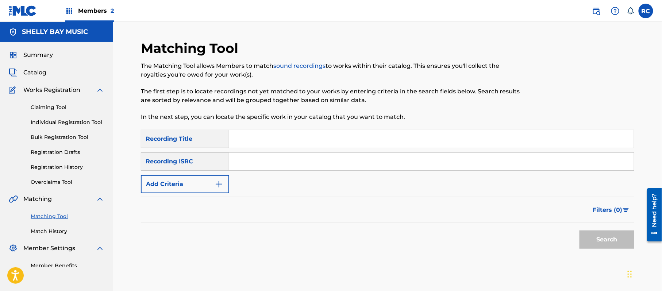
click at [272, 167] on input "Search Form" at bounding box center [431, 162] width 405 height 18
click at [587, 242] on button "Search" at bounding box center [606, 240] width 55 height 18
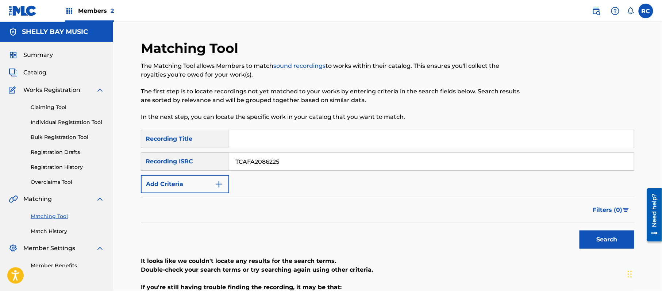
scroll to position [49, 0]
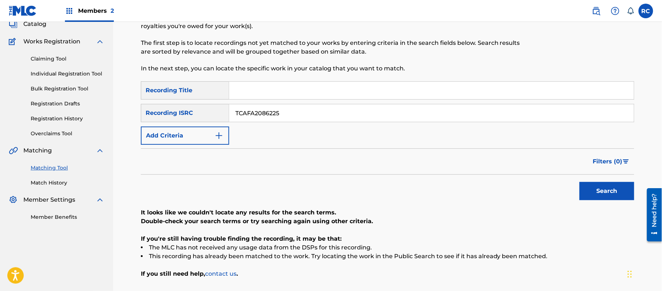
click at [255, 113] on input "TCAFA2086225" at bounding box center [431, 113] width 405 height 18
type input "TCAFK2196721"
click at [595, 193] on button "Search" at bounding box center [606, 191] width 55 height 18
click at [262, 89] on input "Search Form" at bounding box center [431, 91] width 405 height 18
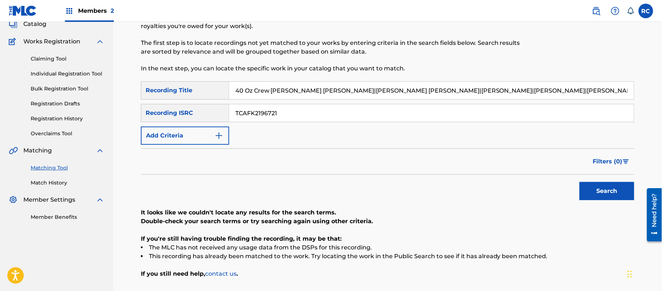
drag, startPoint x: 274, startPoint y: 91, endPoint x: 536, endPoint y: 91, distance: 261.6
click at [536, 91] on input "40 Oz Crew [PERSON_NAME] [PERSON_NAME]|[PERSON_NAME] [PERSON_NAME]|[PERSON_NAME…" at bounding box center [431, 91] width 405 height 18
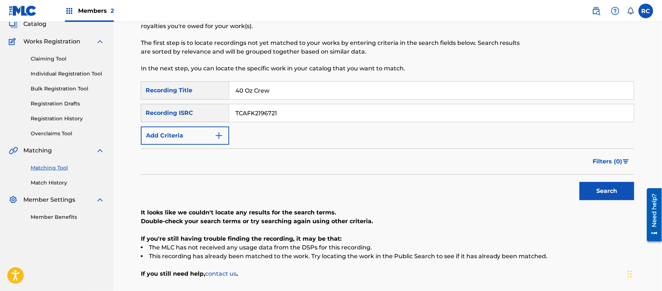
type input "40 Oz Crew"
drag, startPoint x: 282, startPoint y: 117, endPoint x: 207, endPoint y: 116, distance: 74.8
click at [207, 116] on div "SearchWithCriteriaace1168e-906e-4a92-96d0-28938621b9b4 Recording ISRC TCAFK2196…" at bounding box center [387, 113] width 493 height 18
click at [188, 140] on button "Add Criteria" at bounding box center [185, 136] width 88 height 18
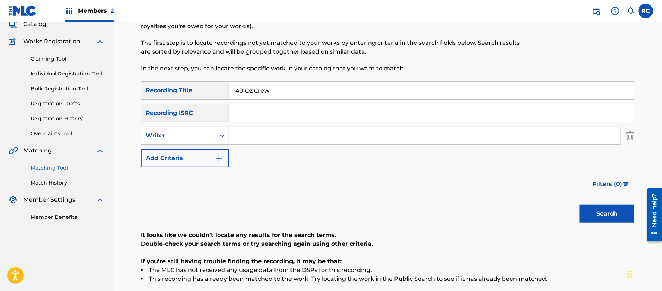
click at [185, 140] on div "Writer" at bounding box center [178, 136] width 74 height 14
click at [235, 134] on input "Search Form" at bounding box center [424, 136] width 391 height 18
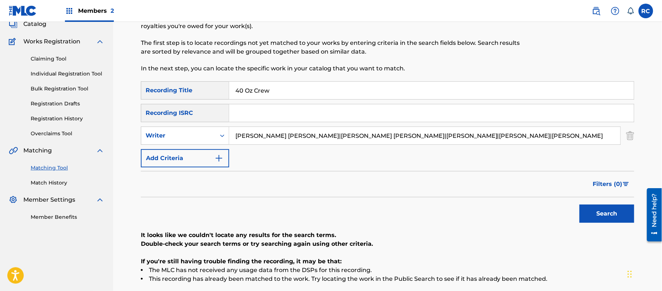
drag, startPoint x: 270, startPoint y: 134, endPoint x: 537, endPoint y: 134, distance: 266.7
click at [537, 134] on input "[PERSON_NAME] [PERSON_NAME]|[PERSON_NAME] [PERSON_NAME]|[PERSON_NAME]|[PERSON_N…" at bounding box center [424, 136] width 391 height 18
type input "Bambaataa"
click at [611, 215] on button "Search" at bounding box center [606, 214] width 55 height 18
click at [269, 117] on input "Search Form" at bounding box center [431, 113] width 405 height 18
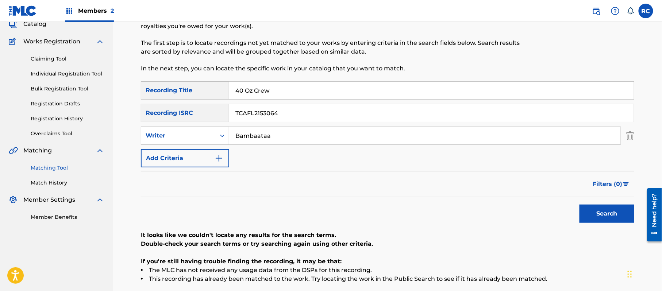
type input "TCAFL2153064"
drag, startPoint x: 278, startPoint y: 87, endPoint x: 193, endPoint y: 87, distance: 84.7
click at [193, 87] on div "SearchWithCriteriaeb28e19c-8778-48f7-bc59-09a2d671eeff Recording Title 40 Oz Cr…" at bounding box center [387, 90] width 493 height 18
drag, startPoint x: 276, startPoint y: 139, endPoint x: 202, endPoint y: 139, distance: 74.4
click at [202, 139] on div "SearchWithCriteriae499c91e-74f6-445f-98aa-79879b0245b7 Writer" at bounding box center [387, 136] width 493 height 18
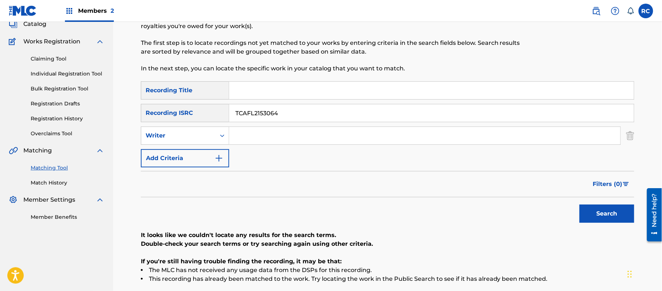
click at [600, 207] on button "Search" at bounding box center [606, 214] width 55 height 18
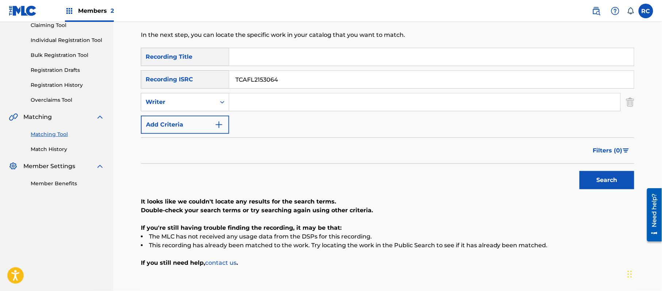
scroll to position [97, 0]
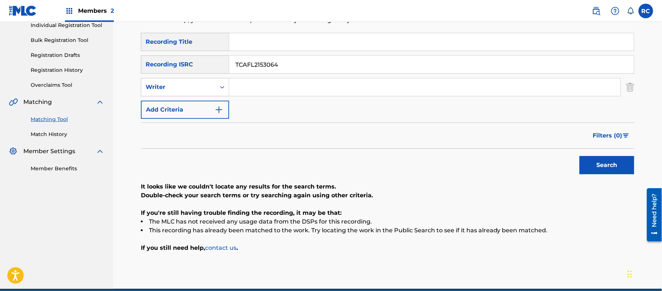
click at [271, 46] on input "Search Form" at bounding box center [431, 42] width 405 height 18
type input "Can You Comprehend By Time Zone"
click at [267, 65] on input "TCAFL2153064" at bounding box center [431, 65] width 405 height 18
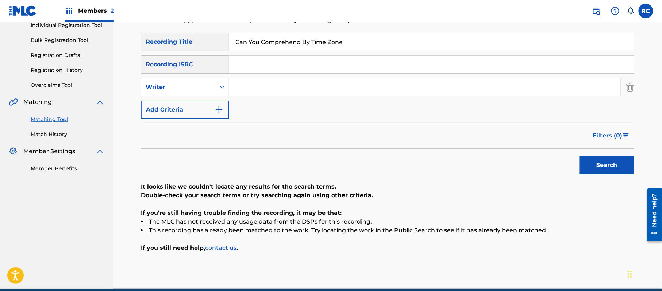
click at [601, 165] on button "Search" at bounding box center [606, 165] width 55 height 18
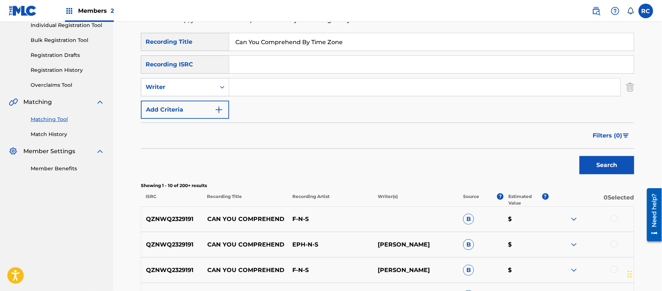
click at [247, 65] on input "Search Form" at bounding box center [431, 65] width 405 height 18
type input "USA2P2127513"
drag, startPoint x: 361, startPoint y: 43, endPoint x: 184, endPoint y: 43, distance: 176.6
click at [184, 43] on div "SearchWithCriteriaeb28e19c-8778-48f7-bc59-09a2d671eeff Recording Title Can You …" at bounding box center [387, 42] width 493 height 18
click at [596, 163] on button "Search" at bounding box center [606, 165] width 55 height 18
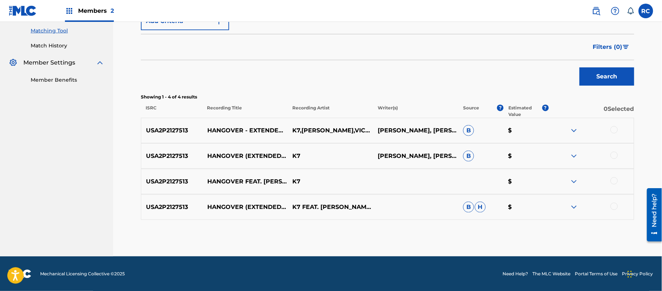
scroll to position [186, 0]
click at [616, 130] on div at bounding box center [613, 129] width 7 height 7
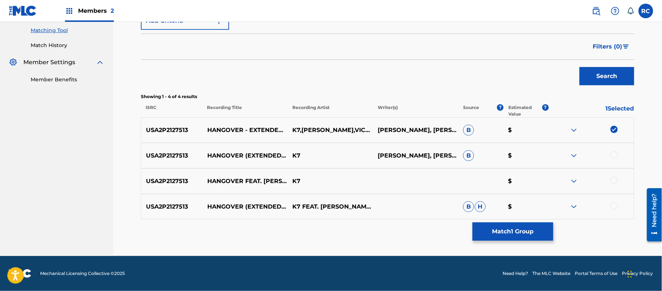
click at [614, 152] on div at bounding box center [613, 154] width 7 height 7
click at [614, 178] on div at bounding box center [613, 180] width 7 height 7
click at [612, 206] on div at bounding box center [613, 206] width 7 height 7
click at [530, 229] on button "Match 4 Groups" at bounding box center [513, 232] width 81 height 18
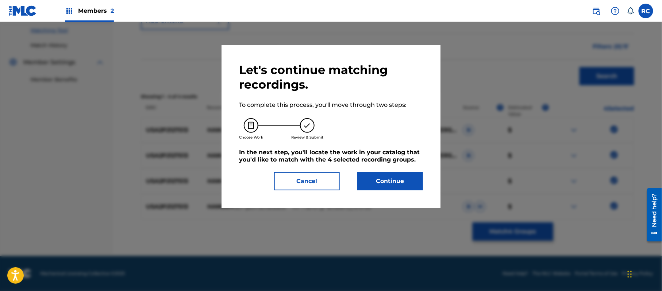
click at [402, 180] on button "Continue" at bounding box center [390, 181] width 66 height 18
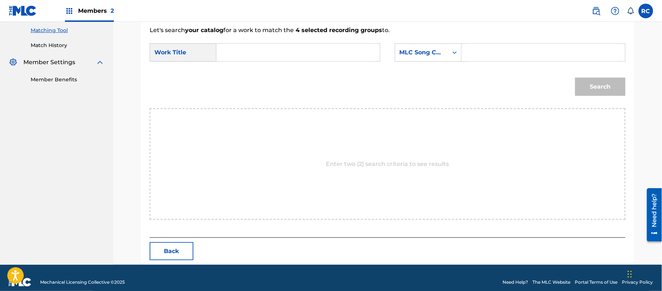
click at [291, 59] on input "Search Form" at bounding box center [298, 53] width 151 height 18
click at [269, 51] on input "Hangover HVBQOH" at bounding box center [298, 53] width 151 height 18
type input "Hangover"
click at [505, 49] on input "Search Form" at bounding box center [543, 53] width 151 height 18
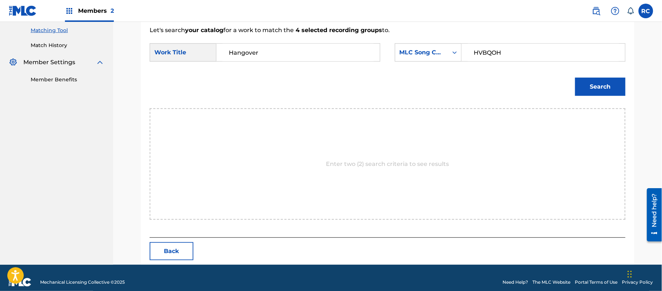
type input "HVBQOH"
click at [587, 84] on button "Search" at bounding box center [600, 87] width 50 height 18
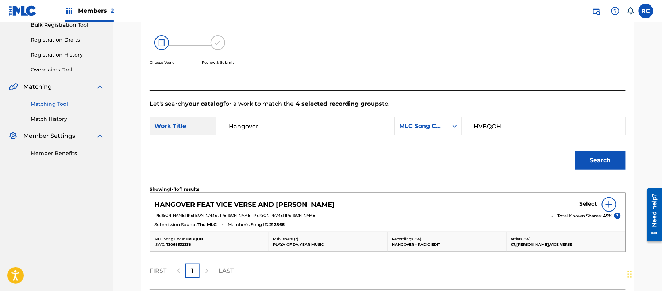
scroll to position [174, 0]
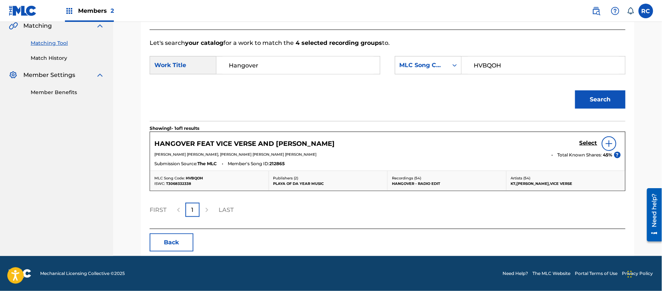
click at [588, 143] on h5 "Select" at bounding box center [588, 143] width 18 height 7
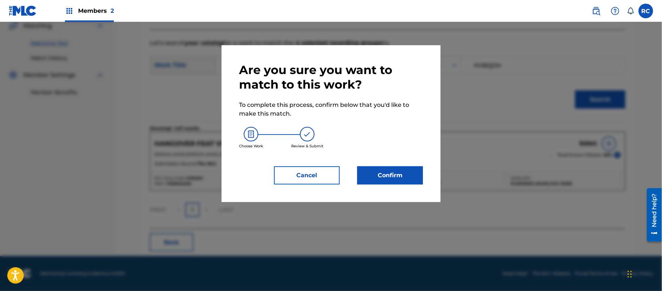
click at [397, 176] on button "Confirm" at bounding box center [390, 175] width 66 height 18
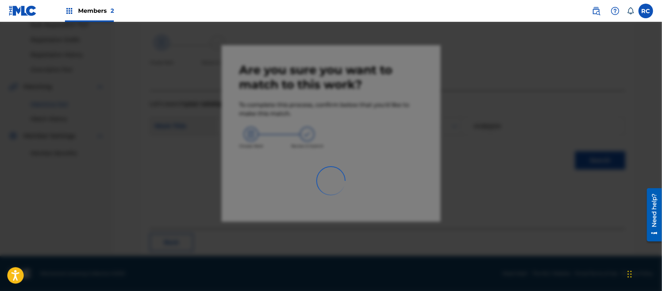
scroll to position [29, 0]
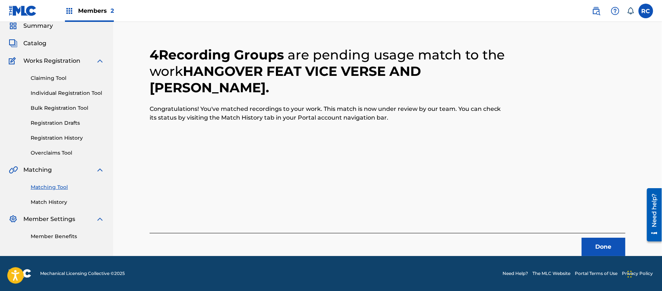
click at [598, 243] on button "Done" at bounding box center [604, 247] width 44 height 18
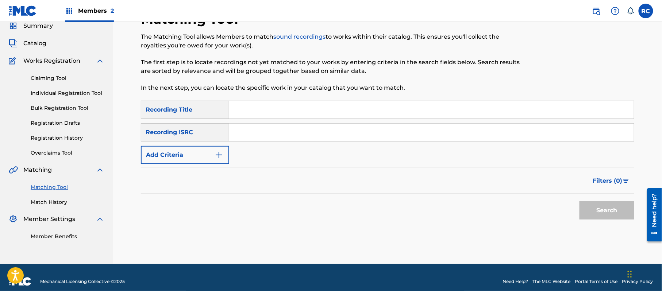
click at [239, 112] on input "Search Form" at bounding box center [431, 110] width 405 height 18
type input "It's [PERSON_NAME]"
click at [594, 216] on button "Search" at bounding box center [606, 210] width 55 height 18
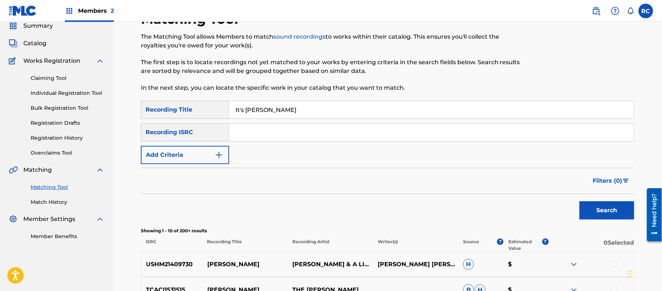
scroll to position [78, 0]
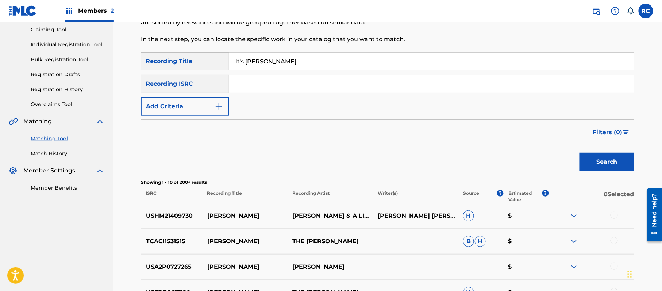
click at [279, 83] on input "Search Form" at bounding box center [431, 84] width 405 height 18
type input "US38Y2141501"
drag, startPoint x: 294, startPoint y: 61, endPoint x: 192, endPoint y: 61, distance: 102.2
click at [192, 61] on div "SearchWithCriteriaeb28e19c-8778-48f7-bc59-09a2d671eeff Recording Title It's [PE…" at bounding box center [387, 61] width 493 height 18
click at [597, 164] on button "Search" at bounding box center [606, 162] width 55 height 18
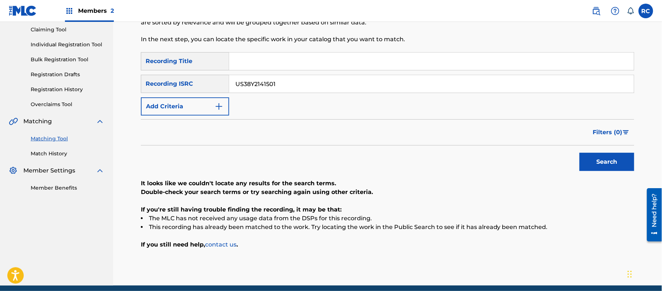
click at [253, 63] on input "Search Form" at bounding box center [431, 62] width 405 height 18
drag, startPoint x: 270, startPoint y: 62, endPoint x: 355, endPoint y: 76, distance: 86.3
click at [355, 76] on div "SearchWithCriteriaeb28e19c-8778-48f7-bc59-09a2d671eeff Recording Title Legendar…" at bounding box center [387, 83] width 493 height 63
type input "Legendary"
drag, startPoint x: 294, startPoint y: 84, endPoint x: 202, endPoint y: 87, distance: 92.0
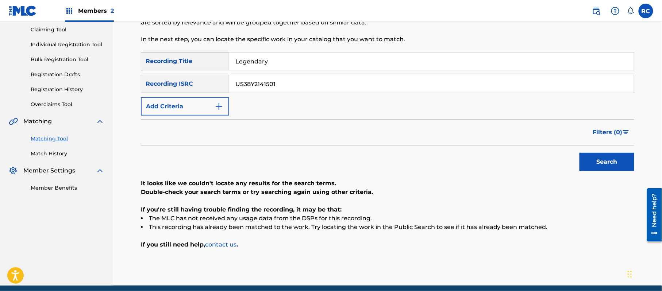
click at [202, 87] on div "SearchWithCriteriaace1168e-906e-4a92-96d0-28938621b9b4 Recording ISRC US38Y2141…" at bounding box center [387, 84] width 493 height 18
click at [197, 106] on button "Add Criteria" at bounding box center [185, 106] width 88 height 18
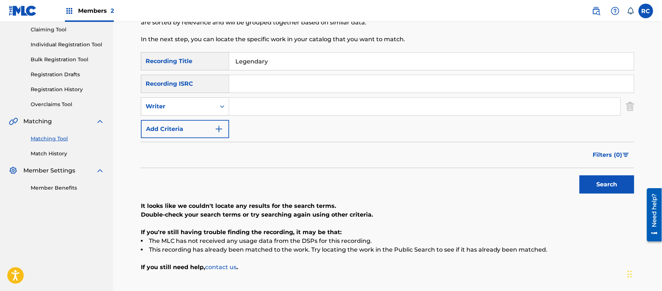
click at [197, 106] on div "Writer" at bounding box center [179, 106] width 66 height 9
click at [239, 109] on input "Search Form" at bounding box center [424, 107] width 391 height 18
type input "[PERSON_NAME]"
click at [592, 183] on button "Search" at bounding box center [606, 185] width 55 height 18
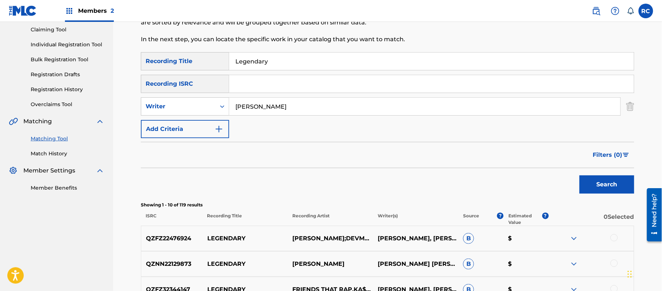
click at [280, 86] on input "Search Form" at bounding box center [431, 84] width 405 height 18
type input "USUYG1326073"
drag, startPoint x: 280, startPoint y: 63, endPoint x: 194, endPoint y: 62, distance: 86.1
click at [194, 62] on div "SearchWithCriteriaeb28e19c-8778-48f7-bc59-09a2d671eeff Recording Title Legendary" at bounding box center [387, 61] width 493 height 18
drag, startPoint x: 294, startPoint y: 110, endPoint x: 218, endPoint y: 110, distance: 75.9
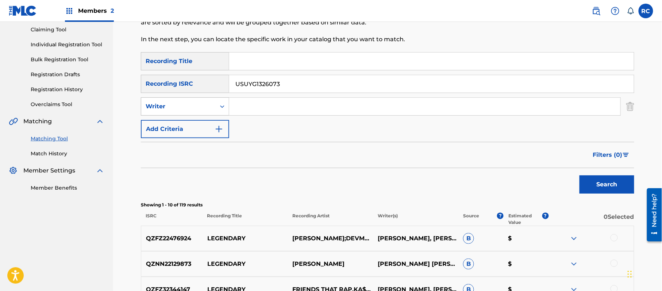
click at [218, 110] on div "SearchWithCriteriae499c91e-74f6-445f-98aa-79879b0245b7 Writer" at bounding box center [387, 106] width 493 height 18
click at [599, 185] on button "Search" at bounding box center [606, 185] width 55 height 18
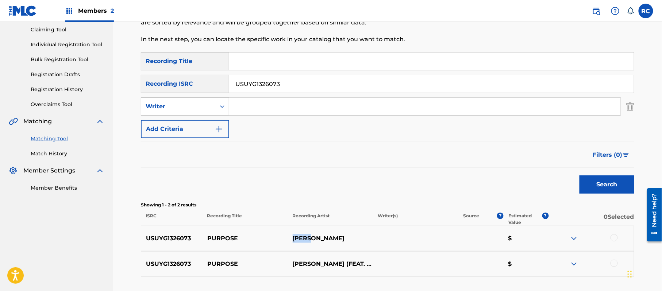
drag, startPoint x: 293, startPoint y: 241, endPoint x: 310, endPoint y: 241, distance: 17.2
click at [310, 241] on p "[PERSON_NAME]" at bounding box center [330, 238] width 85 height 9
copy p "[PERSON_NAME]"
drag, startPoint x: 291, startPoint y: 85, endPoint x: 193, endPoint y: 85, distance: 98.5
click at [193, 85] on div "SearchWithCriteriaace1168e-906e-4a92-96d0-28938621b9b4 Recording ISRC USUYG1326…" at bounding box center [387, 84] width 493 height 18
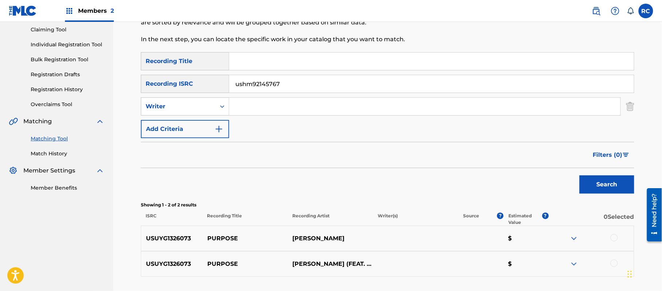
type input "ushm92145767"
click at [615, 184] on button "Search" at bounding box center [606, 185] width 55 height 18
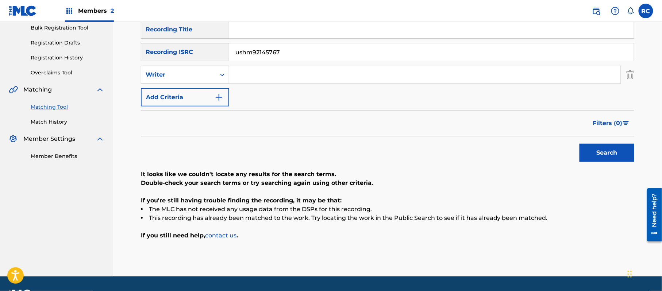
scroll to position [126, 0]
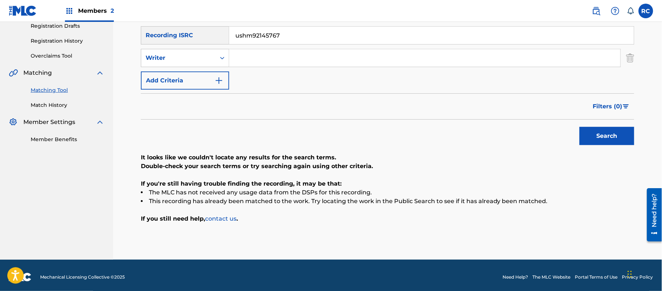
drag, startPoint x: 291, startPoint y: 34, endPoint x: 215, endPoint y: 34, distance: 76.6
click at [215, 34] on div "SearchWithCriteriaace1168e-906e-4a92-96d0-28938621b9b4 Recording ISRC ushm92145…" at bounding box center [387, 35] width 493 height 18
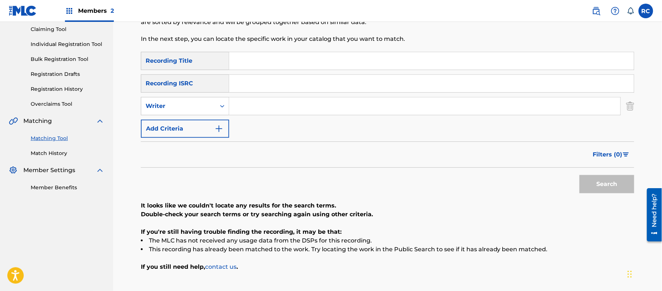
scroll to position [78, 0]
click at [269, 66] on input "Search Form" at bounding box center [431, 62] width 405 height 18
click at [288, 61] on input "Better Move On NHC" at bounding box center [431, 62] width 405 height 18
type input "Better Move On"
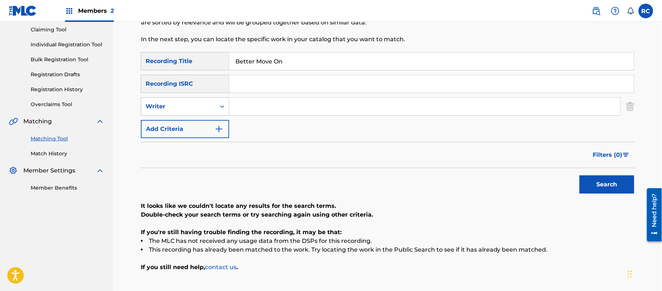
click at [212, 107] on div "Writer" at bounding box center [178, 107] width 74 height 14
click at [186, 129] on div "Recording Artist" at bounding box center [185, 125] width 88 height 18
click at [270, 112] on input "Search Form" at bounding box center [424, 107] width 391 height 18
type input "NHC"
click at [600, 176] on button "Search" at bounding box center [606, 185] width 55 height 18
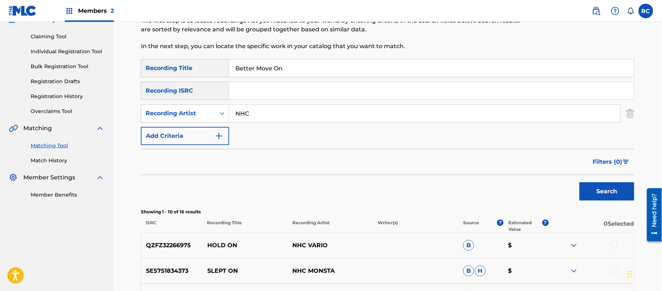
scroll to position [29, 0]
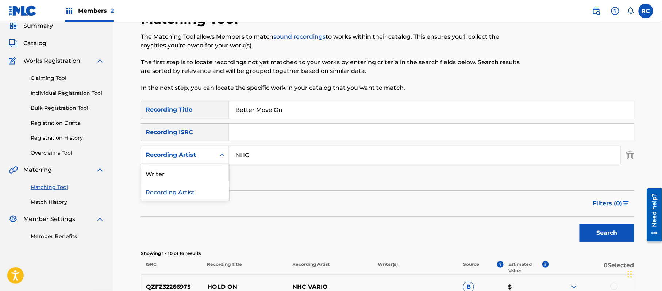
click at [206, 155] on div "Recording Artist" at bounding box center [179, 155] width 66 height 9
click at [187, 174] on div "Writer" at bounding box center [185, 173] width 88 height 18
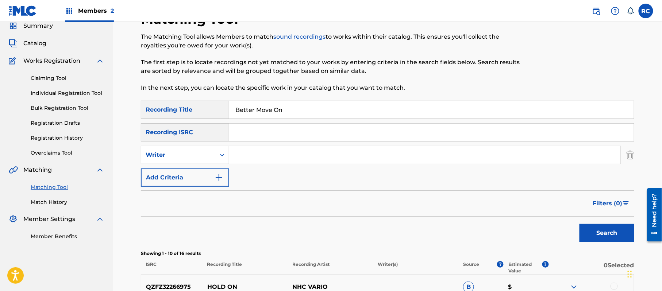
click at [257, 152] on input "Search Form" at bounding box center [424, 155] width 391 height 18
type input "[PERSON_NAME]"
click at [598, 232] on button "Search" at bounding box center [606, 233] width 55 height 18
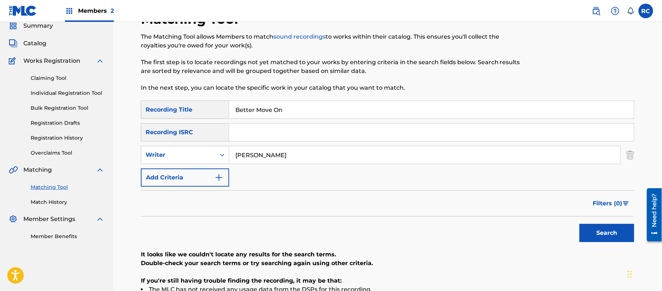
scroll to position [78, 0]
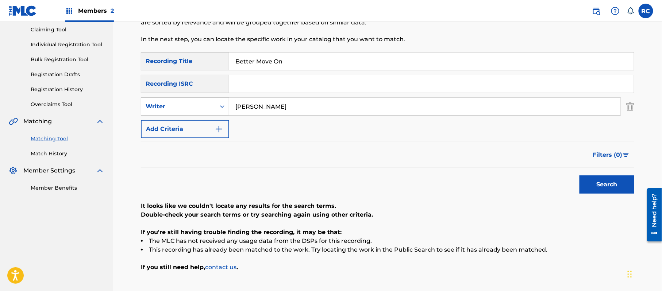
click at [266, 63] on input "Better Move On" at bounding box center [431, 62] width 405 height 18
drag, startPoint x: 288, startPoint y: 64, endPoint x: 356, endPoint y: 78, distance: 69.6
click at [355, 77] on div "SearchWithCriteriaeb28e19c-8778-48f7-bc59-09a2d671eeff Recording Title Brick Bu…" at bounding box center [387, 95] width 493 height 86
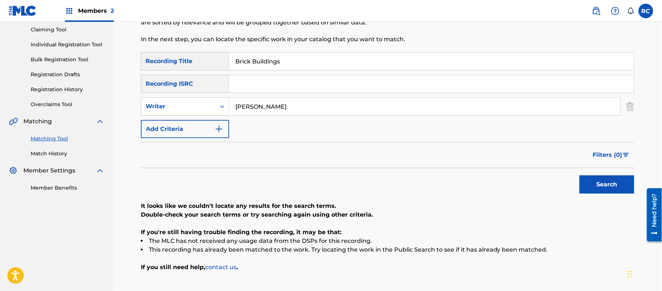
type input "Brick Buildings"
drag, startPoint x: 260, startPoint y: 104, endPoint x: 207, endPoint y: 104, distance: 53.6
click at [207, 104] on div "SearchWithCriteriaaab20be6-abaf-4a7b-ba7d-7ff50e3d5c27 Writer [PERSON_NAME]" at bounding box center [387, 106] width 493 height 18
type input "Wordsworth"
click at [211, 108] on div "Writer" at bounding box center [179, 106] width 66 height 9
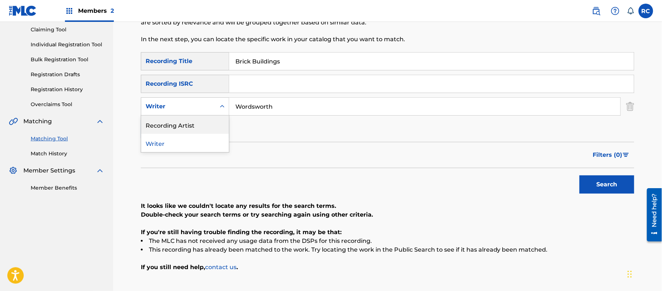
click at [190, 124] on div "Recording Artist" at bounding box center [185, 125] width 88 height 18
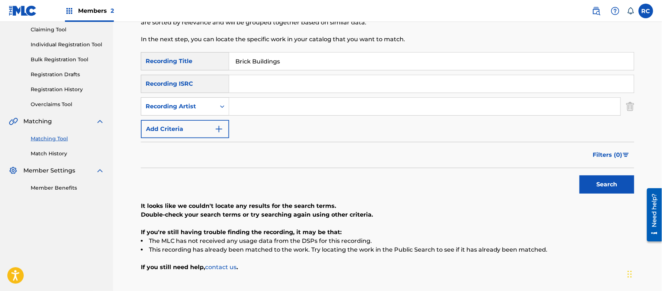
drag, startPoint x: 270, startPoint y: 103, endPoint x: 279, endPoint y: 104, distance: 9.2
click at [270, 103] on input "Search Form" at bounding box center [424, 107] width 391 height 18
type input "Wordsworth"
click at [615, 185] on button "Search" at bounding box center [606, 185] width 55 height 18
drag, startPoint x: 288, startPoint y: 62, endPoint x: 188, endPoint y: 63, distance: 100.0
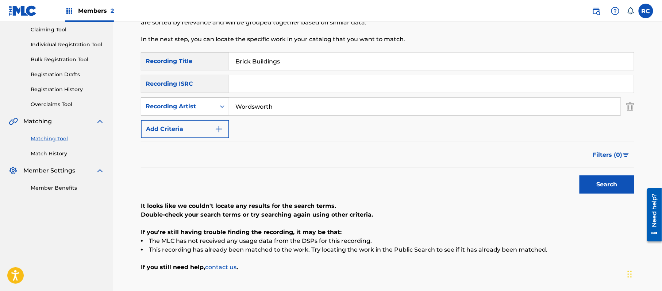
click at [188, 63] on div "SearchWithCriteriaeb28e19c-8778-48f7-bc59-09a2d671eeff Recording Title Brick Bu…" at bounding box center [387, 61] width 493 height 18
type input "Bulb"
click at [615, 185] on button "Search" at bounding box center [606, 185] width 55 height 18
click at [274, 82] on input "Search Form" at bounding box center [431, 84] width 405 height 18
type input "US6680918263"
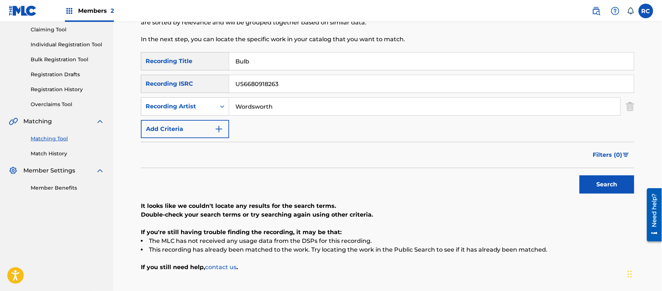
drag, startPoint x: 261, startPoint y: 60, endPoint x: 185, endPoint y: 59, distance: 75.2
click at [185, 59] on div "SearchWithCriteriaeb28e19c-8778-48f7-bc59-09a2d671eeff Recording Title Bulb" at bounding box center [387, 61] width 493 height 18
drag, startPoint x: 276, startPoint y: 104, endPoint x: 192, endPoint y: 104, distance: 84.7
click at [192, 104] on div "SearchWithCriteriaccd61daa-38cd-4e30-9e1b-0fe5bf04ec5f Recording Artist" at bounding box center [387, 106] width 493 height 18
drag, startPoint x: 604, startPoint y: 184, endPoint x: 594, endPoint y: 185, distance: 9.6
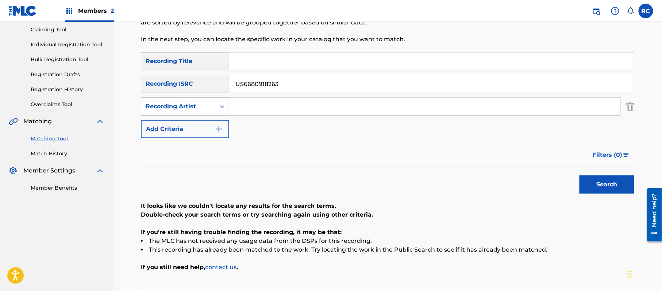
click at [603, 184] on button "Search" at bounding box center [606, 185] width 55 height 18
click at [260, 65] on input "Search Form" at bounding box center [431, 62] width 405 height 18
click at [300, 60] on input "Birthday Weekend [PERSON_NAME] & [PERSON_NAME]" at bounding box center [431, 62] width 405 height 18
drag, startPoint x: 297, startPoint y: 59, endPoint x: 399, endPoint y: 79, distance: 104.1
click at [399, 79] on div "SearchWithCriteriaeb28e19c-8778-48f7-bc59-09a2d671eeff Recording Title Birthday…" at bounding box center [387, 95] width 493 height 86
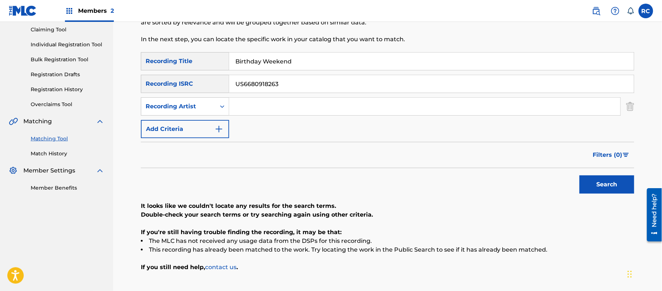
type input "Birthday Weekend"
drag, startPoint x: 282, startPoint y: 84, endPoint x: 201, endPoint y: 87, distance: 81.8
click at [201, 87] on div "SearchWithCriteriaace1168e-906e-4a92-96d0-28938621b9b4 Recording ISRC US6680918…" at bounding box center [387, 84] width 493 height 18
click at [259, 105] on input "Search Form" at bounding box center [424, 107] width 391 height 18
click at [278, 108] on input "[PERSON_NAME] & [PERSON_NAME]" at bounding box center [424, 107] width 391 height 18
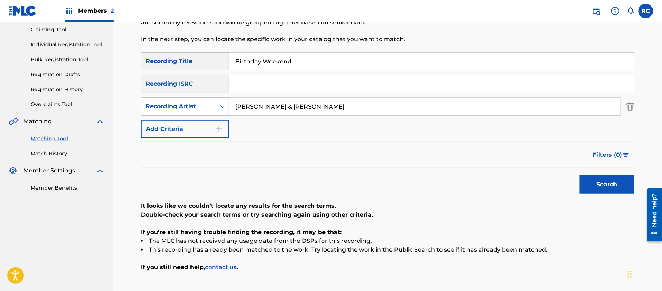
click at [278, 108] on input "[PERSON_NAME] & [PERSON_NAME]" at bounding box center [424, 107] width 391 height 18
drag, startPoint x: 266, startPoint y: 105, endPoint x: 273, endPoint y: 105, distance: 7.7
click at [273, 105] on input "[PERSON_NAME] &" at bounding box center [424, 107] width 391 height 18
click at [590, 180] on button "Search" at bounding box center [606, 185] width 55 height 18
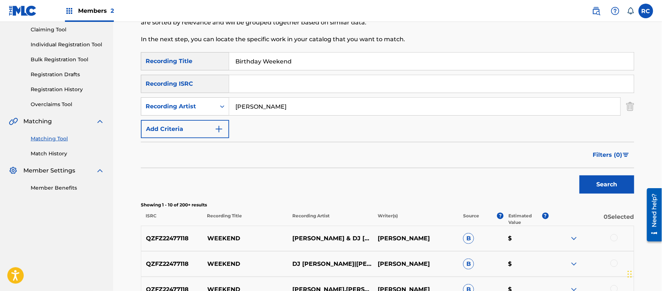
drag, startPoint x: 279, startPoint y: 111, endPoint x: 232, endPoint y: 117, distance: 46.8
click at [232, 117] on div "SearchWithCriteriaeb28e19c-8778-48f7-bc59-09a2d671eeff Recording Title Birthday…" at bounding box center [387, 95] width 493 height 86
type input "Trarius"
click at [590, 182] on button "Search" at bounding box center [606, 185] width 55 height 18
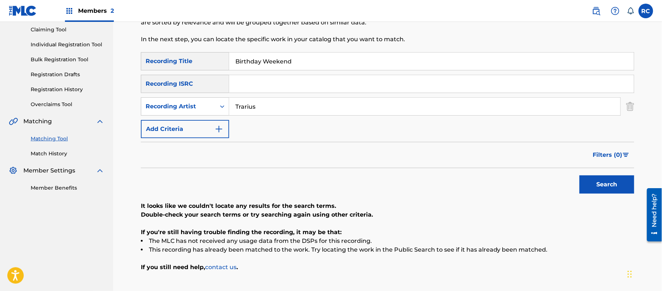
click at [255, 89] on input "Search Form" at bounding box center [431, 84] width 405 height 18
type input "QZK6P2224004"
drag, startPoint x: 263, startPoint y: 63, endPoint x: 142, endPoint y: 63, distance: 120.8
click at [142, 63] on div "SearchWithCriteriaeb28e19c-8778-48f7-bc59-09a2d671eeff Recording Title Birthday…" at bounding box center [387, 61] width 493 height 18
drag, startPoint x: 270, startPoint y: 111, endPoint x: 201, endPoint y: 111, distance: 68.6
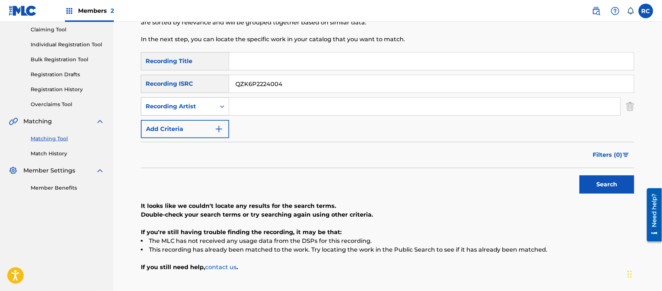
click at [201, 111] on div "SearchWithCriteriaccd61daa-38cd-4e30-9e1b-0fe5bf04ec5f Recording Artist" at bounding box center [387, 106] width 493 height 18
click at [627, 189] on button "Search" at bounding box center [606, 185] width 55 height 18
drag, startPoint x: 299, startPoint y: 87, endPoint x: 183, endPoint y: 87, distance: 116.4
click at [183, 87] on div "SearchWithCriteriaace1168e-906e-4a92-96d0-28938621b9b4 Recording ISRC QZK6P2224…" at bounding box center [387, 84] width 493 height 18
click at [606, 184] on button "Search" at bounding box center [606, 185] width 55 height 18
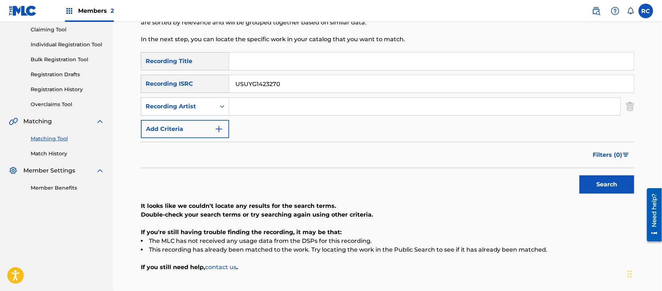
click at [274, 88] on input "USUYG1423270" at bounding box center [431, 84] width 405 height 18
click at [598, 185] on button "Search" at bounding box center [606, 185] width 55 height 18
drag, startPoint x: 196, startPoint y: 89, endPoint x: 186, endPoint y: 89, distance: 10.2
click at [186, 89] on div "SearchWithCriteriaace1168e-906e-4a92-96d0-28938621b9b4 Recording ISRC USUYG1362…" at bounding box center [387, 84] width 493 height 18
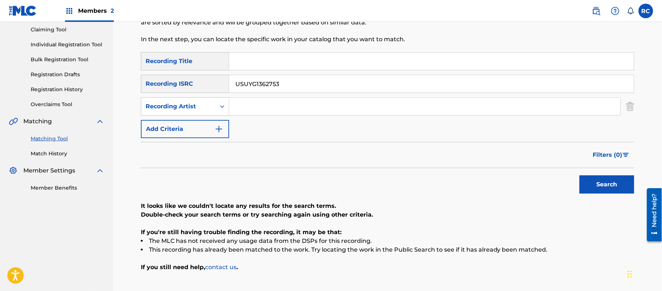
click at [595, 185] on button "Search" at bounding box center [606, 185] width 55 height 18
drag, startPoint x: 205, startPoint y: 90, endPoint x: 194, endPoint y: 90, distance: 10.9
click at [194, 90] on div "SearchWithCriteriaace1168e-906e-4a92-96d0-28938621b9b4 Recording ISRC USUYG1362…" at bounding box center [387, 84] width 493 height 18
type input "USUYG1300746"
drag, startPoint x: 609, startPoint y: 186, endPoint x: 578, endPoint y: 189, distance: 31.1
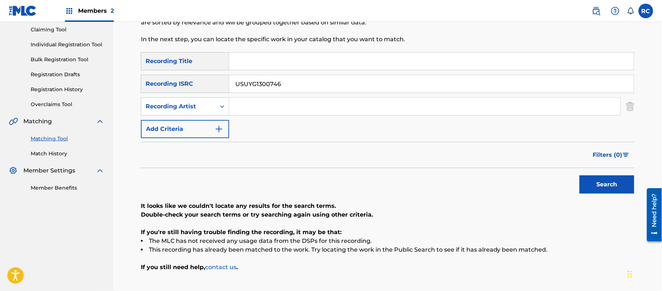
click at [609, 187] on button "Search" at bounding box center [606, 185] width 55 height 18
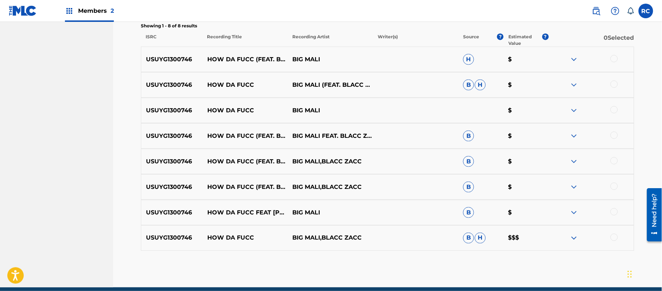
scroll to position [240, 0]
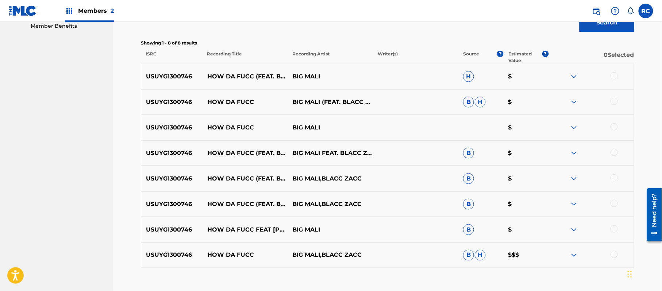
click at [609, 75] on div at bounding box center [590, 76] width 85 height 9
click at [614, 79] on div at bounding box center [613, 75] width 7 height 7
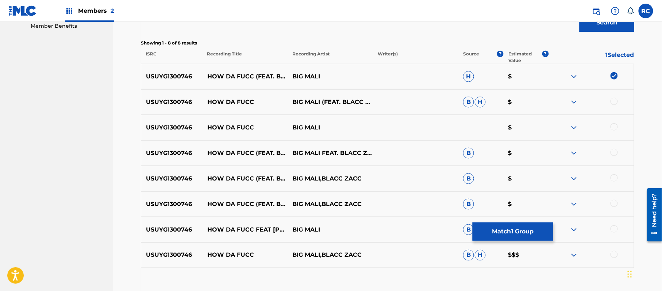
click at [615, 102] on div at bounding box center [613, 101] width 7 height 7
click at [615, 127] on div at bounding box center [613, 126] width 7 height 7
click at [613, 155] on div at bounding box center [613, 152] width 7 height 7
click at [612, 179] on div at bounding box center [613, 177] width 7 height 7
click at [613, 205] on div at bounding box center [613, 203] width 7 height 7
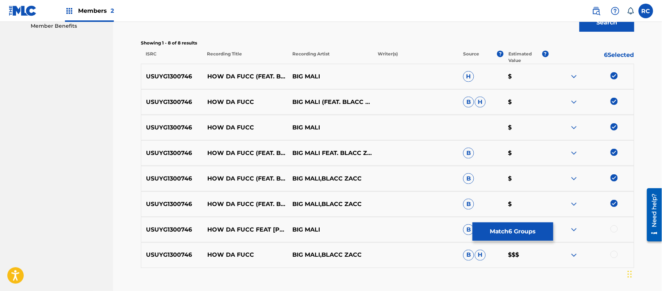
click at [615, 232] on div at bounding box center [613, 229] width 7 height 7
click at [613, 258] on div at bounding box center [590, 255] width 85 height 9
click at [616, 255] on div at bounding box center [613, 254] width 7 height 7
click at [515, 231] on button "Match 8 Groups" at bounding box center [513, 232] width 81 height 18
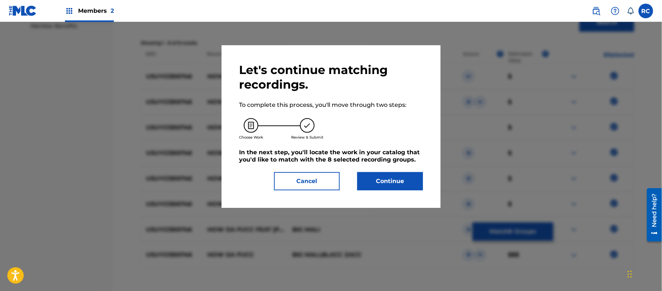
click at [402, 179] on button "Continue" at bounding box center [390, 181] width 66 height 18
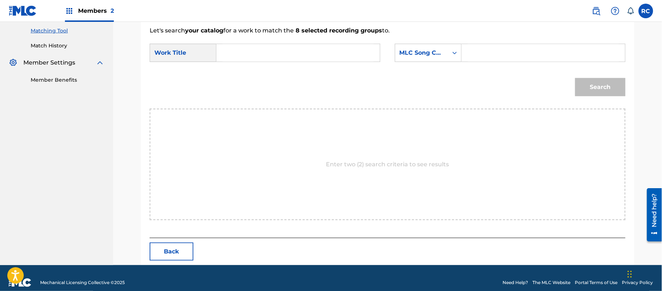
scroll to position [195, 0]
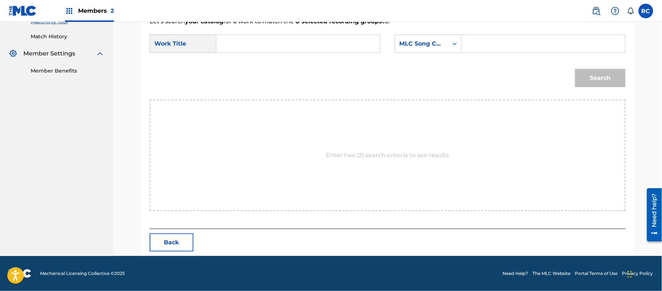
click at [269, 41] on input "Search Form" at bounding box center [298, 44] width 151 height 18
click at [284, 41] on input "How Da Fucc HH1CO9" at bounding box center [298, 44] width 151 height 18
drag, startPoint x: 511, startPoint y: 43, endPoint x: 519, endPoint y: 47, distance: 8.5
click at [511, 43] on input "Search Form" at bounding box center [543, 44] width 151 height 18
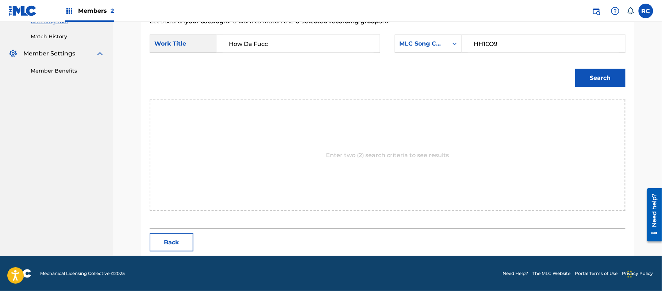
click at [585, 73] on button "Search" at bounding box center [600, 78] width 50 height 18
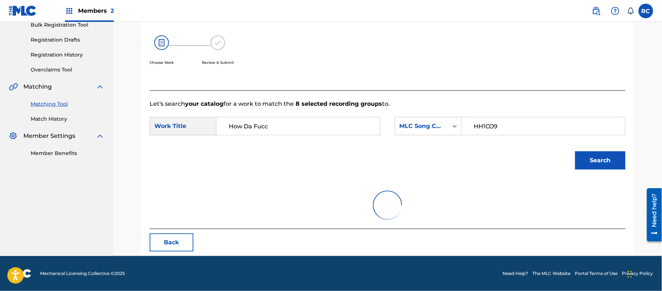
scroll to position [174, 0]
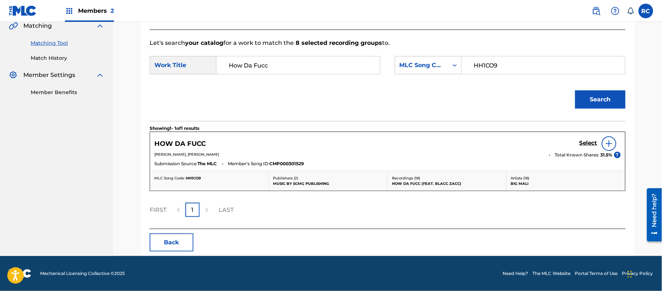
click at [583, 144] on h5 "Select" at bounding box center [588, 143] width 18 height 7
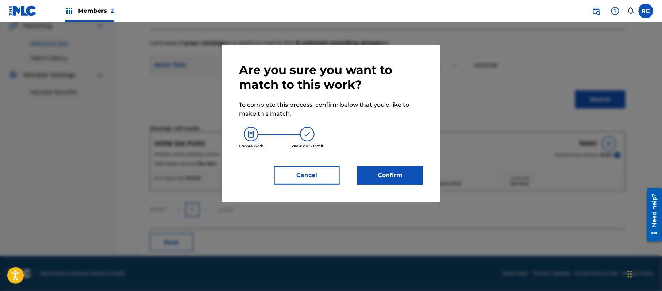
click at [407, 176] on button "Confirm" at bounding box center [390, 175] width 66 height 18
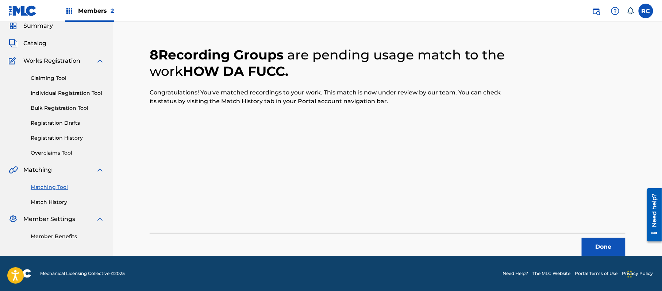
scroll to position [29, 0]
click at [594, 248] on button "Done" at bounding box center [604, 247] width 44 height 18
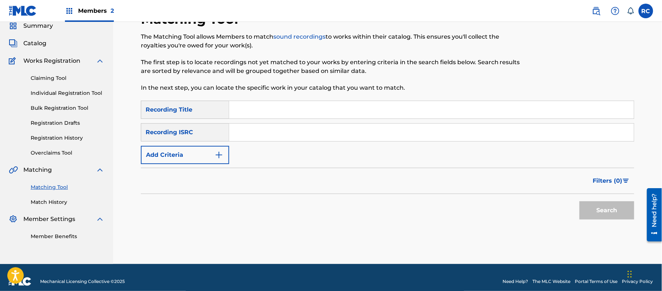
click at [253, 129] on input "Search Form" at bounding box center [431, 133] width 405 height 18
click at [606, 215] on button "Search" at bounding box center [606, 210] width 55 height 18
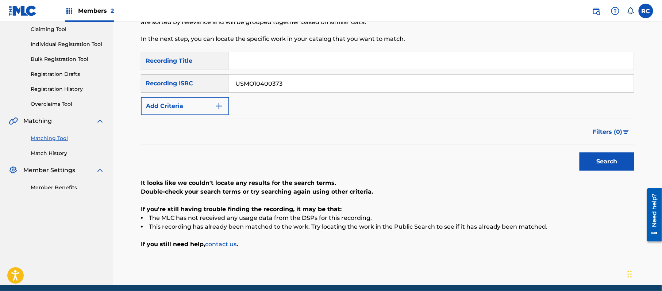
scroll to position [84, 0]
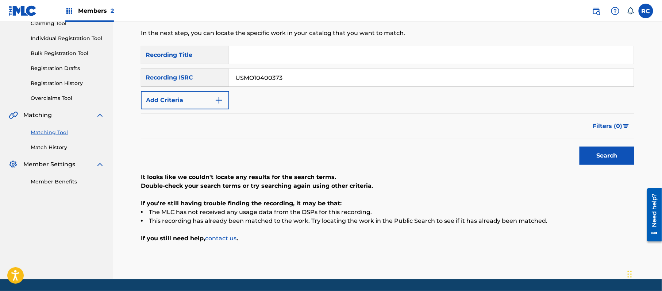
drag, startPoint x: 289, startPoint y: 78, endPoint x: 205, endPoint y: 81, distance: 84.3
click at [206, 81] on div "SearchWithCriteriaace1168e-906e-4a92-96d0-28938621b9b4 Recording ISRC USMO10400…" at bounding box center [387, 78] width 493 height 18
click at [594, 151] on button "Search" at bounding box center [606, 156] width 55 height 18
click at [213, 76] on div "SearchWithCriteriaace1168e-906e-4a92-96d0-28938621b9b4 Recording ISRC USMO10200…" at bounding box center [387, 78] width 493 height 18
click at [606, 158] on button "Search" at bounding box center [606, 156] width 55 height 18
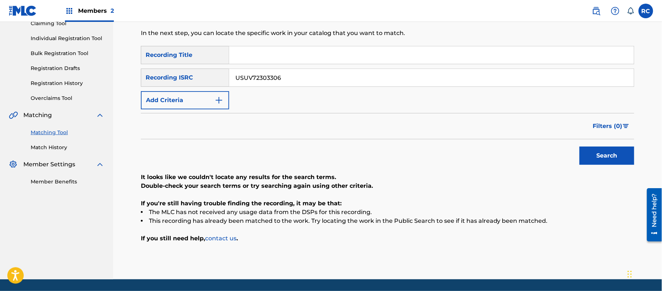
click at [278, 74] on input "USUV72303306" at bounding box center [431, 78] width 405 height 18
click at [267, 77] on input "USUV72303306" at bounding box center [431, 78] width 405 height 18
click at [597, 155] on button "Search" at bounding box center [606, 156] width 55 height 18
drag, startPoint x: 290, startPoint y: 80, endPoint x: 239, endPoint y: 84, distance: 51.2
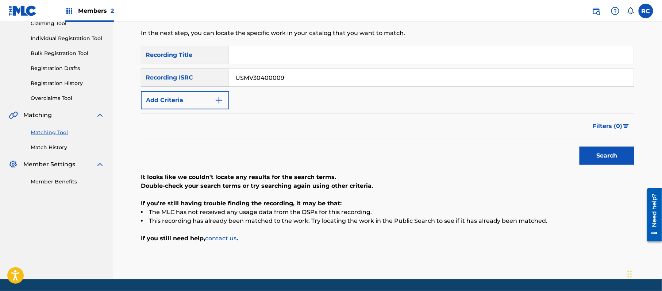
click at [216, 81] on div "SearchWithCriteriaace1168e-906e-4a92-96d0-28938621b9b4 Recording ISRC USMV30400…" at bounding box center [387, 78] width 493 height 18
click at [592, 158] on button "Search" at bounding box center [606, 156] width 55 height 18
drag, startPoint x: 240, startPoint y: 82, endPoint x: 215, endPoint y: 83, distance: 24.5
click at [215, 83] on div "SearchWithCriteriaace1168e-906e-4a92-96d0-28938621b9b4 Recording ISRC USMC19545…" at bounding box center [387, 78] width 493 height 18
click at [590, 155] on button "Search" at bounding box center [606, 156] width 55 height 18
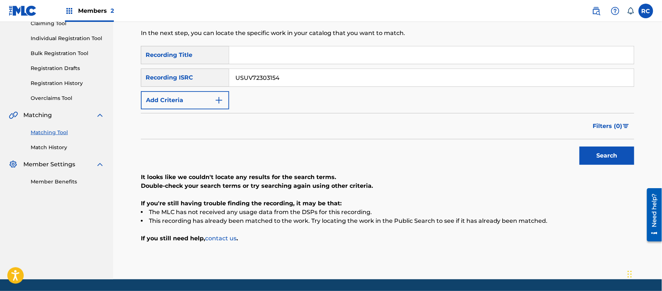
click at [298, 56] on input "Search Form" at bounding box center [431, 55] width 405 height 18
click at [281, 78] on input "USUV72303154" at bounding box center [431, 78] width 405 height 18
click at [593, 157] on button "Search" at bounding box center [606, 156] width 55 height 18
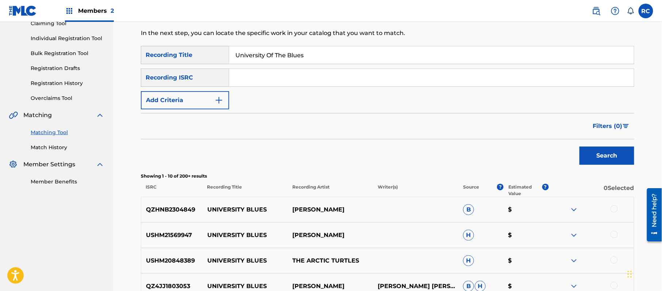
click at [276, 81] on input "Search Form" at bounding box center [431, 78] width 405 height 18
drag, startPoint x: 336, startPoint y: 54, endPoint x: 209, endPoint y: 51, distance: 127.4
click at [209, 51] on div "SearchWithCriteriaeb28e19c-8778-48f7-bc59-09a2d671eeff Recording Title Universi…" at bounding box center [387, 55] width 493 height 18
click at [615, 157] on button "Search" at bounding box center [606, 156] width 55 height 18
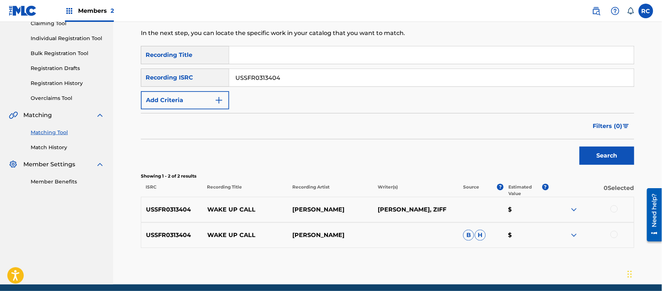
click at [613, 208] on div at bounding box center [613, 208] width 7 height 7
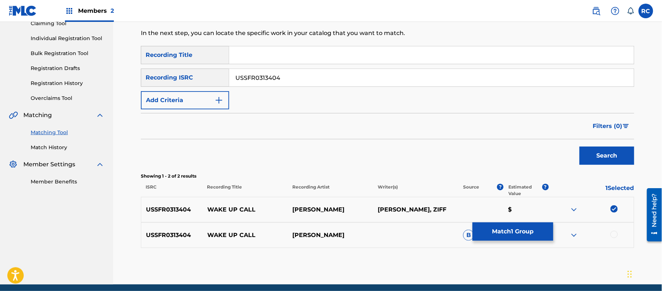
click at [613, 234] on div at bounding box center [613, 234] width 7 height 7
click at [542, 234] on button "Match 2 Groups" at bounding box center [513, 232] width 81 height 18
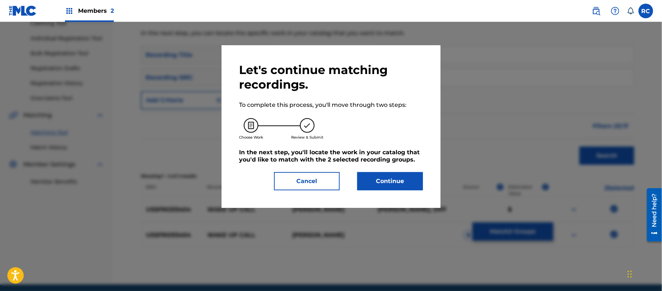
click at [407, 182] on button "Continue" at bounding box center [390, 181] width 66 height 18
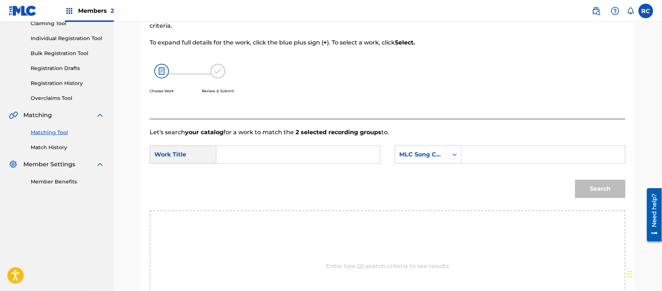
click at [264, 147] on div "Search Form" at bounding box center [298, 155] width 164 height 18
click at [263, 153] on input "Search Form" at bounding box center [298, 155] width 151 height 18
click at [292, 153] on input "Wake Up Call W1379T" at bounding box center [298, 155] width 151 height 18
click at [515, 155] on input "Search Form" at bounding box center [543, 155] width 151 height 18
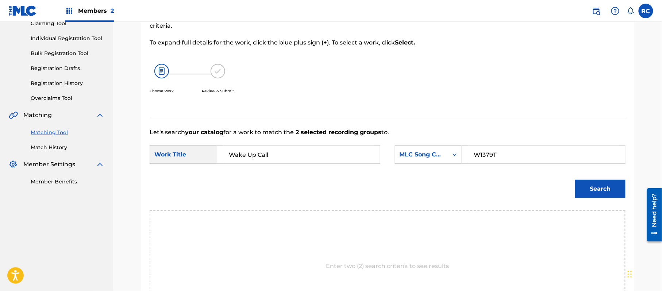
click at [602, 192] on button "Search" at bounding box center [600, 189] width 50 height 18
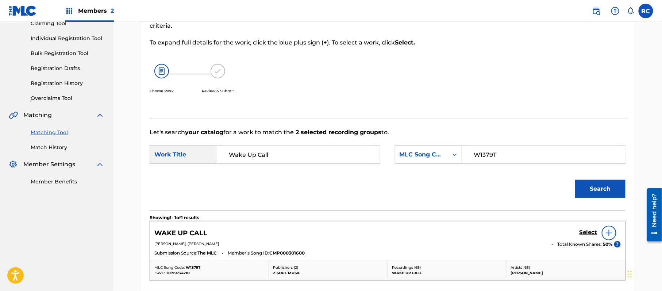
click at [584, 235] on h5 "Select" at bounding box center [588, 232] width 18 height 7
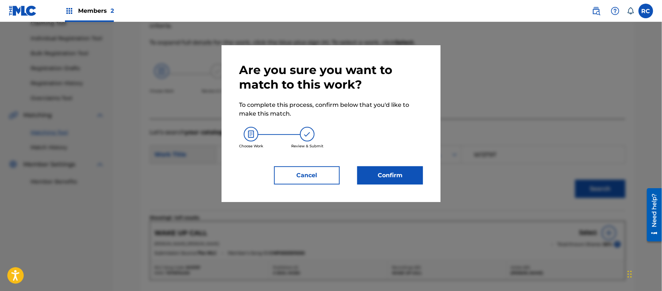
click at [393, 178] on button "Confirm" at bounding box center [390, 175] width 66 height 18
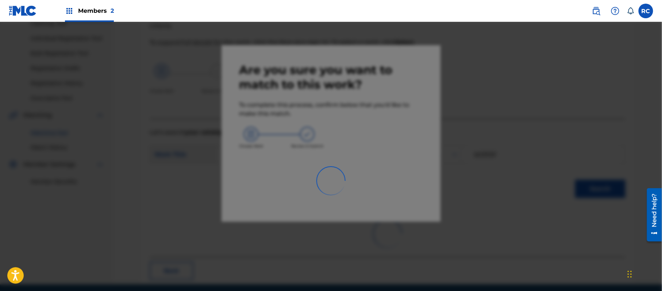
scroll to position [29, 0]
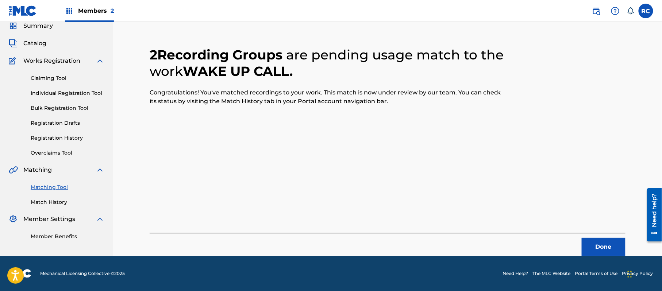
click at [590, 247] on button "Done" at bounding box center [604, 247] width 44 height 18
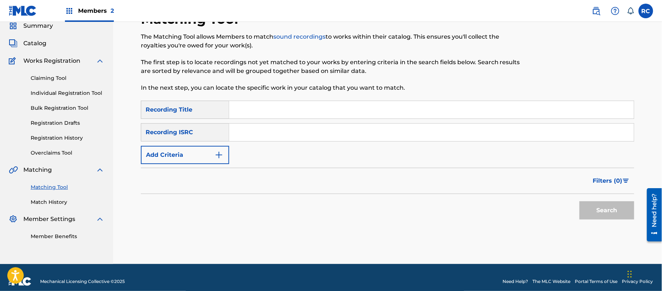
click at [257, 131] on input "Search Form" at bounding box center [431, 133] width 405 height 18
click at [596, 205] on button "Search" at bounding box center [606, 210] width 55 height 18
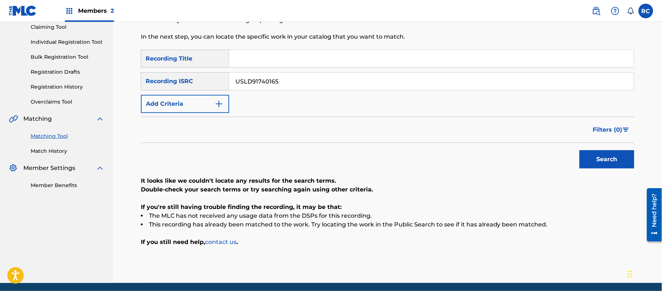
scroll to position [84, 0]
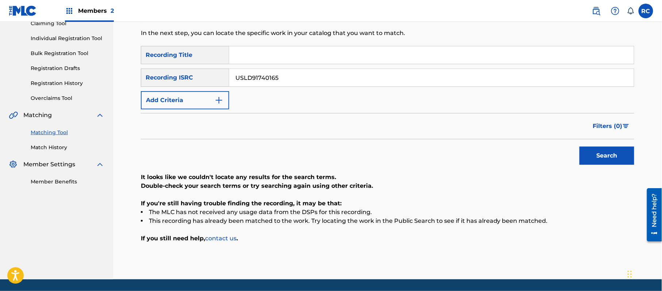
drag, startPoint x: 291, startPoint y: 77, endPoint x: 206, endPoint y: 77, distance: 85.0
click at [206, 77] on div "SearchWithCriteriaace1168e-906e-4a92-96d0-28938621b9b4 Recording ISRC USLD91740…" at bounding box center [387, 78] width 493 height 18
click at [593, 154] on button "Search" at bounding box center [606, 156] width 55 height 18
drag, startPoint x: 290, startPoint y: 80, endPoint x: 192, endPoint y: 76, distance: 99.0
click at [192, 76] on div "SearchWithCriteriaace1168e-906e-4a92-96d0-28938621b9b4 Recording ISRC USUYG1362…" at bounding box center [387, 78] width 493 height 18
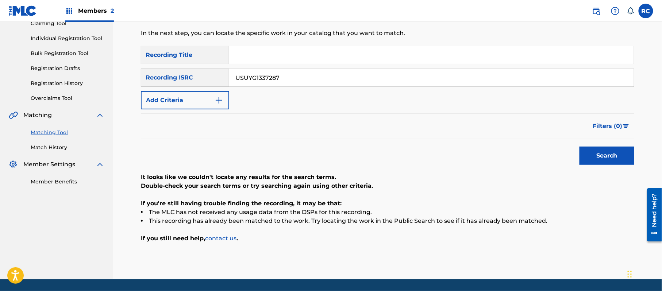
click at [609, 157] on button "Search" at bounding box center [606, 156] width 55 height 18
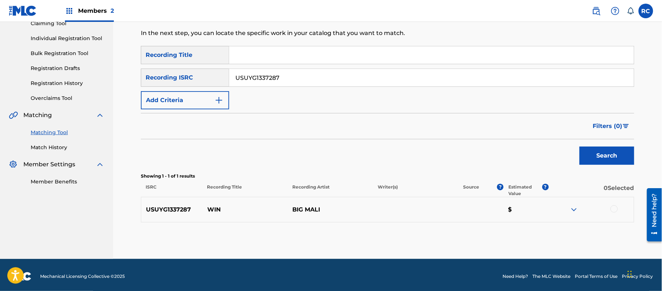
click at [613, 209] on div at bounding box center [613, 208] width 7 height 7
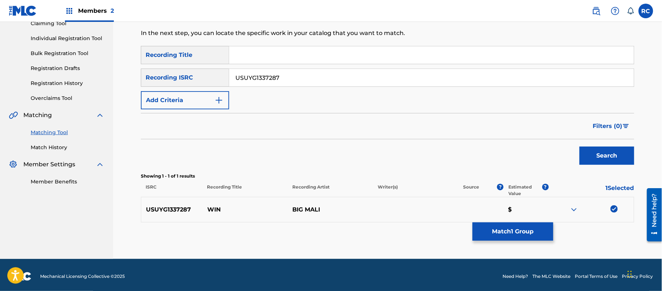
click at [544, 232] on button "Match 1 Group" at bounding box center [513, 232] width 81 height 18
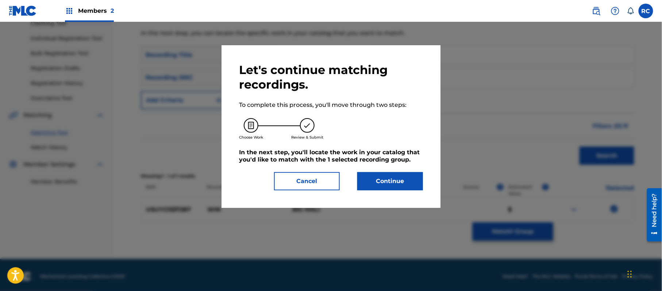
click at [408, 181] on button "Continue" at bounding box center [390, 181] width 66 height 18
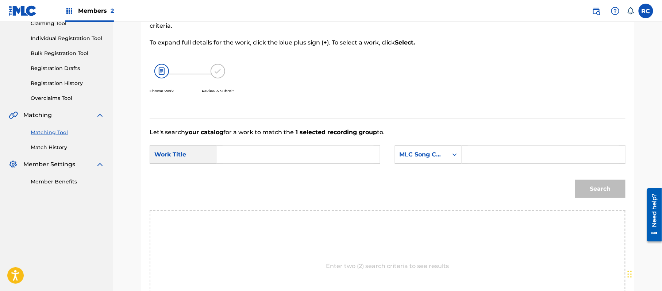
click at [257, 157] on input "Search Form" at bounding box center [298, 155] width 151 height 18
click at [273, 154] on input "Win WB6KYY" at bounding box center [298, 155] width 151 height 18
click at [474, 159] on input "Search Form" at bounding box center [543, 155] width 151 height 18
click at [599, 191] on button "Search" at bounding box center [600, 189] width 50 height 18
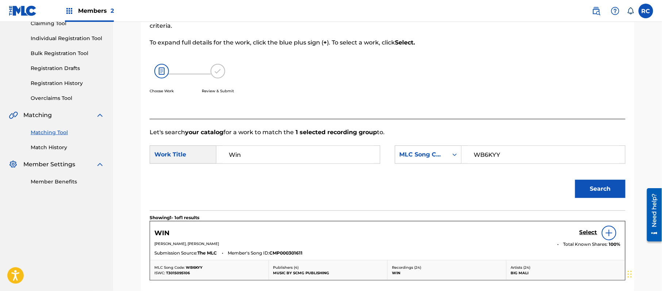
click at [585, 234] on h5 "Select" at bounding box center [588, 232] width 18 height 7
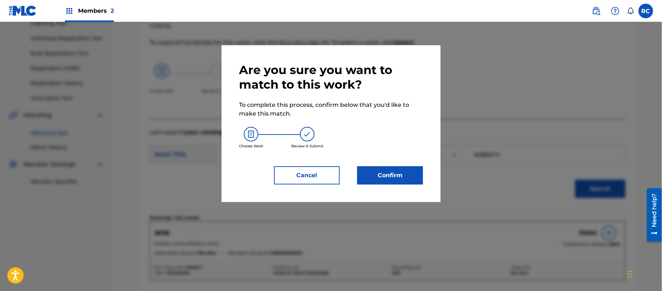
click at [405, 177] on button "Confirm" at bounding box center [390, 175] width 66 height 18
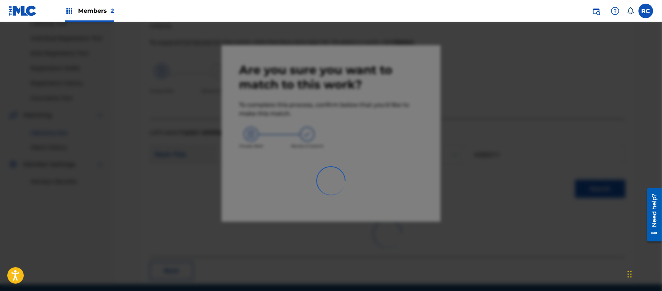
scroll to position [29, 0]
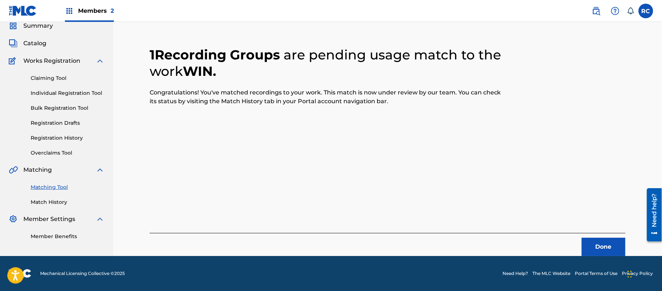
click at [590, 244] on button "Done" at bounding box center [604, 247] width 44 height 18
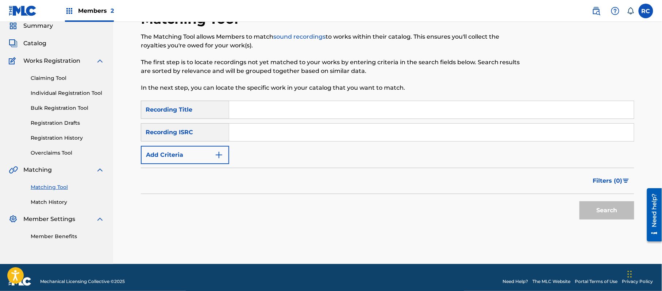
click at [258, 135] on input "Search Form" at bounding box center [431, 133] width 405 height 18
click at [581, 211] on button "Search" at bounding box center [606, 210] width 55 height 18
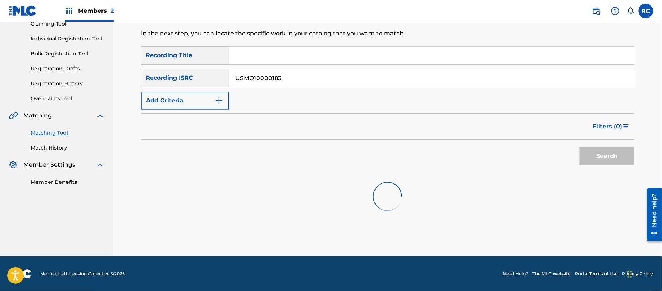
scroll to position [84, 0]
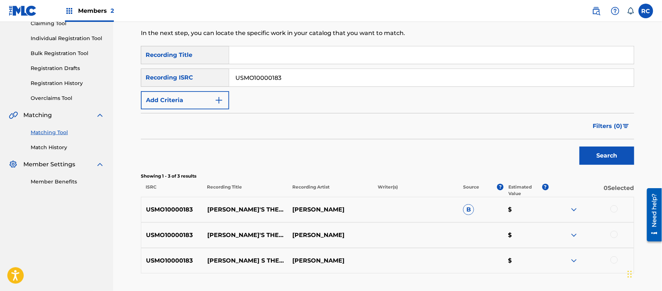
click at [612, 209] on div at bounding box center [613, 208] width 7 height 7
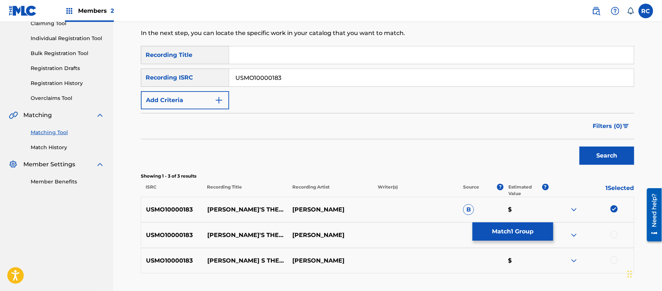
click at [612, 234] on div at bounding box center [613, 234] width 7 height 7
click at [613, 263] on div at bounding box center [613, 260] width 7 height 7
click at [504, 231] on button "Match 3 Groups" at bounding box center [513, 232] width 81 height 18
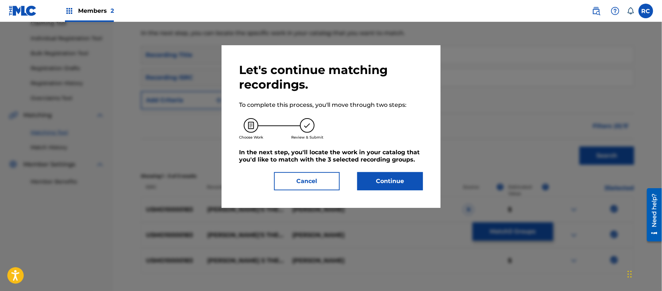
click at [394, 181] on button "Continue" at bounding box center [390, 181] width 66 height 18
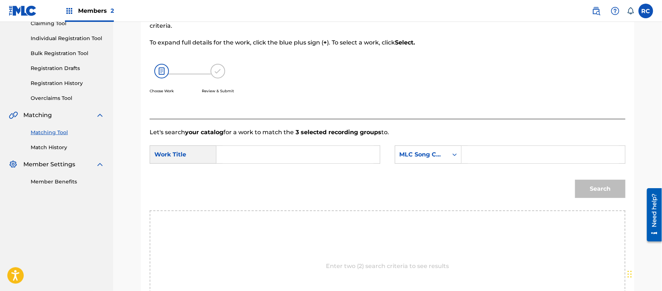
click at [289, 153] on input "Search Form" at bounding box center [298, 155] width 151 height 18
click at [351, 153] on input "[PERSON_NAME]'s Theme aka [PERSON_NAME]'s Theme WC485V" at bounding box center [298, 155] width 151 height 18
drag, startPoint x: 277, startPoint y: 158, endPoint x: 358, endPoint y: 171, distance: 82.7
click at [358, 171] on form "SearchWithCriteriab4047c3d-004d-44cb-8b16-6931d8344c92 Work Title [PERSON_NAME]…" at bounding box center [388, 174] width 476 height 74
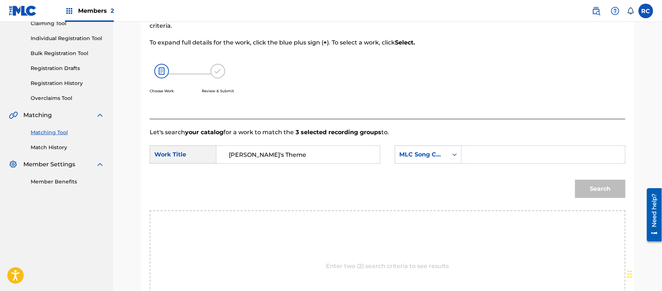
click at [505, 150] on input "Search Form" at bounding box center [543, 155] width 151 height 18
click at [601, 194] on button "Search" at bounding box center [600, 189] width 50 height 18
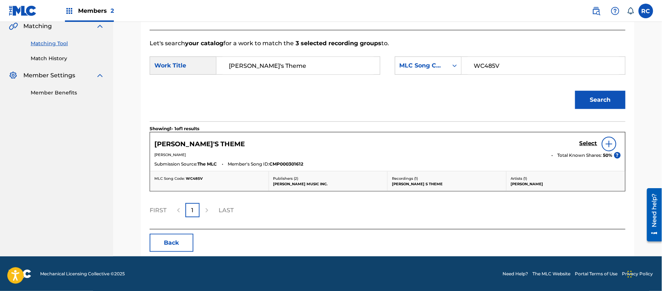
scroll to position [174, 0]
click at [585, 143] on h5 "Select" at bounding box center [588, 143] width 18 height 7
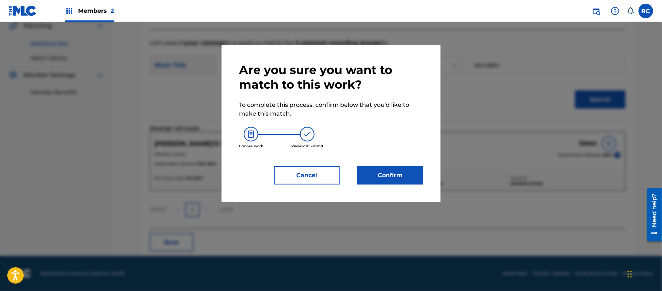
click at [403, 176] on button "Confirm" at bounding box center [390, 175] width 66 height 18
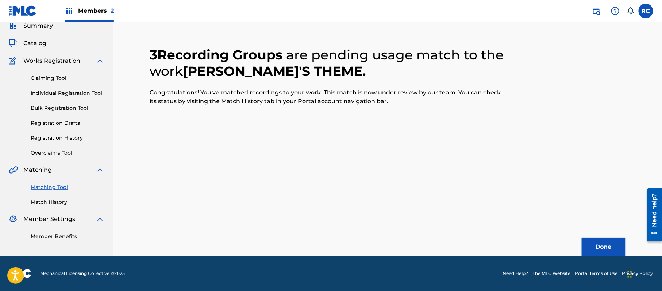
scroll to position [29, 0]
click at [593, 246] on button "Done" at bounding box center [604, 247] width 44 height 18
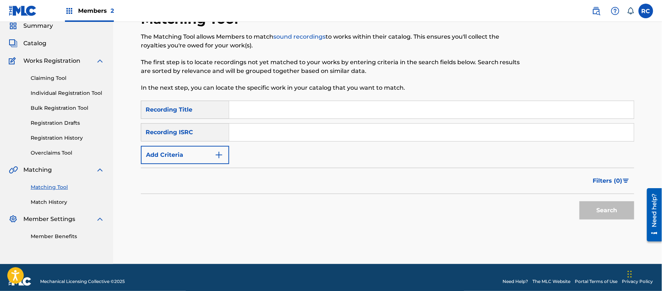
click at [296, 136] on input "Search Form" at bounding box center [431, 133] width 405 height 18
drag, startPoint x: 600, startPoint y: 211, endPoint x: 593, endPoint y: 211, distance: 7.7
click at [599, 211] on button "Search" at bounding box center [606, 210] width 55 height 18
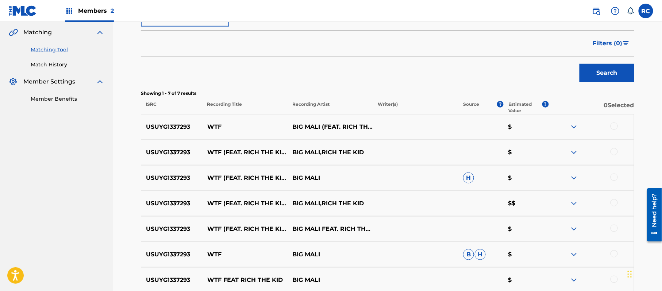
scroll to position [230, 0]
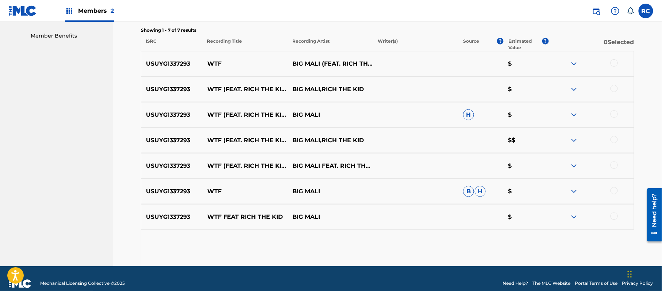
click at [616, 61] on div at bounding box center [613, 62] width 7 height 7
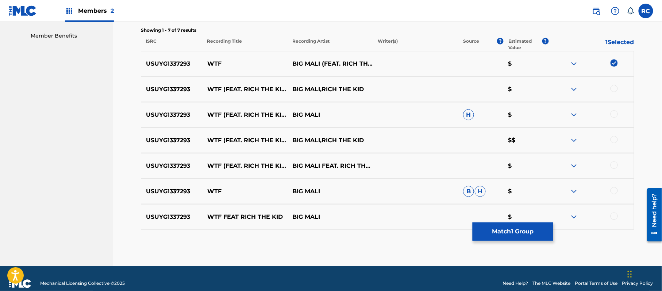
click at [617, 86] on div at bounding box center [613, 88] width 7 height 7
click at [614, 115] on div at bounding box center [613, 114] width 7 height 7
click at [615, 139] on div at bounding box center [613, 139] width 7 height 7
click at [615, 162] on div at bounding box center [613, 165] width 7 height 7
click at [614, 193] on div at bounding box center [613, 190] width 7 height 7
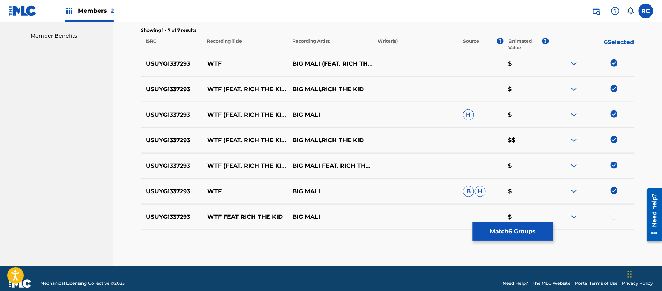
click at [615, 218] on div at bounding box center [613, 216] width 7 height 7
click at [509, 230] on button "Match 7 Groups" at bounding box center [513, 232] width 81 height 18
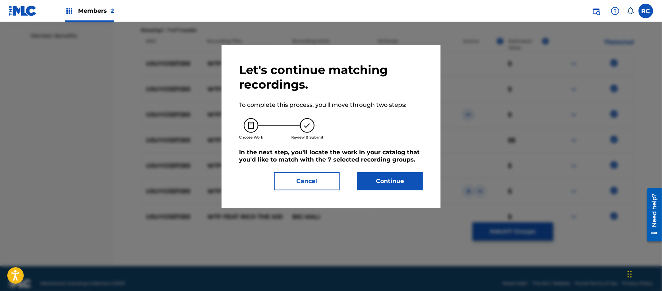
click at [403, 188] on button "Continue" at bounding box center [390, 181] width 66 height 18
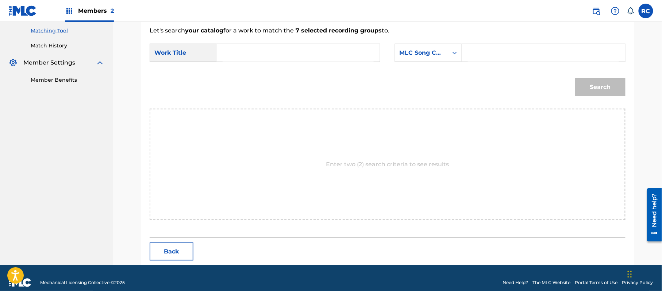
scroll to position [195, 0]
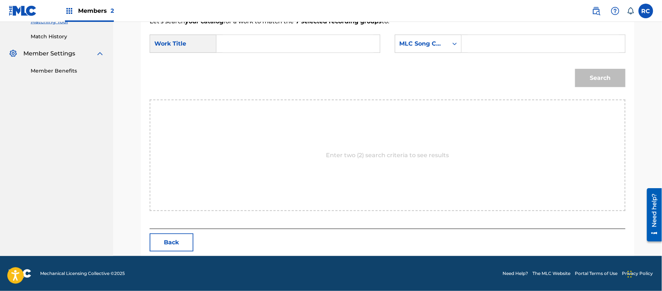
click at [282, 41] on input "Search Form" at bounding box center [298, 44] width 151 height 18
click at [342, 45] on input "Wtf (Feat Rich The Kid) aka WTF WC5MQ4" at bounding box center [298, 44] width 151 height 18
drag, startPoint x: 244, startPoint y: 42, endPoint x: 370, endPoint y: 53, distance: 125.9
click at [370, 53] on div "Wtf (Feat Rich The Kid) aka WTF" at bounding box center [298, 44] width 164 height 18
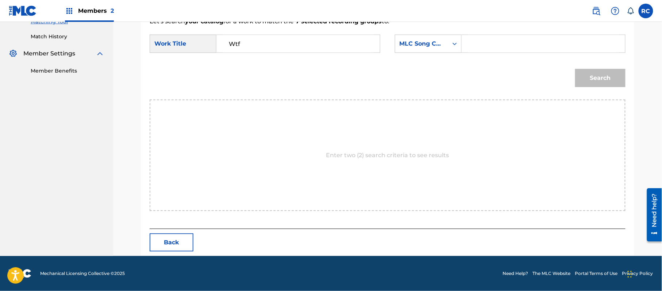
click at [498, 39] on input "Search Form" at bounding box center [543, 44] width 151 height 18
click at [599, 76] on button "Search" at bounding box center [600, 78] width 50 height 18
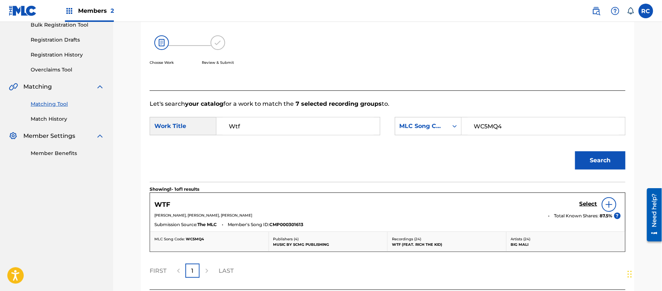
scroll to position [174, 0]
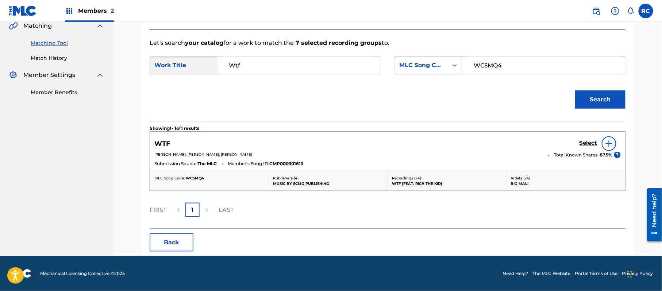
click at [589, 140] on h5 "Select" at bounding box center [588, 143] width 18 height 7
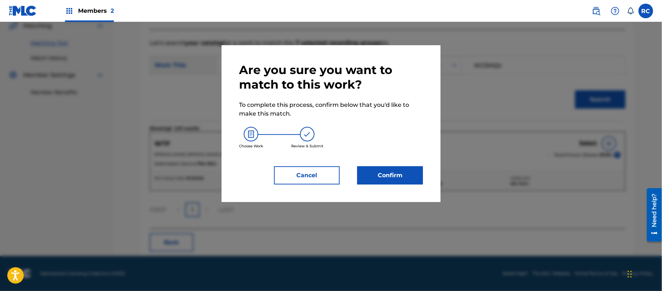
click at [410, 177] on button "Confirm" at bounding box center [390, 175] width 66 height 18
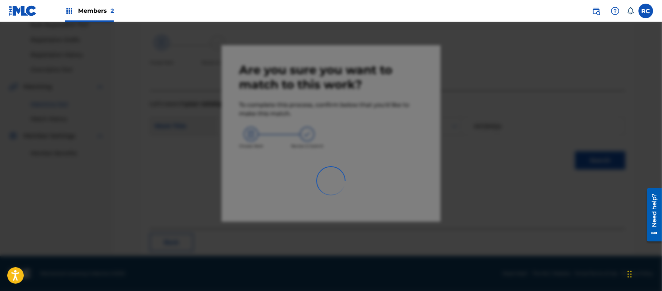
scroll to position [29, 0]
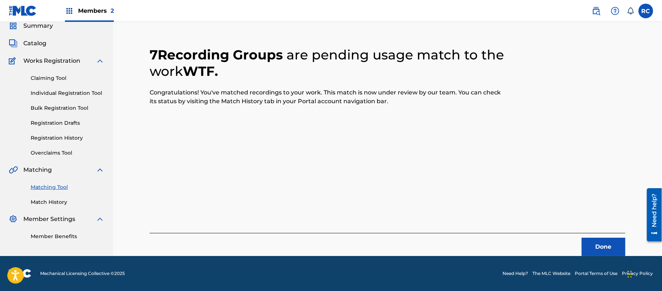
click at [596, 246] on button "Done" at bounding box center [604, 247] width 44 height 18
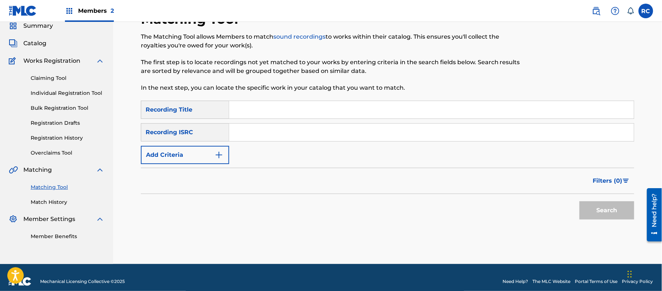
click at [253, 140] on input "Search Form" at bounding box center [431, 133] width 405 height 18
click at [601, 211] on button "Search" at bounding box center [606, 210] width 55 height 18
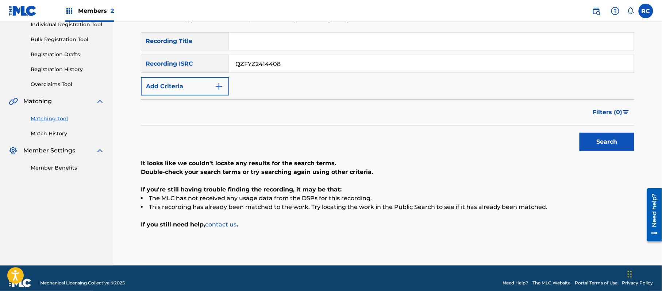
scroll to position [107, 0]
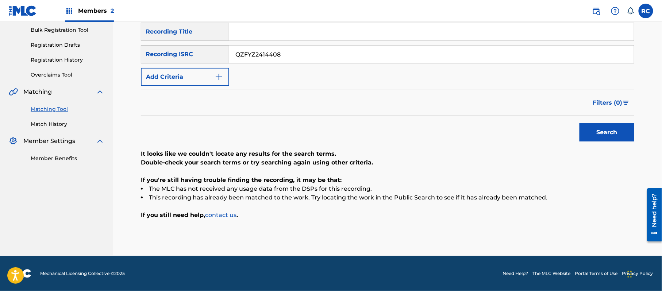
drag, startPoint x: 297, startPoint y: 53, endPoint x: 227, endPoint y: 60, distance: 70.0
click at [181, 53] on div "SearchWithCriteriaace1168e-906e-4a92-96d0-28938621b9b4 Recording ISRC QZFYZ2414…" at bounding box center [387, 54] width 493 height 18
click at [619, 130] on button "Search" at bounding box center [606, 132] width 55 height 18
click at [278, 56] on input "QZFYZ2410694" at bounding box center [431, 55] width 405 height 18
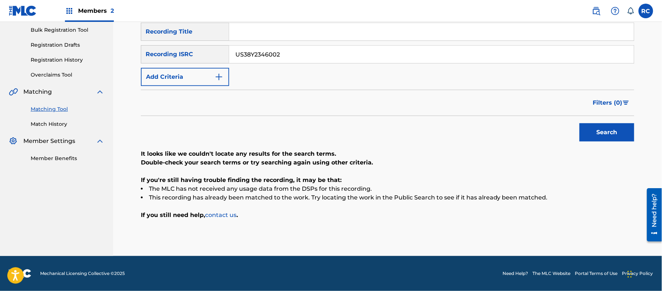
click at [614, 136] on button "Search" at bounding box center [606, 132] width 55 height 18
drag, startPoint x: 173, startPoint y: 57, endPoint x: 164, endPoint y: 59, distance: 8.9
click at [158, 58] on div "SearchWithCriteriaace1168e-906e-4a92-96d0-28938621b9b4 Recording ISRC US38Y2346…" at bounding box center [387, 54] width 493 height 18
drag, startPoint x: 603, startPoint y: 130, endPoint x: 546, endPoint y: 137, distance: 57.0
click at [602, 130] on button "Search" at bounding box center [606, 132] width 55 height 18
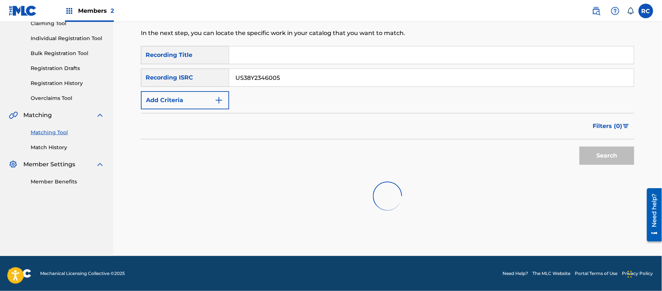
scroll to position [87, 0]
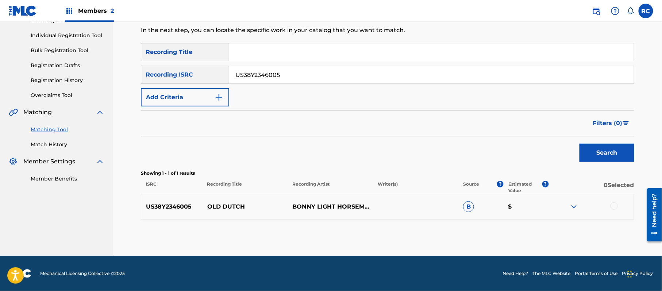
click at [613, 205] on div at bounding box center [613, 206] width 7 height 7
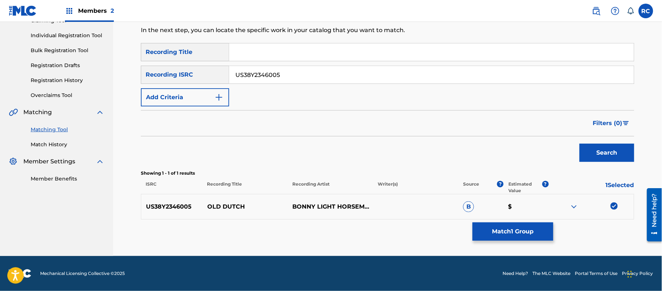
click at [490, 231] on button "Match 1 Group" at bounding box center [513, 232] width 81 height 18
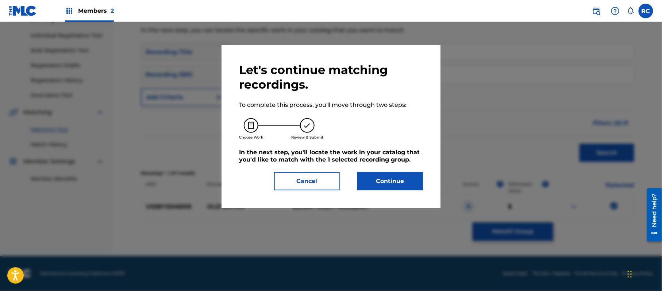
click at [399, 176] on button "Continue" at bounding box center [390, 181] width 66 height 18
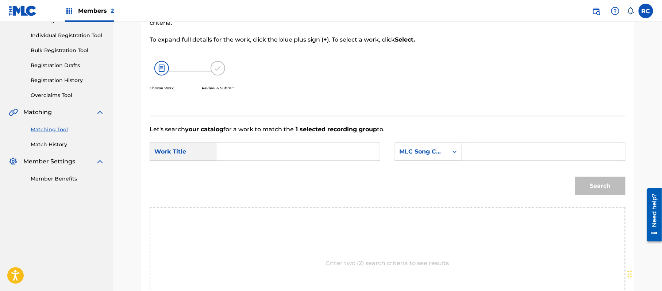
click at [251, 153] on input "Search Form" at bounding box center [298, 152] width 151 height 18
click at [282, 149] on input "Old Dutch OD7RUK" at bounding box center [298, 152] width 151 height 18
click at [505, 146] on input "Search Form" at bounding box center [543, 152] width 151 height 18
click at [615, 183] on button "Search" at bounding box center [600, 186] width 50 height 18
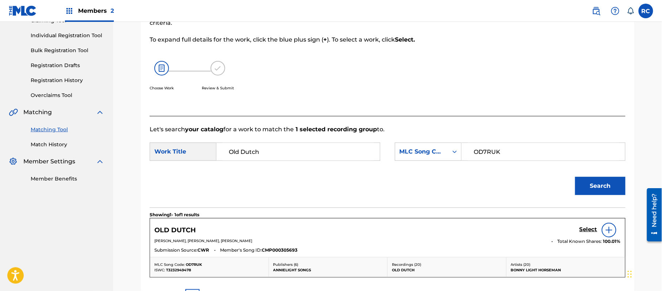
click at [585, 229] on h5 "Select" at bounding box center [588, 229] width 18 height 7
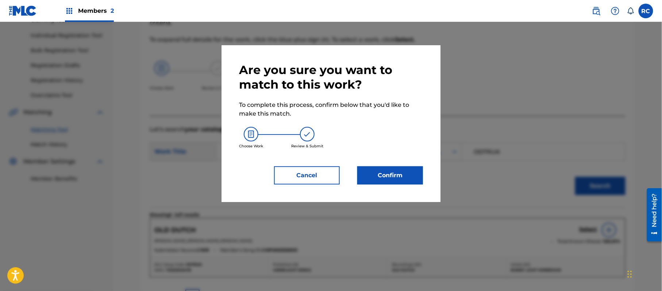
click at [394, 180] on button "Confirm" at bounding box center [390, 175] width 66 height 18
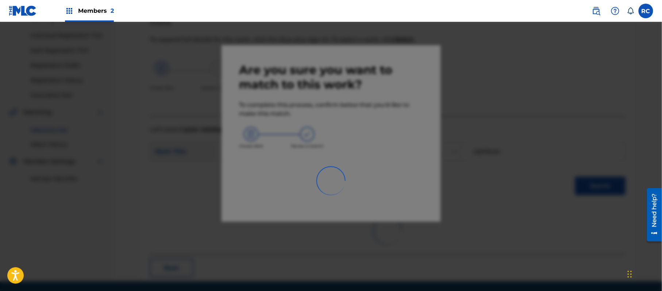
scroll to position [29, 0]
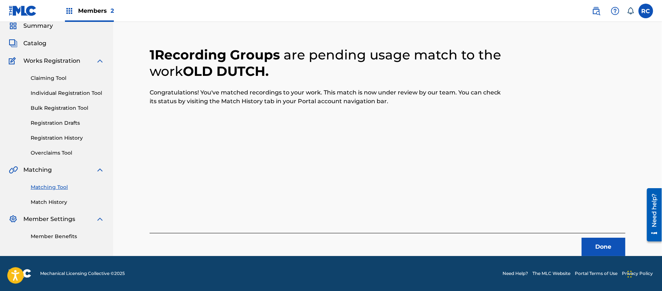
click at [590, 251] on button "Done" at bounding box center [604, 247] width 44 height 18
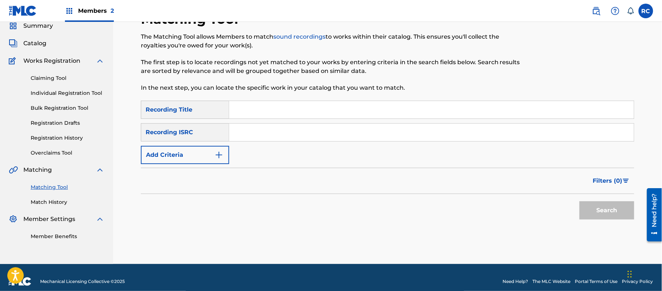
click at [254, 142] on div "SearchWithCriteriaeb28e19c-8778-48f7-bc59-09a2d671eeff Recording Title SearchWi…" at bounding box center [387, 132] width 493 height 63
click at [262, 139] on input "Search Form" at bounding box center [431, 133] width 405 height 18
click at [589, 209] on button "Search" at bounding box center [606, 210] width 55 height 18
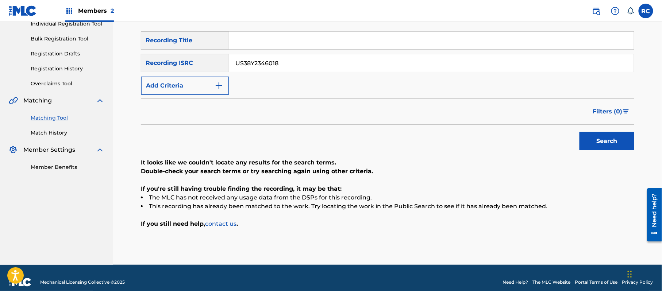
scroll to position [107, 0]
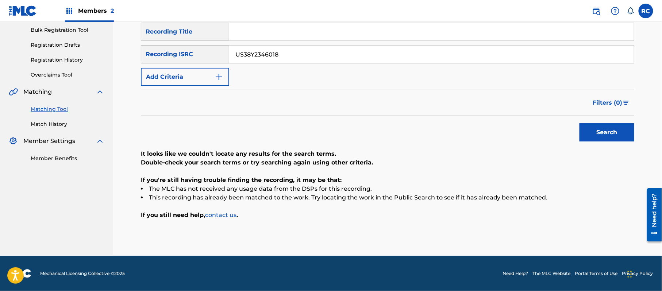
drag, startPoint x: 298, startPoint y: 49, endPoint x: 181, endPoint y: 53, distance: 117.2
click at [181, 53] on div "SearchWithCriteriaace1168e-906e-4a92-96d0-28938621b9b4 Recording ISRC US38Y2346…" at bounding box center [387, 54] width 493 height 18
click at [626, 134] on button "Search" at bounding box center [606, 132] width 55 height 18
drag, startPoint x: 248, startPoint y: 61, endPoint x: 194, endPoint y: 63, distance: 54.1
click at [194, 63] on div "SearchWithCriteriaace1168e-906e-4a92-96d0-28938621b9b4 Recording ISRC QZ5FN2471…" at bounding box center [387, 54] width 493 height 18
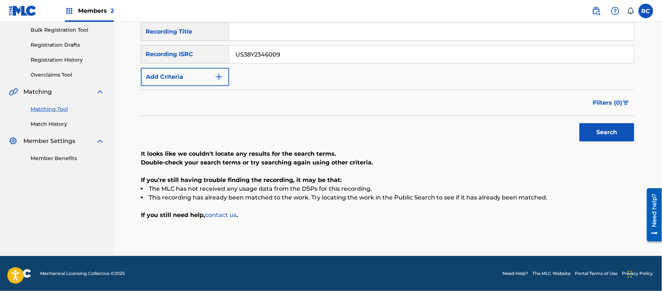
click at [613, 131] on button "Search" at bounding box center [606, 132] width 55 height 18
drag, startPoint x: 207, startPoint y: 55, endPoint x: 180, endPoint y: 55, distance: 26.6
click at [178, 55] on div "SearchWithCriteriaace1168e-906e-4a92-96d0-28938621b9b4 Recording ISRC US38Y2346…" at bounding box center [387, 54] width 493 height 18
click at [592, 134] on button "Search" at bounding box center [606, 132] width 55 height 18
click at [278, 55] on input "QZFZ62492673" at bounding box center [431, 55] width 405 height 18
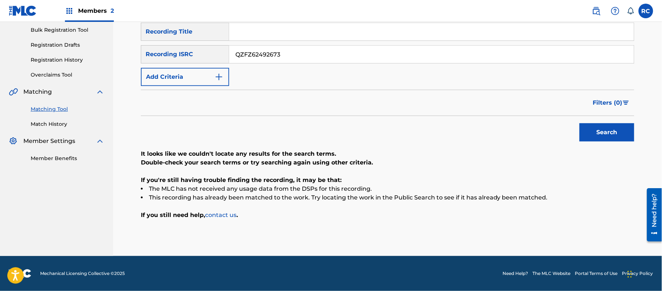
click at [278, 55] on input "QZFZ62492673" at bounding box center [431, 55] width 405 height 18
click at [607, 129] on button "Search" at bounding box center [606, 132] width 55 height 18
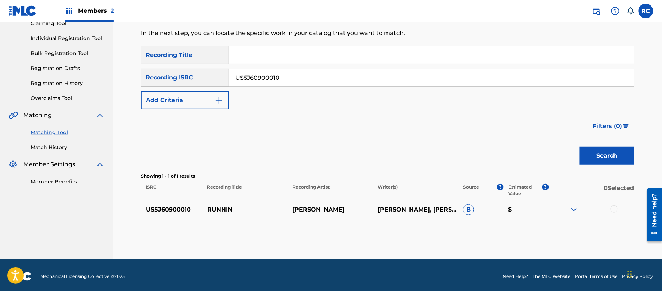
scroll to position [87, 0]
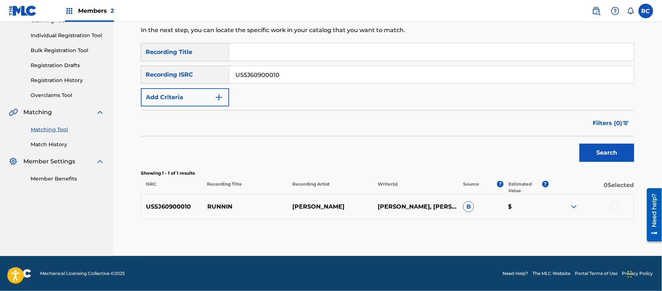
click at [612, 207] on div at bounding box center [613, 206] width 7 height 7
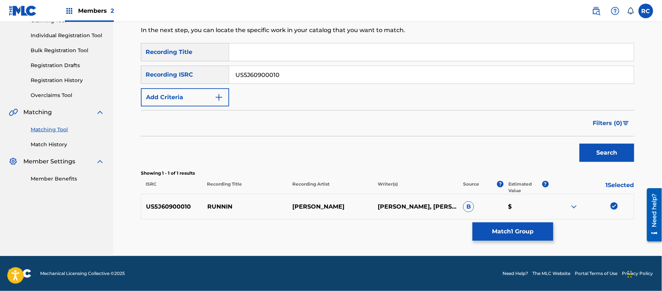
click at [517, 228] on button "Match 1 Group" at bounding box center [513, 232] width 81 height 18
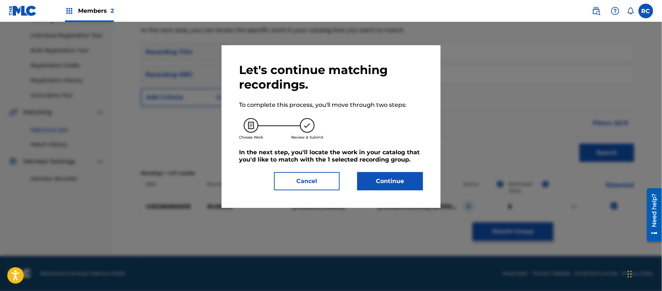
click at [404, 190] on div "Let's continue matching recordings. To complete this process, you'll move throu…" at bounding box center [330, 126] width 219 height 163
click at [387, 178] on button "Continue" at bounding box center [390, 181] width 66 height 18
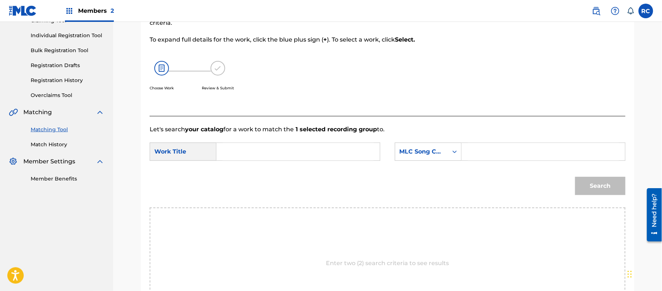
click at [235, 157] on input "Search Form" at bounding box center [298, 152] width 151 height 18
click at [254, 151] on input "Runnin' R2834L" at bounding box center [298, 152] width 151 height 18
click at [513, 143] on form "SearchWithCriteriab4047c3d-004d-44cb-8b16-6931d8344c92 Work Title Runnin' Searc…" at bounding box center [388, 171] width 476 height 74
click at [500, 153] on input "Search Form" at bounding box center [543, 152] width 151 height 18
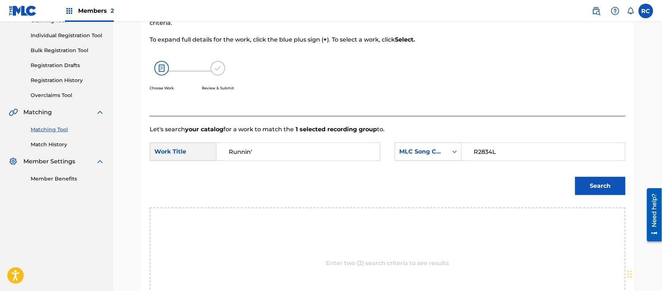
click at [589, 185] on button "Search" at bounding box center [600, 186] width 50 height 18
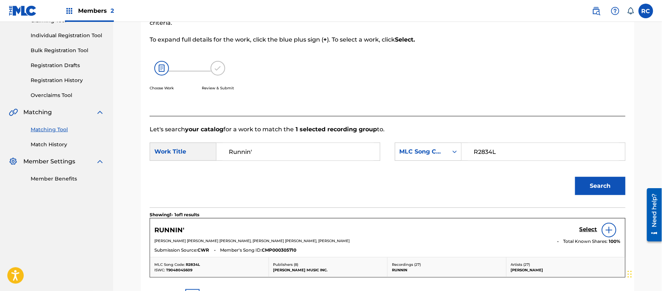
click at [586, 232] on h5 "Select" at bounding box center [588, 229] width 18 height 7
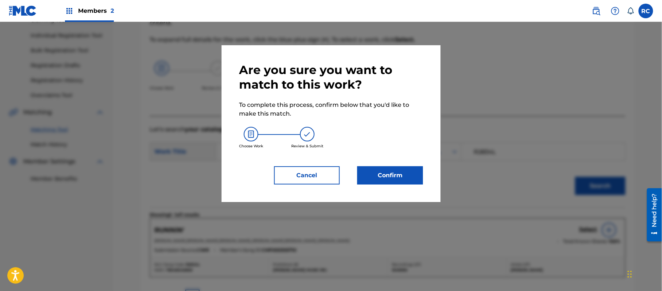
click at [389, 172] on button "Confirm" at bounding box center [390, 175] width 66 height 18
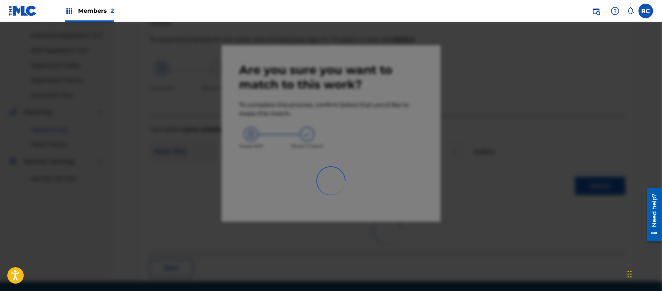
scroll to position [29, 0]
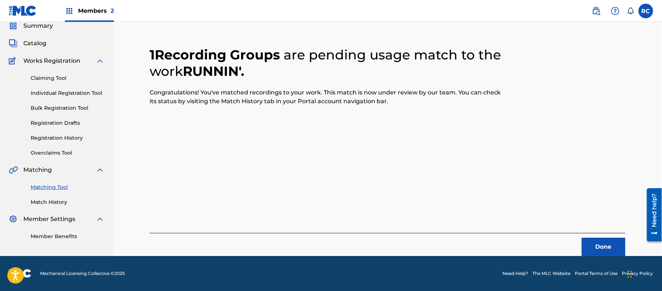
click at [598, 247] on button "Done" at bounding box center [604, 247] width 44 height 18
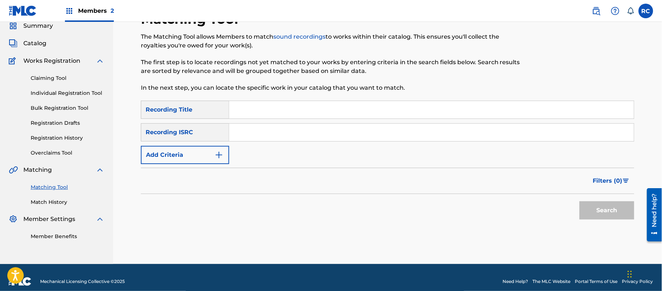
click at [285, 136] on input "Search Form" at bounding box center [431, 133] width 405 height 18
click at [631, 213] on button "Search" at bounding box center [606, 210] width 55 height 18
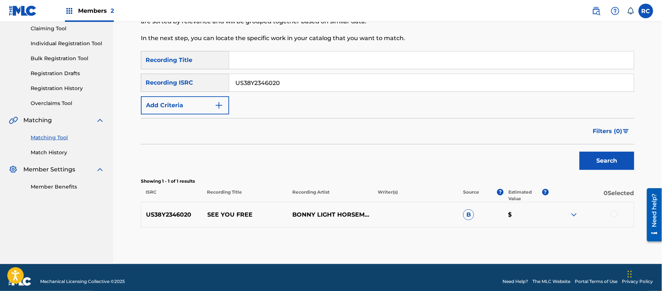
scroll to position [87, 0]
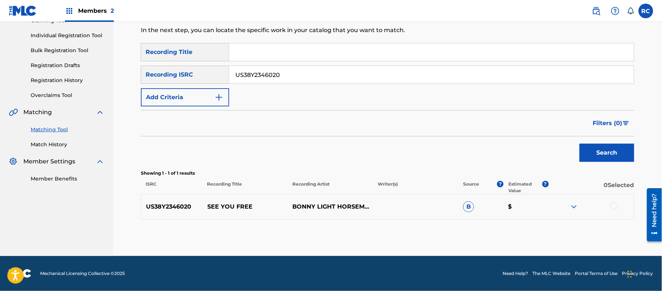
click at [613, 204] on div at bounding box center [613, 206] width 7 height 7
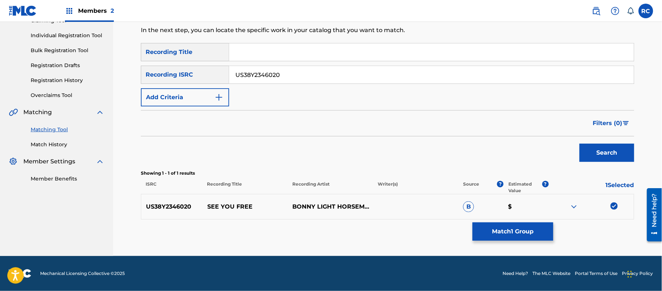
click at [506, 229] on button "Match 1 Group" at bounding box center [513, 232] width 81 height 18
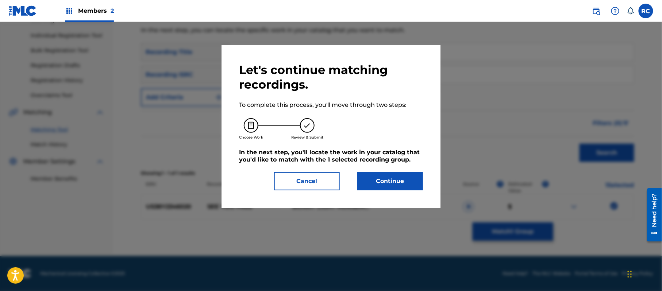
click at [400, 180] on button "Continue" at bounding box center [390, 181] width 66 height 18
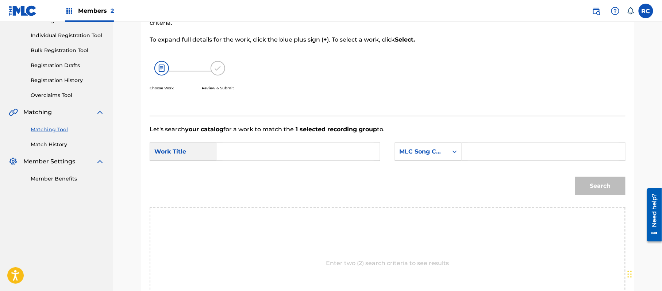
click at [251, 154] on input "Search Form" at bounding box center [298, 152] width 151 height 18
click at [280, 152] on input "See You Free SJ1512" at bounding box center [298, 152] width 151 height 18
click at [485, 147] on input "Search Form" at bounding box center [543, 152] width 151 height 18
click at [589, 183] on button "Search" at bounding box center [600, 186] width 50 height 18
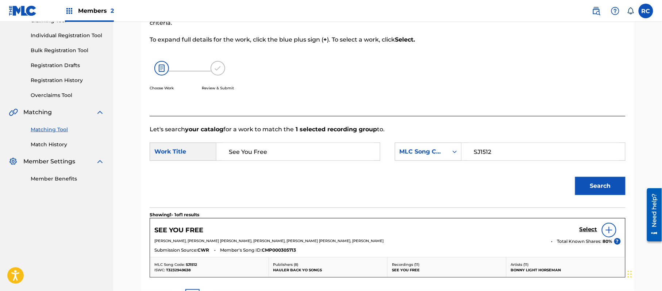
click at [585, 229] on h5 "Select" at bounding box center [588, 229] width 18 height 7
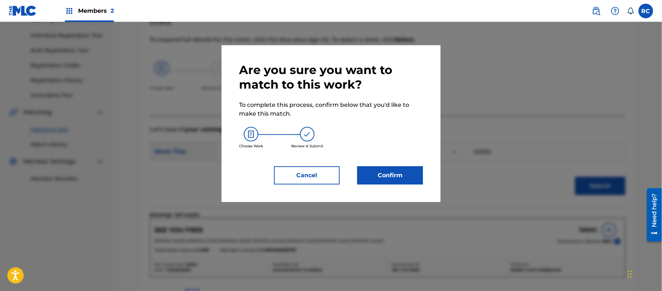
click at [395, 177] on button "Confirm" at bounding box center [390, 175] width 66 height 18
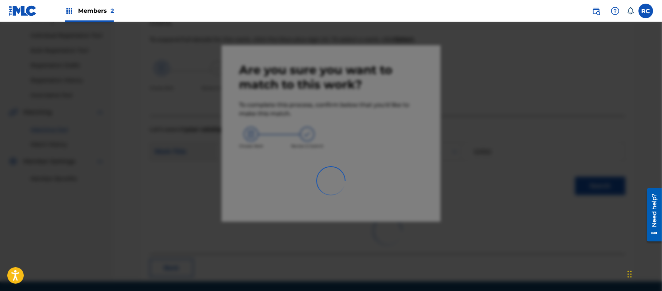
scroll to position [29, 0]
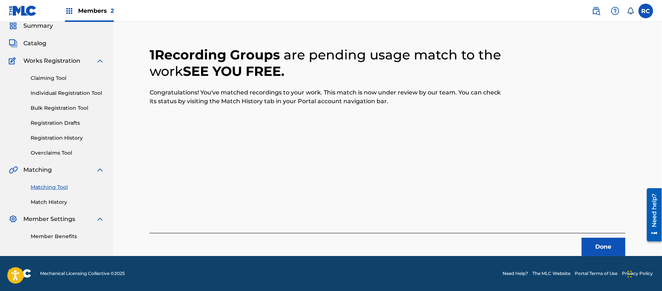
click at [603, 245] on button "Done" at bounding box center [604, 247] width 44 height 18
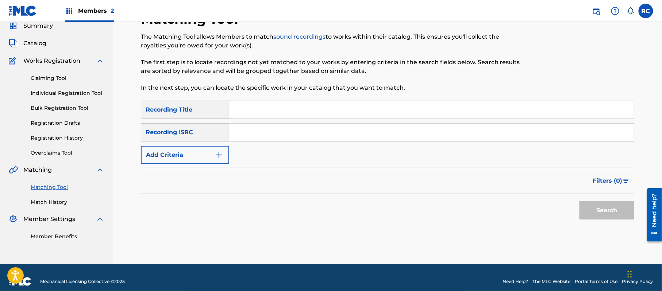
click at [289, 140] on input "Search Form" at bounding box center [431, 133] width 405 height 18
click at [593, 205] on button "Search" at bounding box center [606, 210] width 55 height 18
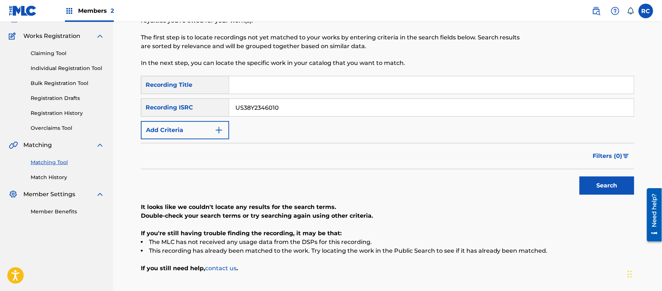
scroll to position [78, 0]
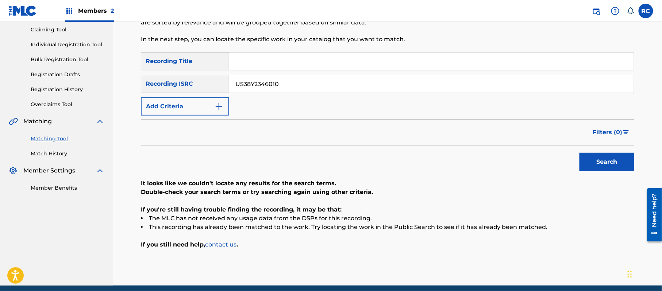
drag, startPoint x: 288, startPoint y: 83, endPoint x: 145, endPoint y: 81, distance: 143.4
click at [145, 81] on div "SearchWithCriteriaace1168e-906e-4a92-96d0-28938621b9b4 Recording ISRC US38Y2346…" at bounding box center [387, 84] width 493 height 18
click at [593, 163] on button "Search" at bounding box center [606, 162] width 55 height 18
drag, startPoint x: 224, startPoint y: 79, endPoint x: 194, endPoint y: 80, distance: 29.6
click at [194, 80] on div "SearchWithCriteriaace1168e-906e-4a92-96d0-28938621b9b4 Recording ISRC USUM72306…" at bounding box center [387, 84] width 493 height 18
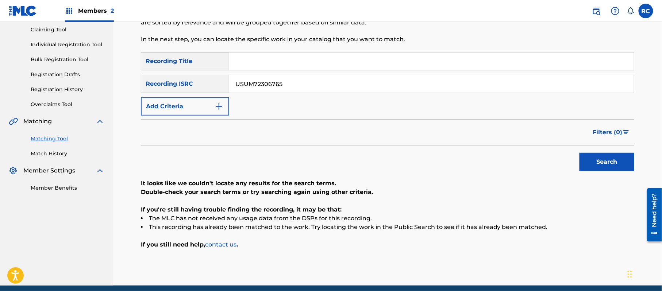
click at [598, 158] on button "Search" at bounding box center [606, 162] width 55 height 18
drag, startPoint x: 193, startPoint y: 85, endPoint x: 189, endPoint y: 85, distance: 4.7
click at [189, 85] on div "SearchWithCriteriaace1168e-906e-4a92-96d0-28938621b9b4 Recording ISRC USUM72306…" at bounding box center [387, 84] width 493 height 18
click at [262, 79] on input "USUM72306765" at bounding box center [431, 84] width 405 height 18
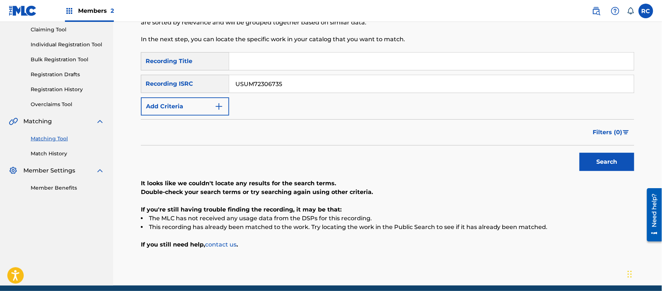
click at [602, 161] on button "Search" at bounding box center [606, 162] width 55 height 18
drag, startPoint x: 284, startPoint y: 87, endPoint x: 195, endPoint y: 89, distance: 89.1
click at [158, 88] on div "SearchWithCriteriaace1168e-906e-4a92-96d0-28938621b9b4 Recording ISRC QZ67M2276…" at bounding box center [387, 84] width 493 height 18
click at [606, 160] on button "Search" at bounding box center [606, 162] width 55 height 18
drag, startPoint x: 288, startPoint y: 82, endPoint x: 178, endPoint y: 82, distance: 109.5
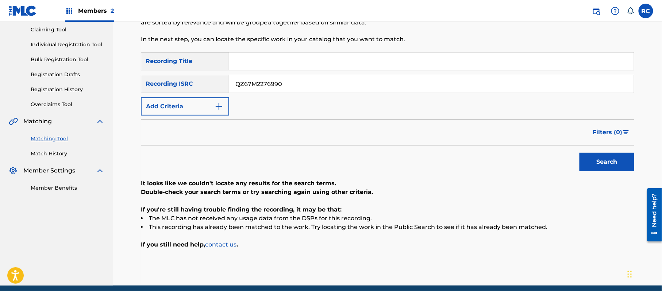
click at [178, 82] on div "SearchWithCriteriaace1168e-906e-4a92-96d0-28938621b9b4 Recording ISRC QZ67M2276…" at bounding box center [387, 84] width 493 height 18
click at [602, 164] on button "Search" at bounding box center [606, 162] width 55 height 18
drag, startPoint x: 284, startPoint y: 88, endPoint x: 205, endPoint y: 88, distance: 78.5
click at [185, 88] on div "SearchWithCriteriaace1168e-906e-4a92-96d0-28938621b9b4 Recording ISRC USUM72311…" at bounding box center [387, 84] width 493 height 18
drag, startPoint x: 615, startPoint y: 161, endPoint x: 577, endPoint y: 159, distance: 38.4
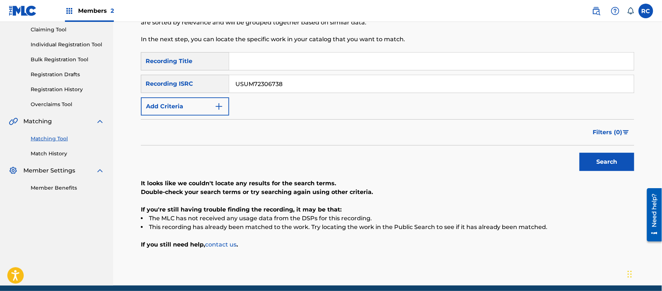
click at [615, 161] on button "Search" at bounding box center [606, 162] width 55 height 18
drag, startPoint x: 298, startPoint y: 90, endPoint x: 195, endPoint y: 90, distance: 103.3
click at [195, 90] on div "SearchWithCriteriaace1168e-906e-4a92-96d0-28938621b9b4 Recording ISRC USUM72306…" at bounding box center [387, 84] width 493 height 18
click at [616, 161] on button "Search" at bounding box center [606, 162] width 55 height 18
drag, startPoint x: 293, startPoint y: 87, endPoint x: 208, endPoint y: 88, distance: 85.0
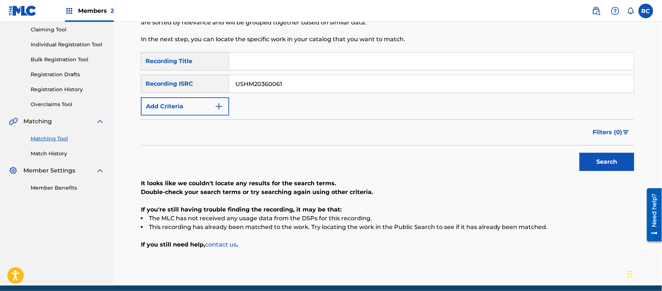
click at [208, 88] on div "SearchWithCriteriaace1168e-906e-4a92-96d0-28938621b9b4 Recording ISRC USHM20360…" at bounding box center [387, 84] width 493 height 18
drag, startPoint x: 621, startPoint y: 164, endPoint x: 412, endPoint y: 145, distance: 210.0
click at [618, 164] on button "Search" at bounding box center [606, 162] width 55 height 18
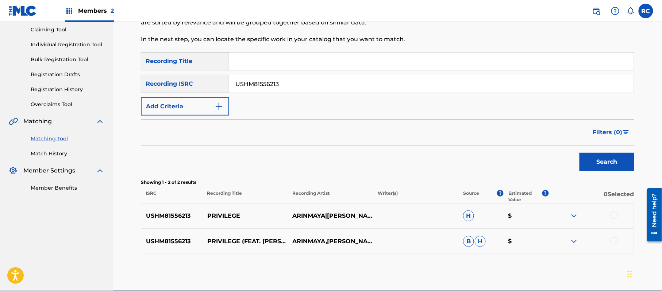
click at [616, 215] on div at bounding box center [613, 215] width 7 height 7
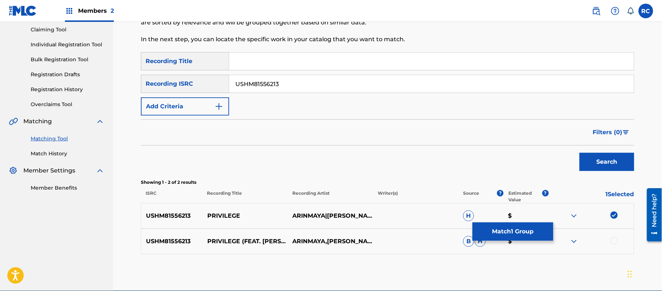
drag, startPoint x: 614, startPoint y: 240, endPoint x: 536, endPoint y: 234, distance: 77.6
click at [612, 240] on div at bounding box center [613, 240] width 7 height 7
click at [520, 234] on button "Match 2 Groups" at bounding box center [513, 232] width 81 height 18
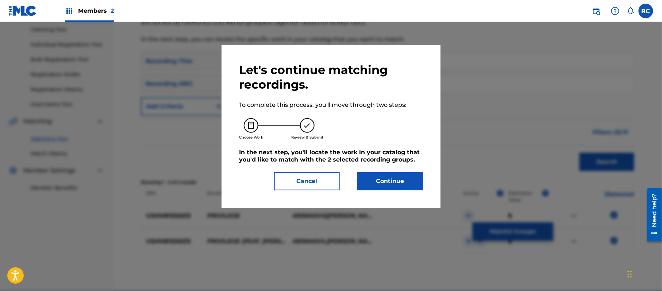
click at [397, 177] on button "Continue" at bounding box center [390, 181] width 66 height 18
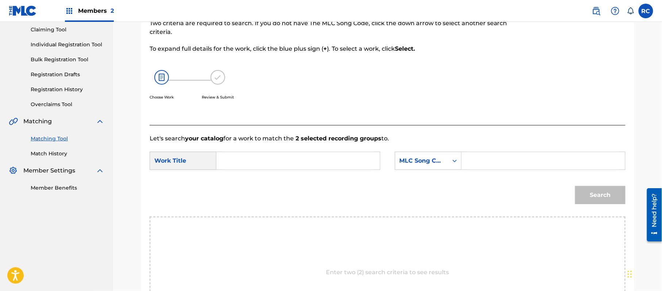
click at [253, 168] on form "SearchWithCriteriab4047c3d-004d-44cb-8b16-6931d8344c92 Work Title SearchWithCri…" at bounding box center [388, 180] width 476 height 74
click at [253, 155] on input "Search Form" at bounding box center [298, 161] width 151 height 18
click at [271, 152] on input "Privilege PJ554Z" at bounding box center [298, 161] width 151 height 18
click at [478, 152] on input "Search Form" at bounding box center [543, 161] width 151 height 18
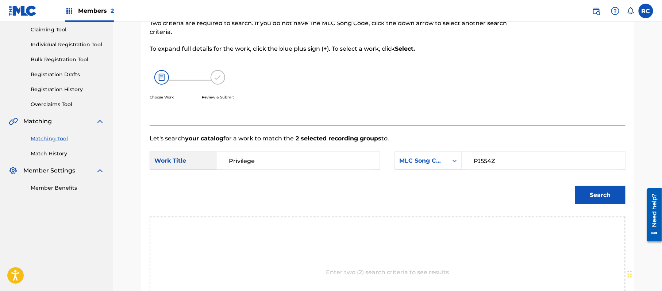
click at [585, 186] on button "Search" at bounding box center [600, 195] width 50 height 18
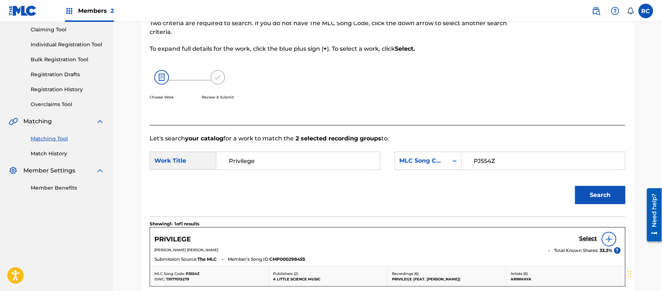
click at [580, 236] on h5 "Select" at bounding box center [588, 238] width 18 height 7
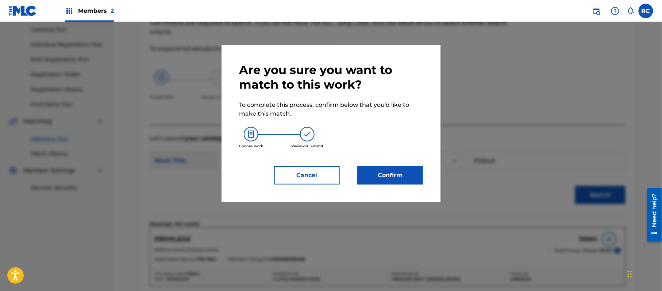
click at [407, 170] on button "Confirm" at bounding box center [390, 175] width 66 height 18
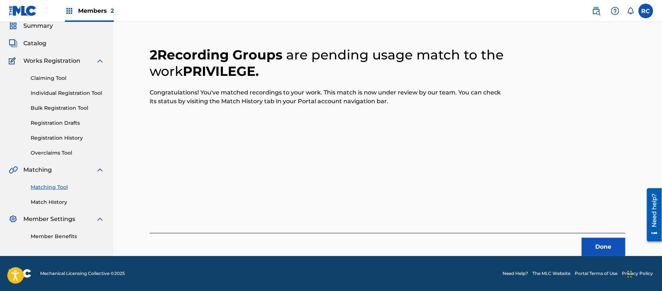
scroll to position [29, 0]
click at [589, 241] on button "Done" at bounding box center [604, 247] width 44 height 18
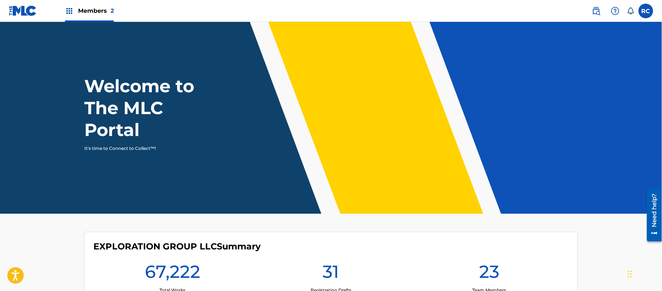
click at [90, 9] on span "Members 2" at bounding box center [96, 11] width 36 height 8
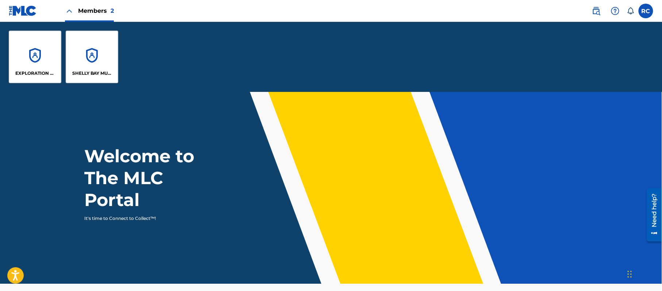
click at [49, 55] on div "EXPLORATION GROUP LLC" at bounding box center [35, 57] width 53 height 53
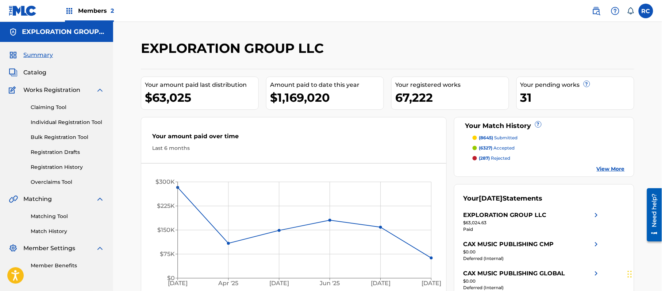
click at [35, 72] on span "Catalog" at bounding box center [34, 72] width 23 height 9
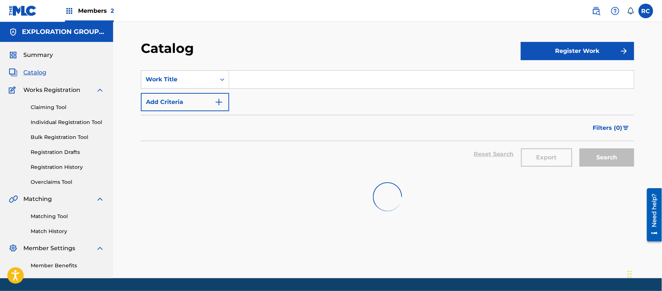
click at [255, 73] on input "Search Form" at bounding box center [431, 80] width 405 height 18
paste input "Message to My Haters"
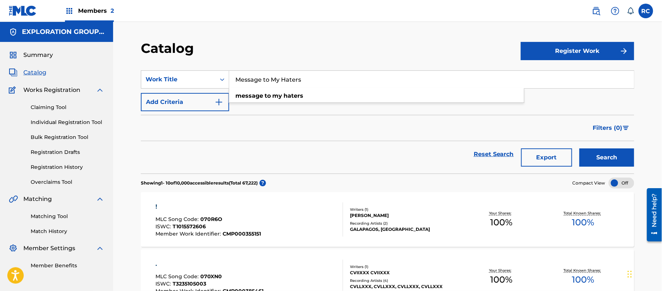
type input "Message to My Haters"
click at [613, 156] on button "Search" at bounding box center [606, 158] width 55 height 18
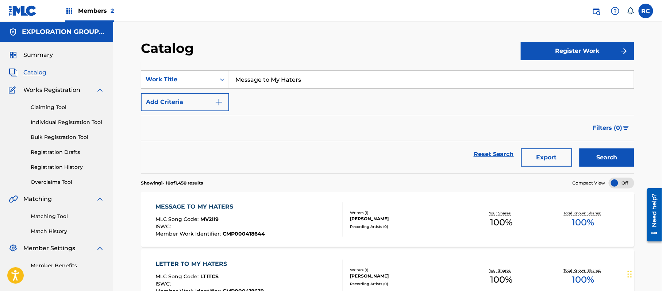
click at [217, 206] on div "MESSAGE TO MY HATERS" at bounding box center [210, 207] width 109 height 9
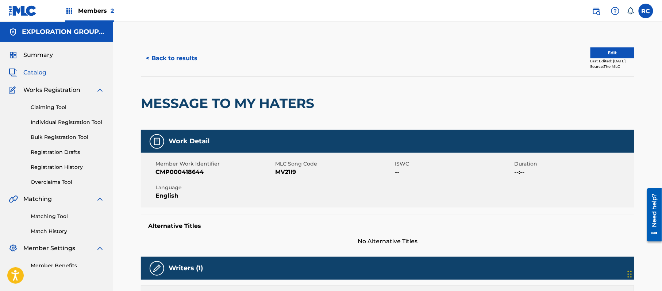
click at [294, 175] on span "MV21I9" at bounding box center [334, 172] width 118 height 9
copy span "MV21I9"
click at [170, 53] on button "< Back to results" at bounding box center [172, 58] width 62 height 18
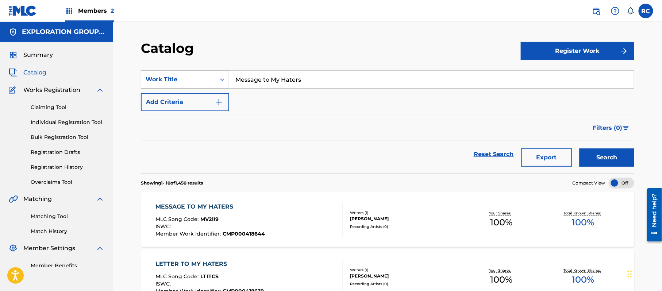
drag, startPoint x: 314, startPoint y: 76, endPoint x: 212, endPoint y: 81, distance: 102.3
click at [212, 81] on div "SearchWithCriteria4324ff74-7314-43d1-ab50-5ba8858d4bc1 Work Title Message to My…" at bounding box center [387, 79] width 493 height 18
paste input "FACE OFF"
type input "FACE OFF"
click at [593, 153] on button "Search" at bounding box center [606, 158] width 55 height 18
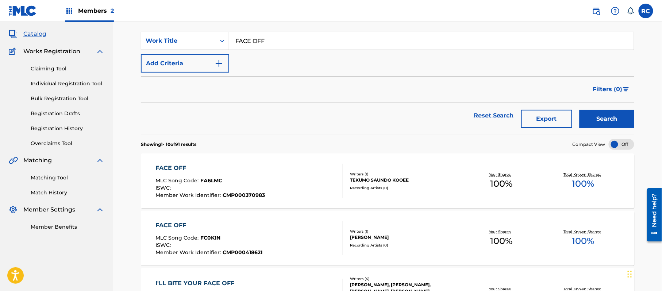
scroll to position [49, 0]
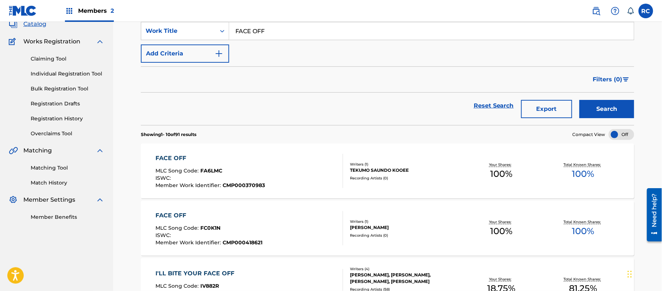
click at [172, 213] on div "FACE OFF" at bounding box center [209, 215] width 107 height 9
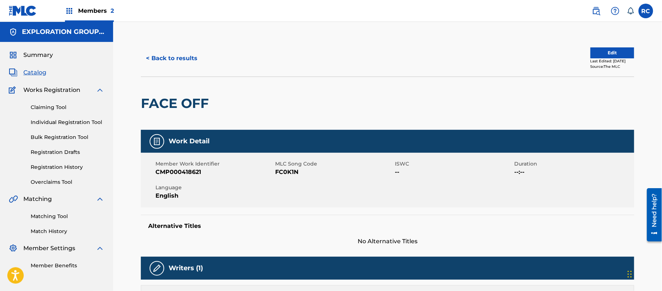
click at [295, 171] on span "FC0K1N" at bounding box center [334, 172] width 118 height 9
copy span "FC0K1N"
click at [167, 57] on button "< Back to results" at bounding box center [172, 58] width 62 height 18
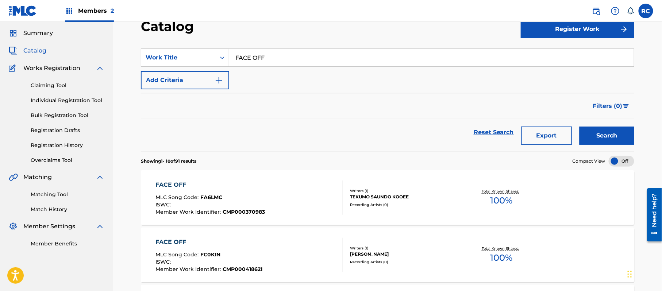
scroll to position [49, 0]
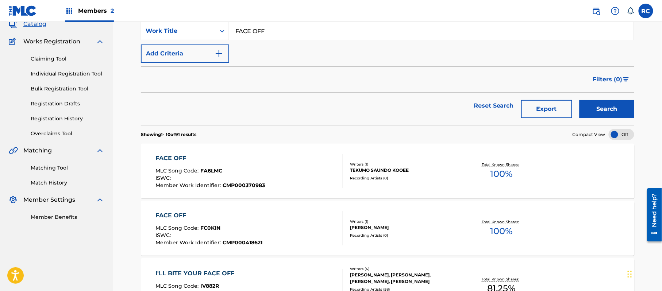
click at [250, 60] on div "SearchWithCriteria4324ff74-7314-43d1-ab50-5ba8858d4bc1 Work Title FACE OFF Add …" at bounding box center [387, 42] width 493 height 41
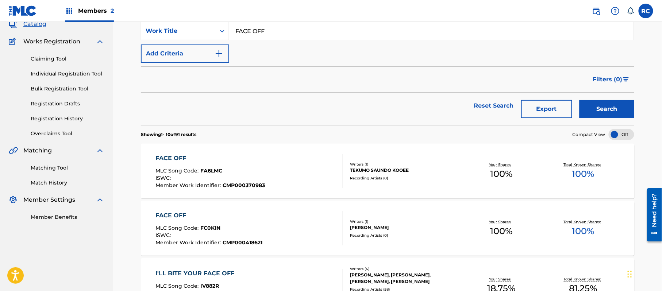
click at [252, 32] on input "FACE OFF" at bounding box center [431, 31] width 405 height 18
paste input "100 SWINGS A DAY"
type input "100 SWINGS A DAY"
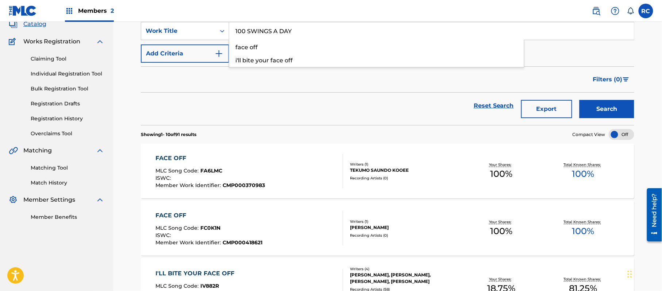
click at [596, 108] on button "Search" at bounding box center [606, 109] width 55 height 18
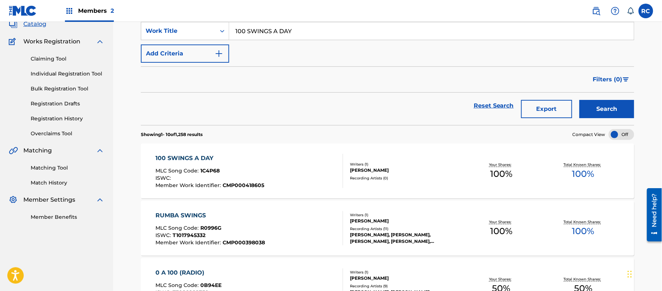
click at [180, 156] on div "100 SWINGS A DAY" at bounding box center [210, 158] width 109 height 9
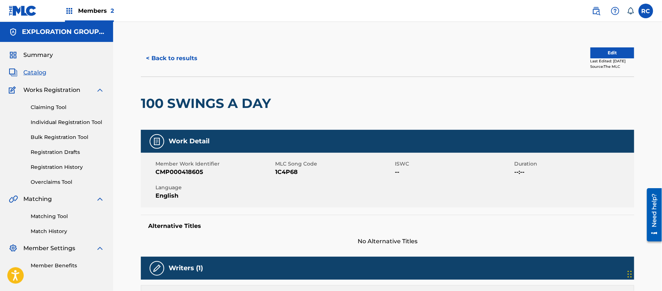
click at [286, 173] on span "1C4P68" at bounding box center [334, 172] width 118 height 9
copy span "1C4P68"
click at [166, 60] on button "< Back to results" at bounding box center [172, 58] width 62 height 18
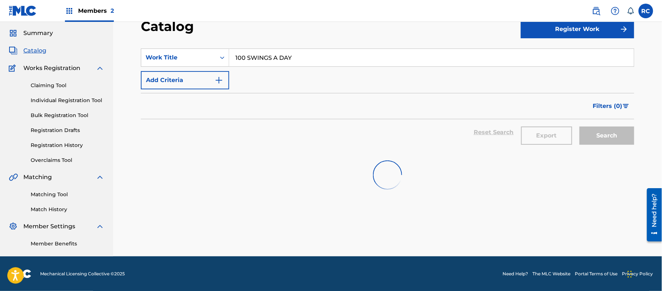
click at [255, 58] on input "100 SWINGS A DAY" at bounding box center [431, 58] width 405 height 18
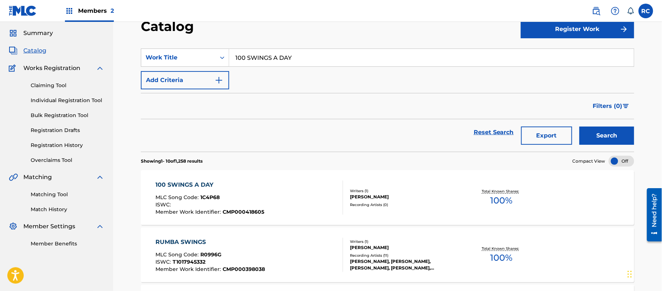
click at [255, 58] on input "100 SWINGS A DAY" at bounding box center [431, 58] width 405 height 18
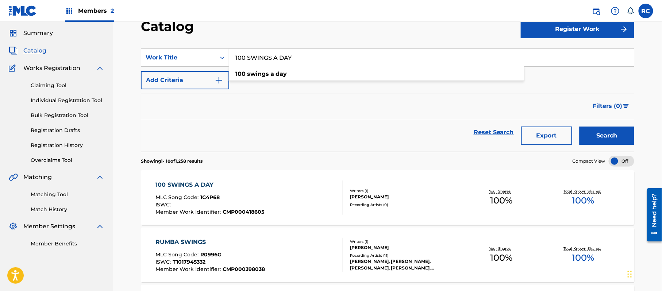
paste input "TCACW1611282"
drag, startPoint x: 294, startPoint y: 53, endPoint x: 199, endPoint y: 58, distance: 95.0
click at [199, 58] on div "SearchWithCriteria4324ff74-7314-43d1-ab50-5ba8858d4bc1 Work Title TCACW1611282" at bounding box center [387, 58] width 493 height 18
paste input "I GRIND"
type input "I GRIND"
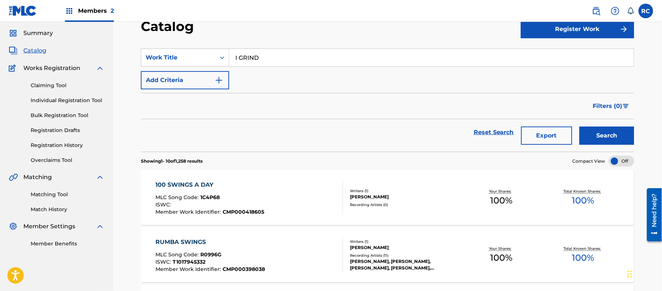
click at [599, 135] on button "Search" at bounding box center [606, 136] width 55 height 18
click at [176, 184] on div "I GRIND" at bounding box center [210, 185] width 108 height 9
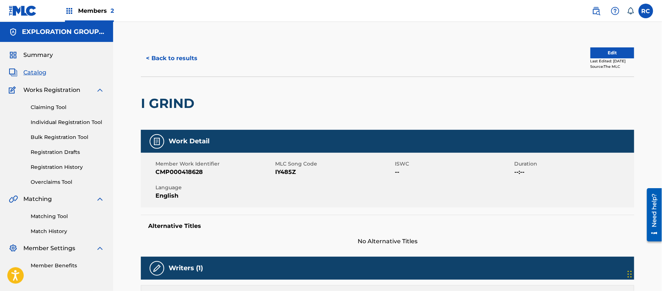
click at [282, 170] on span "IY485Z" at bounding box center [334, 172] width 118 height 9
copy span "IY485Z"
click at [180, 54] on button "< Back to results" at bounding box center [172, 58] width 62 height 18
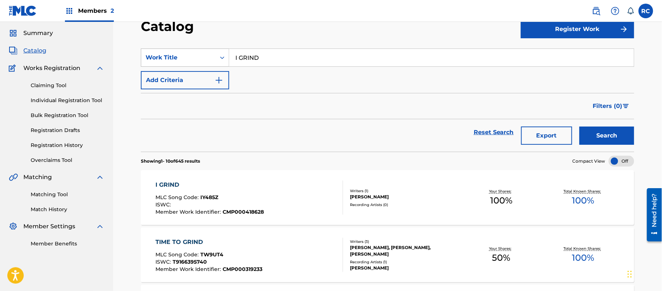
drag, startPoint x: 245, startPoint y: 60, endPoint x: 199, endPoint y: 61, distance: 46.7
click at [199, 61] on div "SearchWithCriteria4324ff74-7314-43d1-ab50-5ba8858d4bc1 Work Title I GRIND" at bounding box center [387, 58] width 493 height 18
paste input "BIG SHOT"
type input "BIG SHOT"
click at [603, 136] on button "Search" at bounding box center [606, 136] width 55 height 18
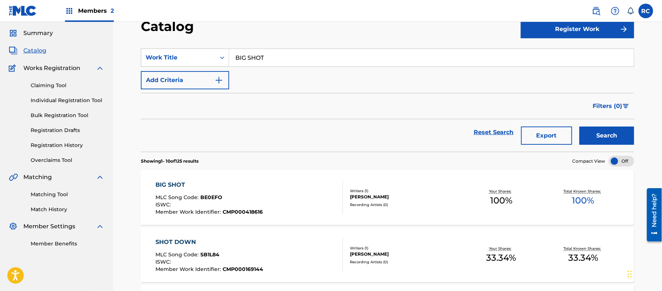
click at [178, 186] on div "BIG SHOT" at bounding box center [209, 185] width 107 height 9
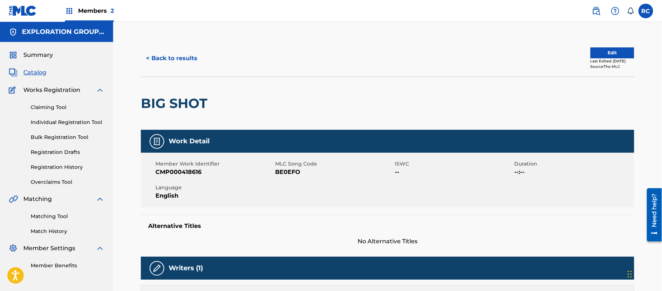
click at [283, 172] on span "BE0EFO" at bounding box center [334, 172] width 118 height 9
copy span "BE0EFO"
click at [284, 174] on span "BE0EFO" at bounding box center [334, 172] width 118 height 9
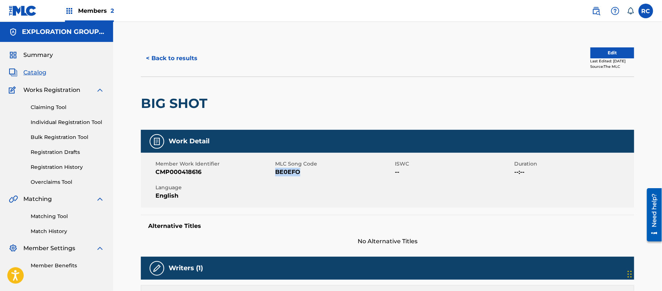
click at [169, 55] on button "< Back to results" at bounding box center [172, 58] width 62 height 18
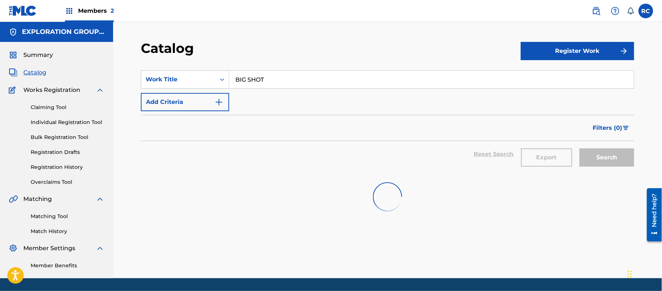
scroll to position [22, 0]
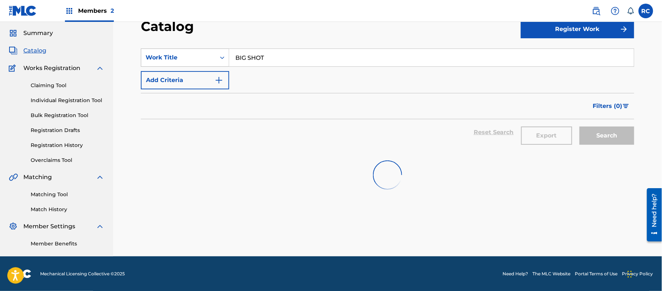
drag, startPoint x: 270, startPoint y: 58, endPoint x: 190, endPoint y: 59, distance: 80.6
click at [190, 59] on div "SearchWithCriteria4324ff74-7314-43d1-ab50-5ba8858d4bc1 Work Title BIG SHOT" at bounding box center [387, 58] width 493 height 18
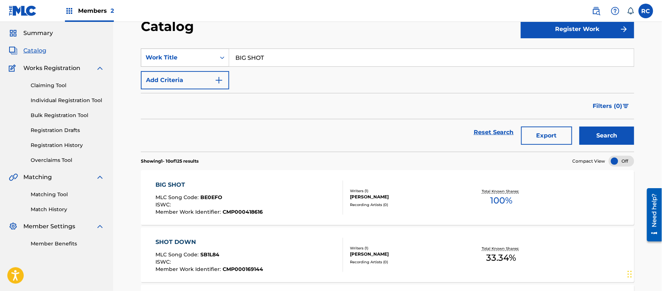
paste input "THANK YOU (INTRO)"
type input "THANK YOU (INTRO)"
drag, startPoint x: 623, startPoint y: 137, endPoint x: 618, endPoint y: 137, distance: 4.7
click at [622, 137] on button "Search" at bounding box center [606, 136] width 55 height 18
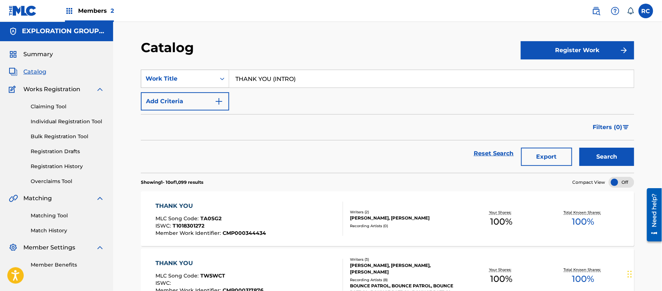
scroll to position [0, 0]
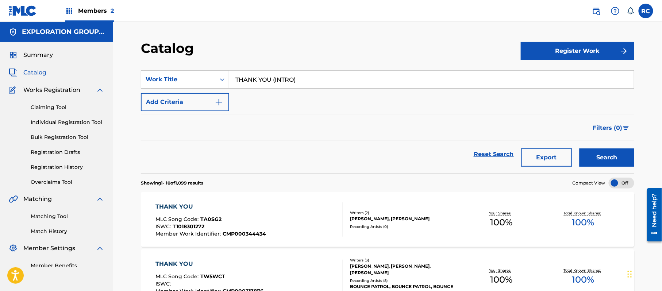
click at [169, 96] on button "Add Criteria" at bounding box center [185, 102] width 88 height 18
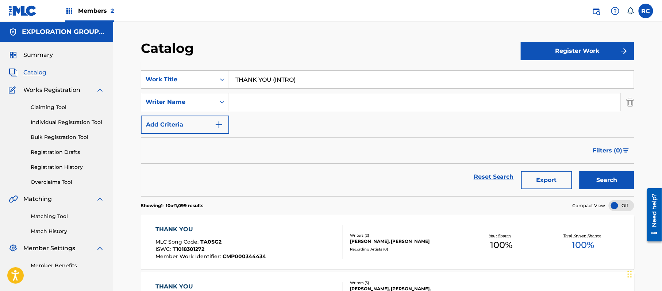
click at [251, 105] on input "Search Form" at bounding box center [424, 102] width 391 height 18
type input "beatty"
click at [579, 171] on button "Search" at bounding box center [606, 180] width 55 height 18
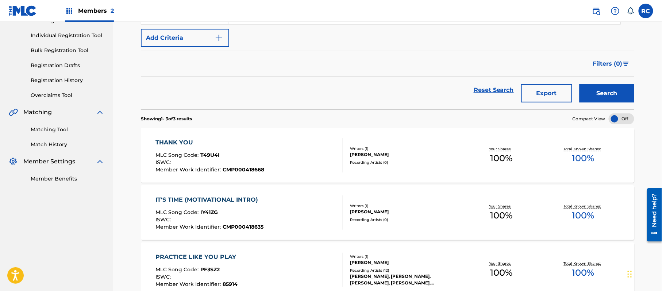
scroll to position [97, 0]
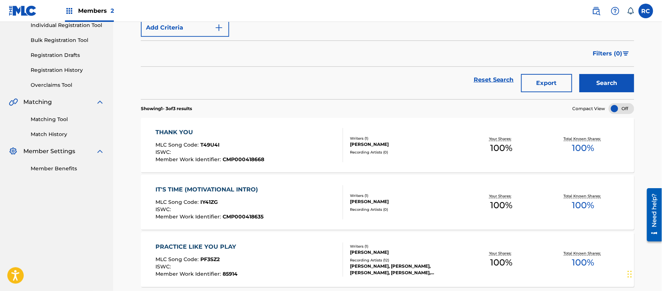
click at [184, 135] on div "THANK YOU" at bounding box center [210, 132] width 109 height 9
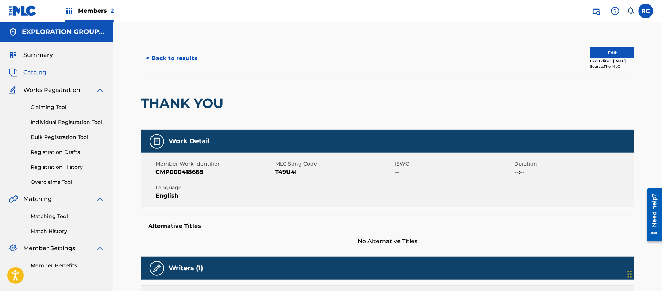
click at [286, 172] on span "T49U4I" at bounding box center [334, 172] width 118 height 9
copy span "T49U4I"
click at [174, 61] on button "< Back to results" at bounding box center [172, 58] width 62 height 18
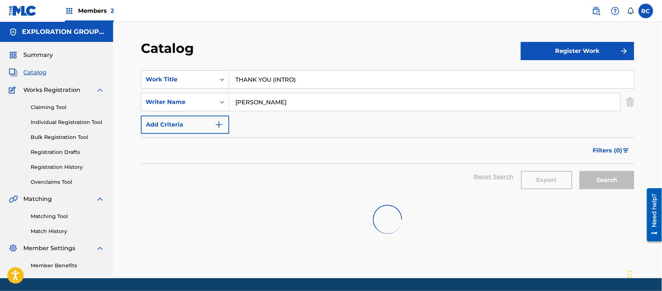
scroll to position [22, 0]
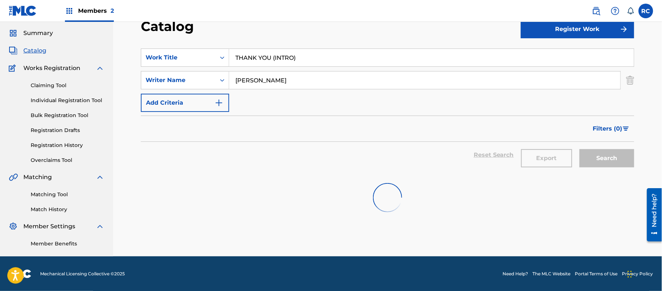
click at [278, 57] on input "THANK YOU (INTRO)" at bounding box center [431, 58] width 405 height 18
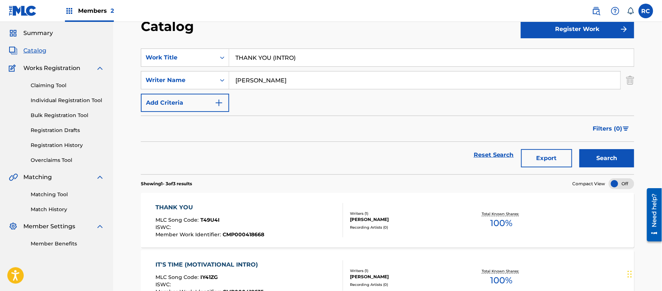
click at [278, 57] on input "THANK YOU (INTRO)" at bounding box center [431, 58] width 405 height 18
paste input "[PERSON_NAME]"
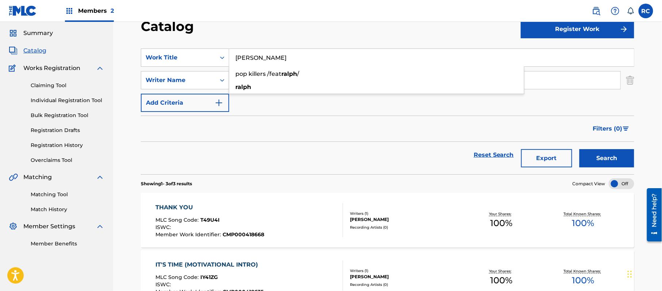
type input "[PERSON_NAME]"
click at [602, 162] on button "Search" at bounding box center [606, 158] width 55 height 18
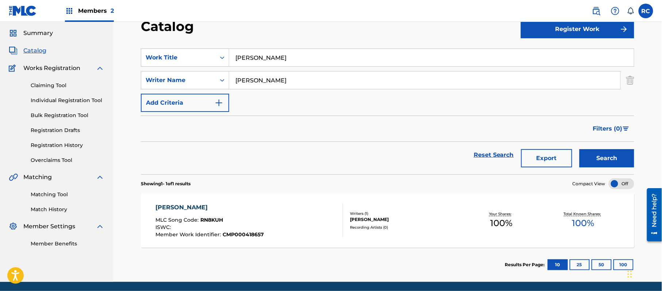
click at [170, 208] on div "[PERSON_NAME]" at bounding box center [210, 207] width 108 height 9
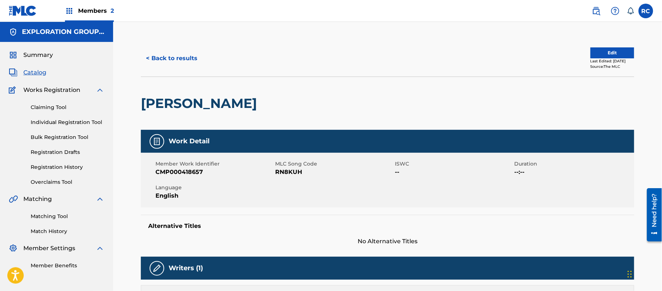
click at [286, 171] on span "RN8KUH" at bounding box center [334, 172] width 118 height 9
copy span "RN8KUH"
click at [164, 58] on button "< Back to results" at bounding box center [172, 58] width 62 height 18
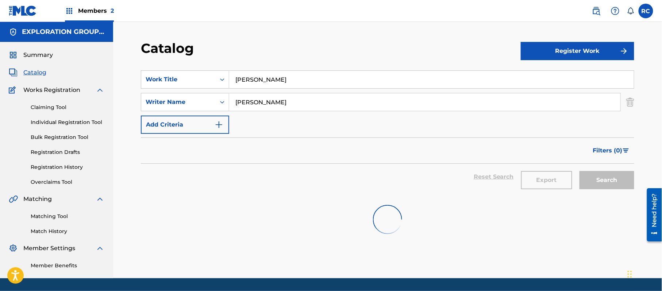
scroll to position [22, 0]
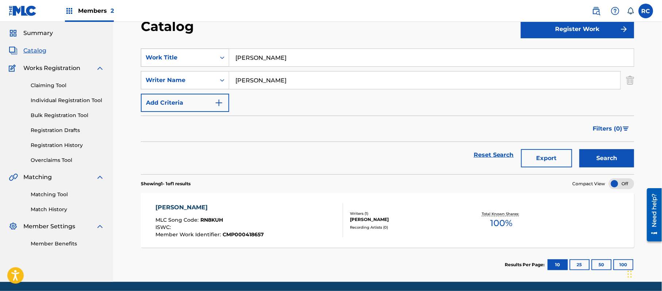
drag, startPoint x: 273, startPoint y: 58, endPoint x: 182, endPoint y: 58, distance: 90.9
click at [182, 58] on div "SearchWithCriteria4324ff74-7314-43d1-ab50-5ba8858d4bc1 Work Title RALPH" at bounding box center [387, 58] width 493 height 18
paste input "SUCCESS CALLING ME"
type input "SUCCESS CALLING ME"
click at [615, 158] on button "Search" at bounding box center [606, 158] width 55 height 18
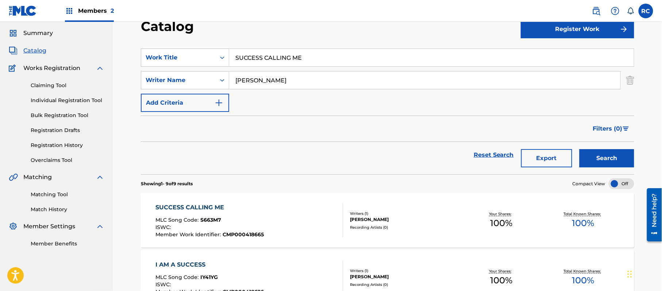
drag, startPoint x: 201, startPoint y: 205, endPoint x: 227, endPoint y: 186, distance: 31.5
click at [201, 206] on div "SUCCESS CALLING ME" at bounding box center [210, 207] width 108 height 9
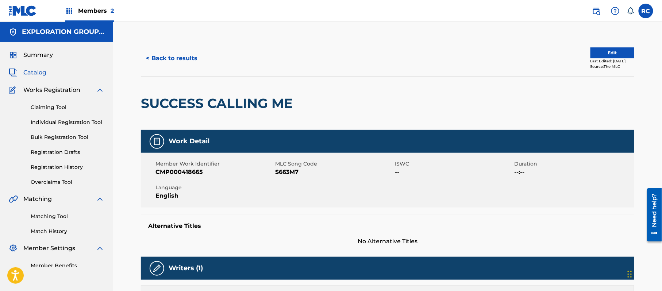
click at [291, 169] on span "S663M7" at bounding box center [334, 172] width 118 height 9
drag, startPoint x: 291, startPoint y: 169, endPoint x: 288, endPoint y: 182, distance: 14.1
click at [291, 170] on span "S663M7" at bounding box center [334, 172] width 118 height 9
copy span "S663M7"
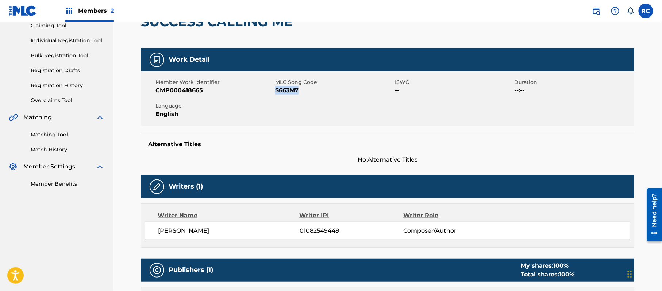
scroll to position [58, 0]
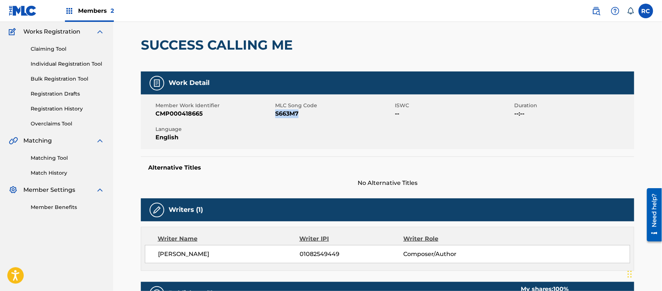
click at [289, 109] on span "S663M7" at bounding box center [334, 113] width 118 height 9
click at [288, 114] on span "S663M7" at bounding box center [334, 113] width 118 height 9
copy span "S663M7"
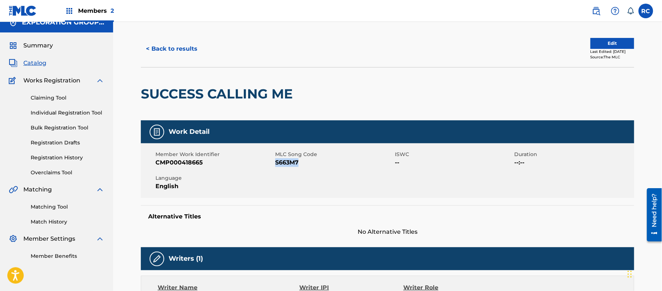
click at [157, 53] on button "< Back to results" at bounding box center [172, 49] width 62 height 18
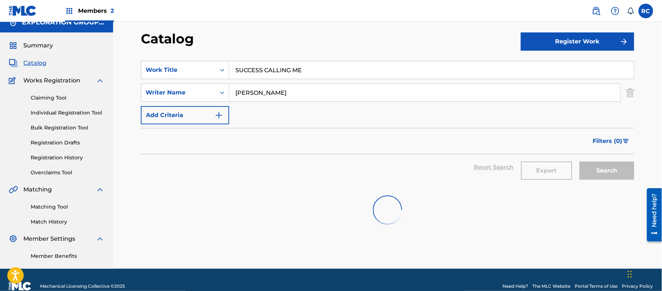
scroll to position [22, 0]
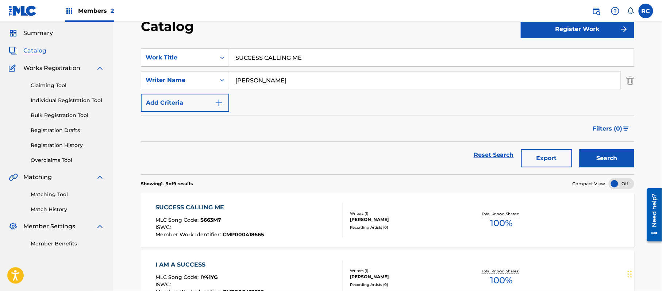
drag, startPoint x: 311, startPoint y: 56, endPoint x: 203, endPoint y: 58, distance: 107.7
click at [203, 58] on div "SearchWithCriteria4324ff74-7314-43d1-ab50-5ba8858d4bc1 Work Title SUCCESS CALLI…" at bounding box center [387, 58] width 493 height 18
paste input "O MUCH SWAG"
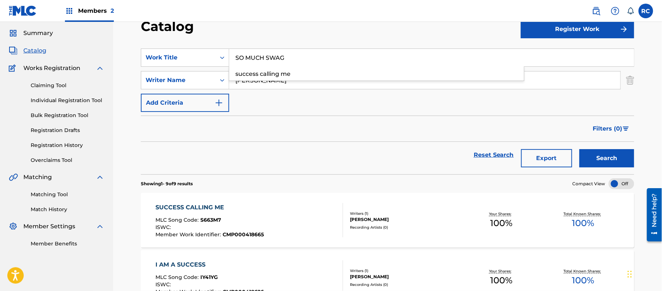
type input "SO MUCH SWAG"
click at [589, 154] on button "Search" at bounding box center [606, 158] width 55 height 18
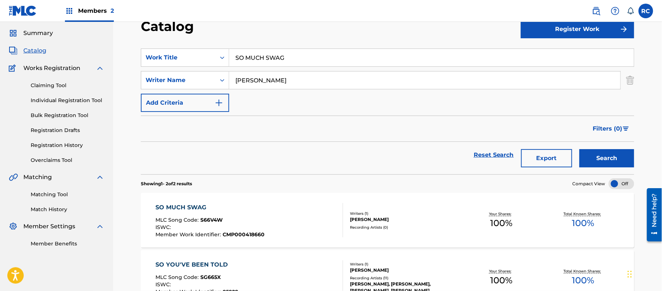
click at [202, 208] on div "SO MUCH SWAG" at bounding box center [210, 207] width 109 height 9
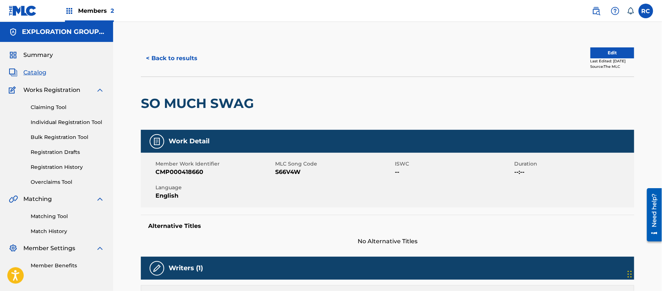
click at [285, 172] on span "S66V4W" at bounding box center [334, 172] width 118 height 9
copy span "S66V4W"
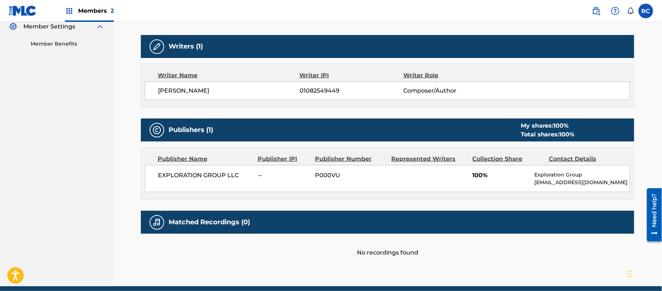
scroll to position [204, 0]
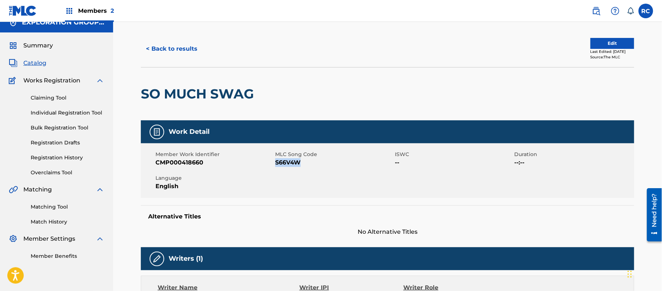
click at [173, 48] on button "< Back to results" at bounding box center [172, 49] width 62 height 18
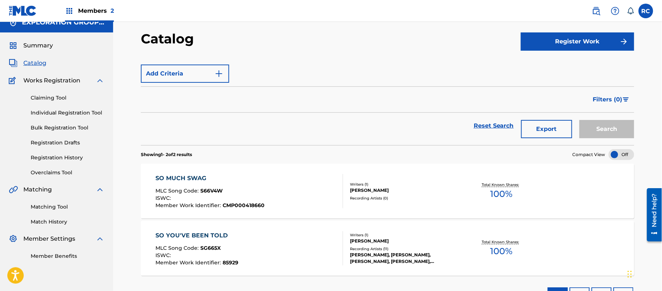
scroll to position [22, 0]
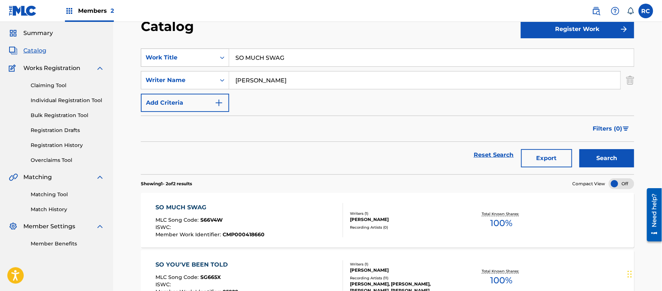
drag, startPoint x: 289, startPoint y: 55, endPoint x: 199, endPoint y: 55, distance: 90.1
click at [199, 55] on div "SearchWithCriteria4324ff74-7314-43d1-ab50-5ba8858d4bc1 Work Title SO MUCH SWAG" at bounding box center [387, 58] width 493 height 18
paste input "MY GOD IS AWESOME"
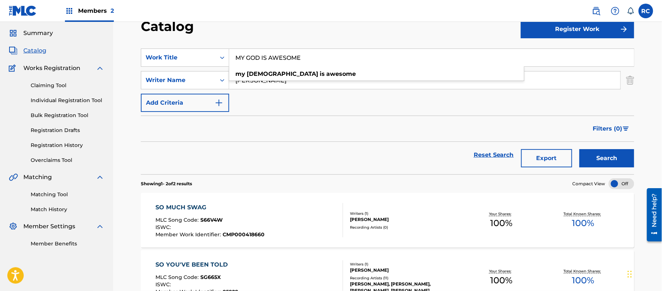
type input "MY GOD IS AWESOME"
click at [594, 156] on button "Search" at bounding box center [606, 158] width 55 height 18
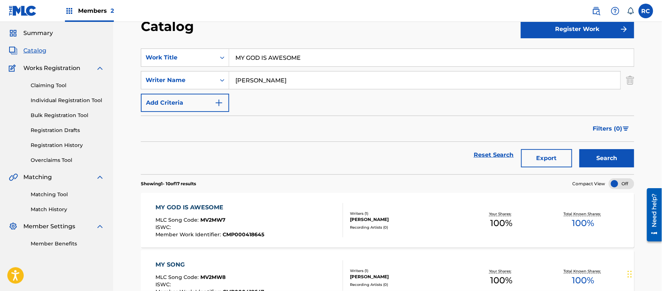
click at [204, 205] on div "MY GOD IS AWESOME" at bounding box center [210, 207] width 109 height 9
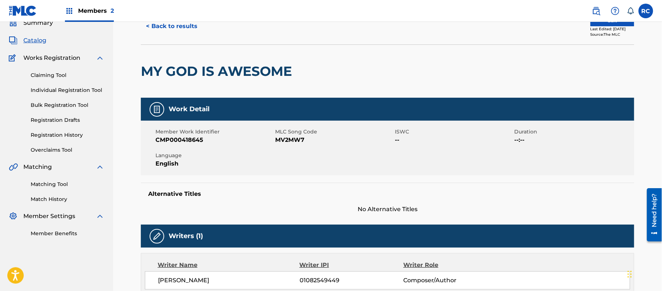
scroll to position [49, 0]
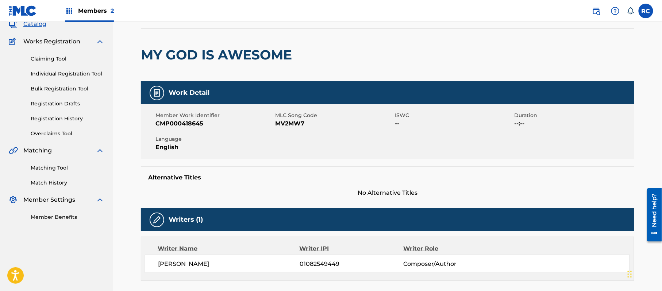
click at [291, 121] on span "MV2MW7" at bounding box center [334, 123] width 118 height 9
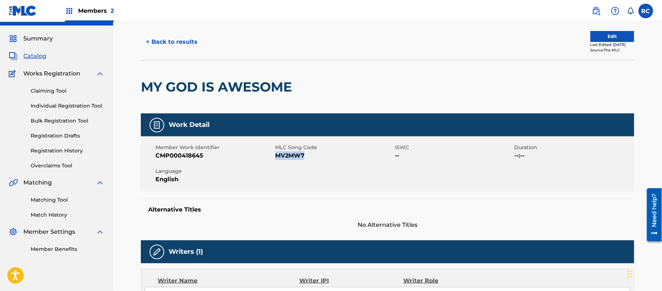
scroll to position [0, 0]
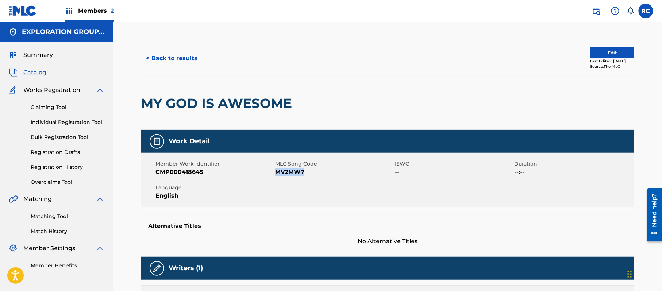
click at [178, 58] on button "< Back to results" at bounding box center [172, 58] width 62 height 18
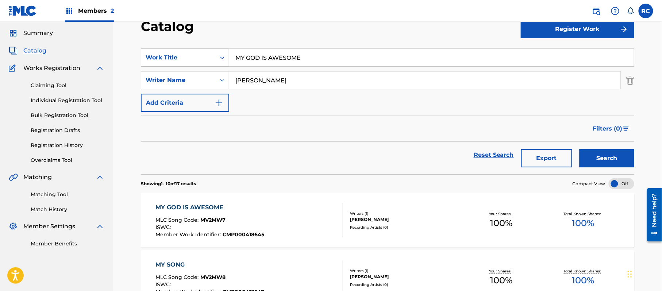
drag, startPoint x: 312, startPoint y: 53, endPoint x: 199, endPoint y: 53, distance: 112.8
click at [199, 53] on div "SearchWithCriteria4324ff74-7314-43d1-ab50-5ba8858d4bc1 Work Title MY GOD IS AWE…" at bounding box center [387, 58] width 493 height 18
paste input "Letter to My Haters"
type input "Letter to My Haters"
click at [603, 155] on button "Search" at bounding box center [606, 158] width 55 height 18
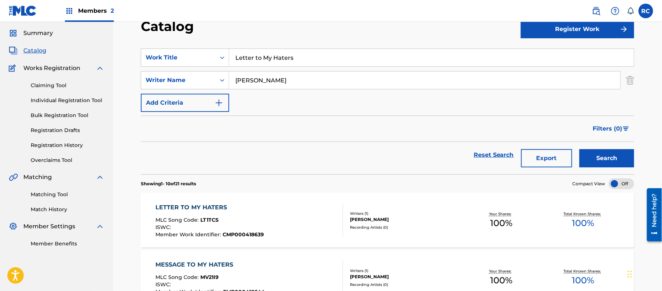
click at [216, 208] on div "LETTER TO MY HATERS" at bounding box center [210, 207] width 108 height 9
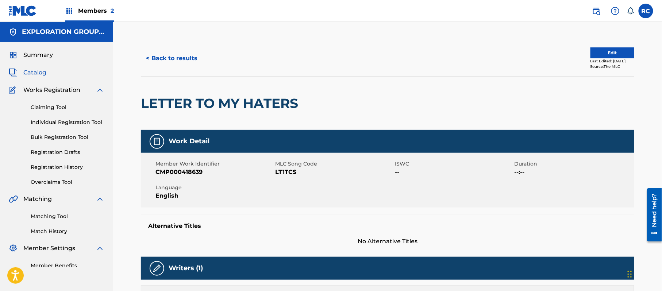
click at [283, 174] on span "LT1TCS" at bounding box center [334, 172] width 118 height 9
click at [171, 56] on button "< Back to results" at bounding box center [172, 58] width 62 height 18
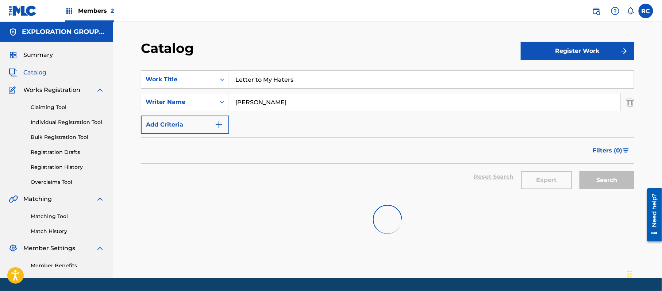
scroll to position [22, 0]
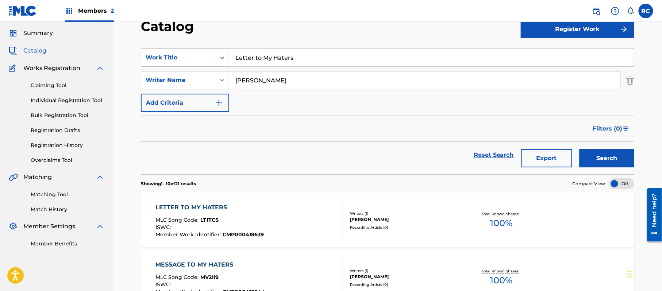
drag, startPoint x: 314, startPoint y: 55, endPoint x: 196, endPoint y: 58, distance: 117.5
click at [196, 58] on div "SearchWithCriteria4324ff74-7314-43d1-ab50-5ba8858d4bc1 Work Title Letter to My …" at bounding box center [387, 58] width 493 height 18
paste input "I'M THE MAN"
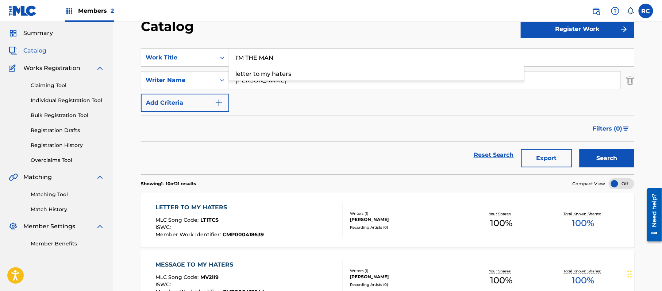
type input "I'M THE MAN"
click at [594, 151] on button "Search" at bounding box center [606, 158] width 55 height 18
click at [182, 205] on div "I'M THE MAN" at bounding box center [209, 207] width 107 height 9
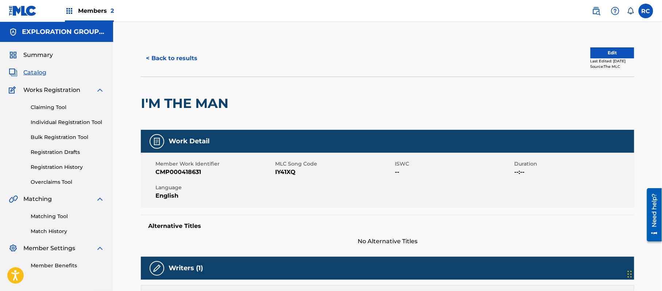
click at [279, 170] on span "IY41XQ" at bounding box center [334, 172] width 118 height 9
